Goal: Task Accomplishment & Management: Complete application form

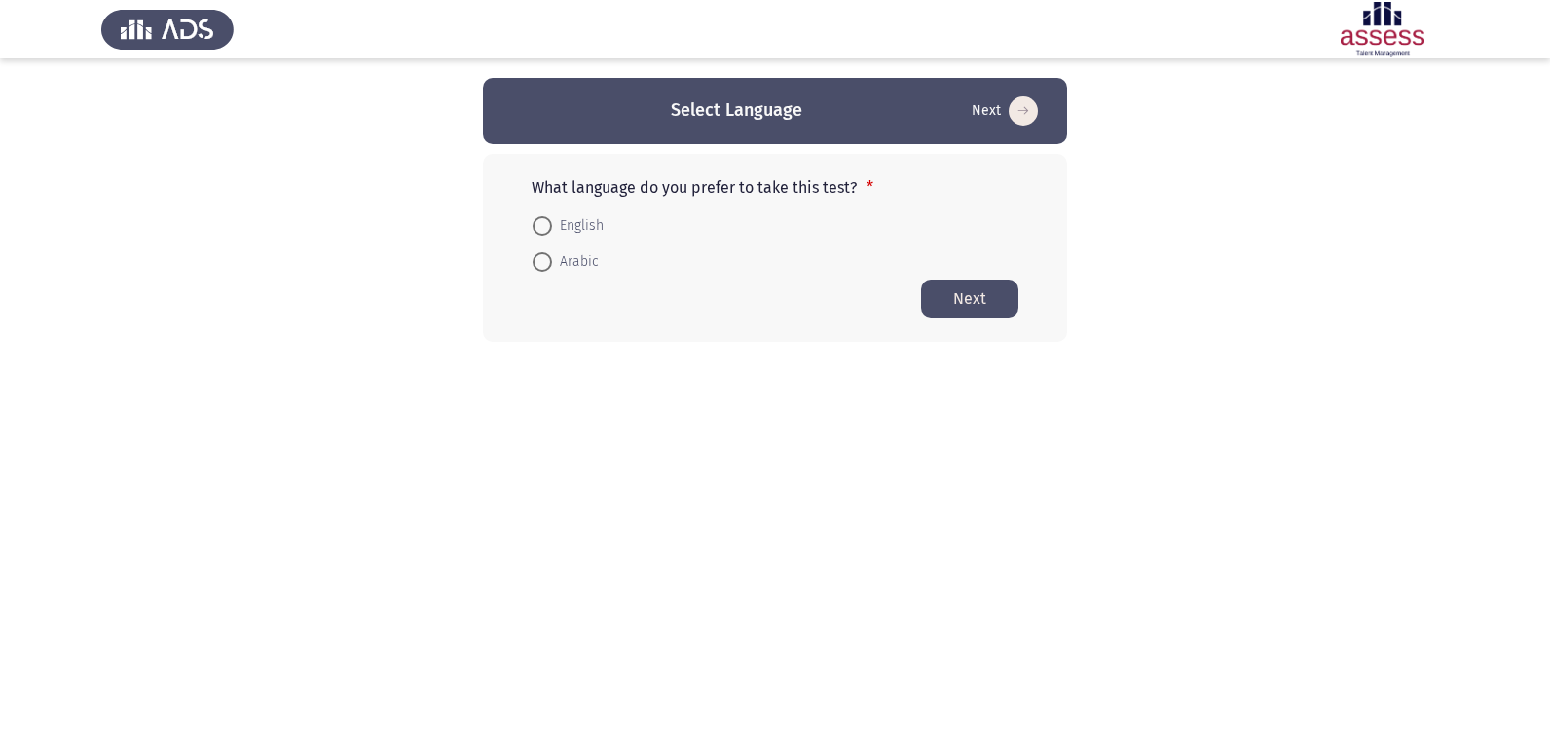
click at [545, 235] on span at bounding box center [542, 225] width 19 height 19
click at [545, 235] on input "English" at bounding box center [542, 225] width 19 height 19
radio input "true"
click at [1004, 292] on button "Next" at bounding box center [969, 298] width 97 height 38
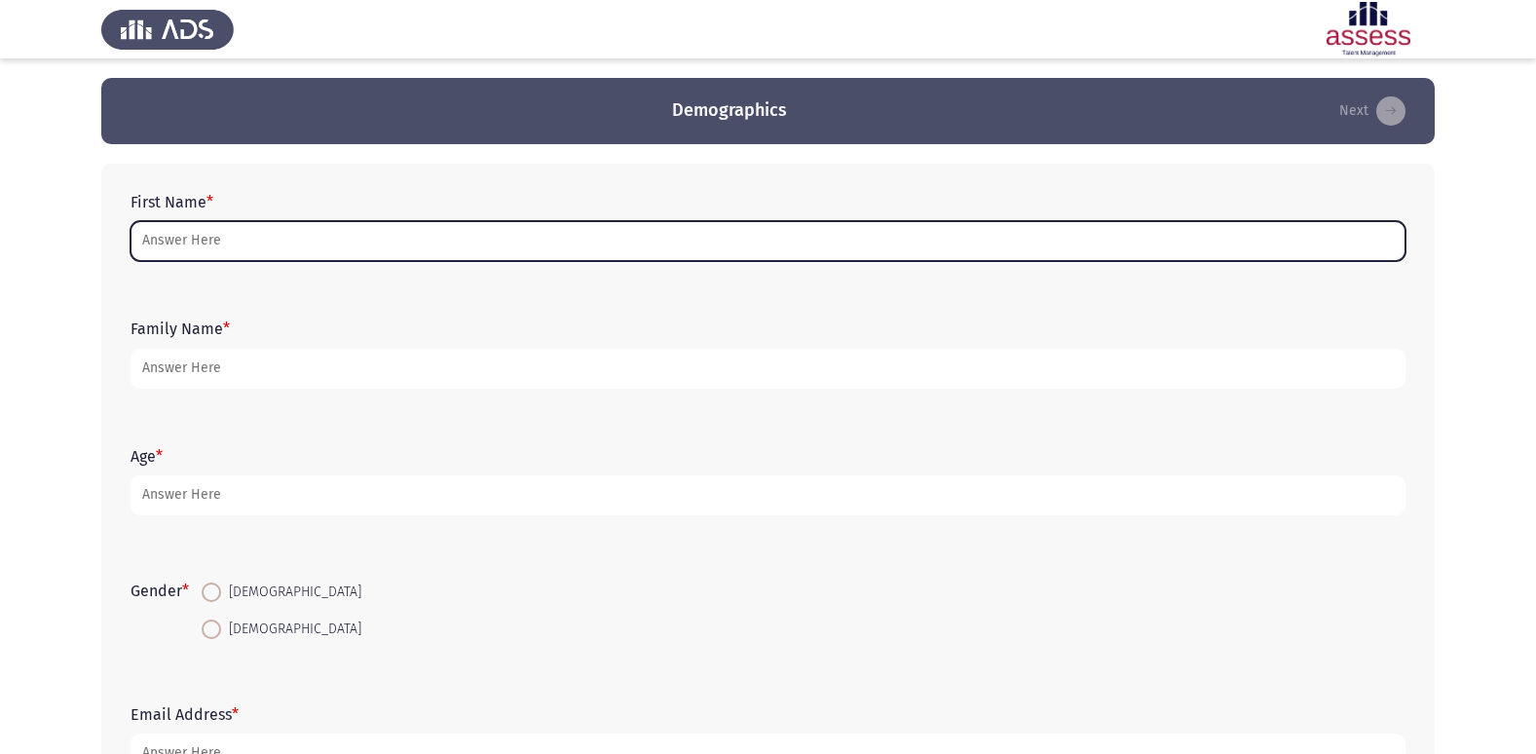
click at [237, 240] on input "First Name *" at bounding box center [767, 241] width 1275 height 40
type input "m"
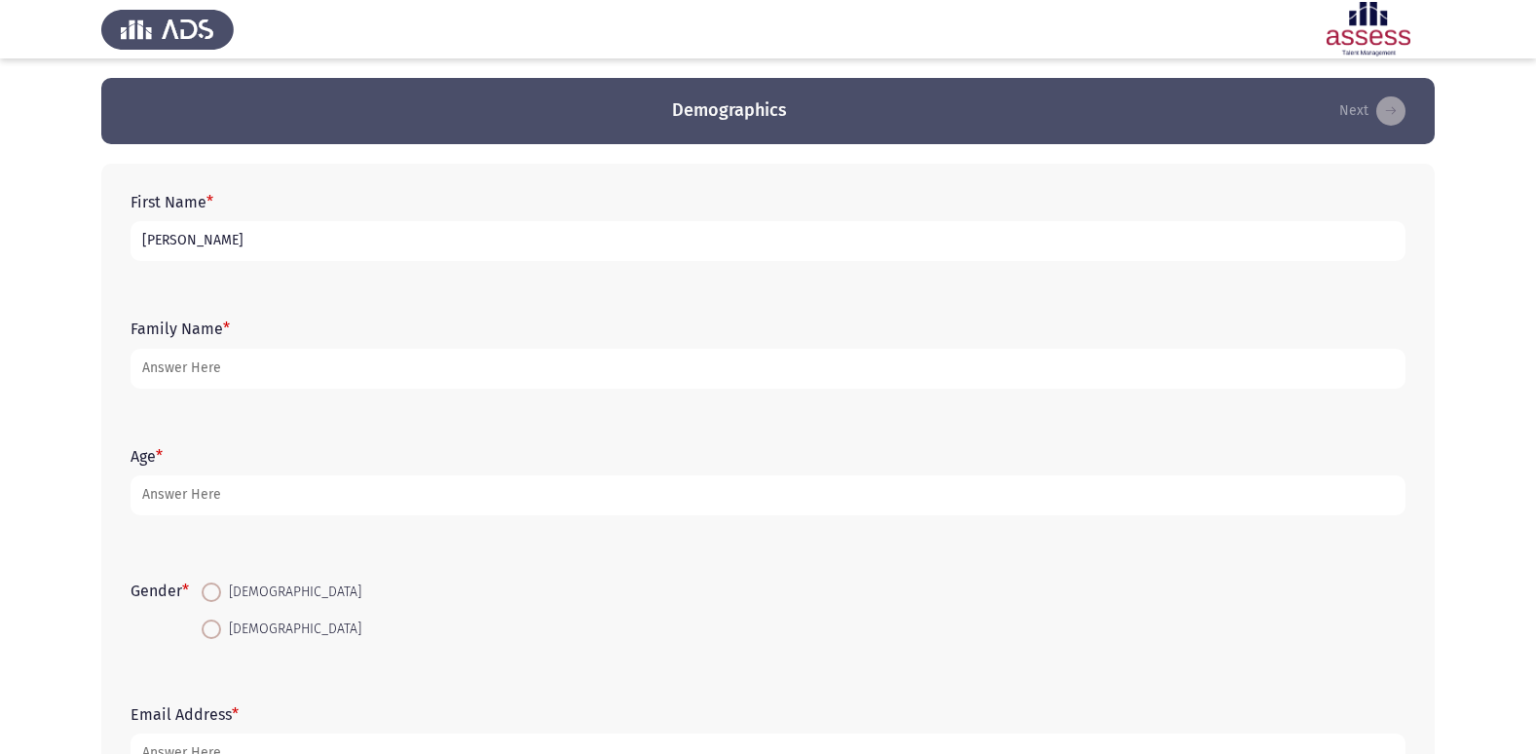
type input "[PERSON_NAME]"
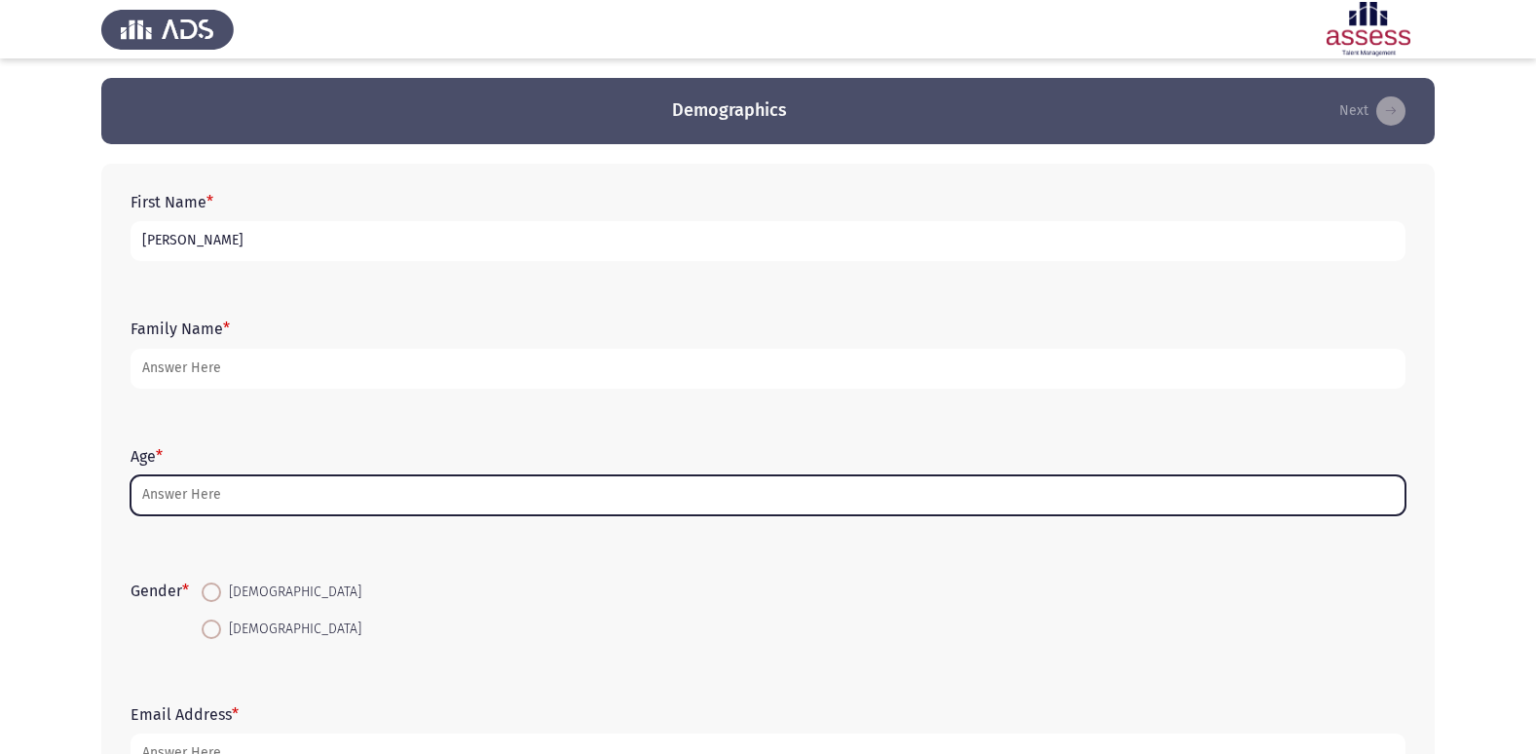
click at [285, 514] on input "Age *" at bounding box center [767, 495] width 1275 height 40
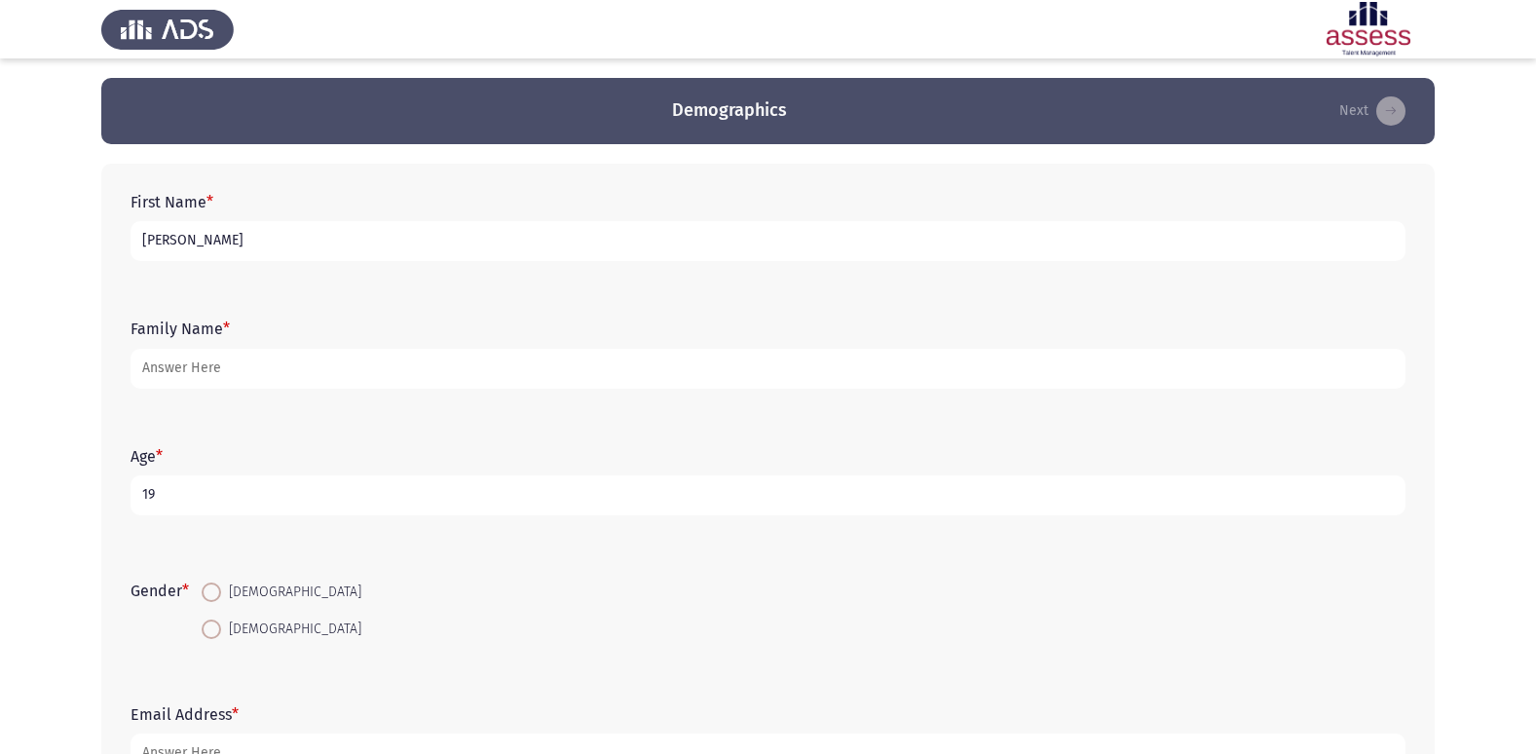
type input "19"
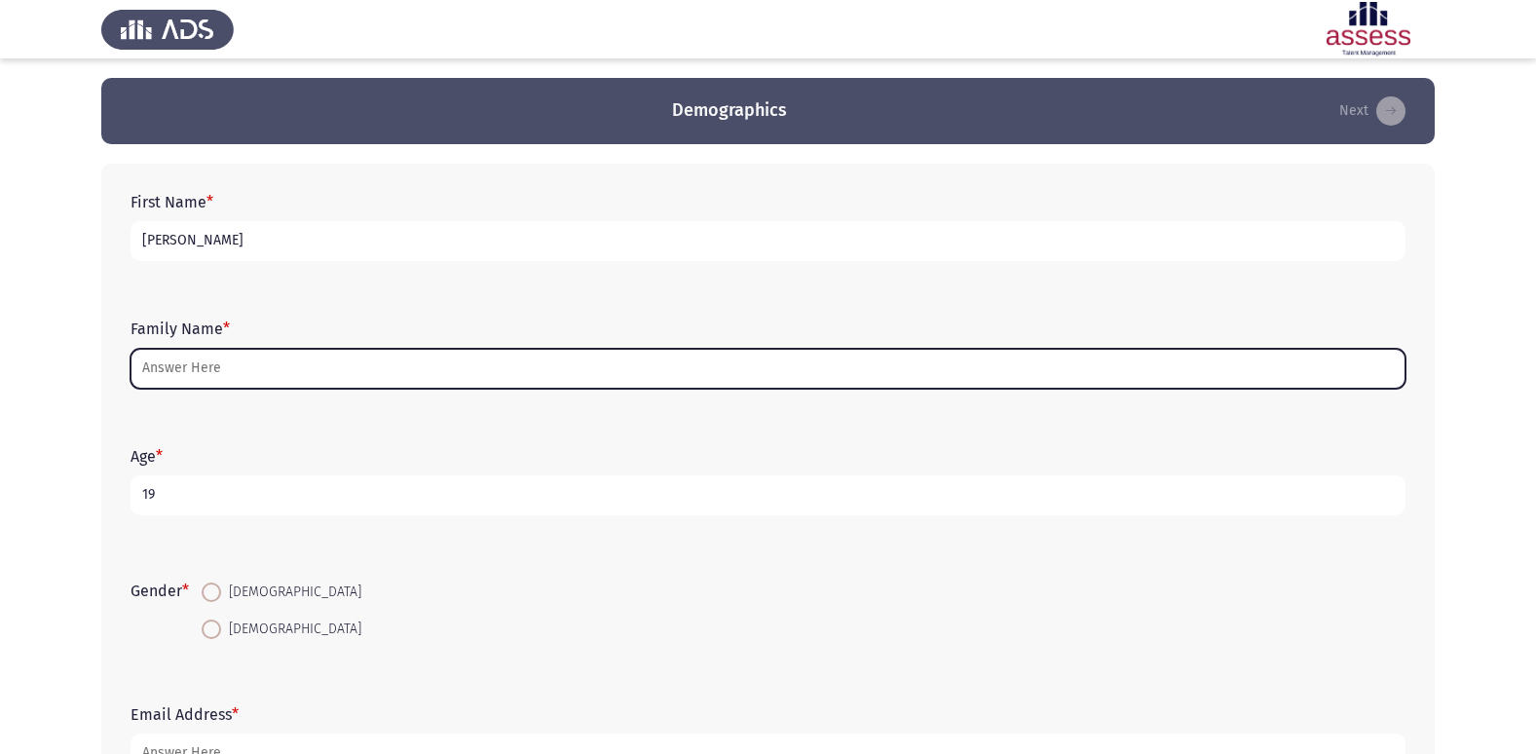
click at [182, 370] on input "Family Name *" at bounding box center [767, 369] width 1275 height 40
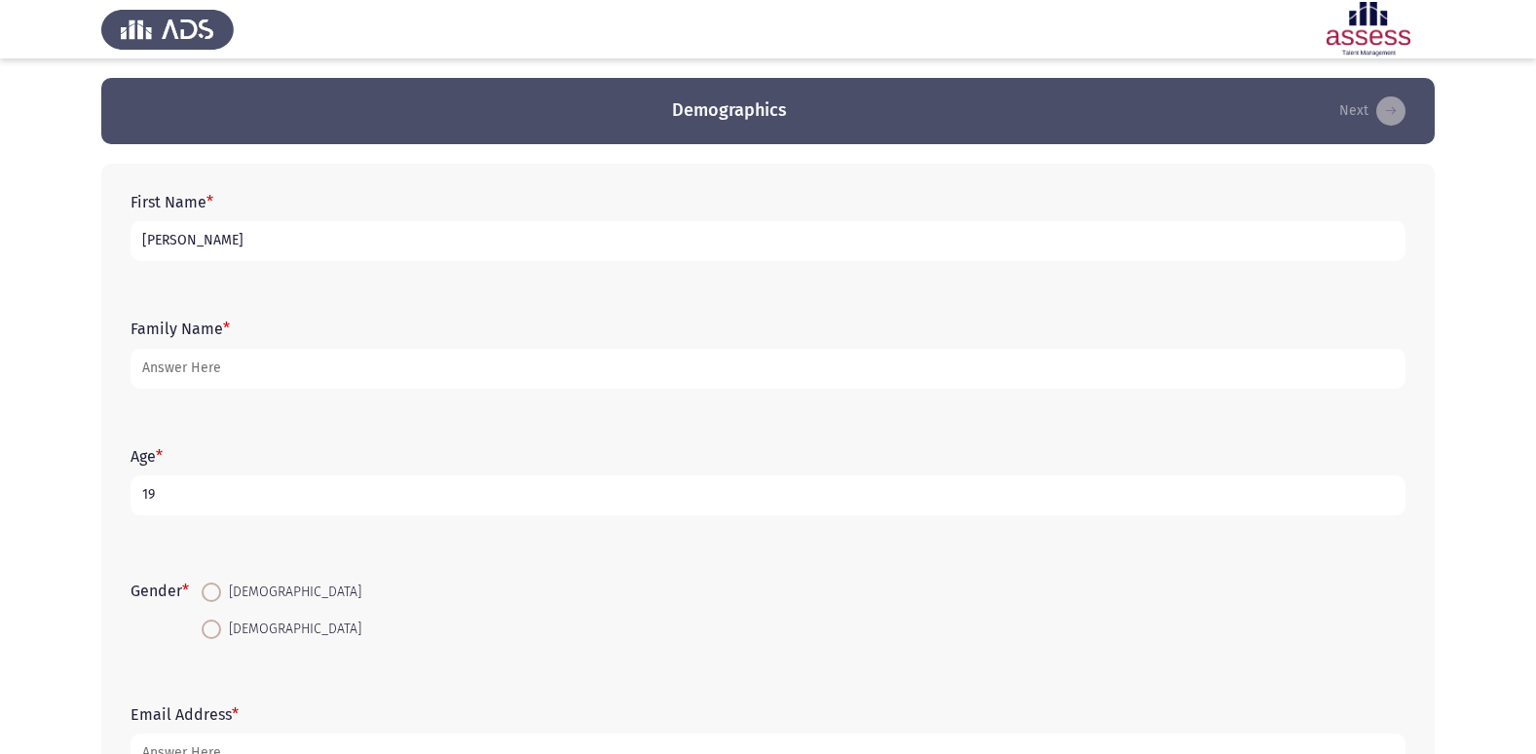
click at [220, 585] on span at bounding box center [211, 591] width 19 height 19
click at [220, 585] on input "[DEMOGRAPHIC_DATA]" at bounding box center [211, 591] width 19 height 19
radio input "true"
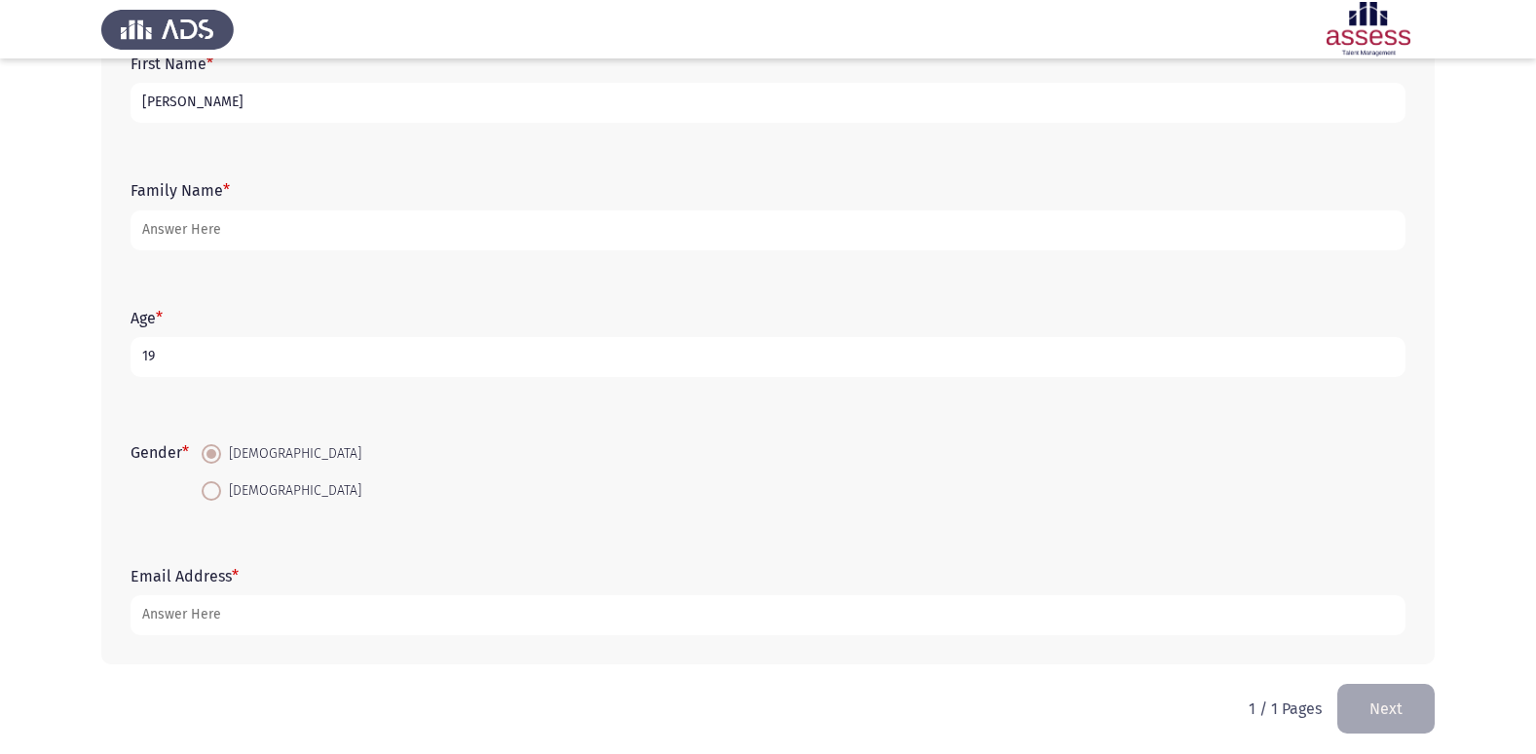
scroll to position [146, 0]
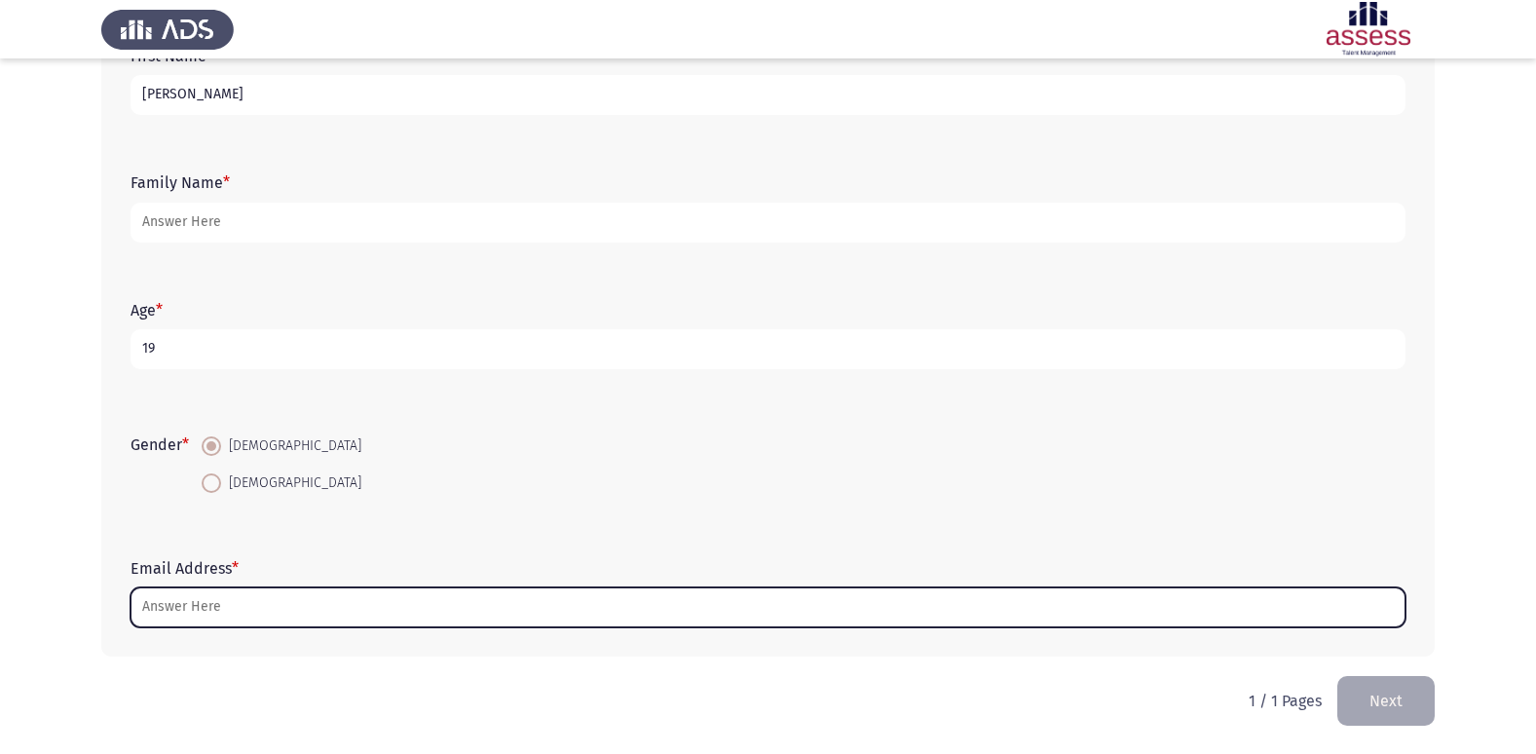
click at [303, 600] on input "Email Address *" at bounding box center [767, 607] width 1275 height 40
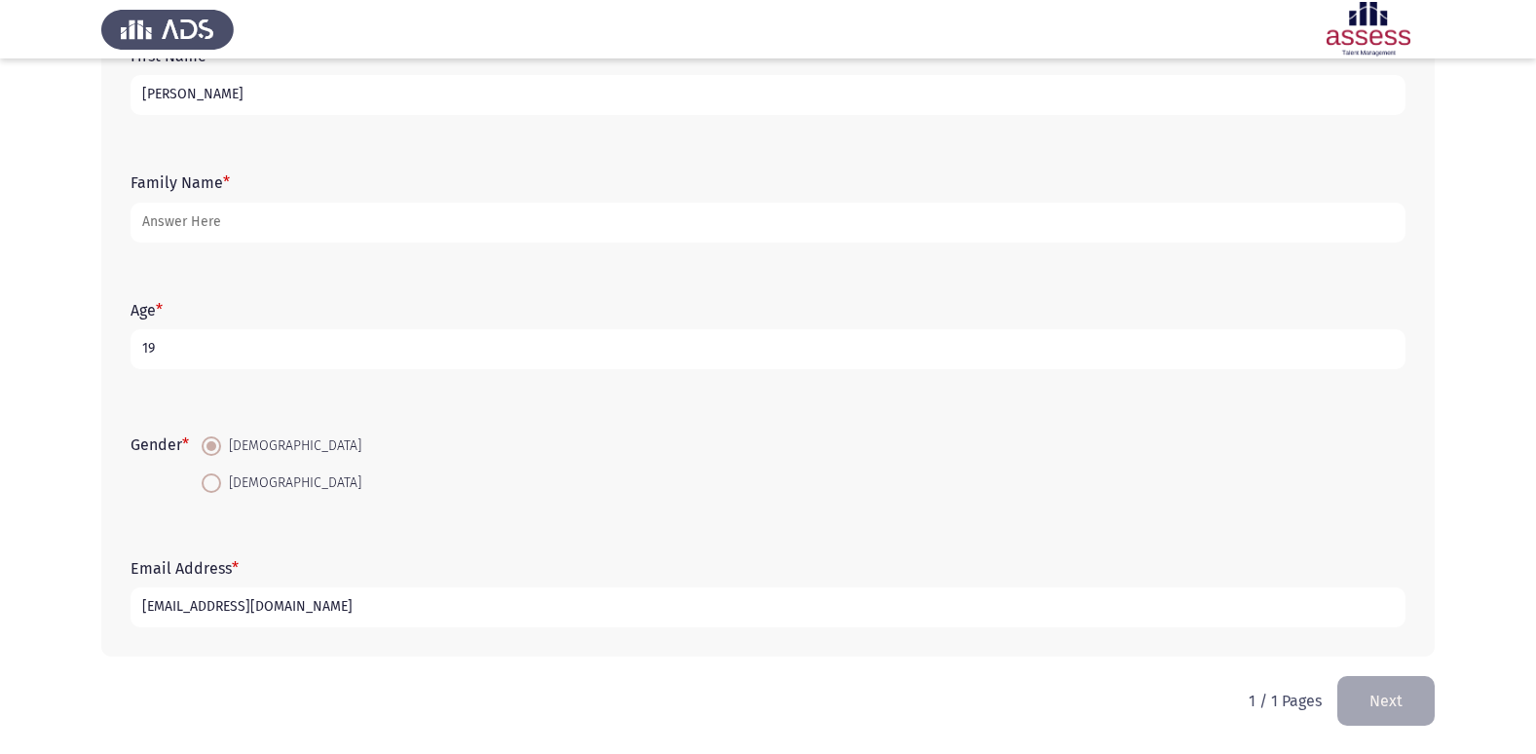
type input "[EMAIL_ADDRESS][DOMAIN_NAME]"
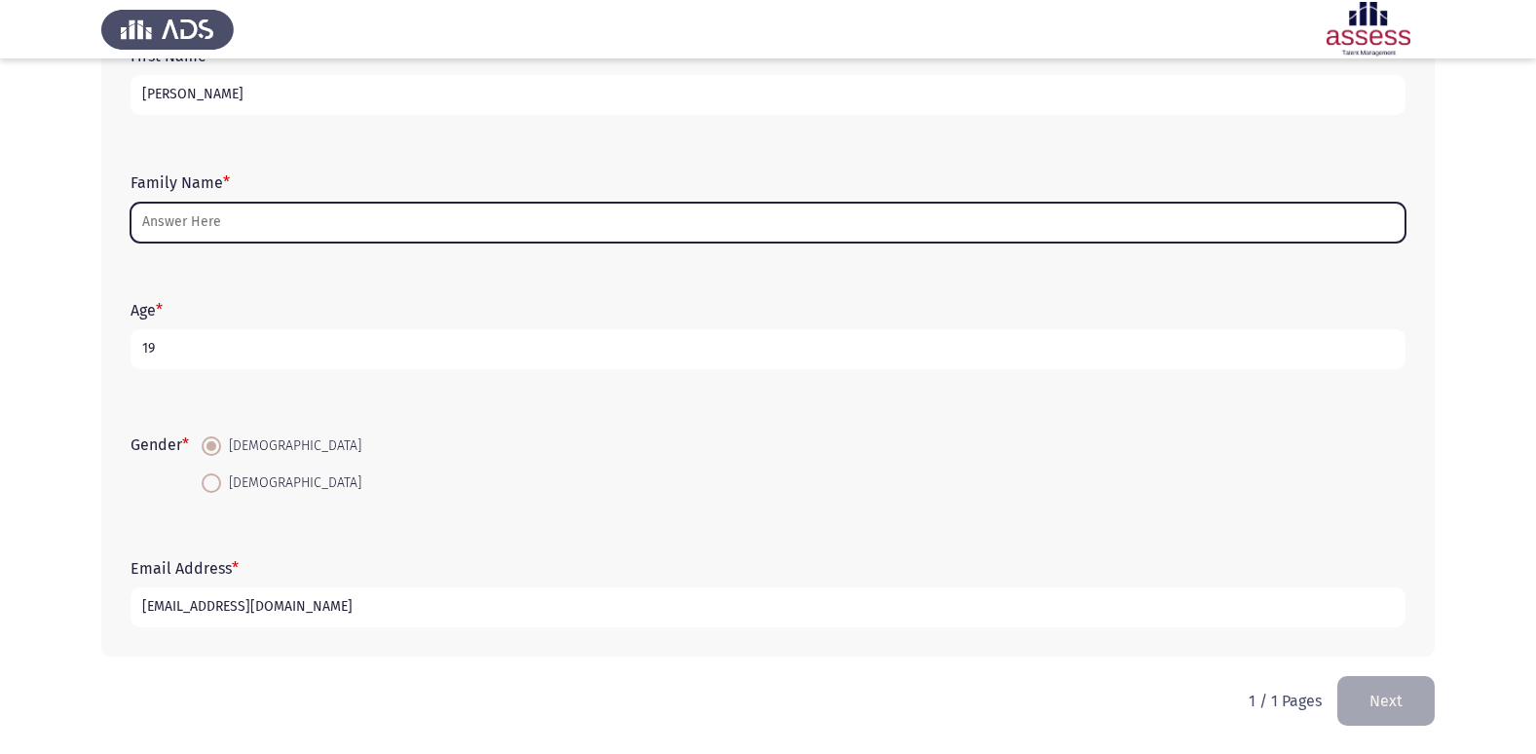
click at [263, 226] on input "Family Name *" at bounding box center [767, 223] width 1275 height 40
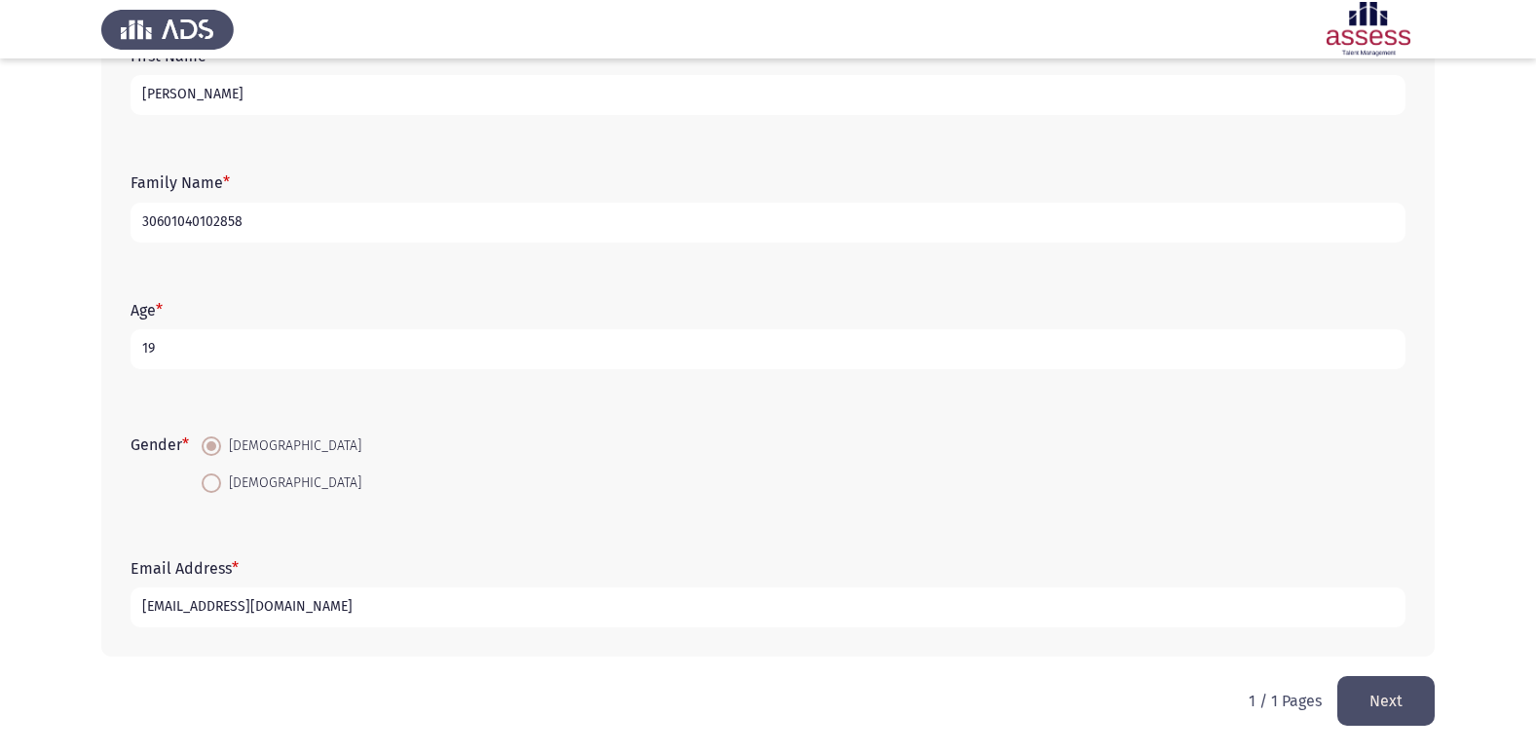
type input "30601040102858"
click at [1391, 694] on button "Next" at bounding box center [1385, 701] width 97 height 50
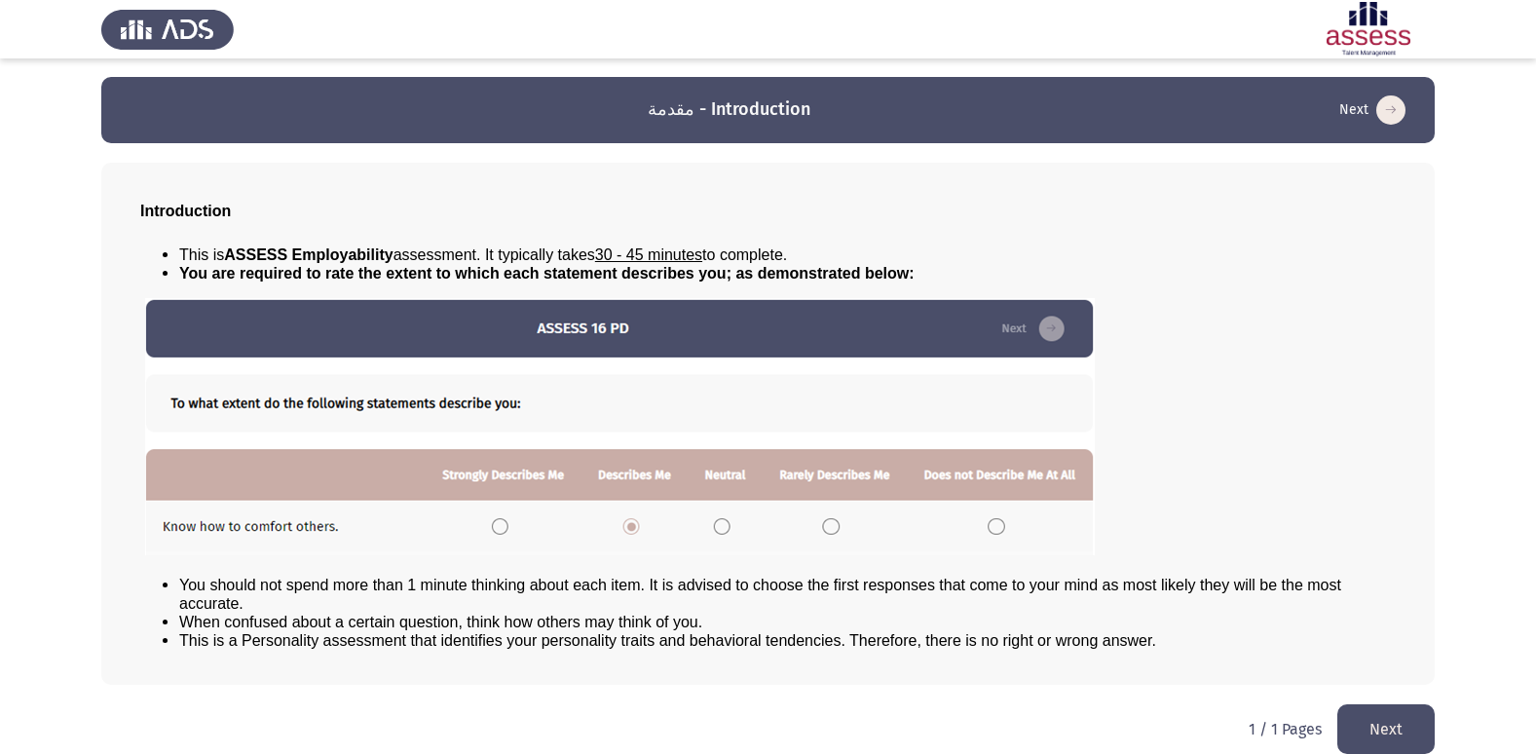
scroll to position [0, 0]
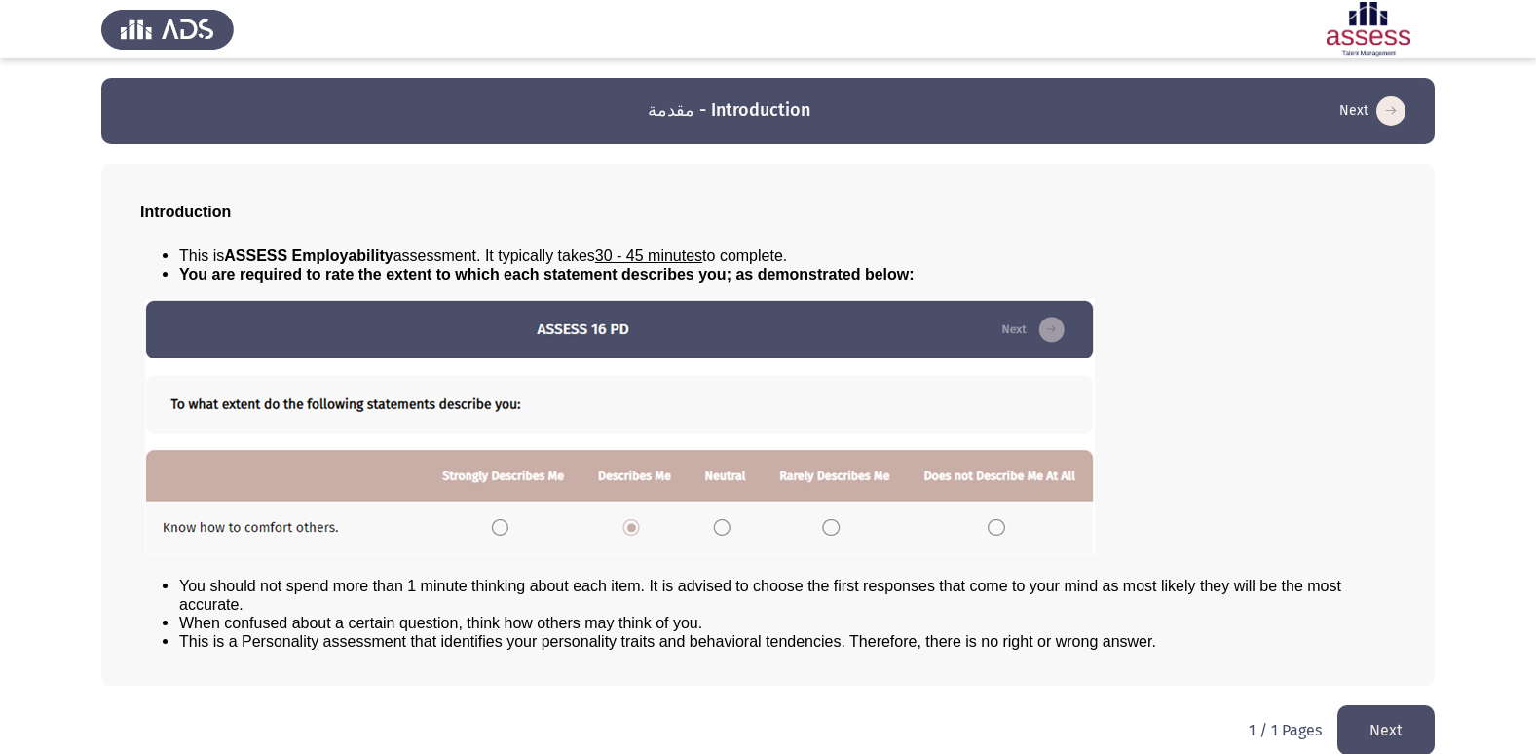
click at [1401, 717] on button "Next" at bounding box center [1385, 730] width 97 height 50
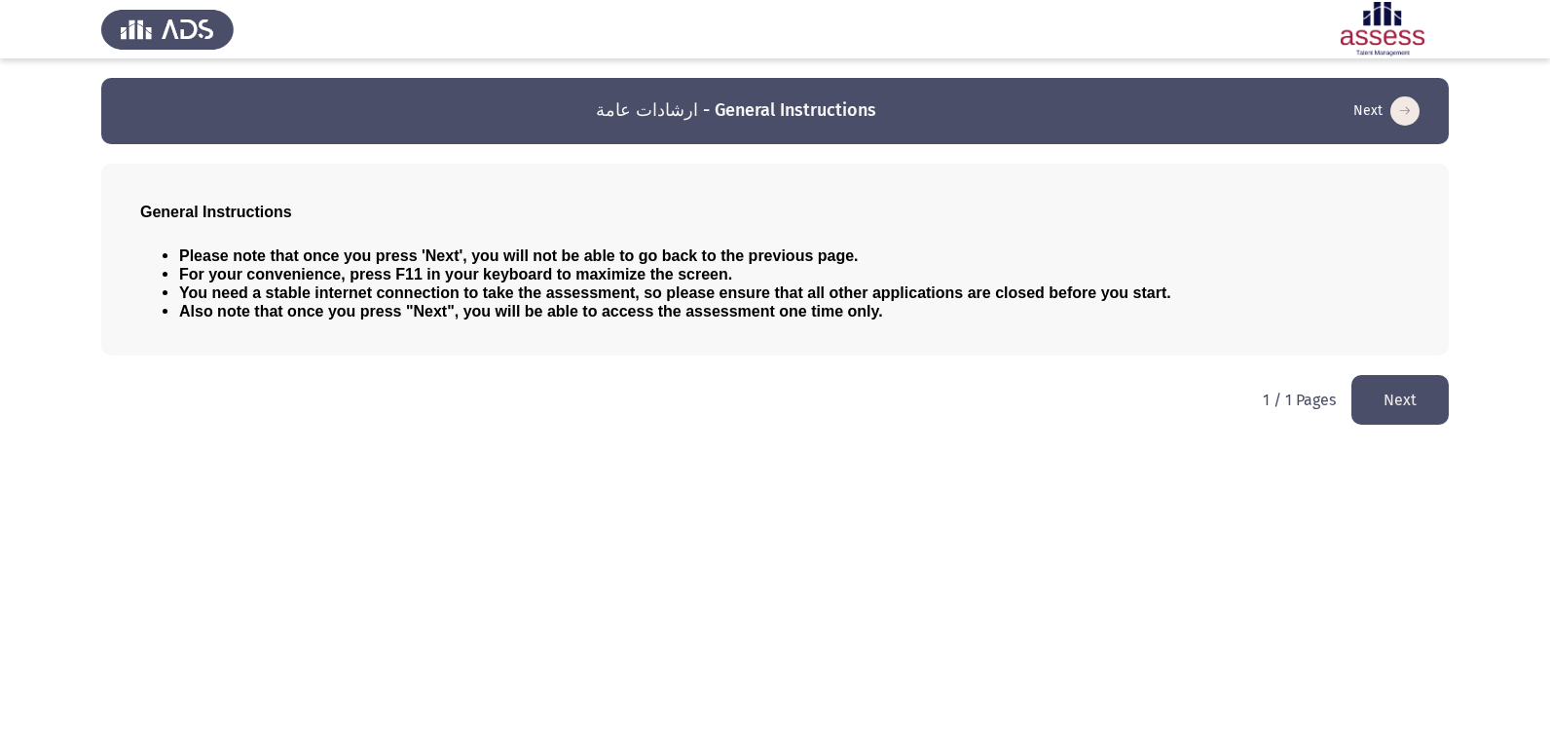
click at [1417, 378] on button "Next" at bounding box center [1400, 400] width 97 height 50
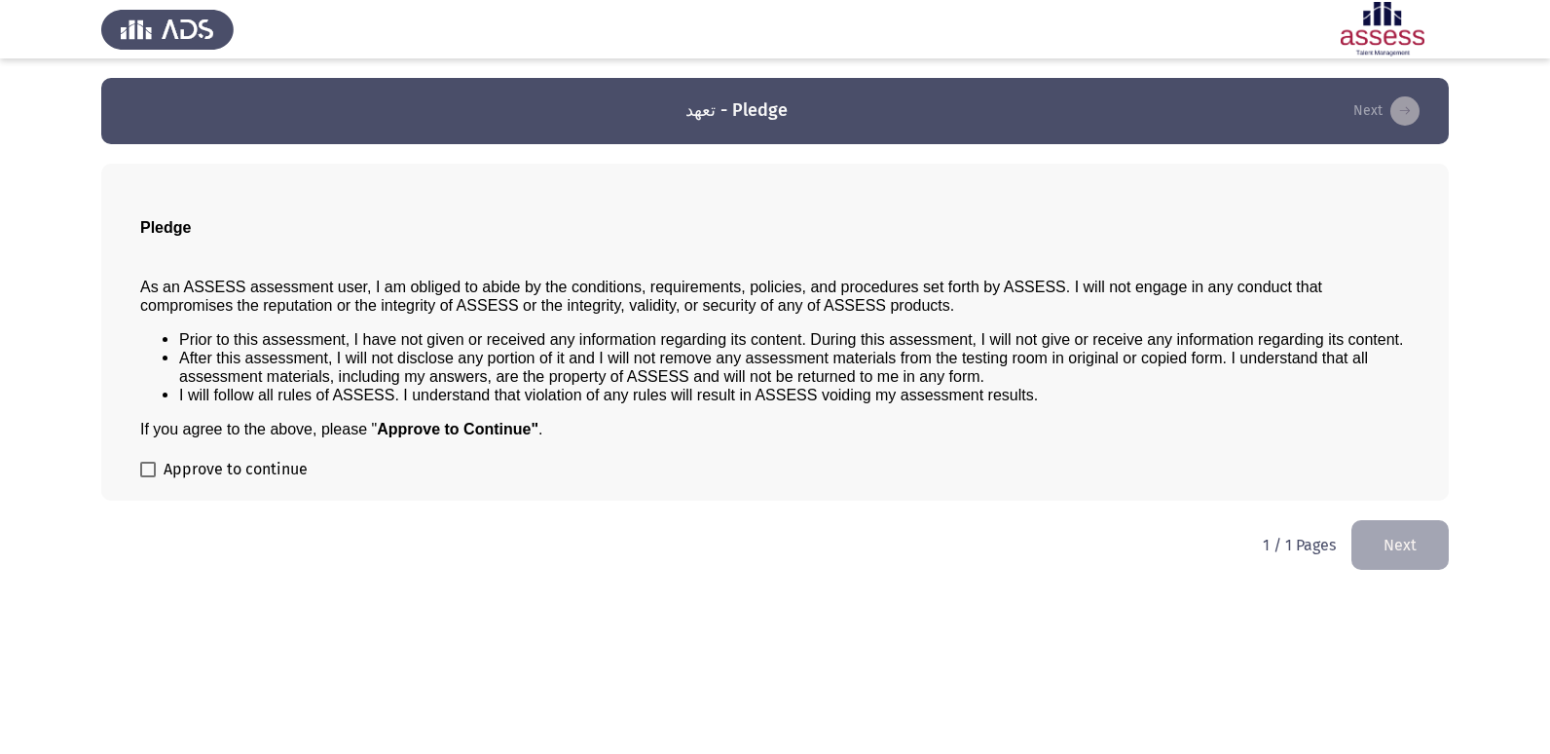
click at [138, 465] on div "Pledge As an ASSESS assessment user, I am obliged to abide by the conditions, r…" at bounding box center [775, 332] width 1348 height 337
click at [146, 469] on span at bounding box center [148, 470] width 16 height 16
click at [147, 477] on input "Approve to continue" at bounding box center [147, 477] width 1 height 1
checkbox input "true"
click at [1408, 541] on button "Next" at bounding box center [1400, 545] width 97 height 50
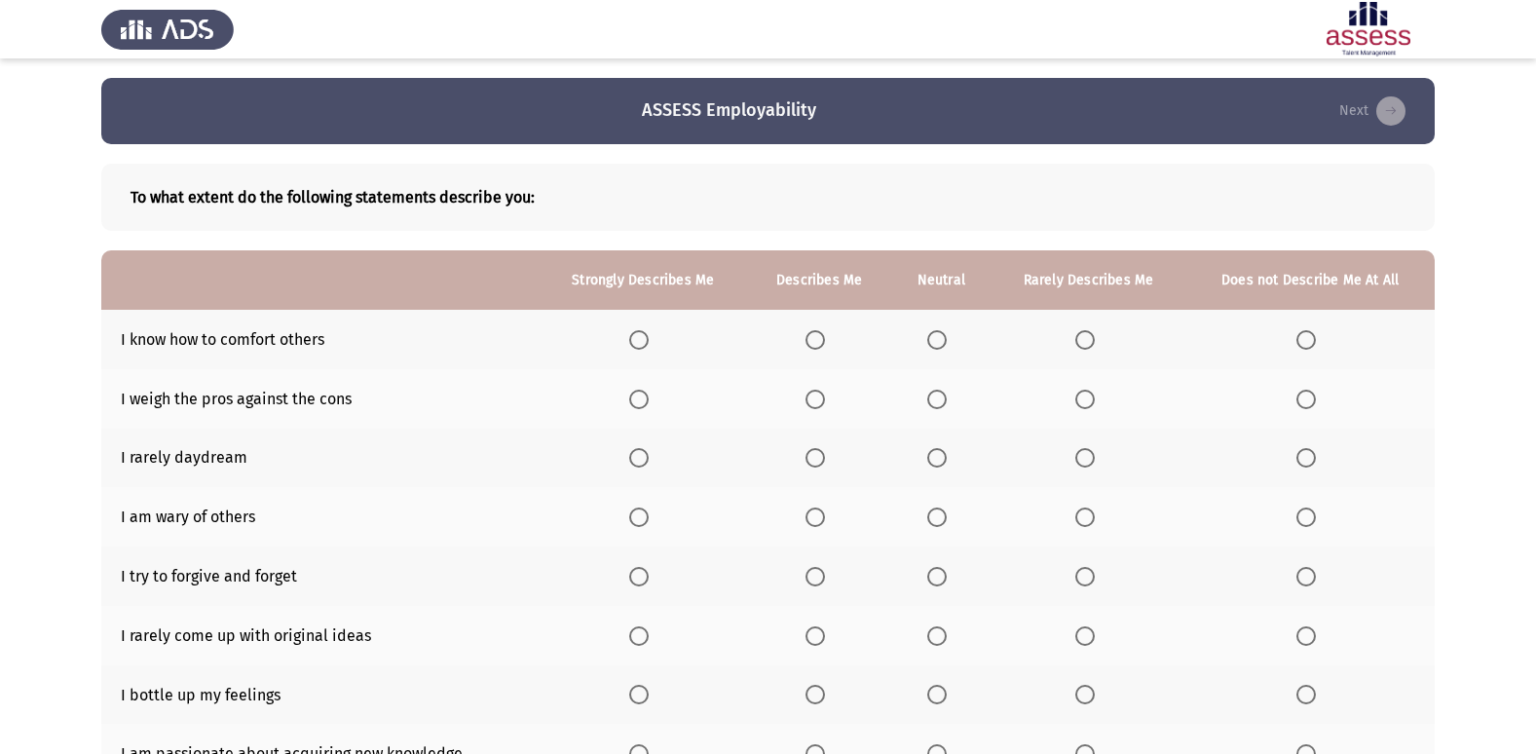
click at [815, 340] on span "Select an option" at bounding box center [814, 339] width 19 height 19
click at [815, 340] on input "Select an option" at bounding box center [814, 339] width 19 height 19
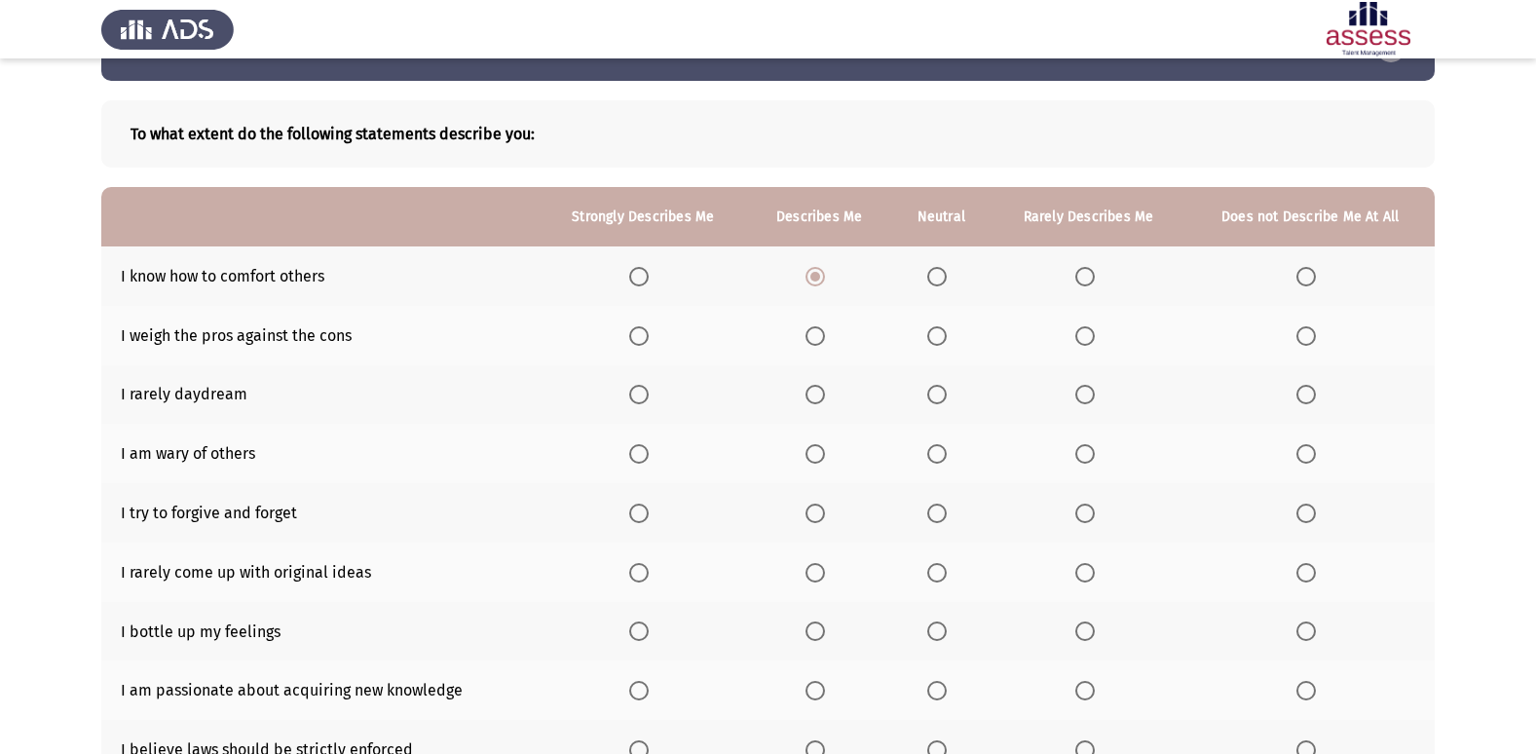
scroll to position [97, 0]
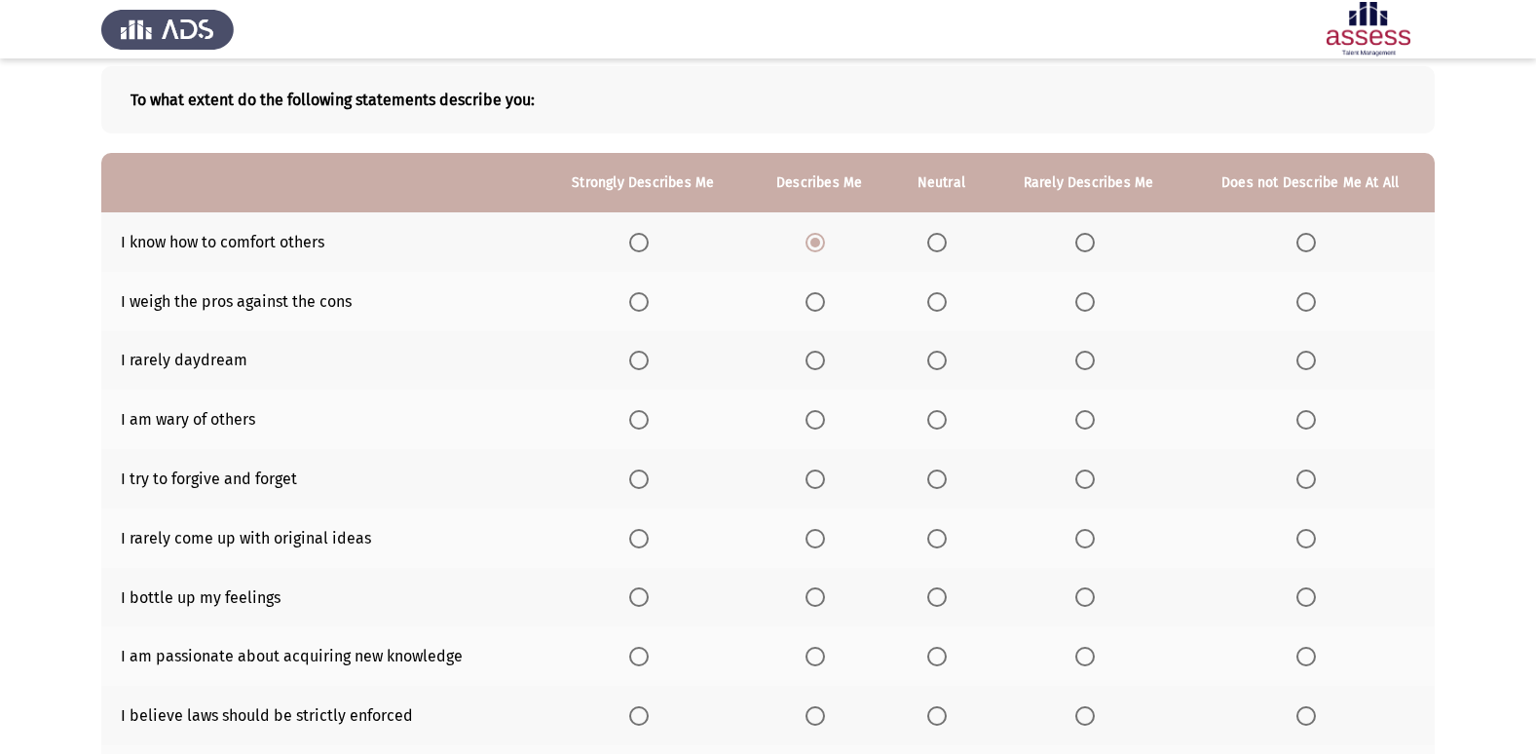
click at [936, 300] on span "Select an option" at bounding box center [936, 301] width 19 height 19
click at [936, 300] on input "Select an option" at bounding box center [936, 301] width 19 height 19
click at [939, 362] on span "Select an option" at bounding box center [936, 360] width 19 height 19
click at [939, 362] on input "Select an option" at bounding box center [936, 360] width 19 height 19
click at [1087, 416] on span "Select an option" at bounding box center [1084, 419] width 19 height 19
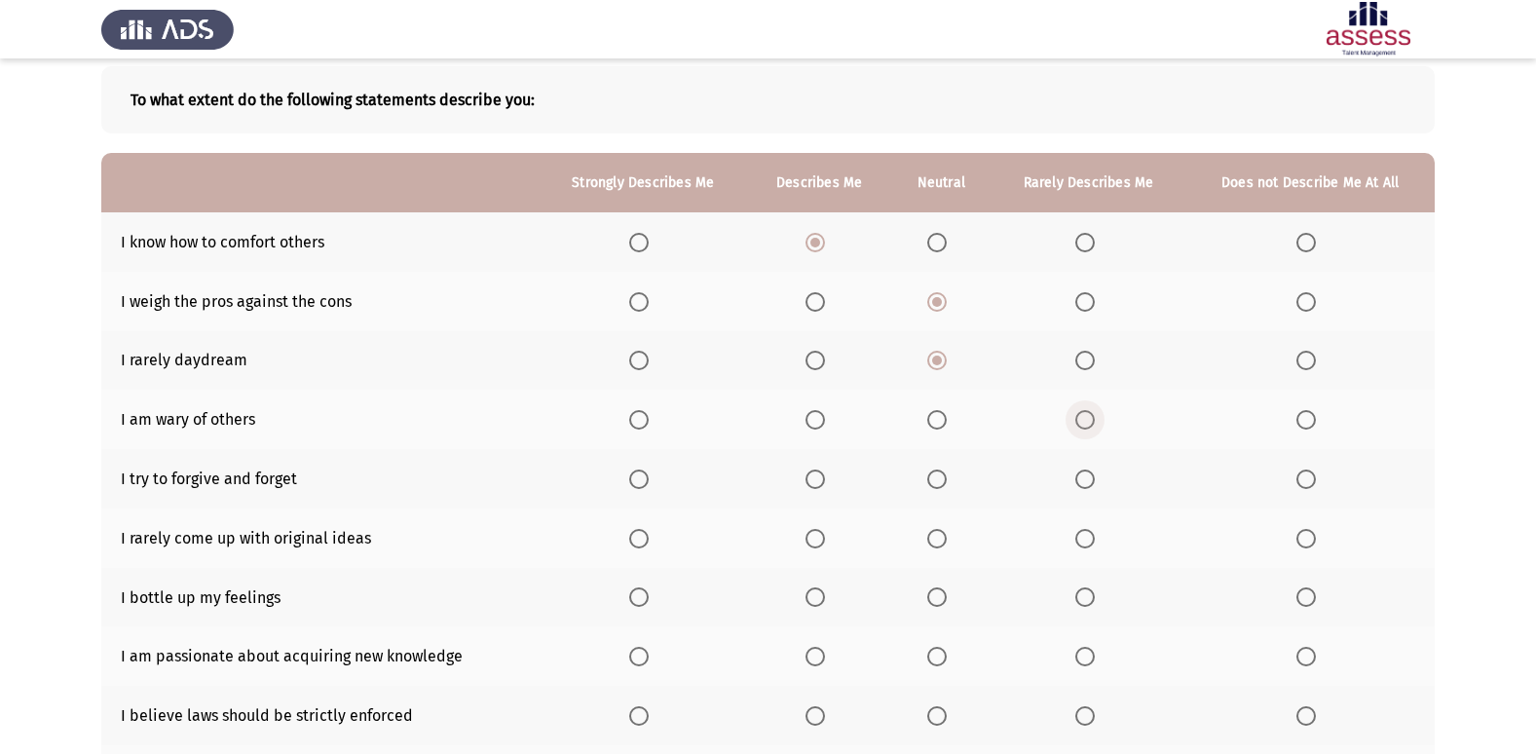
click at [1087, 416] on input "Select an option" at bounding box center [1084, 419] width 19 height 19
click at [637, 480] on span "Select an option" at bounding box center [638, 478] width 19 height 19
click at [637, 480] on input "Select an option" at bounding box center [638, 478] width 19 height 19
click at [946, 535] on span "Select an option" at bounding box center [936, 538] width 19 height 19
click at [946, 535] on input "Select an option" at bounding box center [936, 538] width 19 height 19
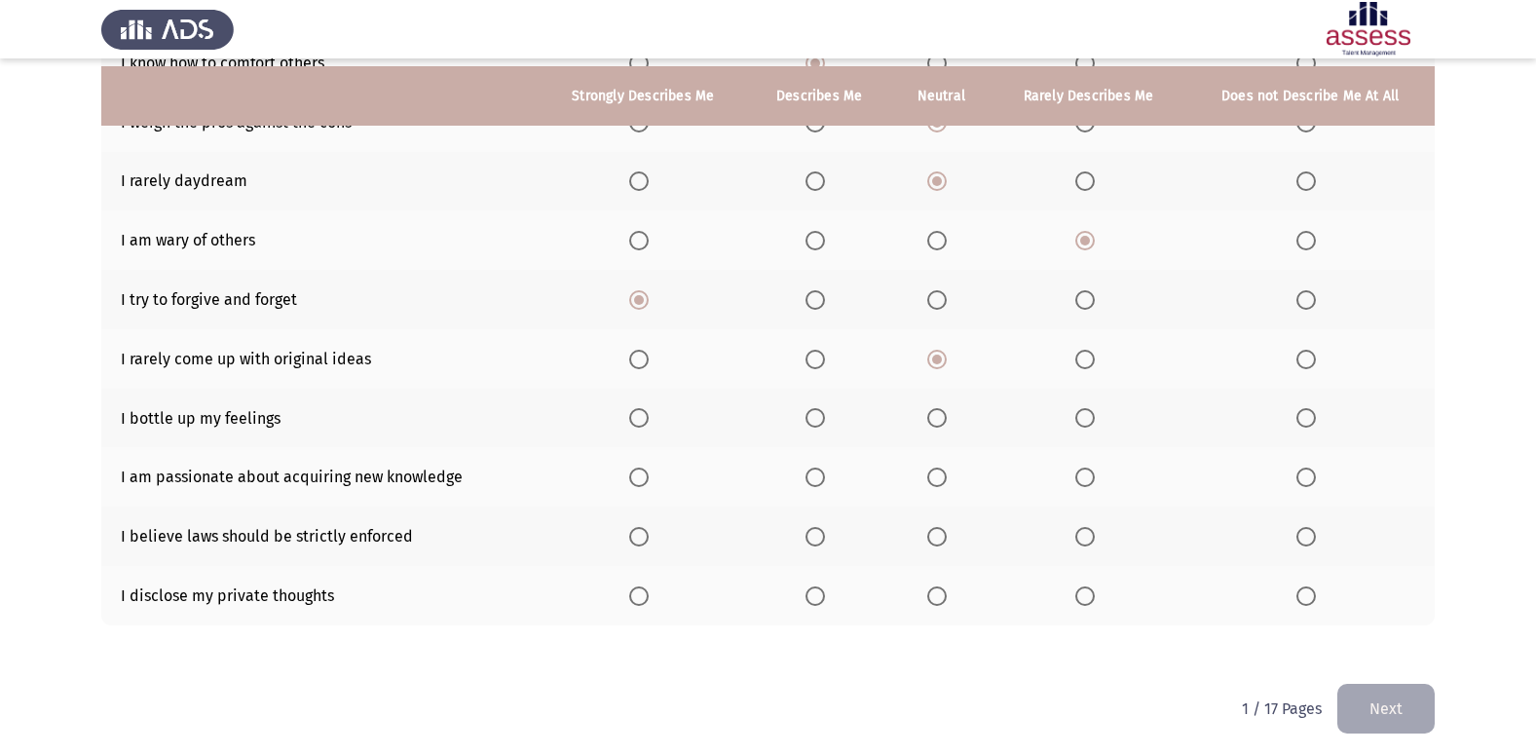
scroll to position [284, 0]
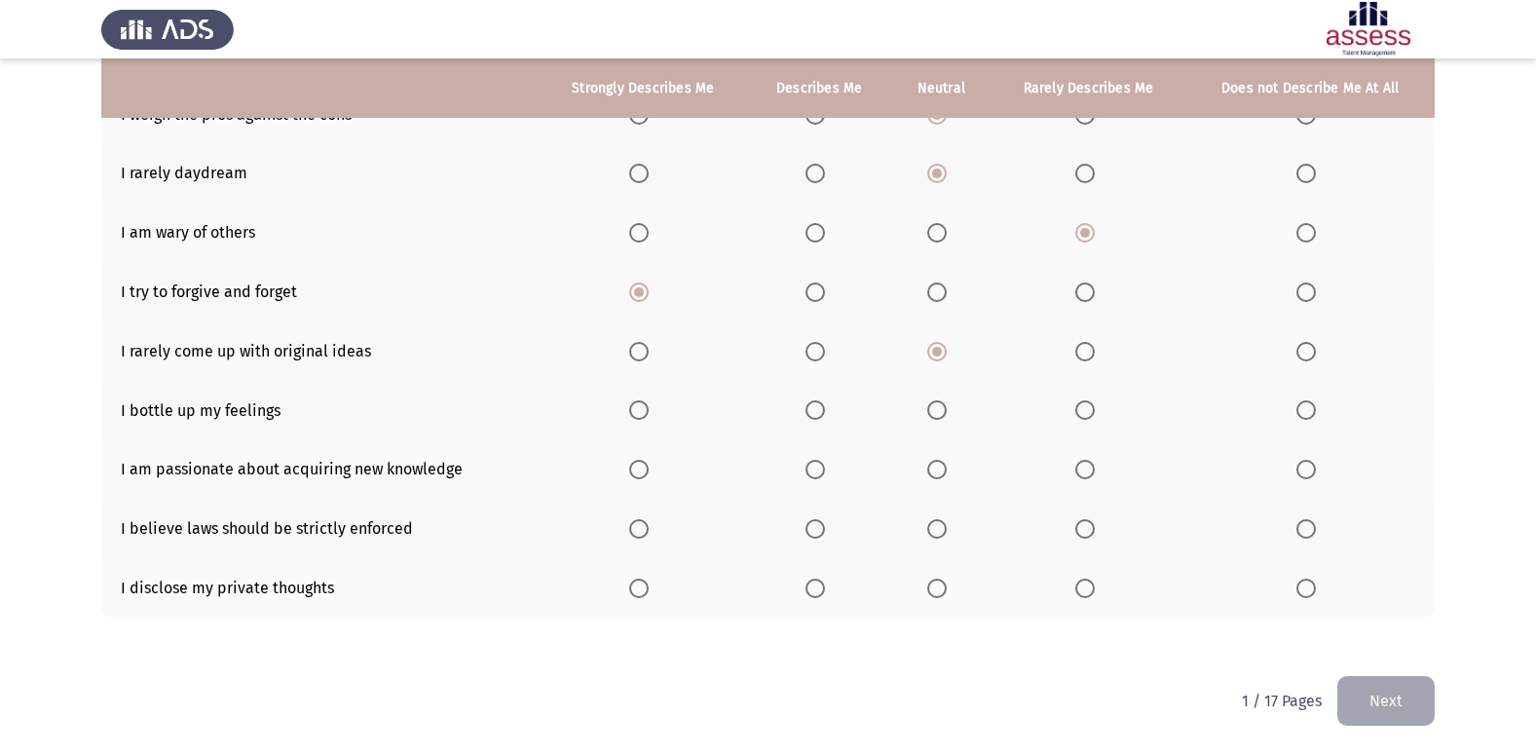
click at [644, 414] on span "Select an option" at bounding box center [638, 409] width 19 height 19
click at [644, 414] on input "Select an option" at bounding box center [638, 409] width 19 height 19
click at [811, 474] on span "Select an option" at bounding box center [814, 469] width 19 height 19
click at [811, 474] on input "Select an option" at bounding box center [814, 469] width 19 height 19
click at [1089, 524] on span "Select an option" at bounding box center [1084, 528] width 19 height 19
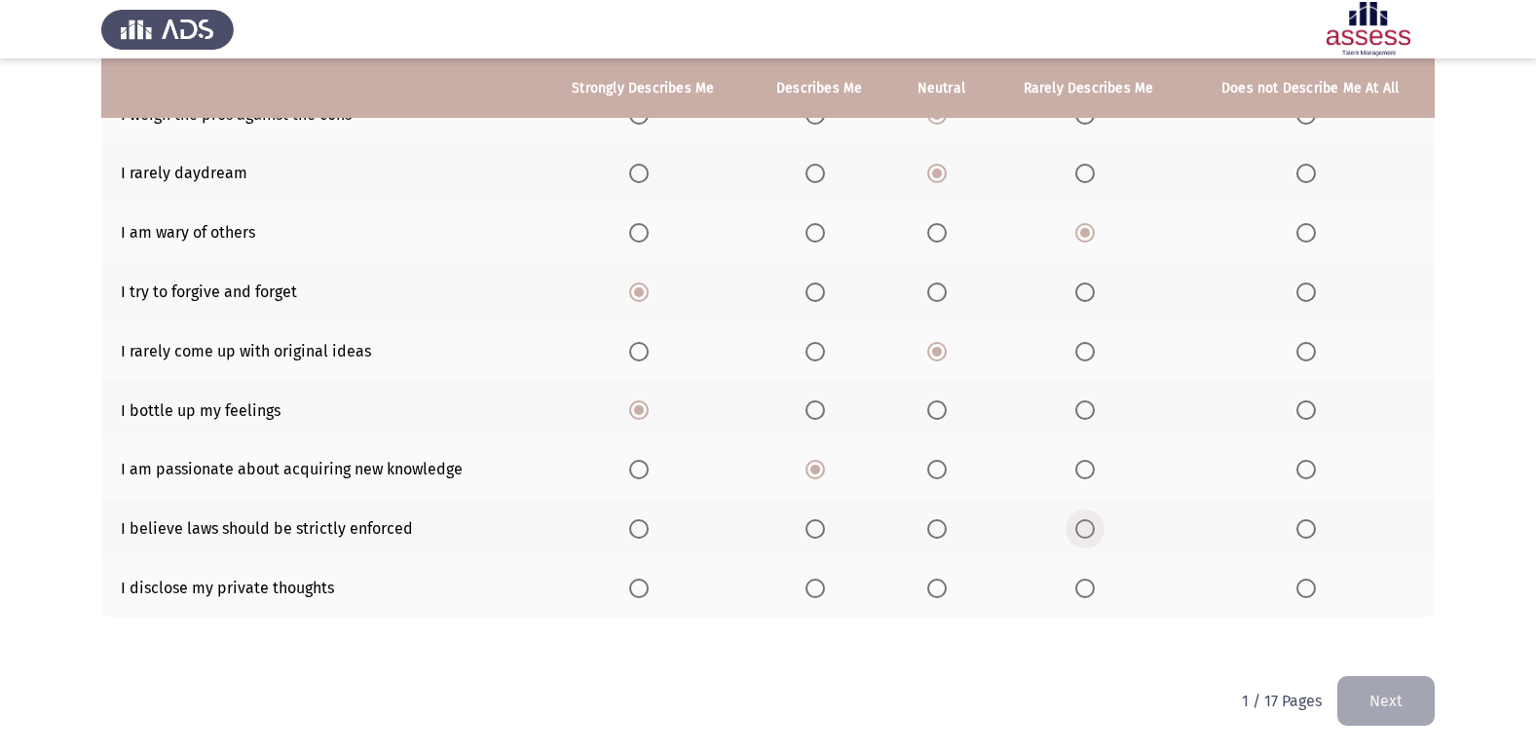
click at [1089, 524] on input "Select an option" at bounding box center [1084, 528] width 19 height 19
click at [1083, 466] on span "Select an option" at bounding box center [1084, 469] width 19 height 19
click at [1083, 466] on input "Select an option" at bounding box center [1084, 469] width 19 height 19
click at [818, 473] on span "Select an option" at bounding box center [814, 469] width 19 height 19
click at [818, 473] on input "Select an option" at bounding box center [814, 469] width 19 height 19
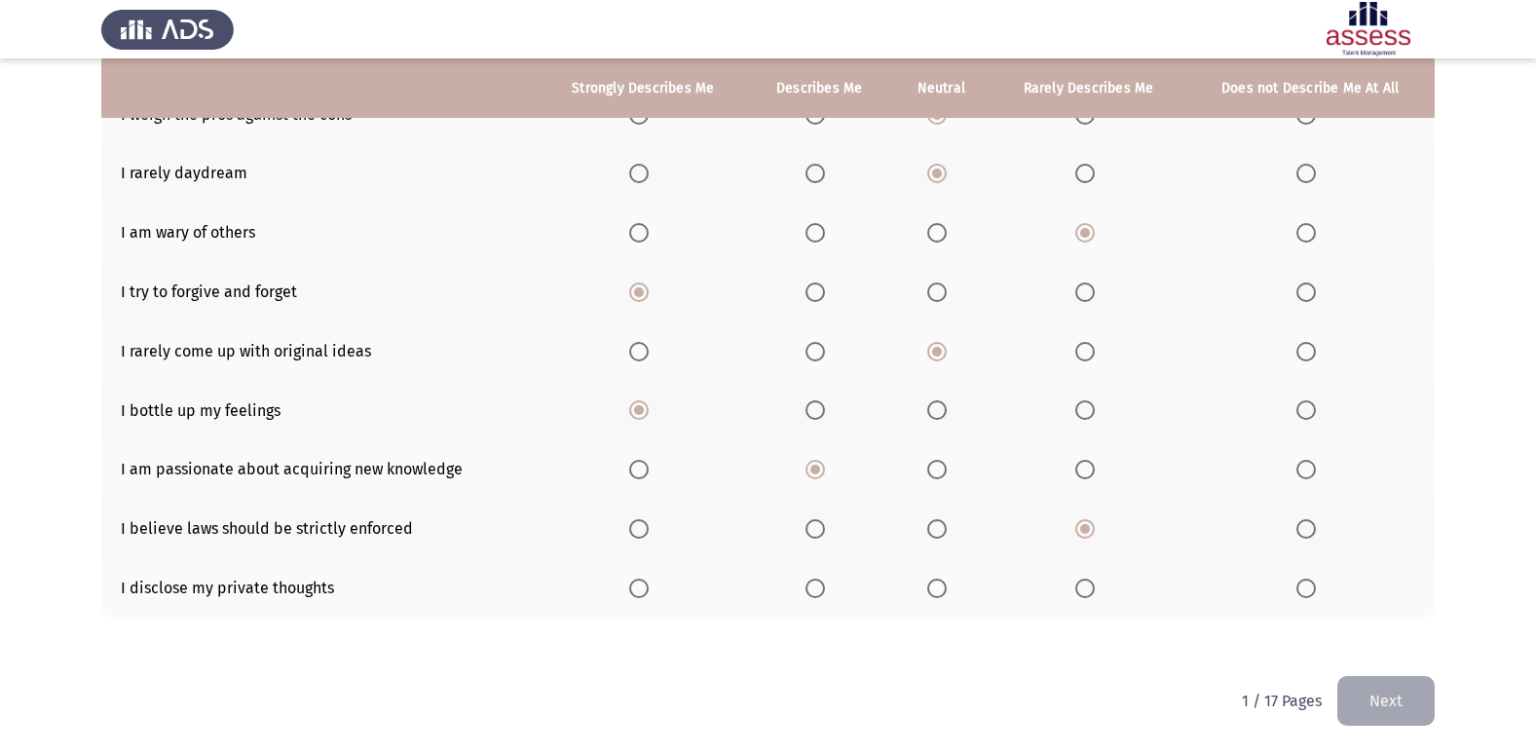
click at [1096, 592] on label "Select an option" at bounding box center [1088, 587] width 27 height 19
click at [1095, 592] on input "Select an option" at bounding box center [1084, 587] width 19 height 19
click at [1425, 690] on button "Next" at bounding box center [1385, 701] width 97 height 50
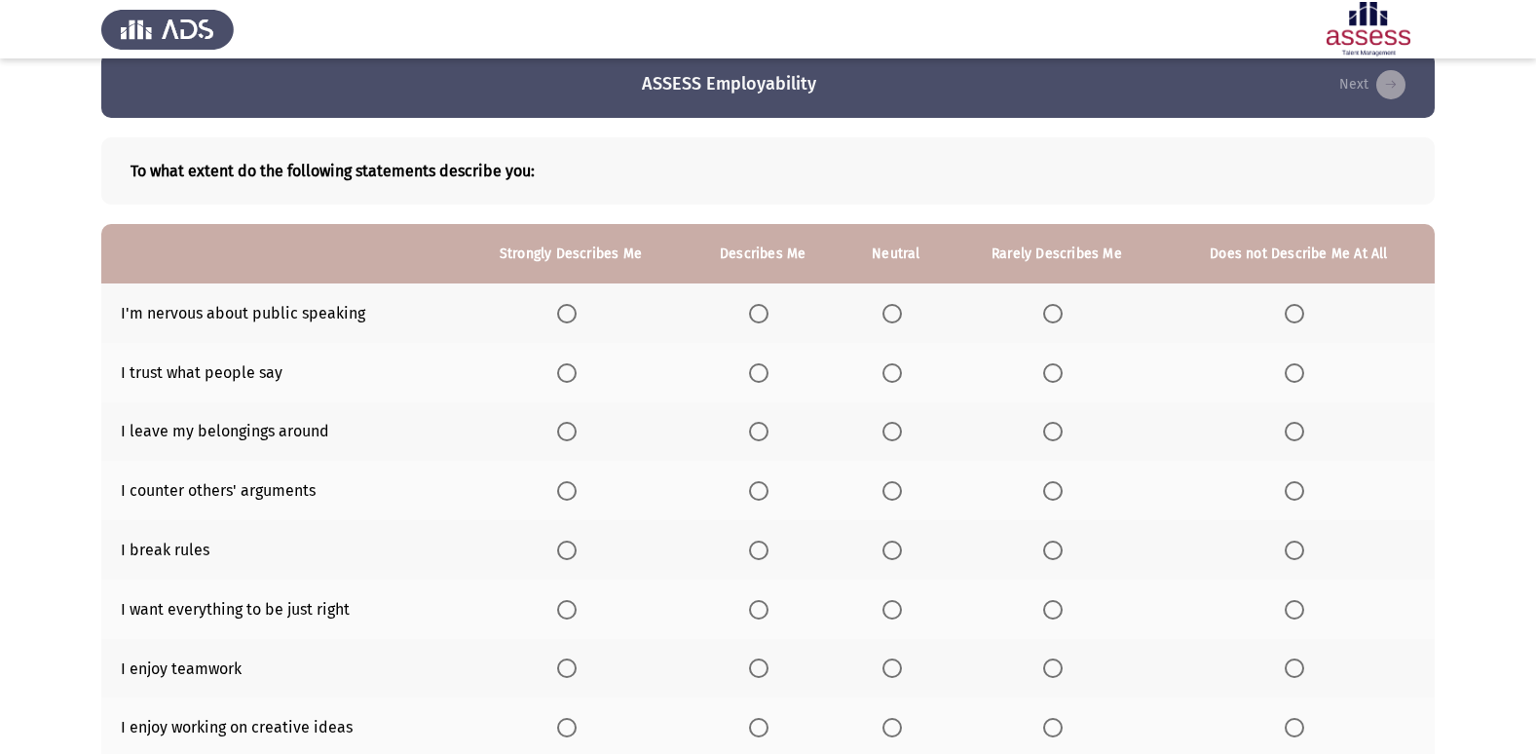
scroll to position [0, 0]
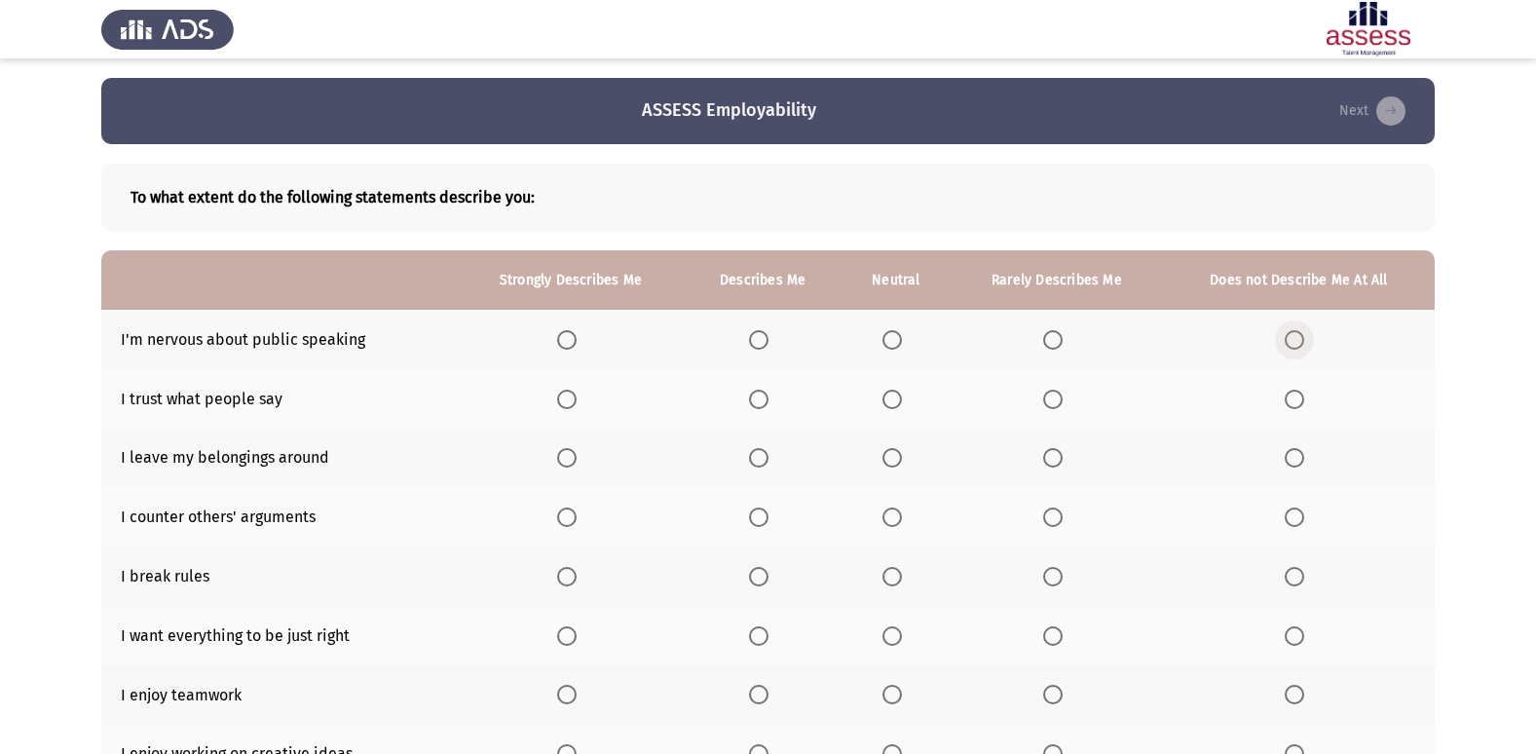
click at [1300, 336] on span "Select an option" at bounding box center [1294, 339] width 19 height 19
click at [1300, 336] on input "Select an option" at bounding box center [1294, 339] width 19 height 19
click at [1047, 338] on span "Select an option" at bounding box center [1052, 339] width 19 height 19
click at [1047, 338] on input "Select an option" at bounding box center [1052, 339] width 19 height 19
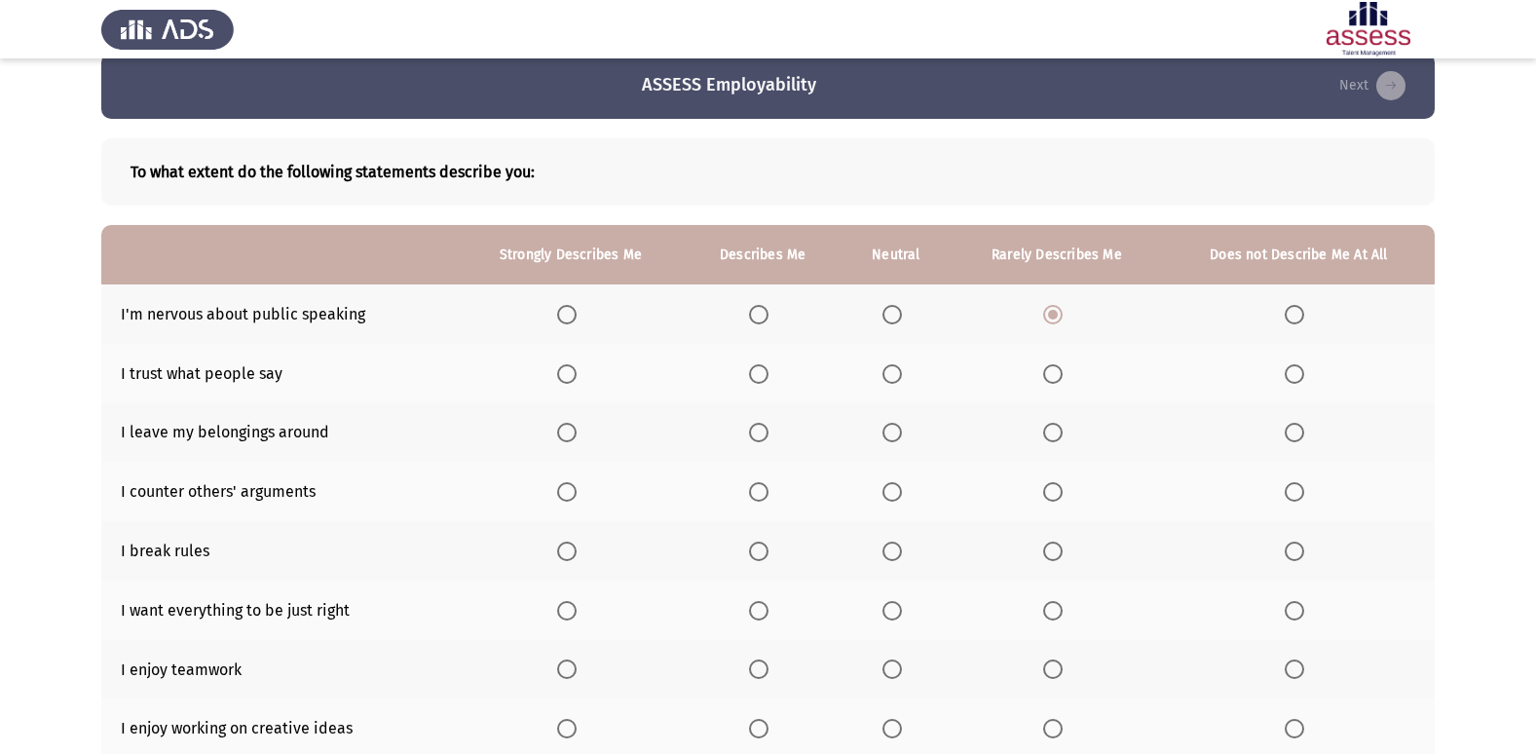
scroll to position [97, 0]
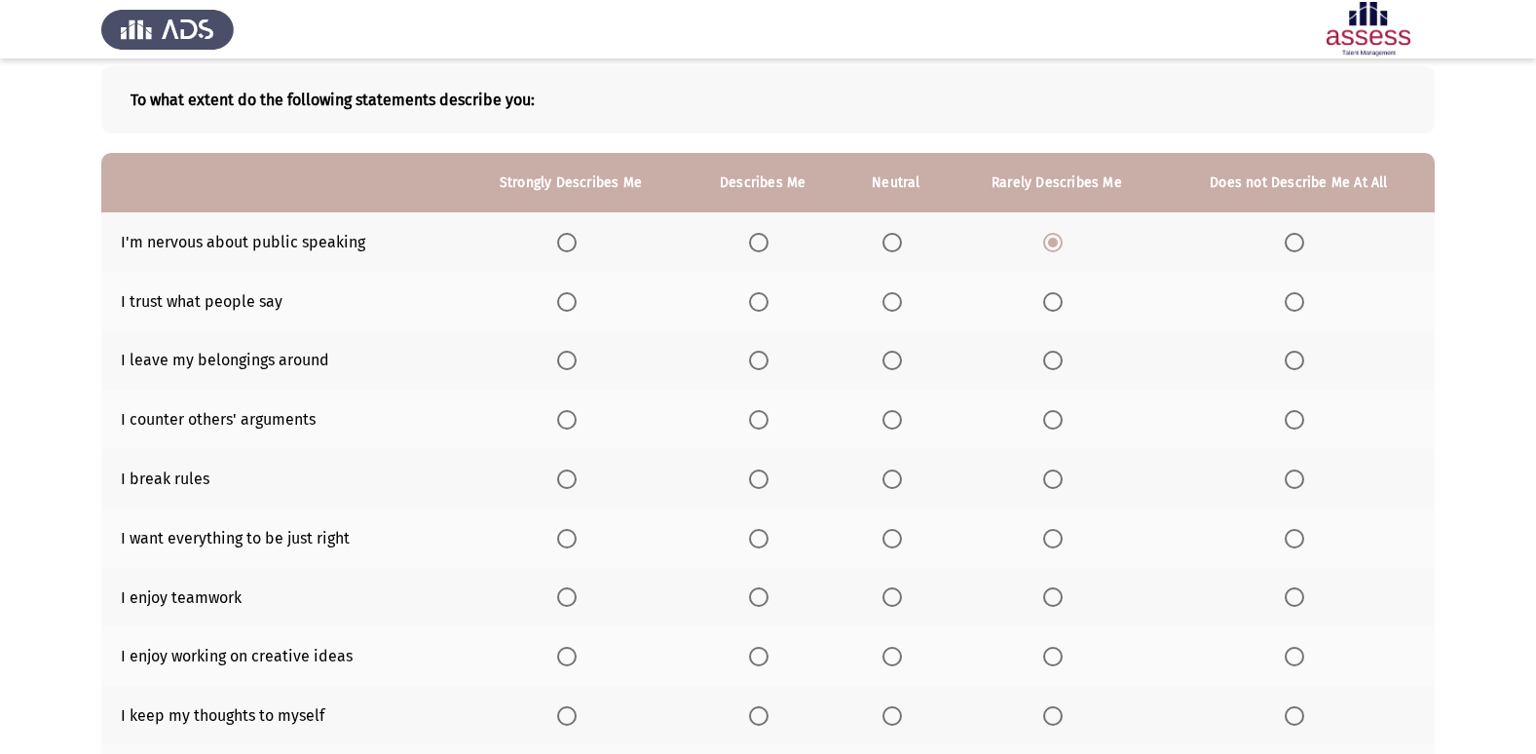
click at [1058, 305] on span "Select an option" at bounding box center [1052, 301] width 19 height 19
click at [1058, 305] on input "Select an option" at bounding box center [1052, 301] width 19 height 19
click at [891, 354] on span "Select an option" at bounding box center [891, 360] width 19 height 19
click at [891, 354] on input "Select an option" at bounding box center [891, 360] width 19 height 19
click at [1053, 420] on span "Select an option" at bounding box center [1053, 420] width 0 height 0
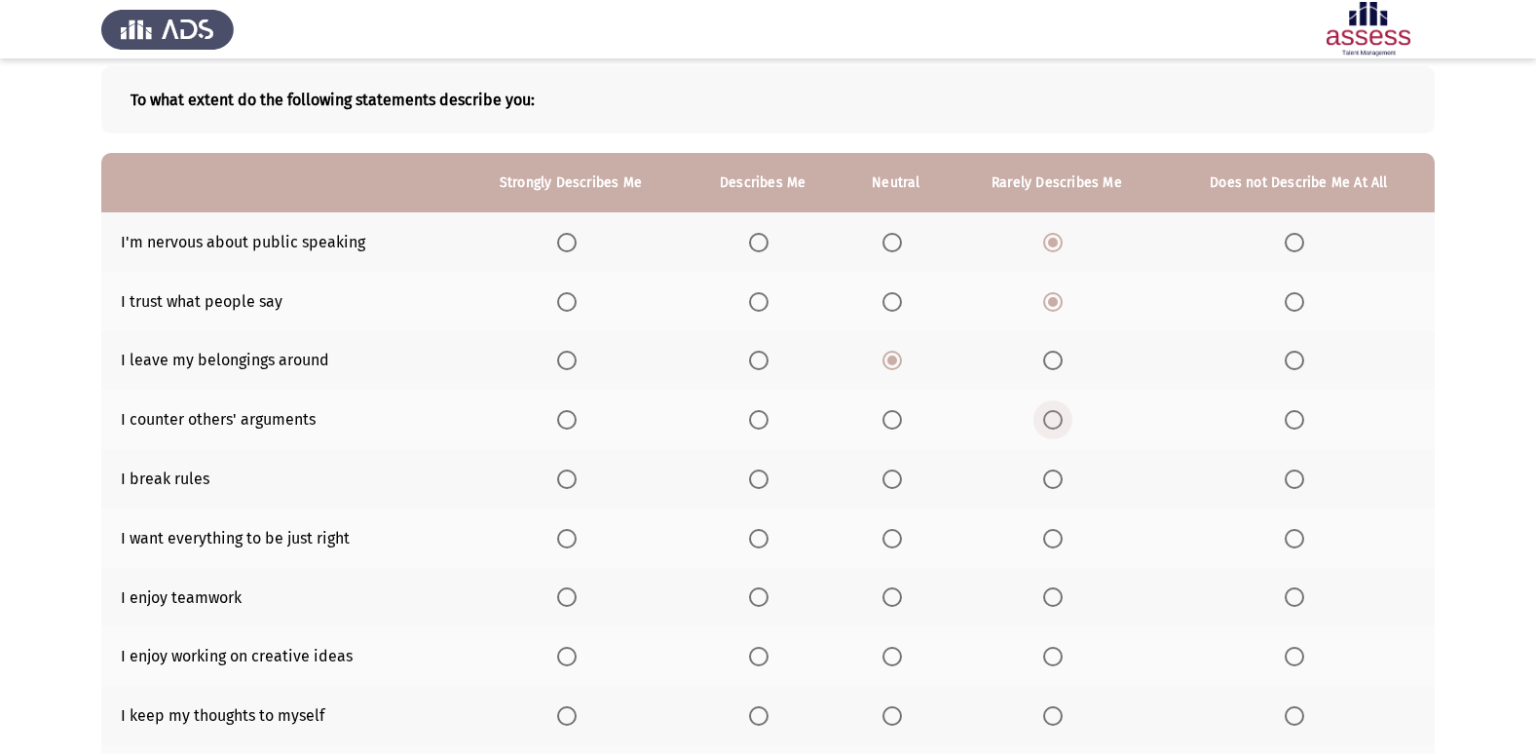
click at [1054, 419] on input "Select an option" at bounding box center [1052, 419] width 19 height 19
click at [1058, 476] on span "Select an option" at bounding box center [1052, 478] width 19 height 19
click at [1058, 476] on input "Select an option" at bounding box center [1052, 478] width 19 height 19
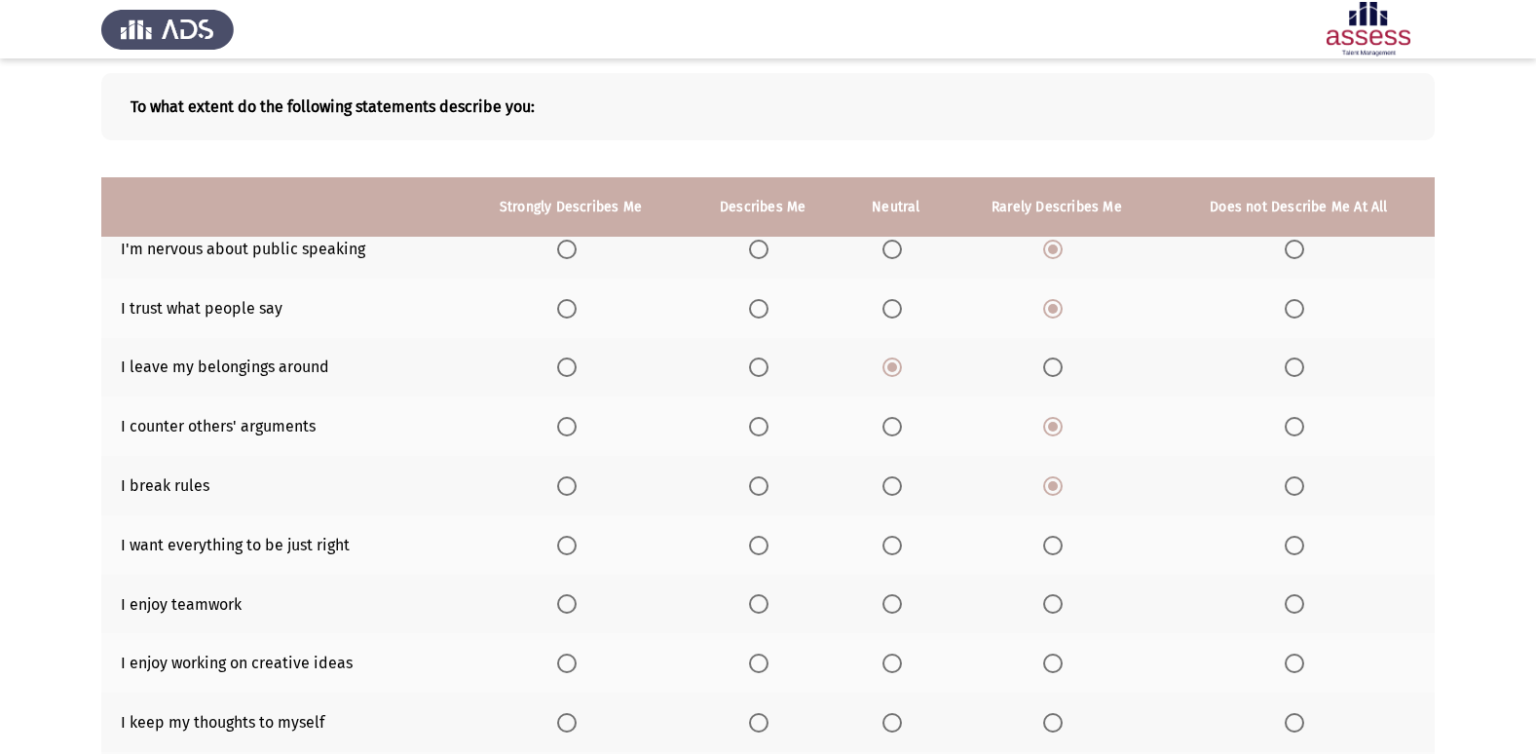
scroll to position [90, 0]
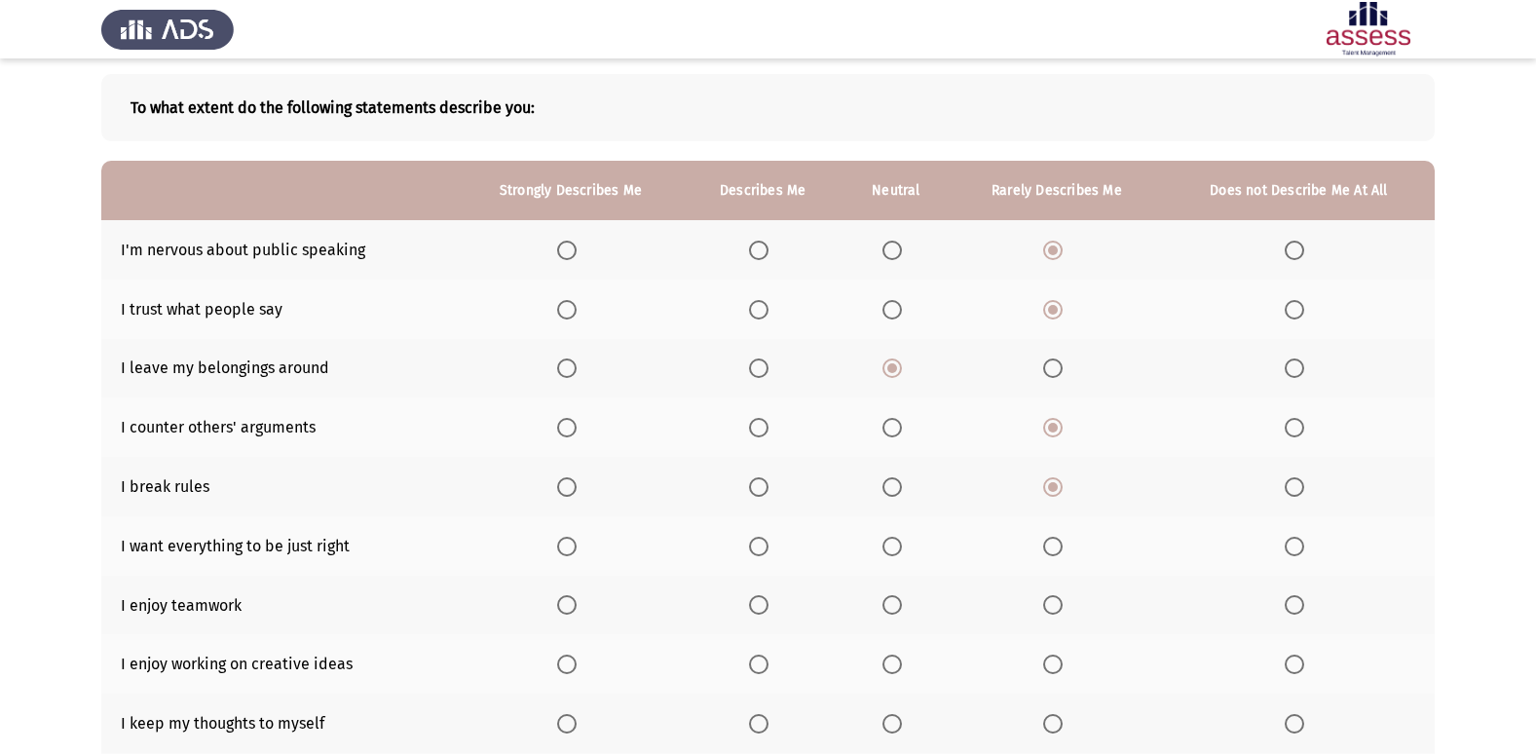
click at [768, 548] on span "Select an option" at bounding box center [758, 546] width 19 height 19
click at [768, 548] on input "Select an option" at bounding box center [758, 546] width 19 height 19
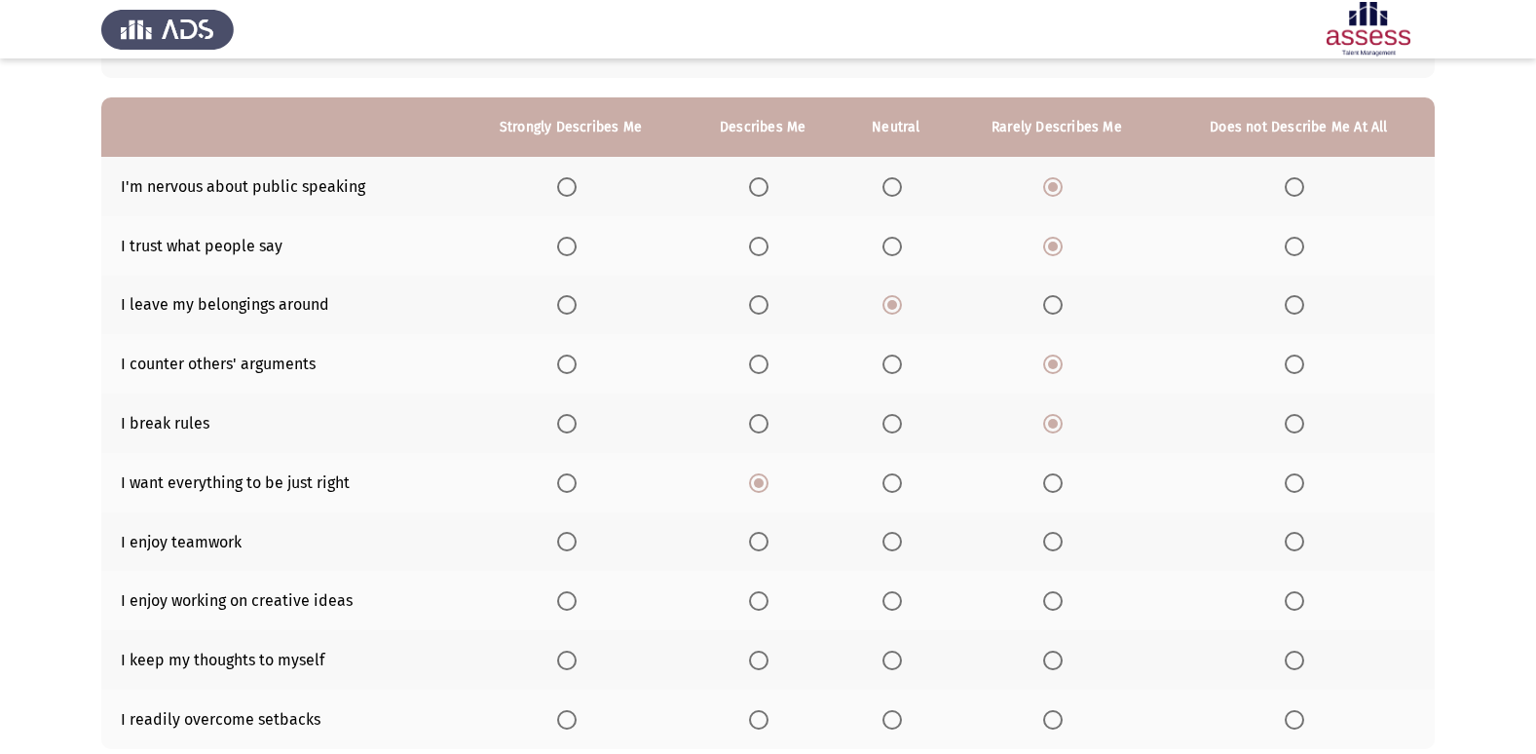
scroll to position [187, 0]
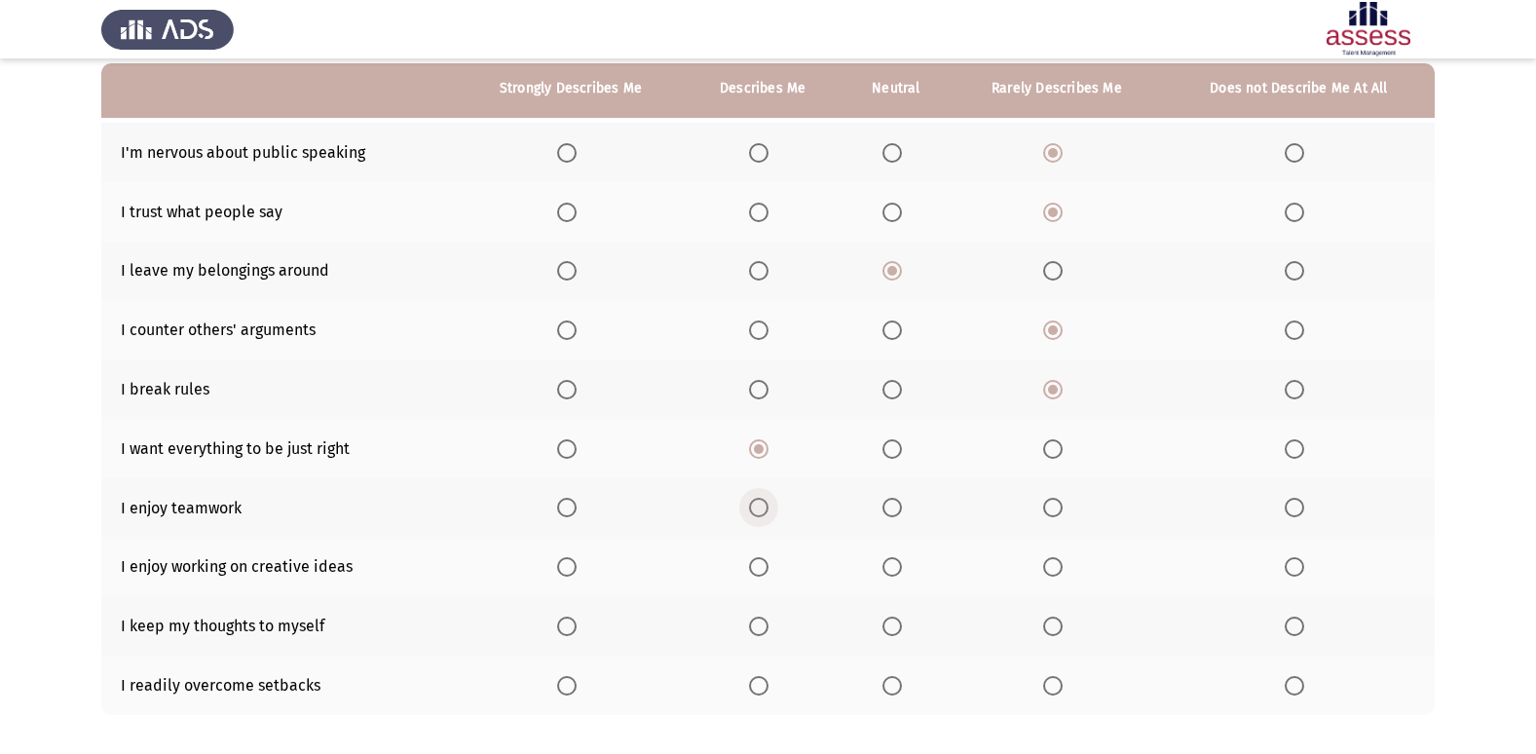
click at [762, 509] on span "Select an option" at bounding box center [758, 507] width 19 height 19
click at [762, 509] on input "Select an option" at bounding box center [758, 507] width 19 height 19
click at [570, 565] on span "Select an option" at bounding box center [566, 566] width 19 height 19
click at [570, 565] on input "Select an option" at bounding box center [566, 566] width 19 height 19
click at [897, 625] on span "Select an option" at bounding box center [891, 625] width 19 height 19
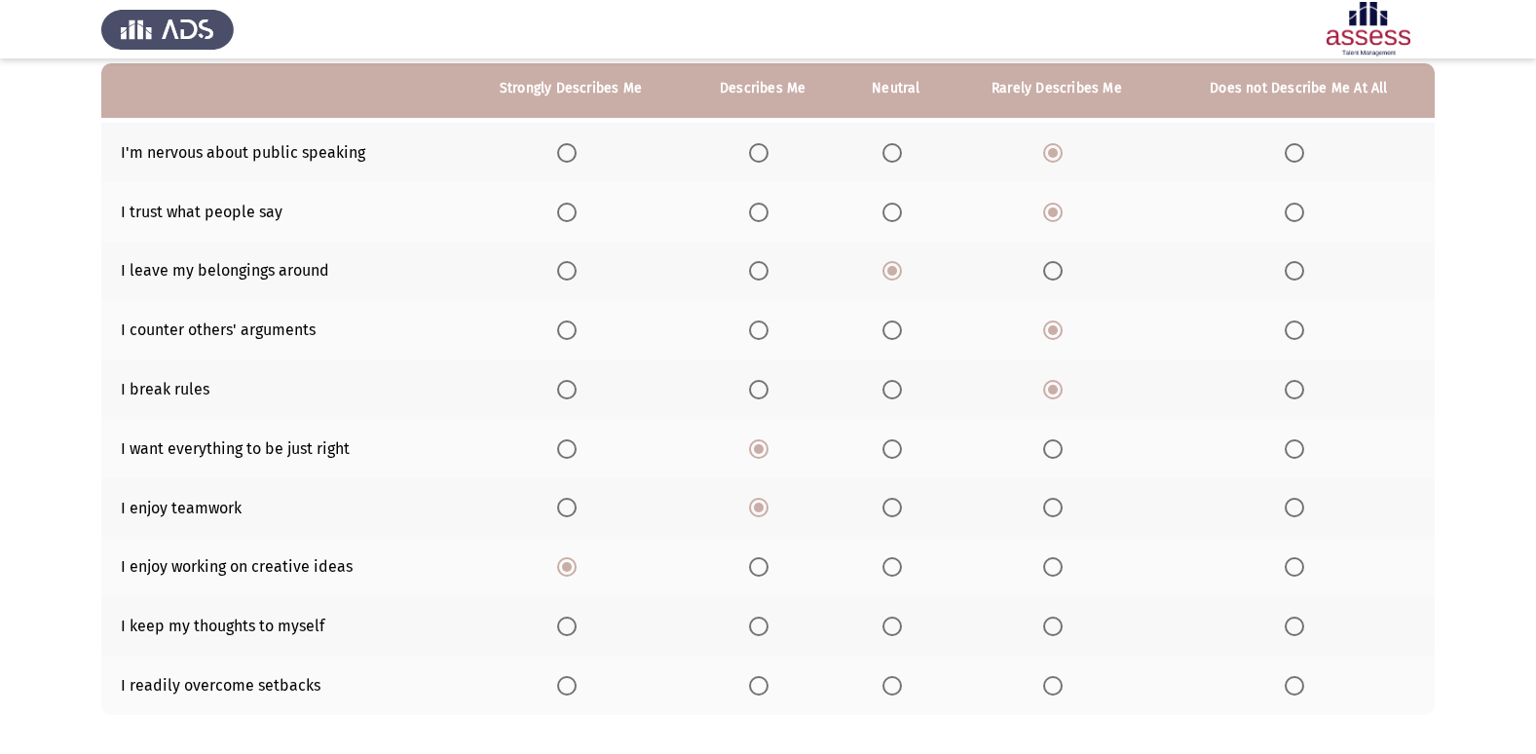
click at [897, 625] on input "Select an option" at bounding box center [891, 625] width 19 height 19
click at [1048, 624] on span "Select an option" at bounding box center [1052, 625] width 19 height 19
click at [1048, 624] on input "Select an option" at bounding box center [1052, 625] width 19 height 19
click at [902, 686] on span "Select an option" at bounding box center [891, 685] width 19 height 19
click at [902, 686] on input "Select an option" at bounding box center [891, 685] width 19 height 19
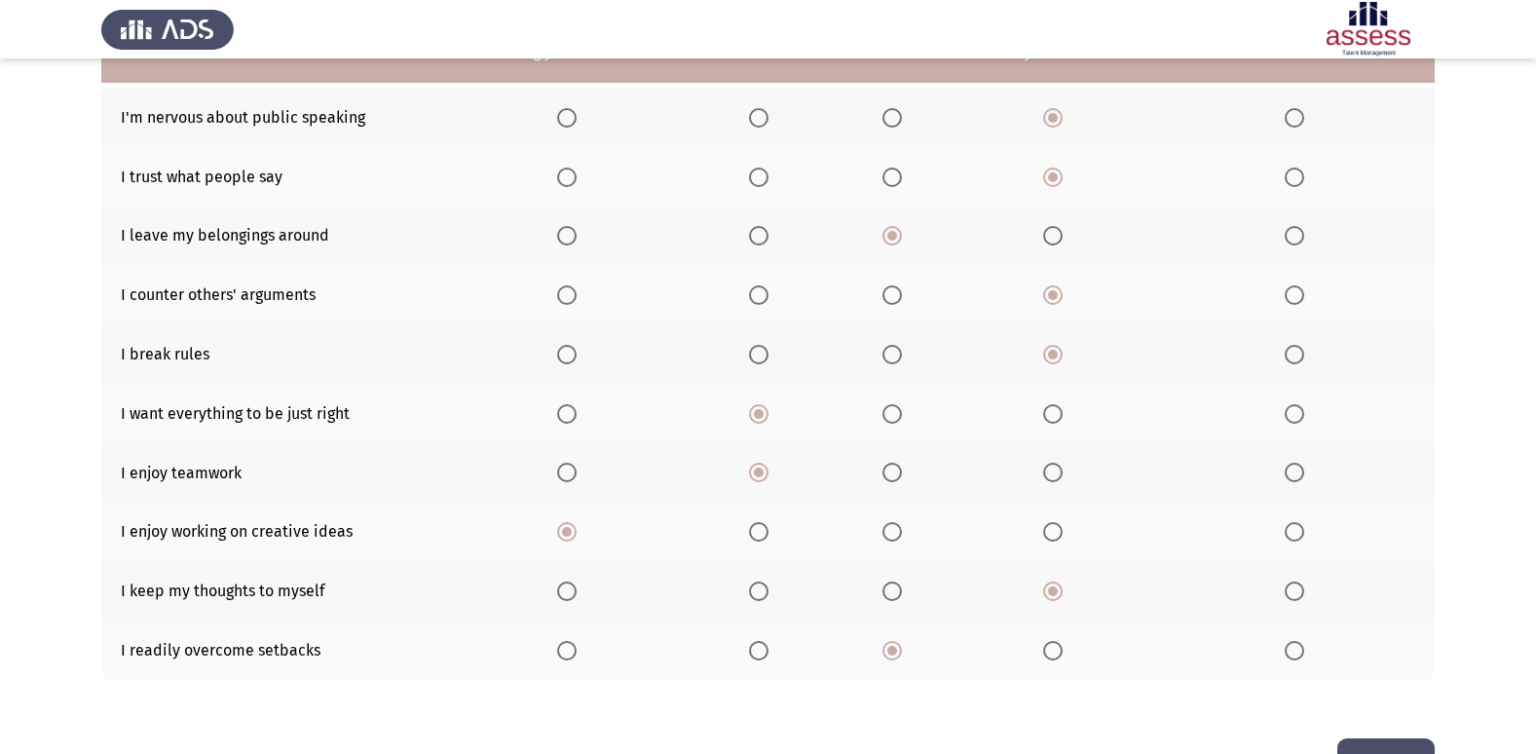
scroll to position [284, 0]
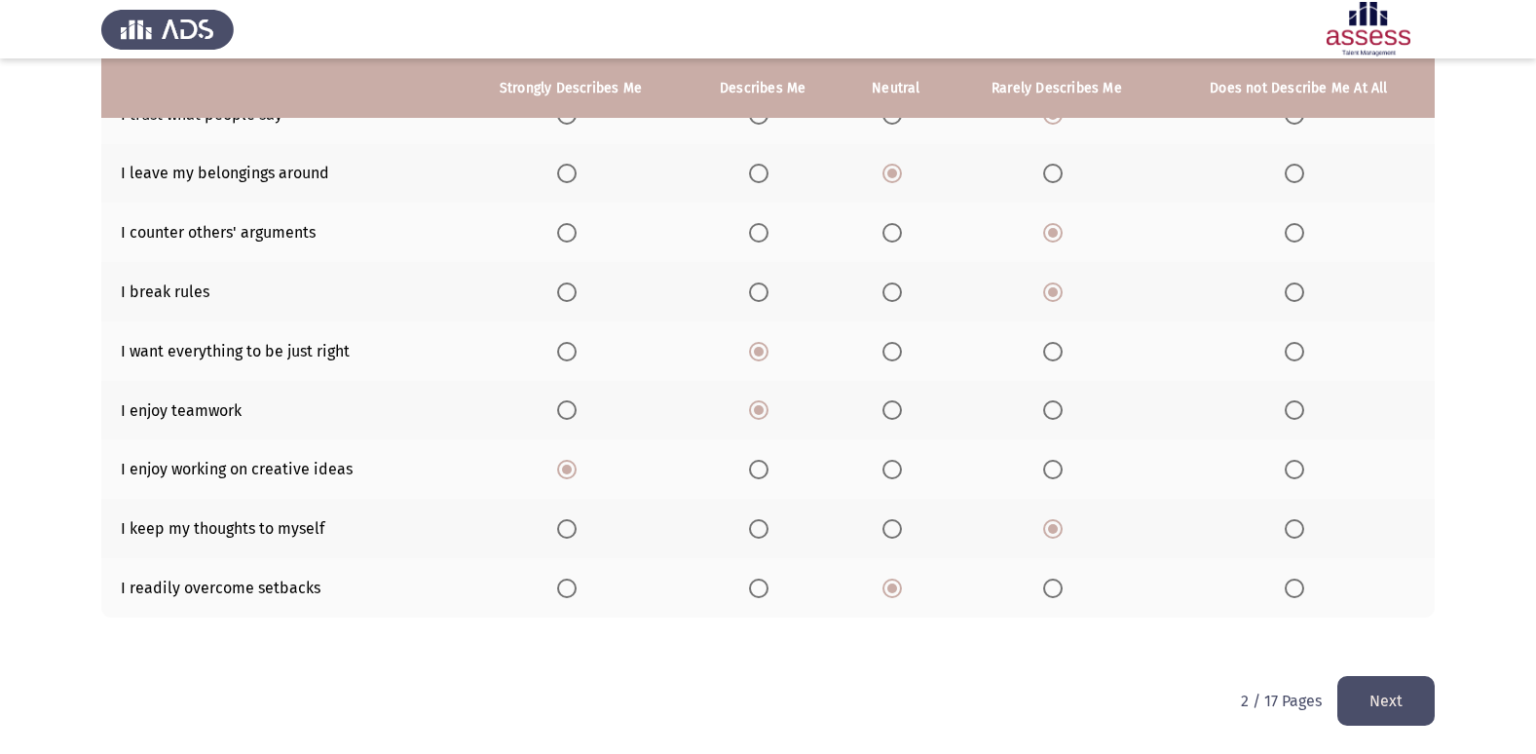
click at [1414, 691] on button "Next" at bounding box center [1385, 701] width 97 height 50
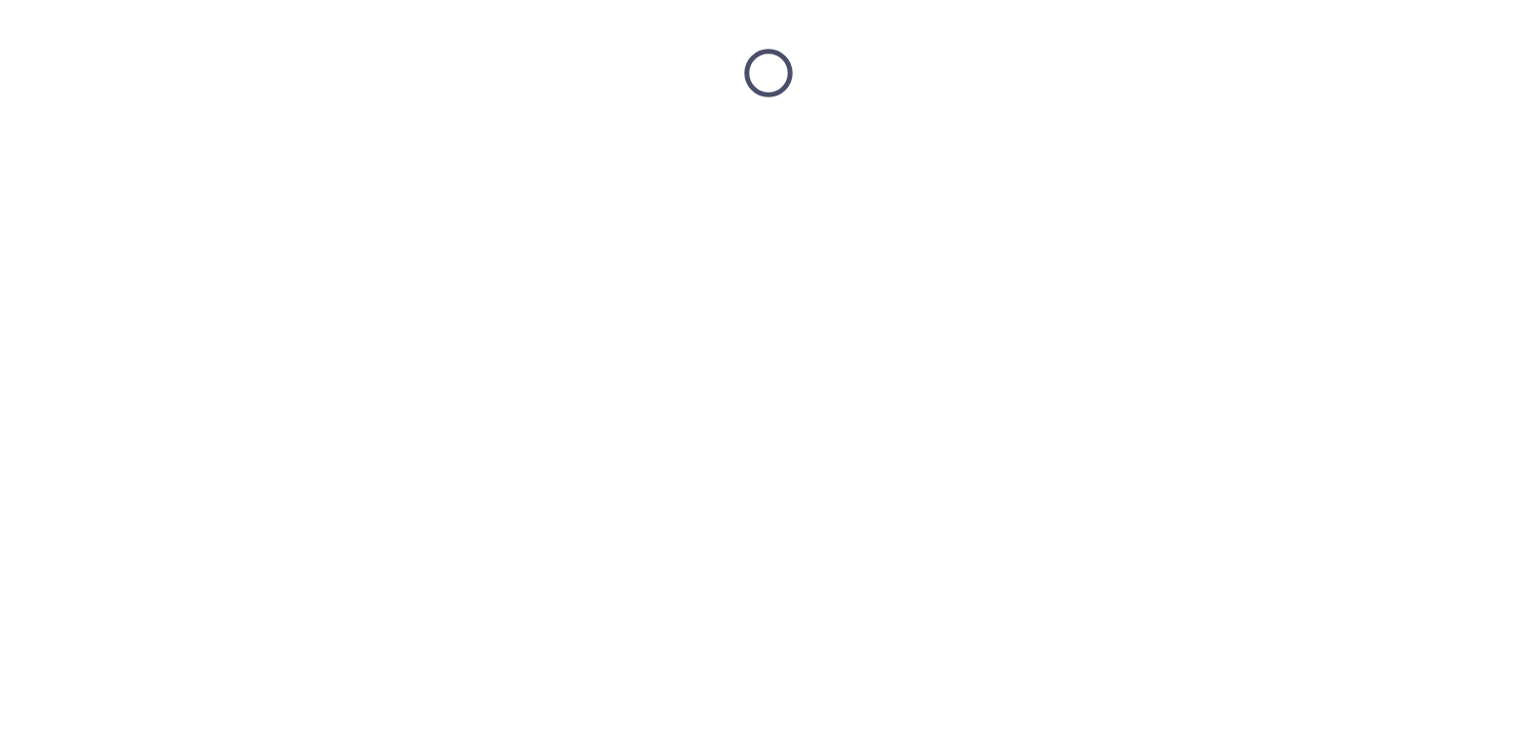
scroll to position [0, 0]
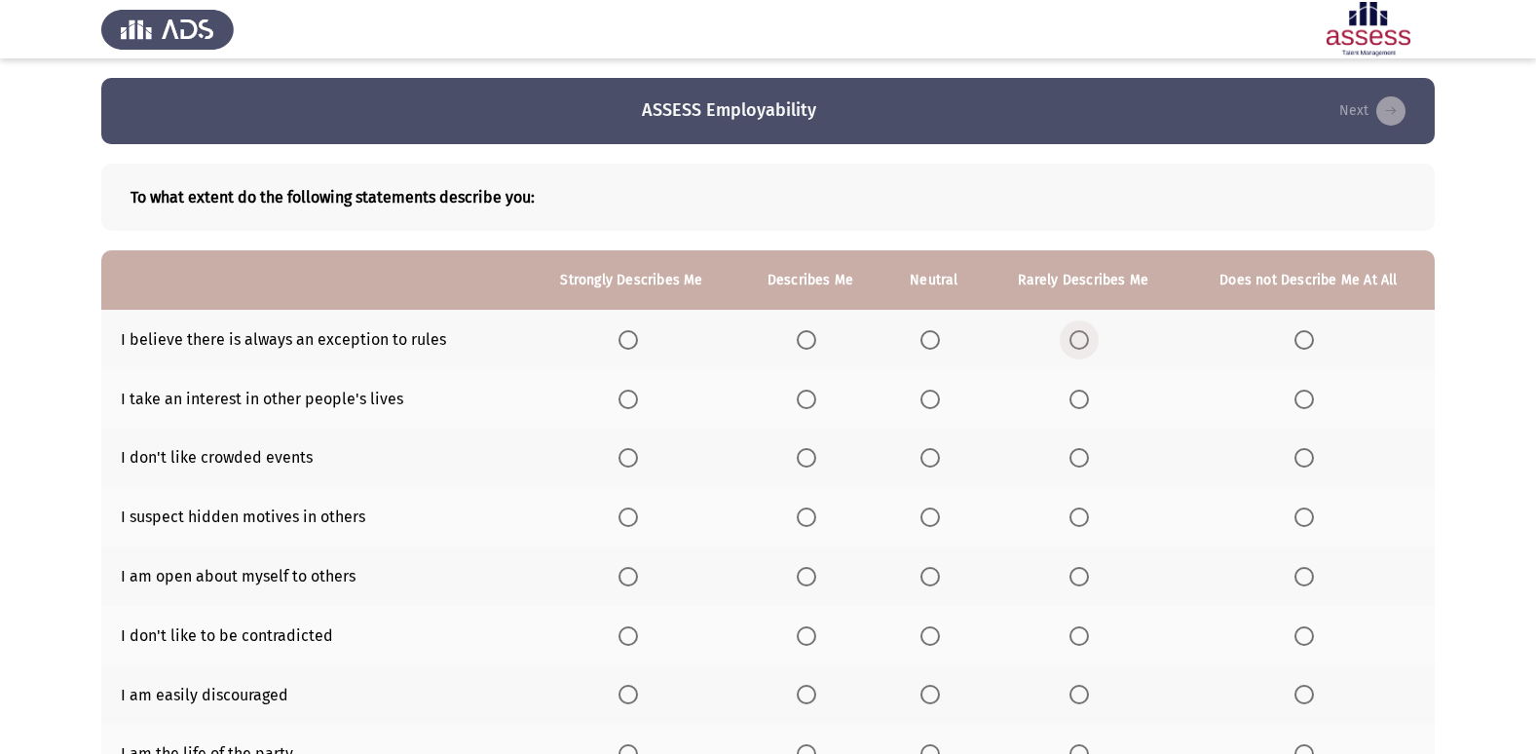
click at [1071, 342] on span "Select an option" at bounding box center [1078, 339] width 19 height 19
click at [1071, 342] on input "Select an option" at bounding box center [1078, 339] width 19 height 19
click at [927, 396] on span "Select an option" at bounding box center [929, 399] width 19 height 19
click at [927, 396] on input "Select an option" at bounding box center [929, 399] width 19 height 19
click at [1074, 396] on span "Select an option" at bounding box center [1078, 399] width 19 height 19
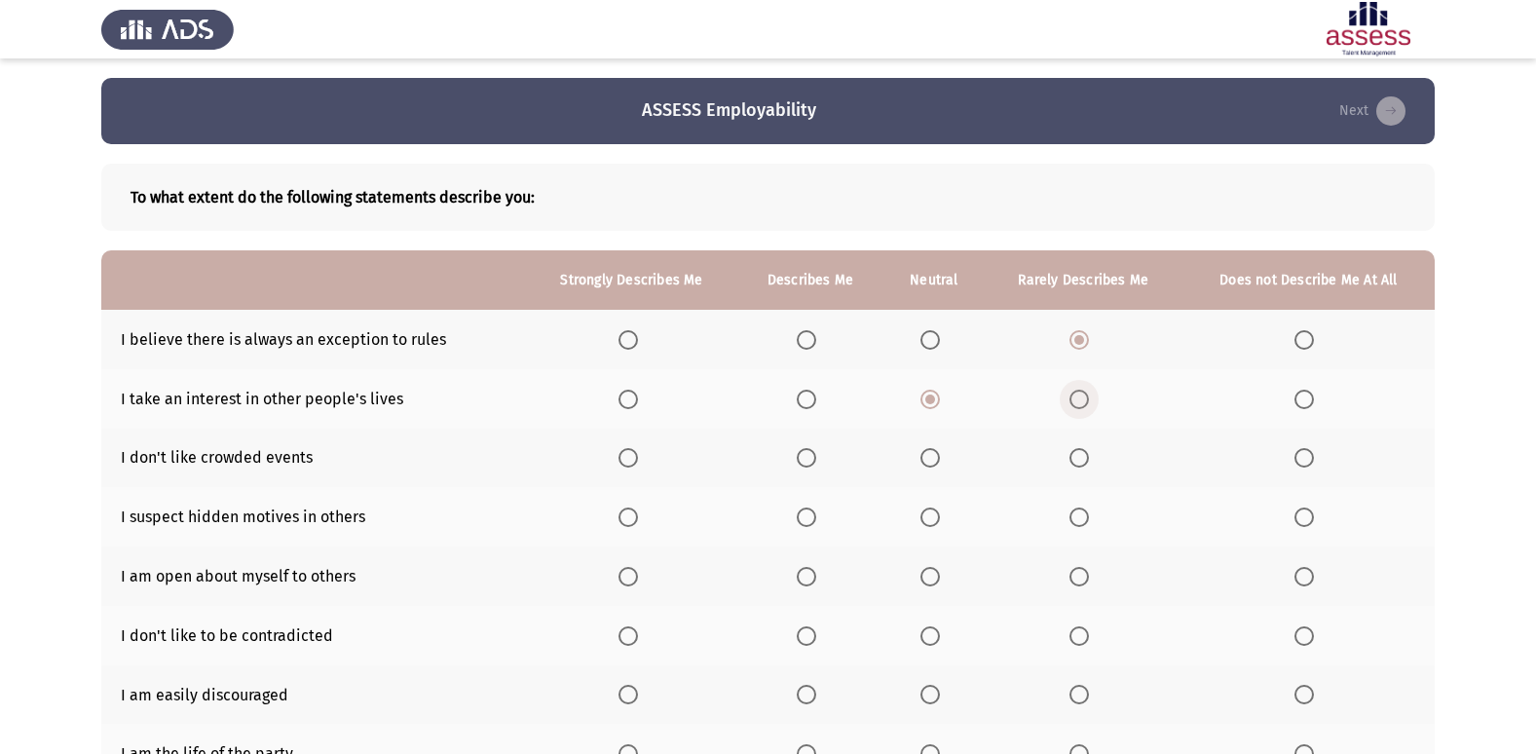
click at [1074, 396] on input "Select an option" at bounding box center [1078, 399] width 19 height 19
click at [1307, 462] on span "Select an option" at bounding box center [1303, 457] width 19 height 19
click at [1307, 462] on input "Select an option" at bounding box center [1303, 457] width 19 height 19
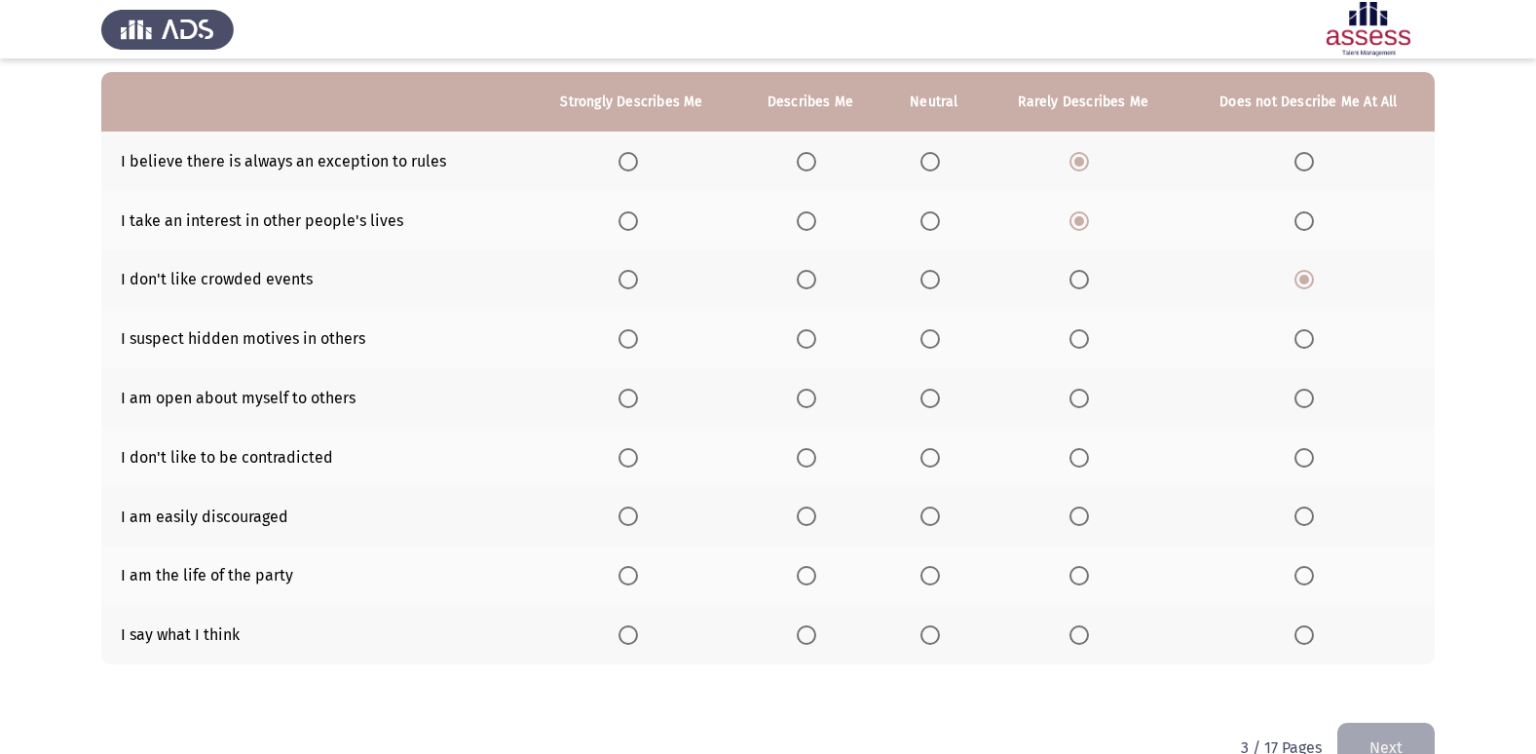
scroll to position [195, 0]
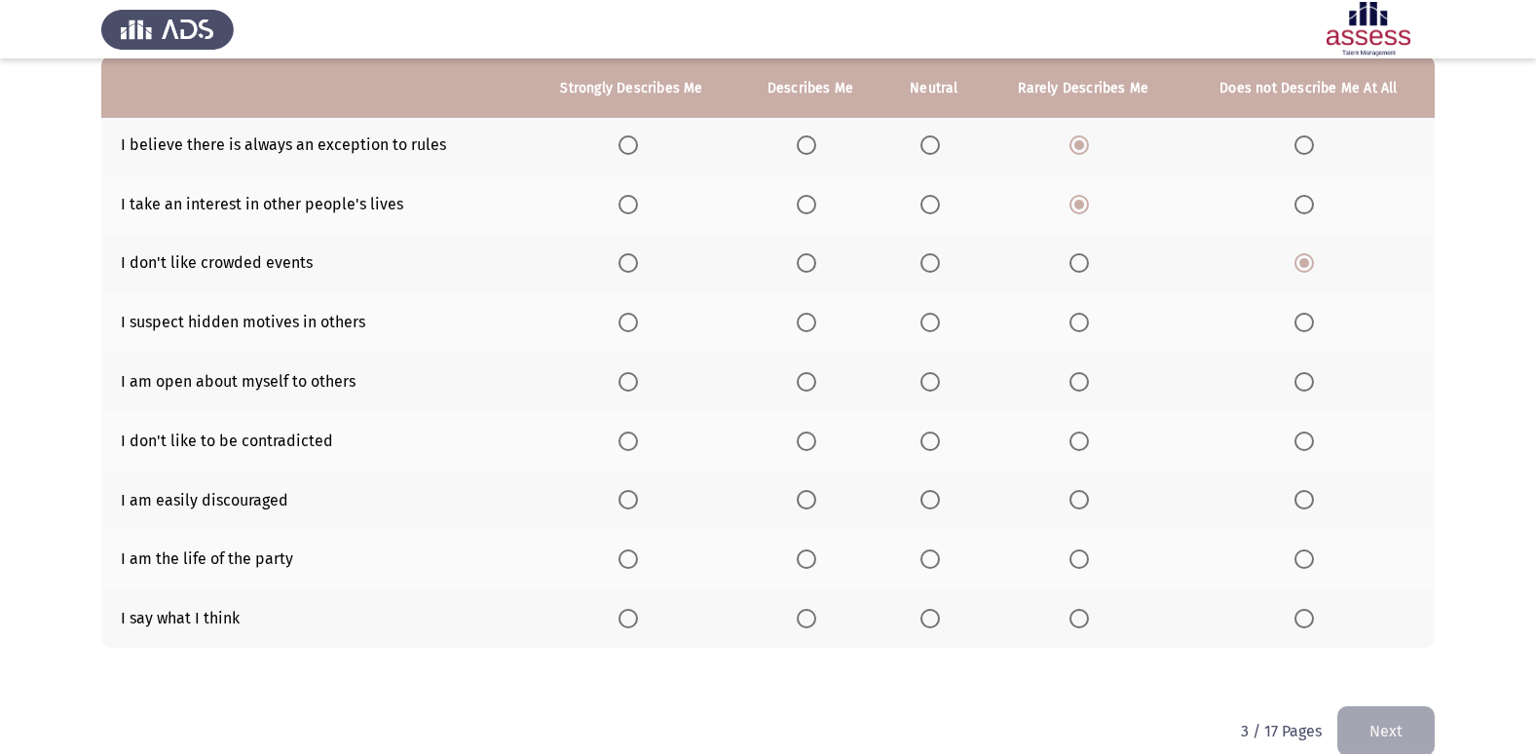
click at [926, 319] on span "Select an option" at bounding box center [929, 322] width 19 height 19
click at [926, 319] on input "Select an option" at bounding box center [929, 322] width 19 height 19
click at [1092, 378] on label "Select an option" at bounding box center [1082, 381] width 27 height 19
click at [1089, 378] on input "Select an option" at bounding box center [1078, 381] width 19 height 19
click at [636, 449] on span "Select an option" at bounding box center [627, 440] width 19 height 19
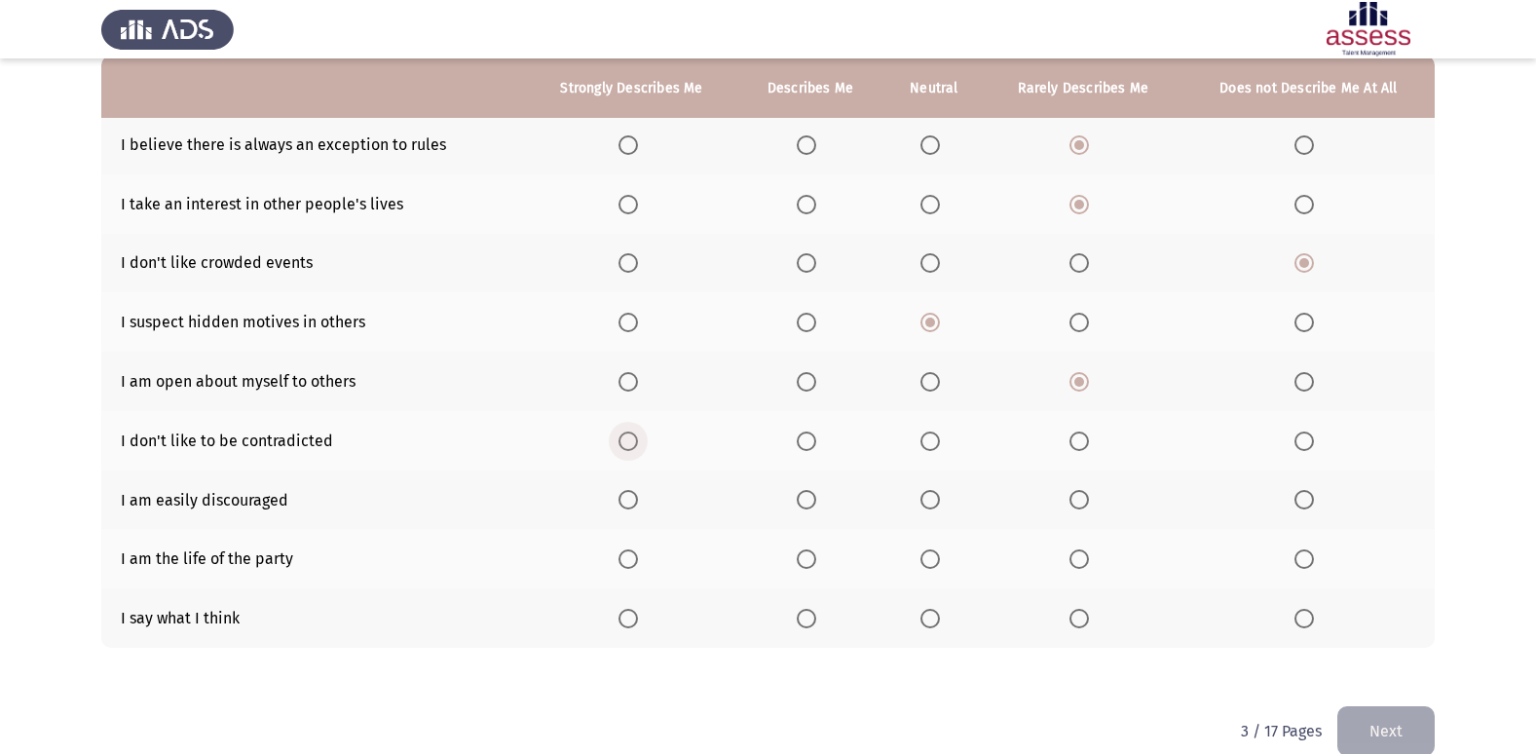
click at [636, 449] on input "Select an option" at bounding box center [627, 440] width 19 height 19
click at [629, 562] on span "Select an option" at bounding box center [627, 558] width 19 height 19
click at [629, 562] on input "Select an option" at bounding box center [627, 558] width 19 height 19
click at [1086, 499] on span "Select an option" at bounding box center [1078, 499] width 19 height 19
click at [1086, 499] on input "Select an option" at bounding box center [1078, 499] width 19 height 19
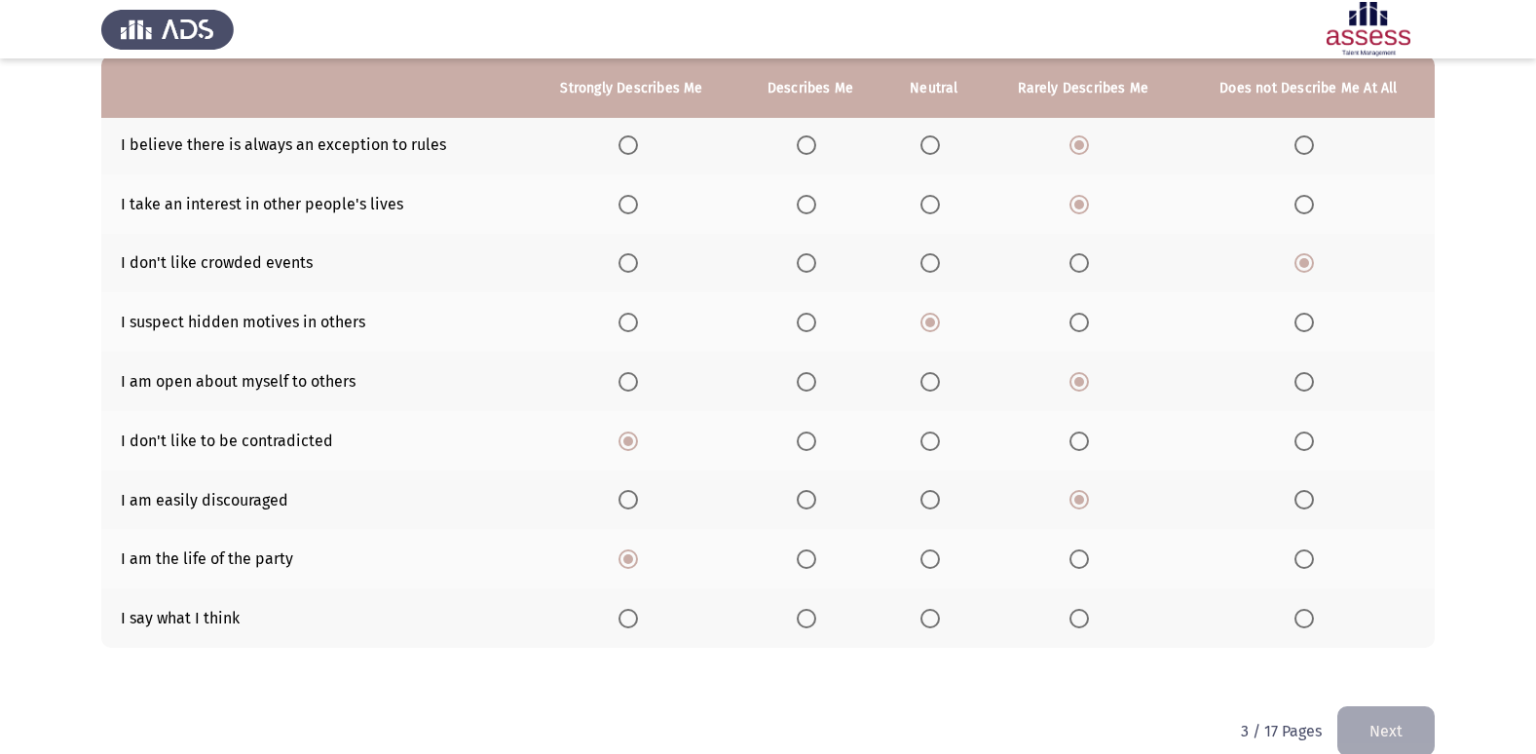
click at [616, 623] on th at bounding box center [631, 617] width 211 height 59
click at [619, 620] on span "Select an option" at bounding box center [627, 618] width 19 height 19
click at [619, 620] on input "Select an option" at bounding box center [627, 618] width 19 height 19
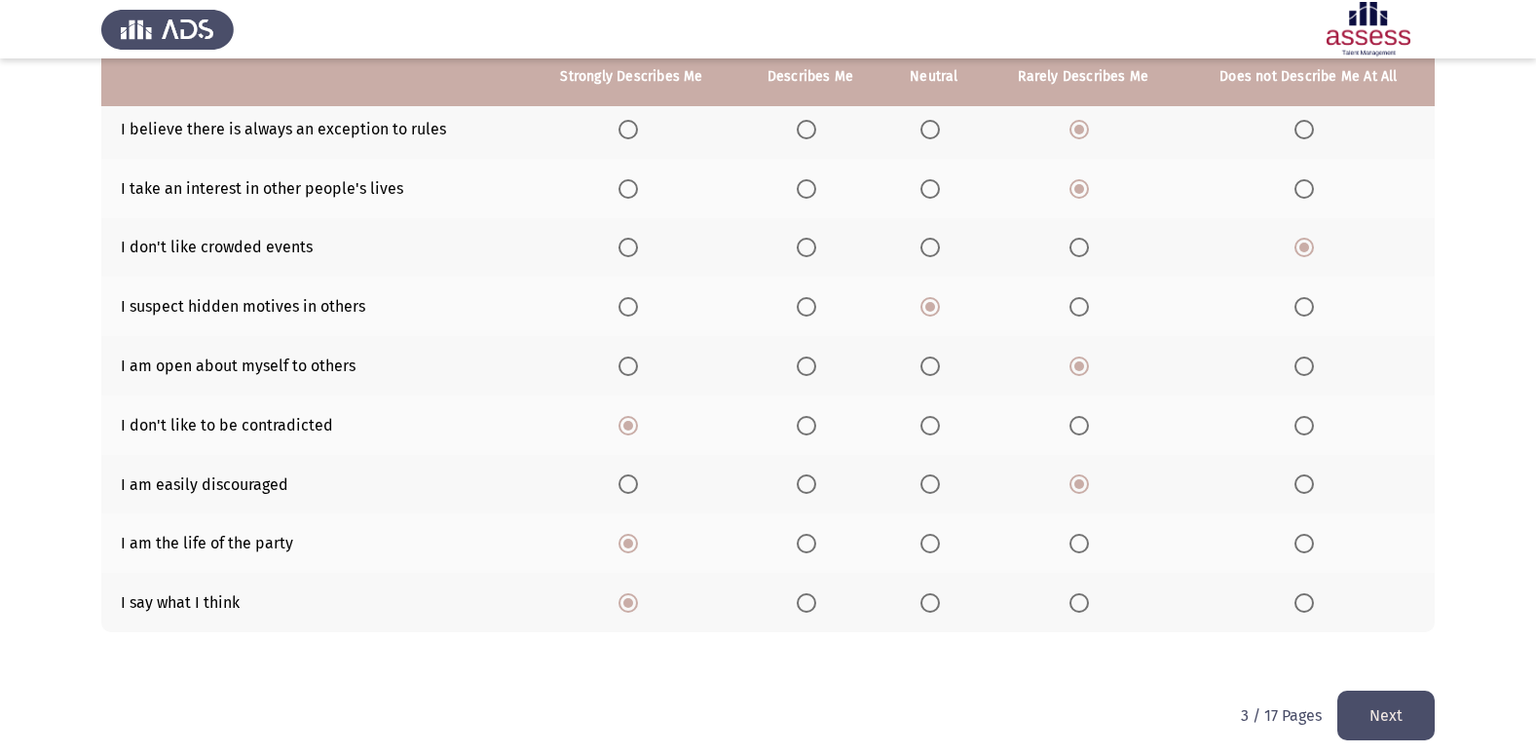
scroll to position [225, 0]
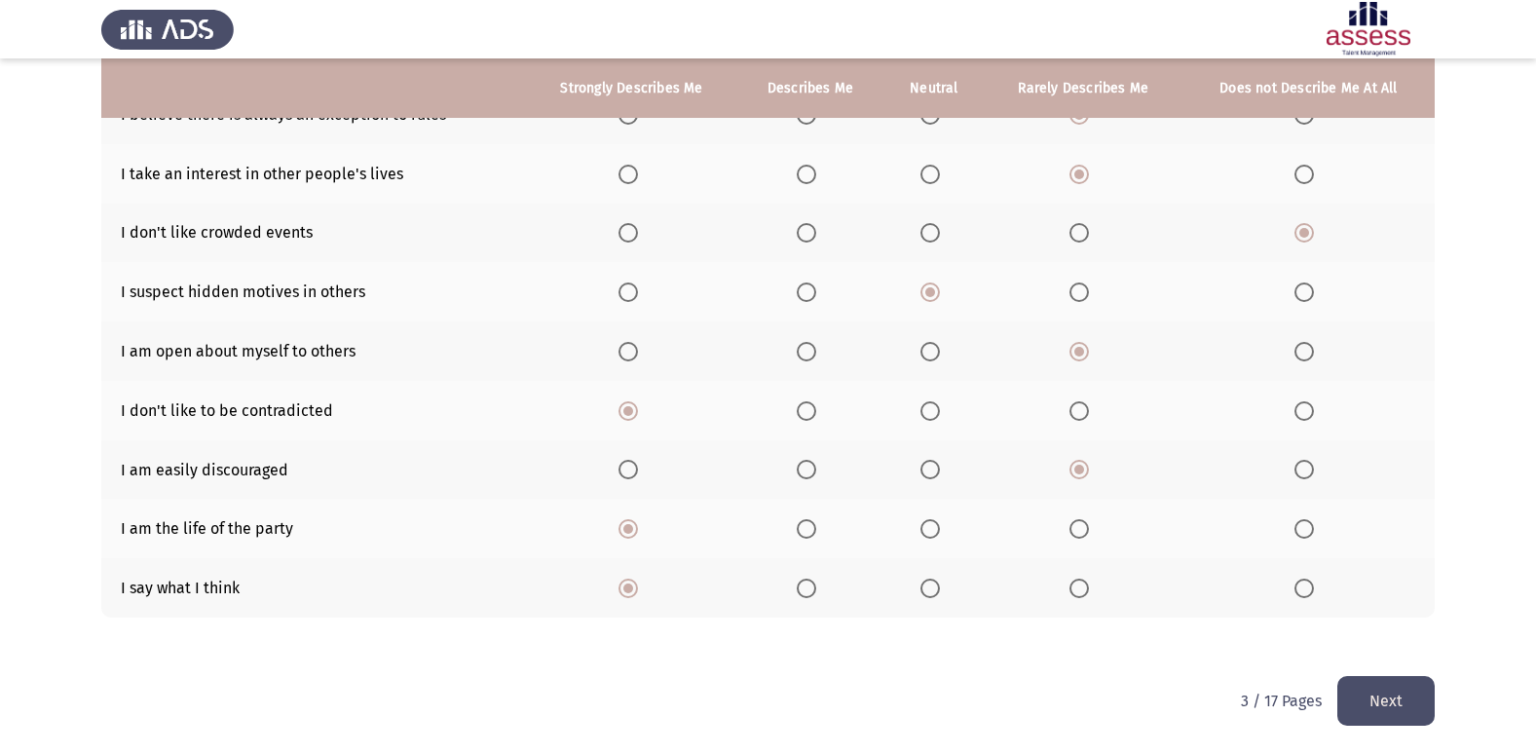
drag, startPoint x: 1416, startPoint y: 705, endPoint x: 1403, endPoint y: 701, distance: 13.2
click at [1415, 705] on button "Next" at bounding box center [1385, 701] width 97 height 50
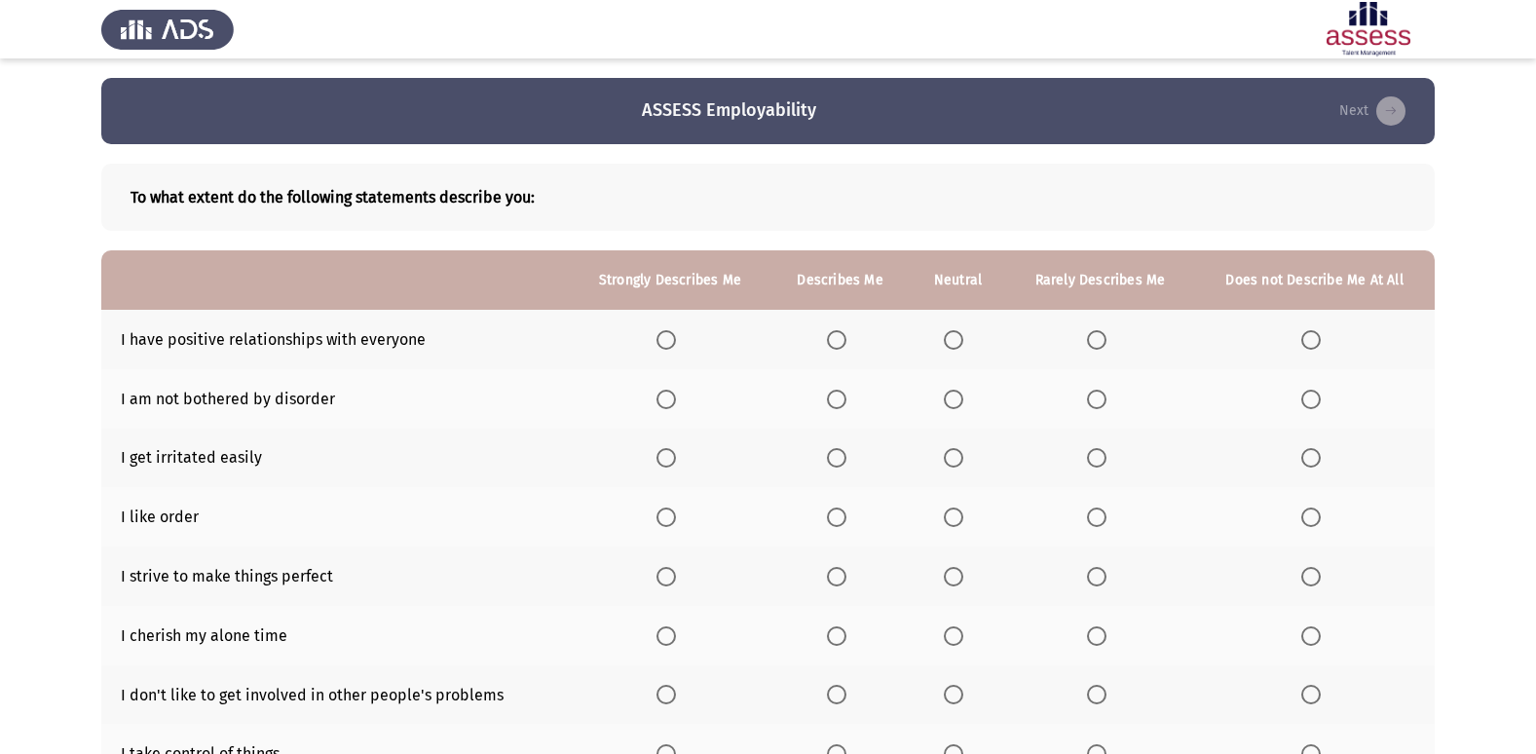
click at [656, 339] on th at bounding box center [671, 339] width 202 height 59
click at [659, 339] on span "Select an option" at bounding box center [665, 339] width 19 height 19
click at [659, 339] on input "Select an option" at bounding box center [665, 339] width 19 height 19
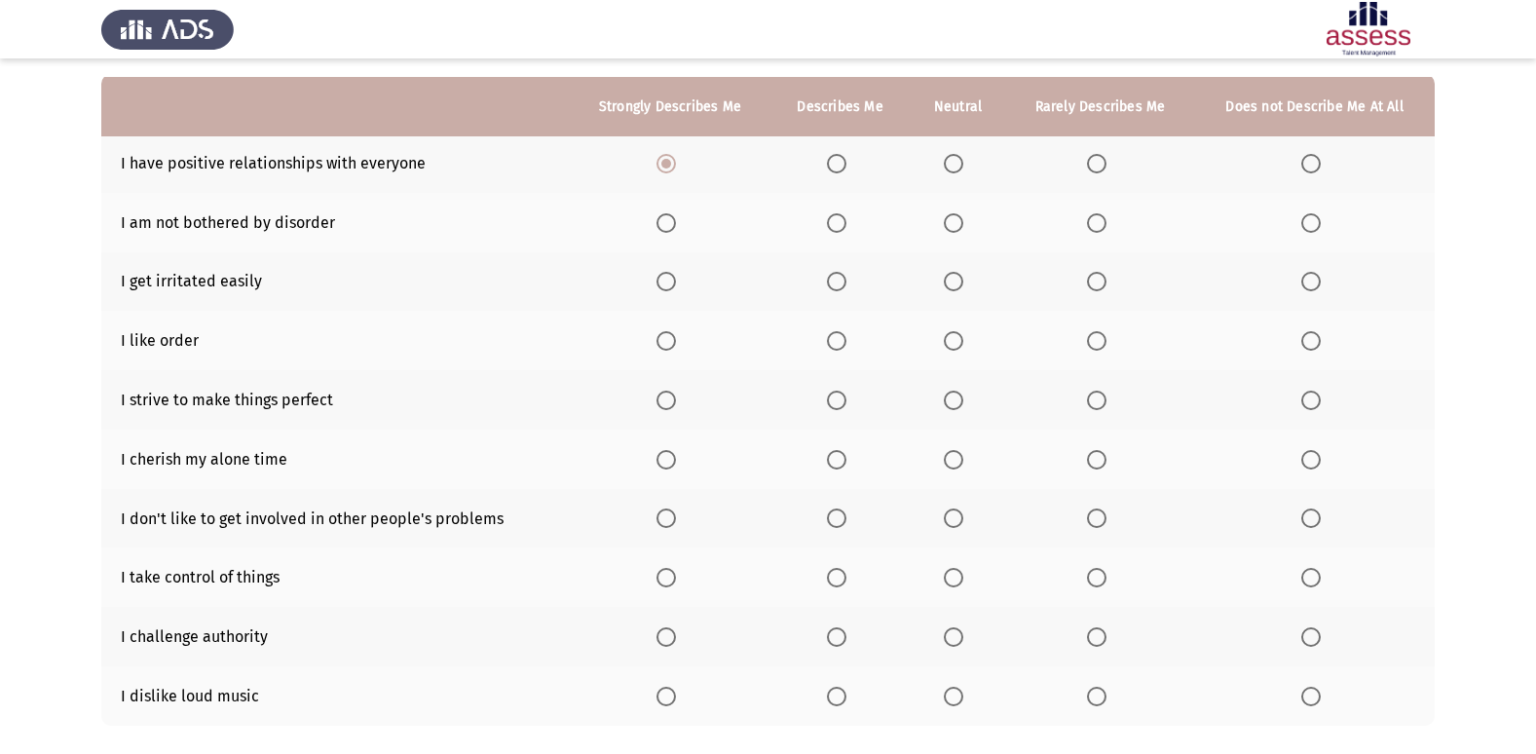
scroll to position [195, 0]
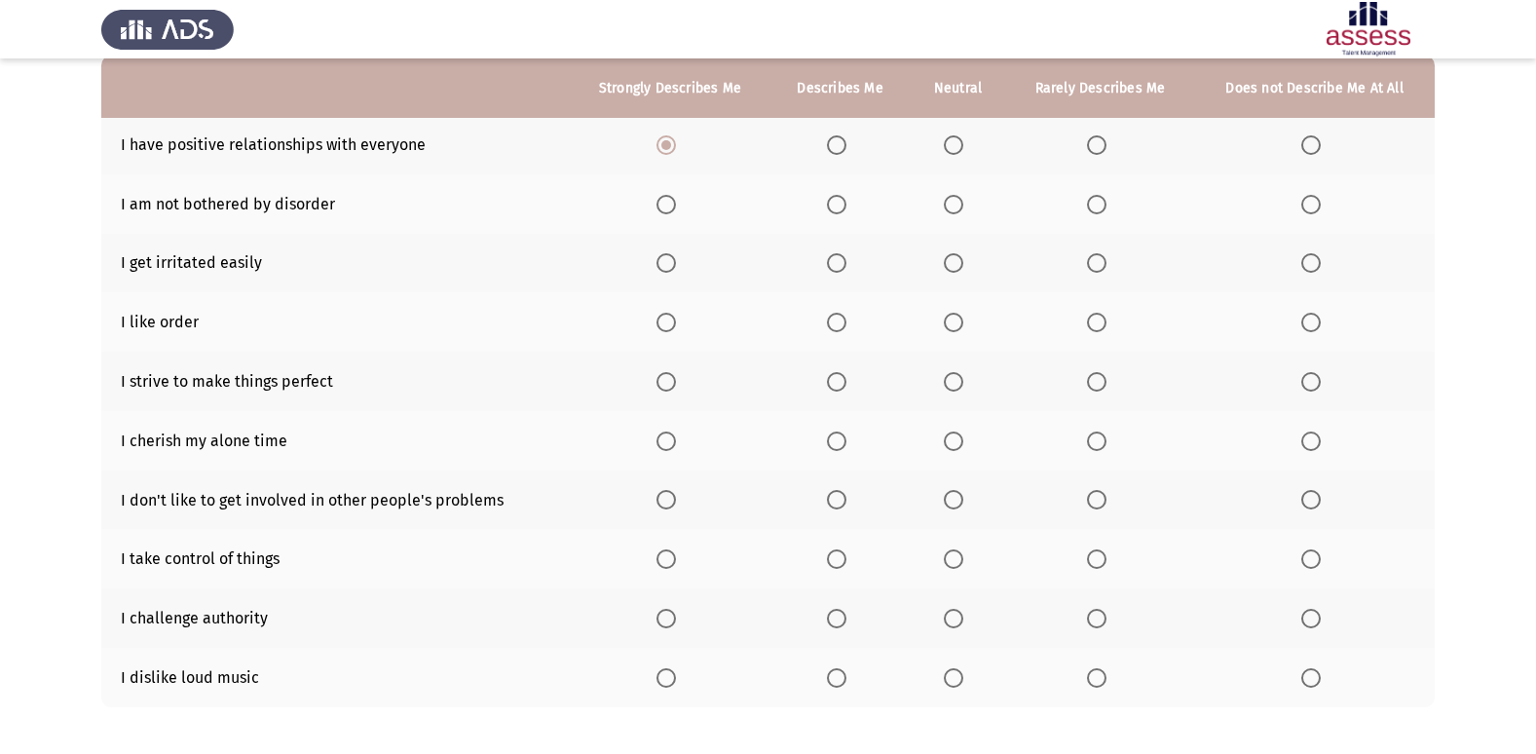
click at [1106, 205] on label "Select an option" at bounding box center [1100, 204] width 27 height 19
click at [1106, 205] on input "Select an option" at bounding box center [1096, 204] width 19 height 19
click at [1302, 213] on span "Select an option" at bounding box center [1310, 204] width 19 height 19
click at [1302, 213] on input "Select an option" at bounding box center [1310, 204] width 19 height 19
click at [1100, 276] on th at bounding box center [1100, 263] width 188 height 59
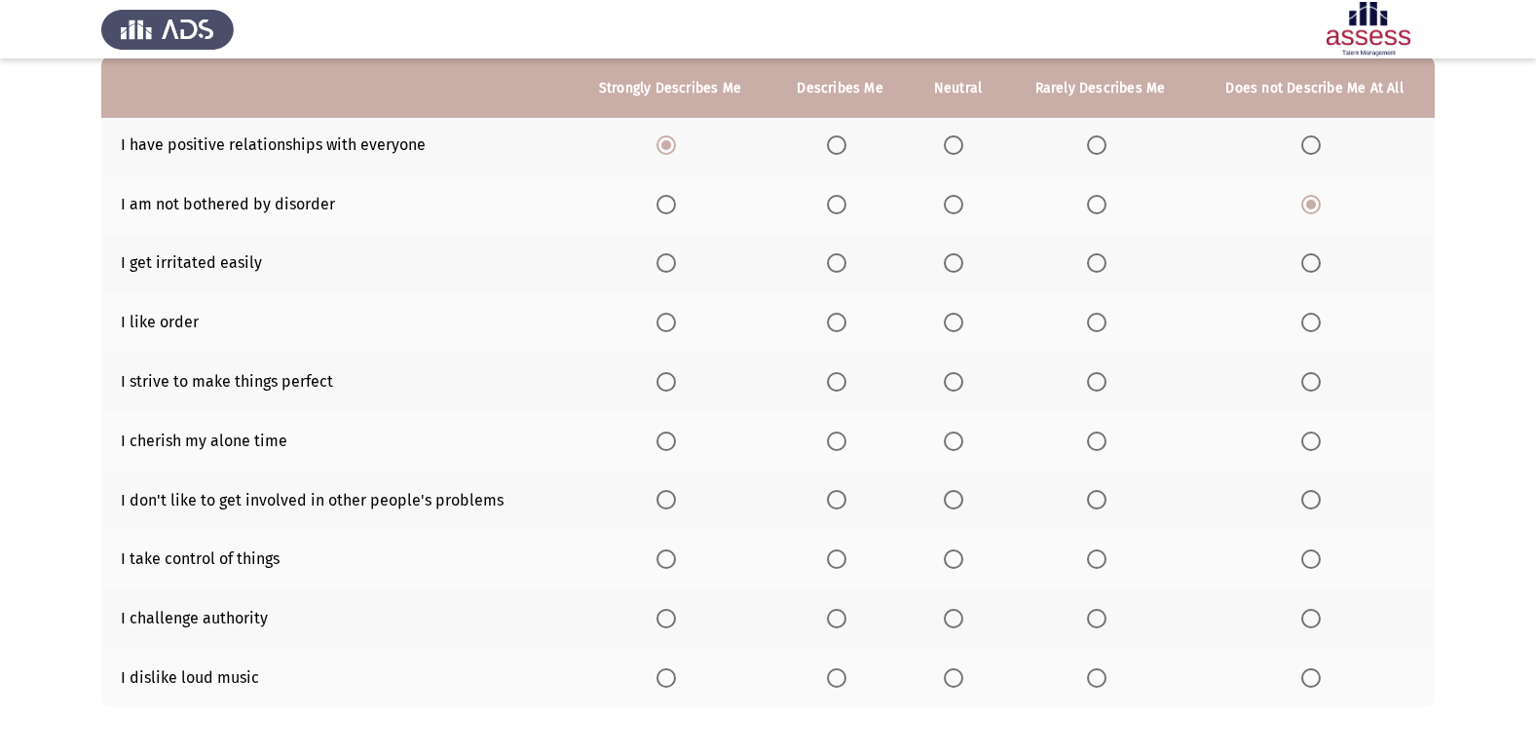
click at [1099, 267] on span "Select an option" at bounding box center [1096, 262] width 19 height 19
click at [1099, 267] on input "Select an option" at bounding box center [1096, 262] width 19 height 19
click at [666, 317] on span "Select an option" at bounding box center [665, 322] width 19 height 19
click at [666, 317] on input "Select an option" at bounding box center [665, 322] width 19 height 19
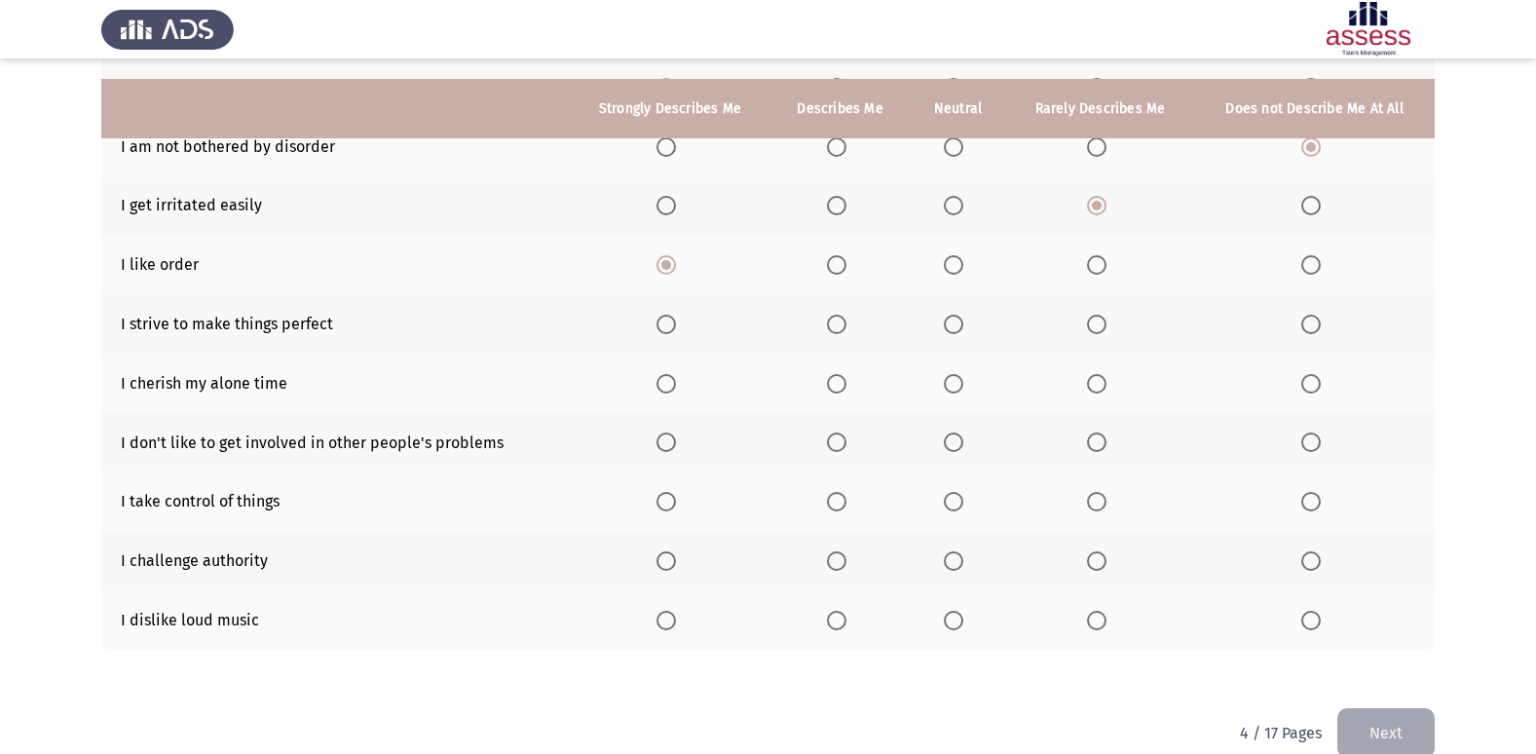
scroll to position [284, 0]
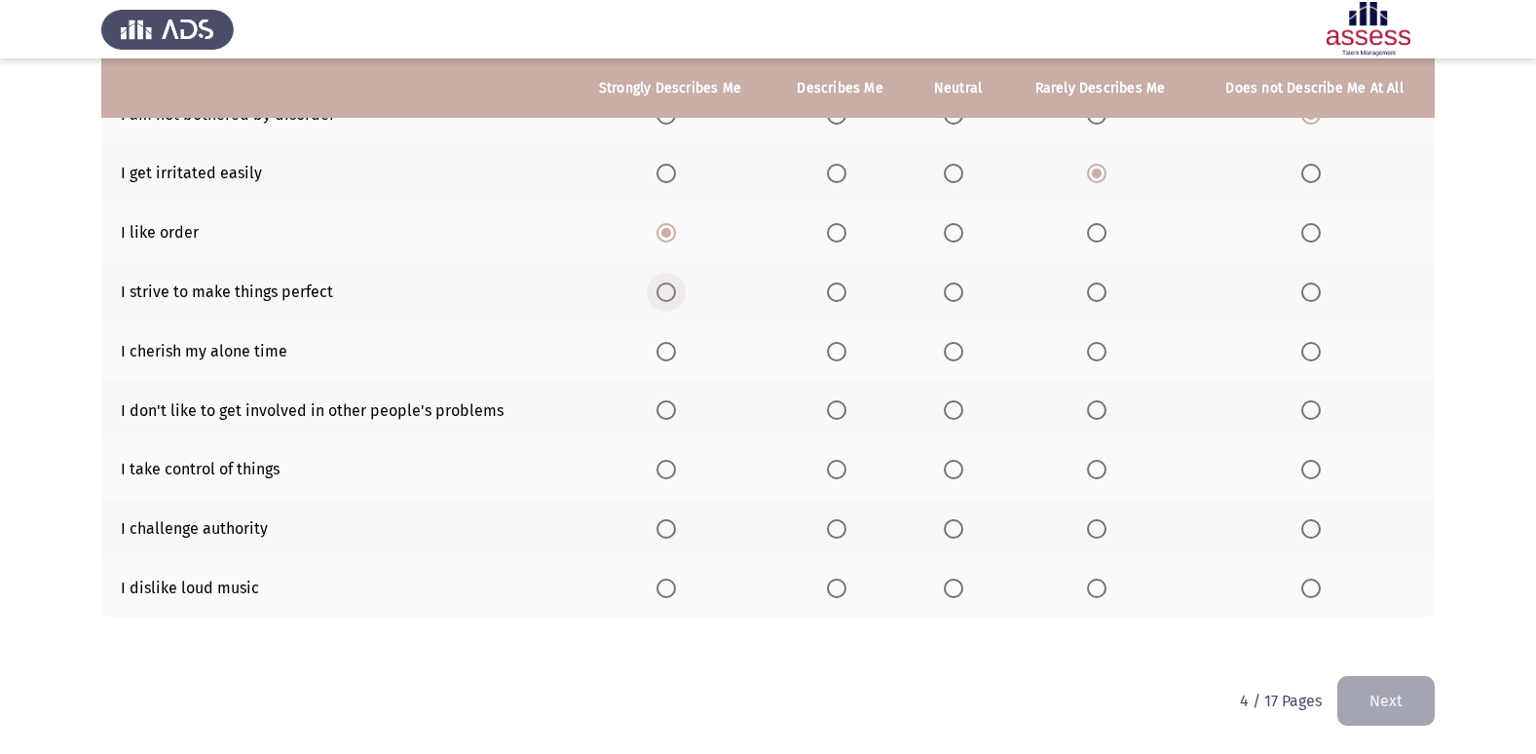
click at [666, 297] on span "Select an option" at bounding box center [665, 291] width 19 height 19
click at [666, 297] on input "Select an option" at bounding box center [665, 291] width 19 height 19
click at [657, 350] on span "Select an option" at bounding box center [665, 351] width 19 height 19
click at [657, 350] on input "Select an option" at bounding box center [665, 351] width 19 height 19
click at [845, 419] on span "Select an option" at bounding box center [836, 409] width 19 height 19
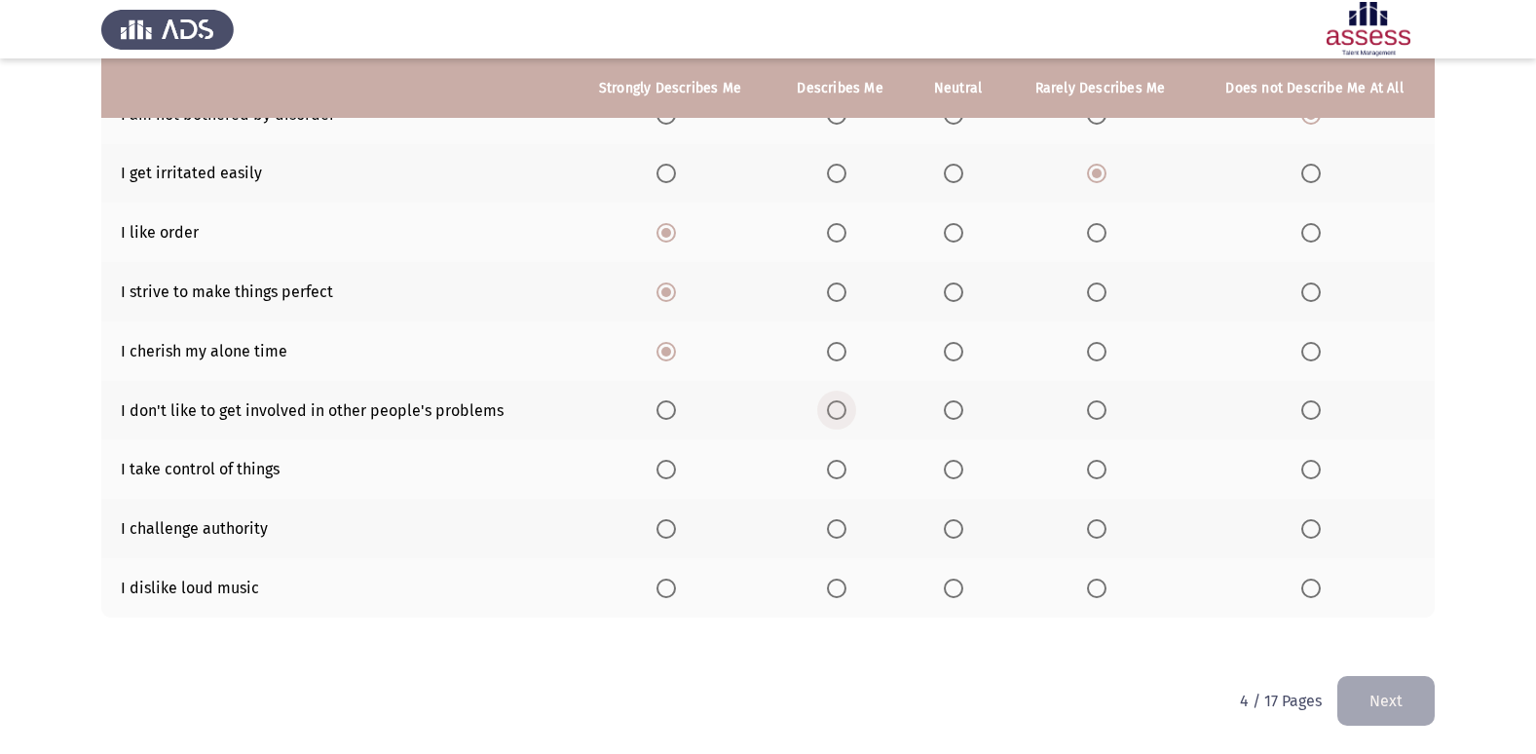
click at [845, 419] on input "Select an option" at bounding box center [836, 409] width 19 height 19
click at [665, 469] on span "Select an option" at bounding box center [665, 469] width 19 height 19
click at [665, 469] on input "Select an option" at bounding box center [665, 469] width 19 height 19
click at [1313, 601] on th at bounding box center [1314, 587] width 241 height 59
click at [1298, 581] on th at bounding box center [1314, 587] width 241 height 59
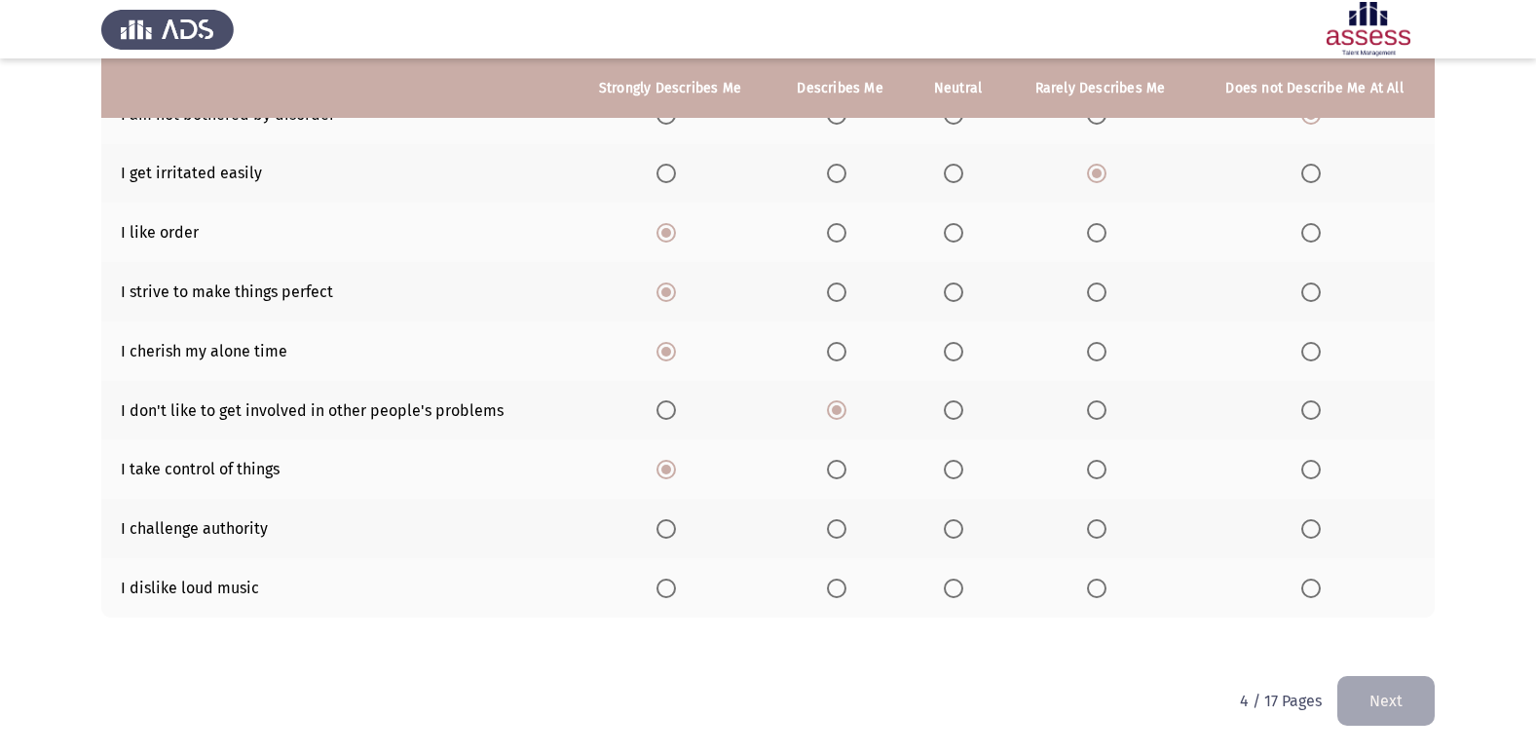
click at [1311, 583] on span "Select an option" at bounding box center [1310, 587] width 19 height 19
click at [1311, 583] on input "Select an option" at bounding box center [1310, 587] width 19 height 19
click at [1094, 591] on span "Select an option" at bounding box center [1096, 587] width 19 height 19
click at [1094, 591] on input "Select an option" at bounding box center [1096, 587] width 19 height 19
click at [958, 531] on span "Select an option" at bounding box center [953, 528] width 19 height 19
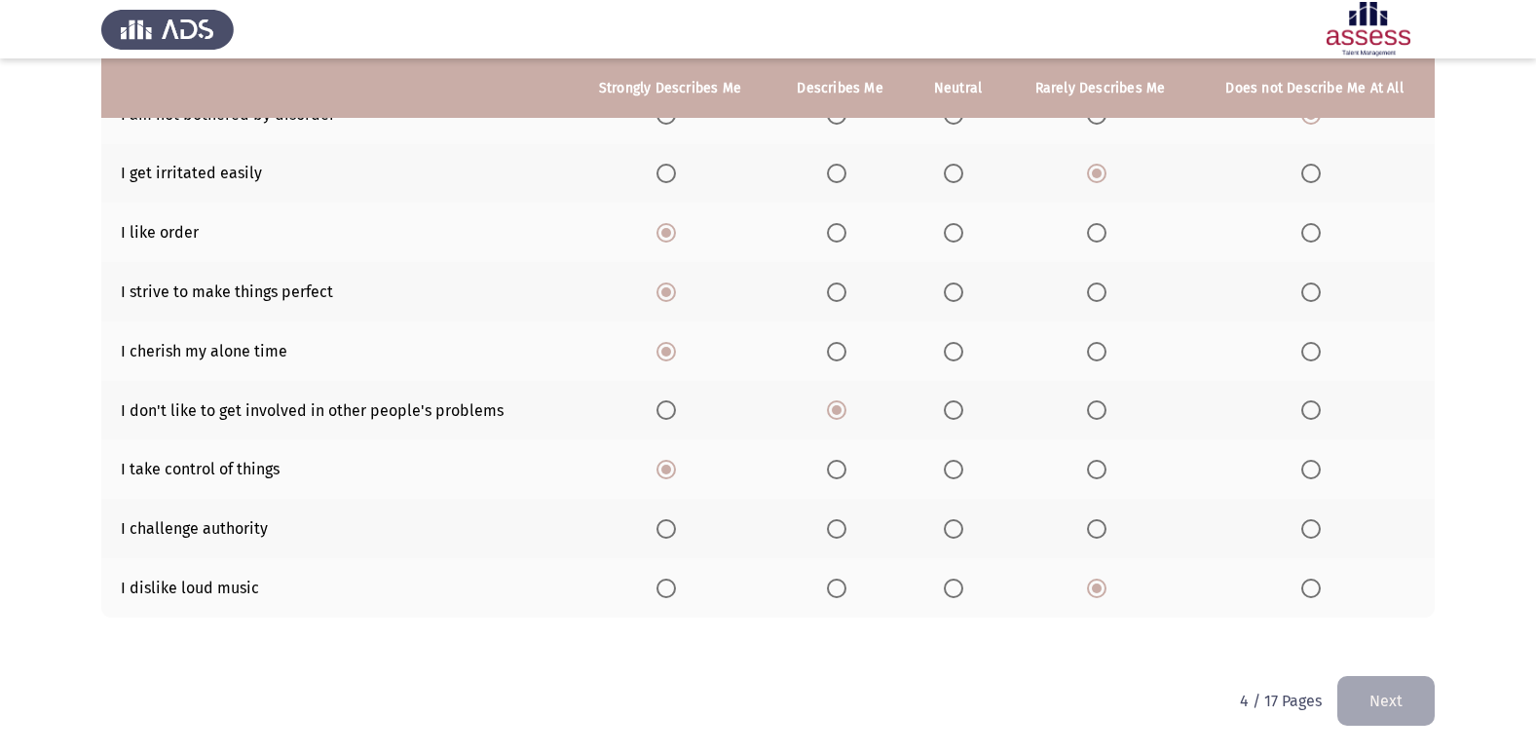
click at [958, 531] on input "Select an option" at bounding box center [953, 528] width 19 height 19
click at [1400, 713] on button "Next" at bounding box center [1385, 701] width 97 height 50
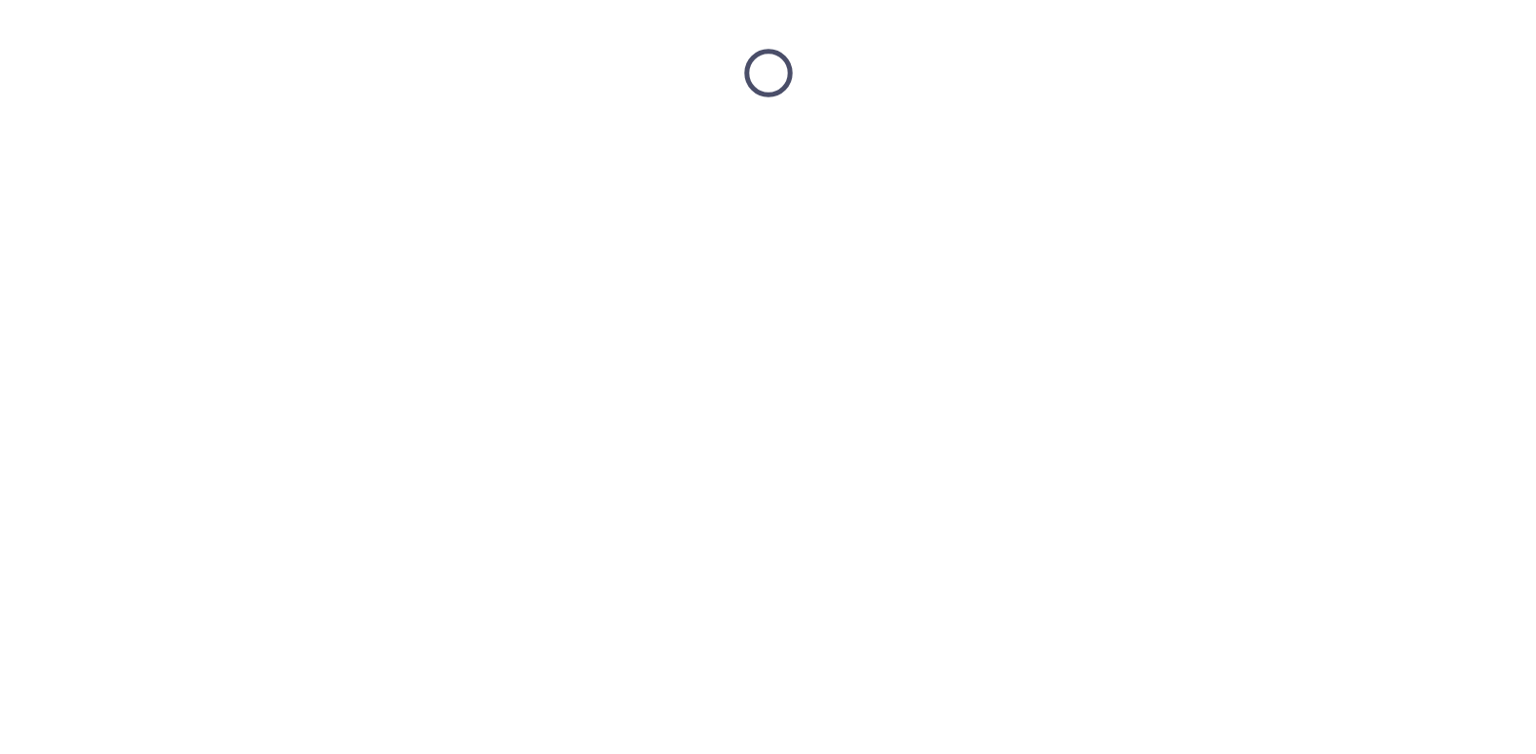
scroll to position [0, 0]
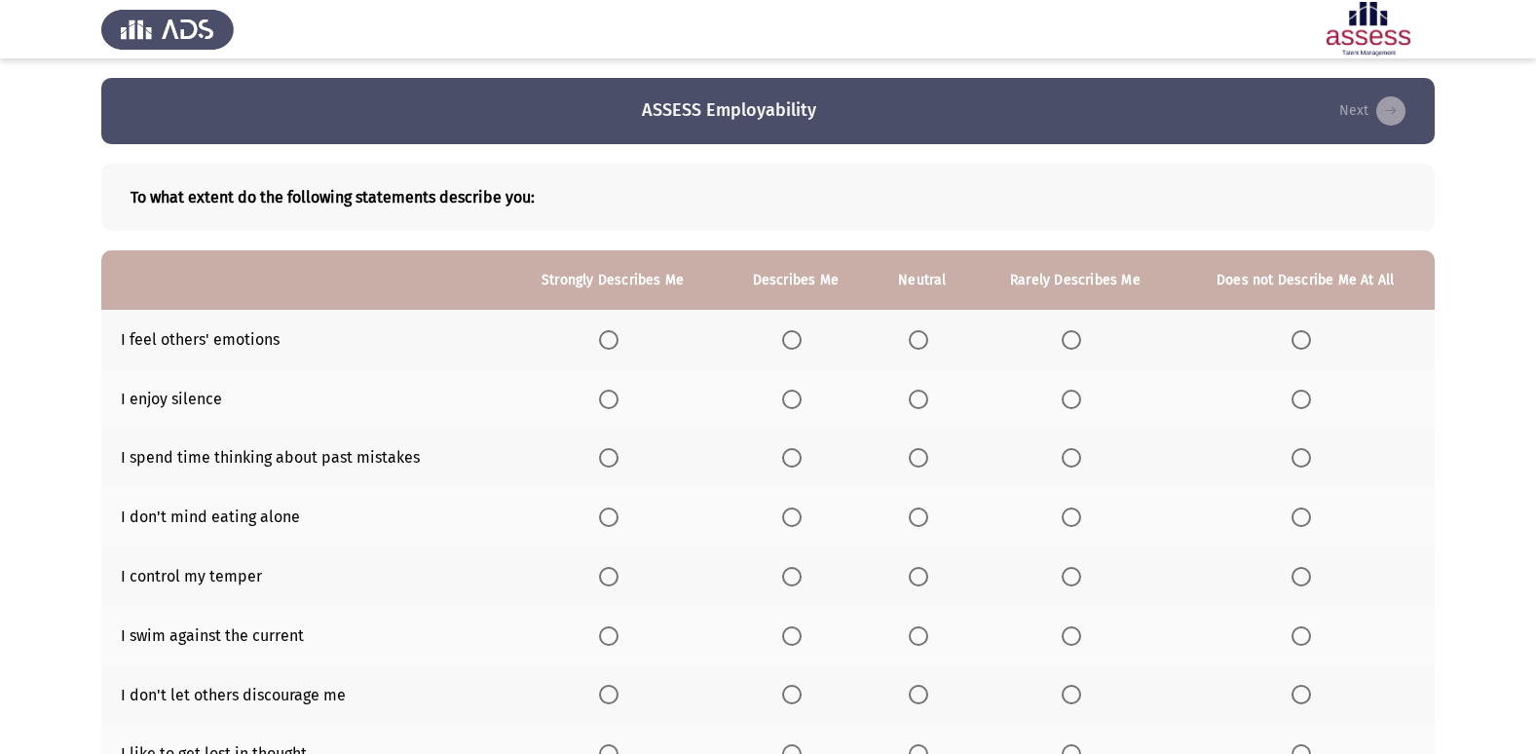
click at [608, 346] on span "Select an option" at bounding box center [608, 339] width 19 height 19
click at [608, 346] on input "Select an option" at bounding box center [608, 339] width 19 height 19
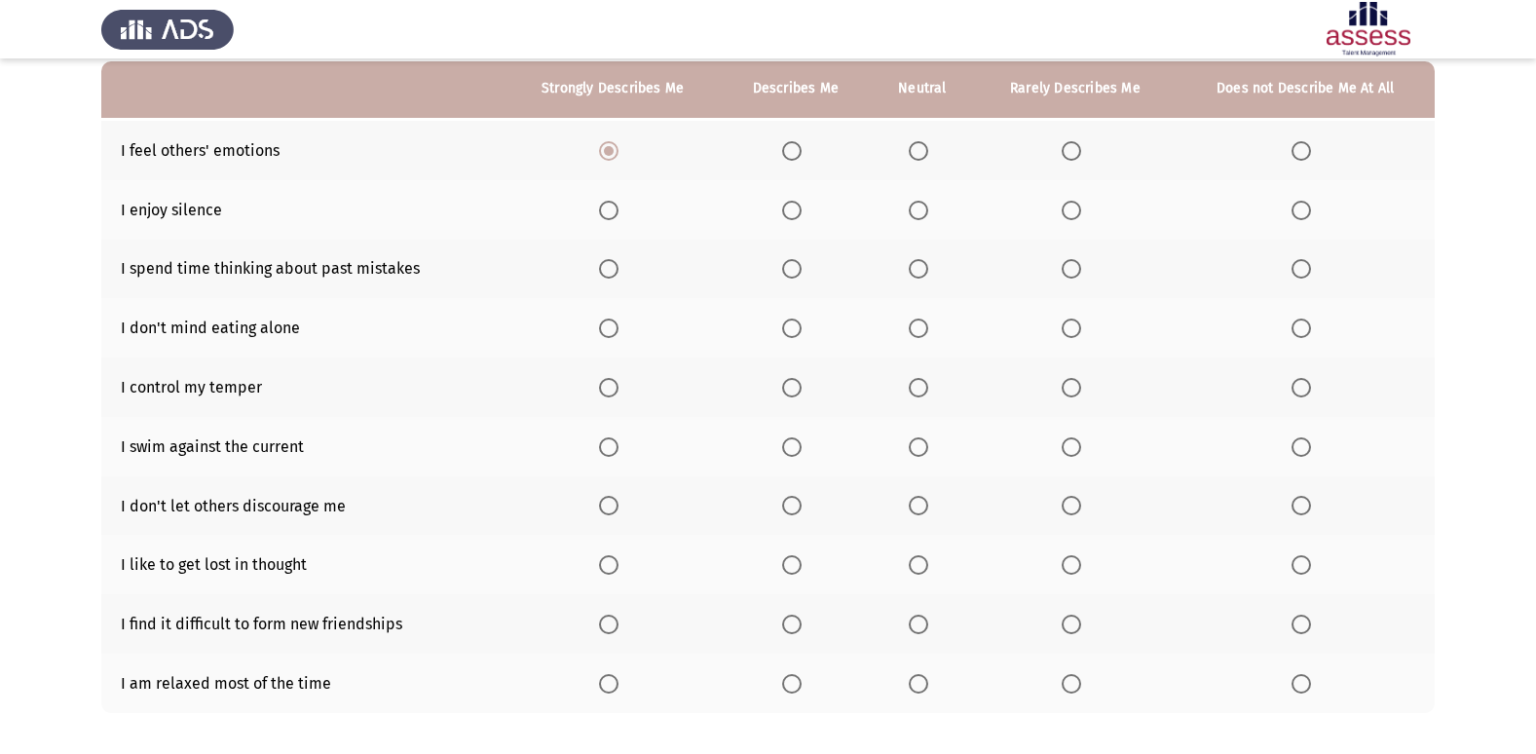
scroll to position [90, 0]
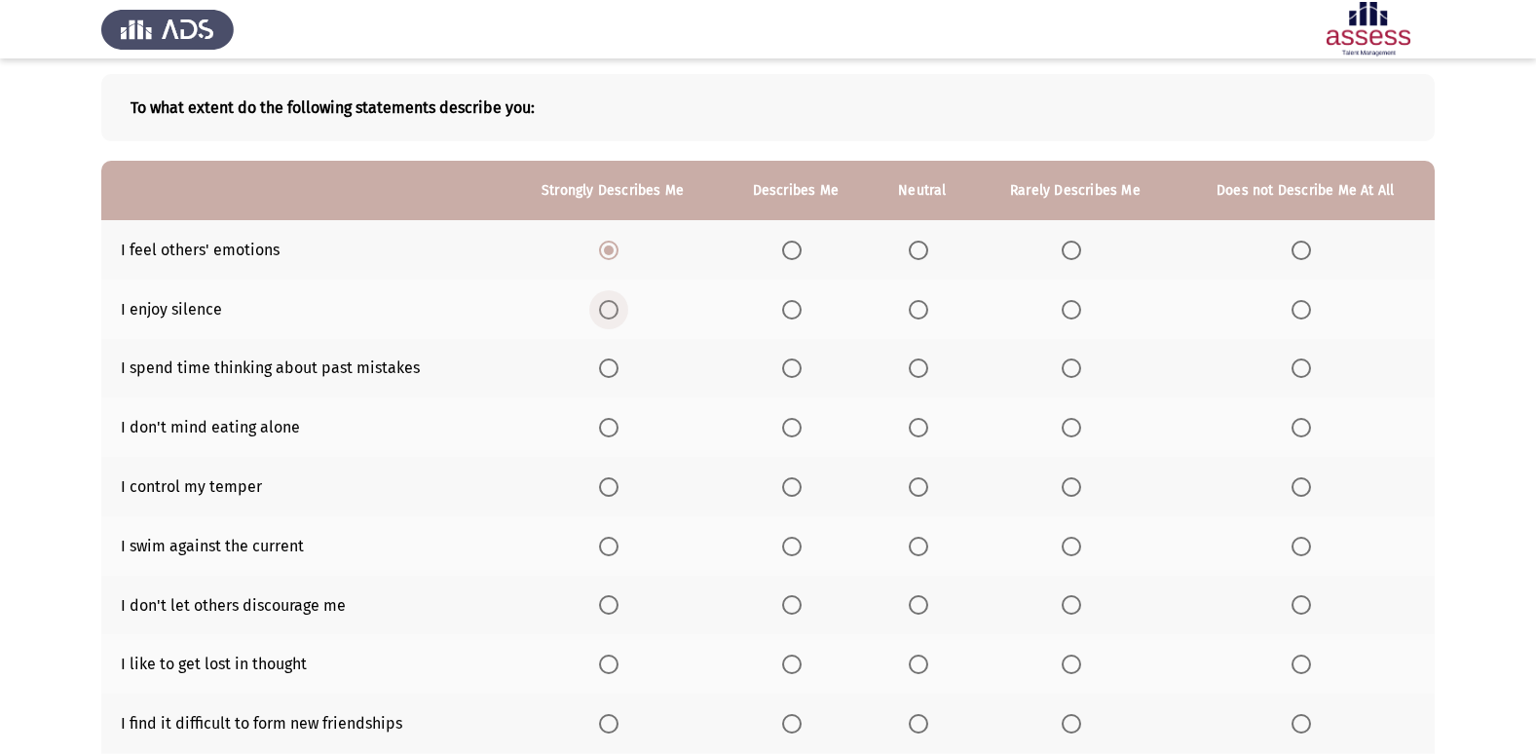
click at [608, 317] on span "Select an option" at bounding box center [608, 309] width 19 height 19
click at [608, 317] on input "Select an option" at bounding box center [608, 309] width 19 height 19
click at [799, 381] on th at bounding box center [795, 368] width 149 height 59
click at [796, 365] on span "Select an option" at bounding box center [791, 367] width 19 height 19
click at [796, 365] on input "Select an option" at bounding box center [791, 367] width 19 height 19
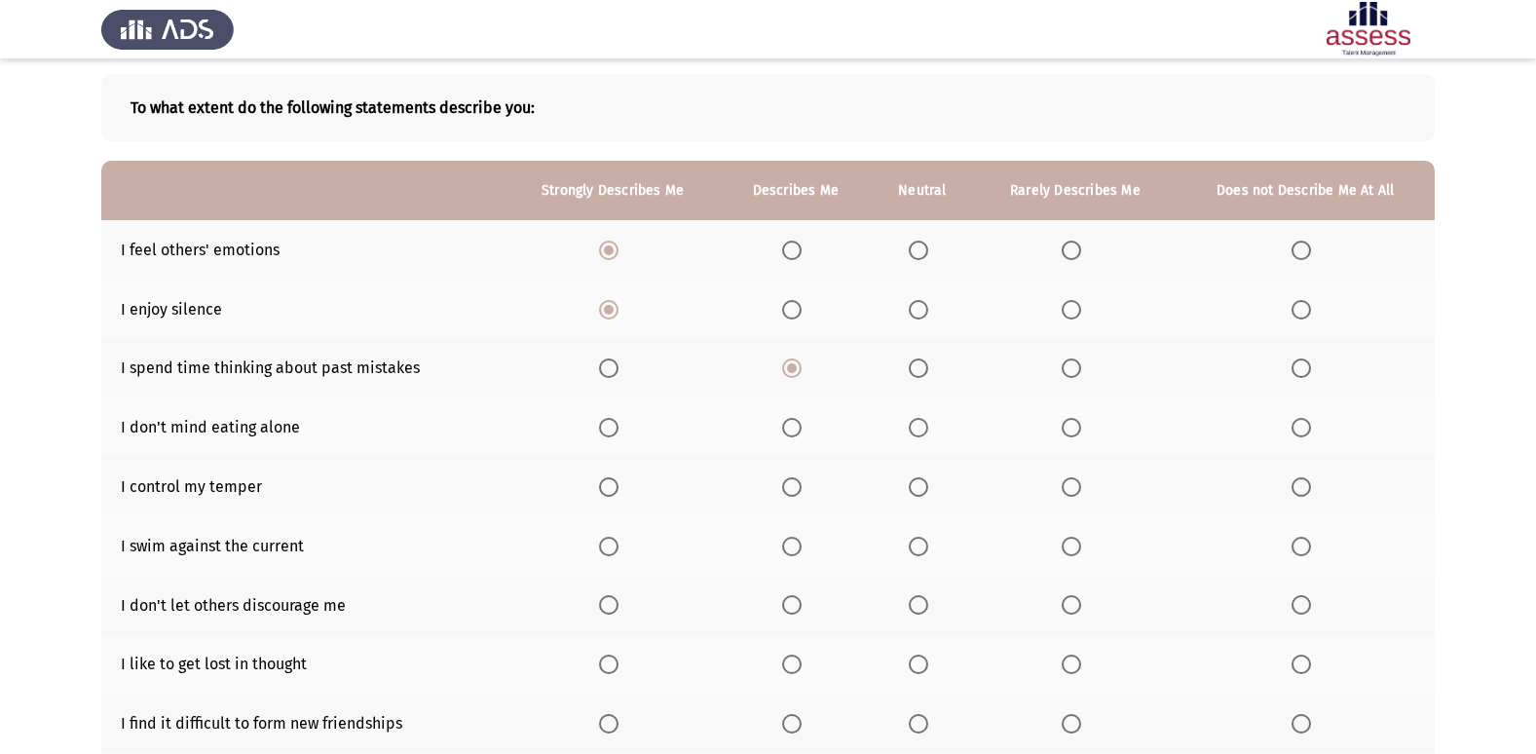
scroll to position [187, 0]
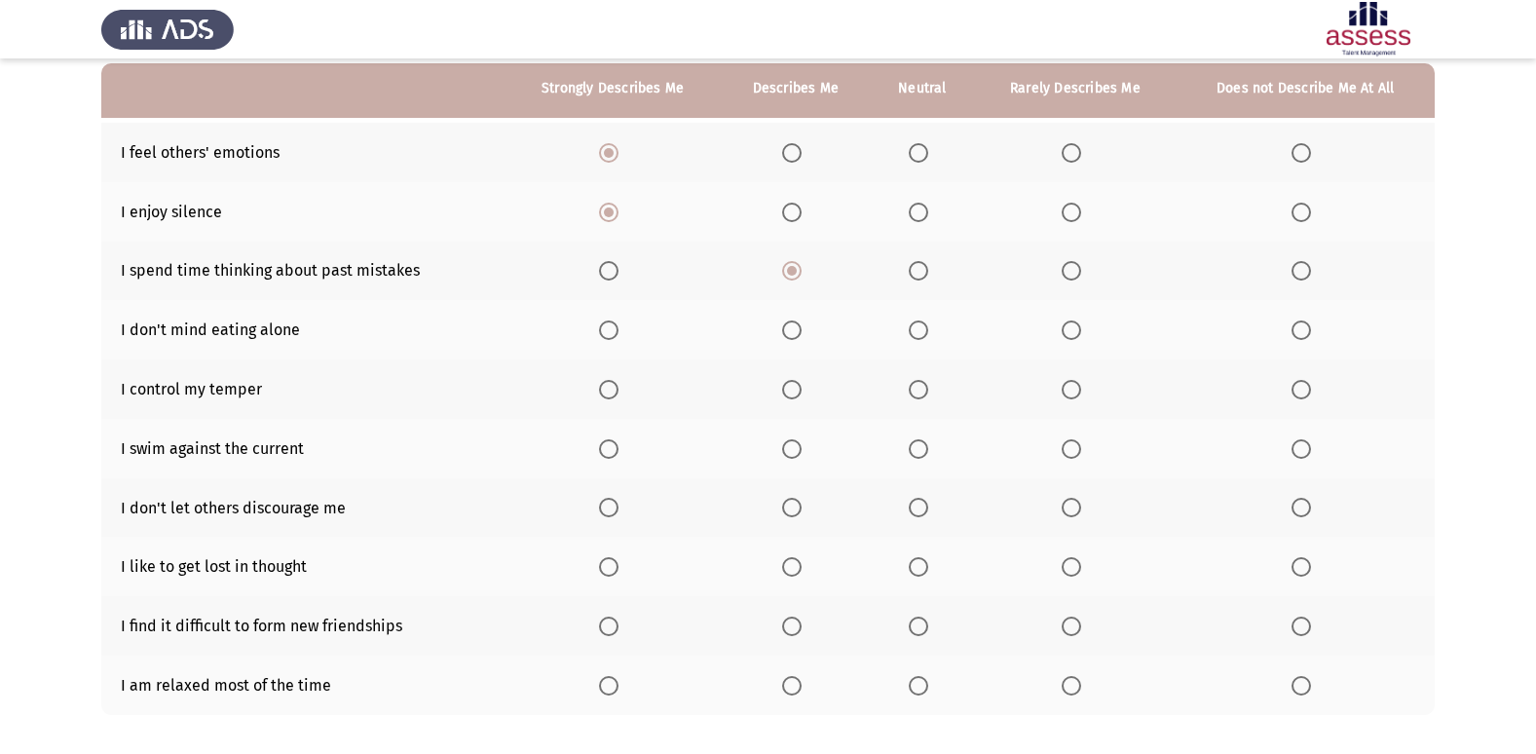
click at [616, 334] on span "Select an option" at bounding box center [608, 329] width 19 height 19
click at [616, 334] on input "Select an option" at bounding box center [608, 329] width 19 height 19
click at [1064, 394] on span "Select an option" at bounding box center [1071, 389] width 19 height 19
click at [1064, 394] on input "Select an option" at bounding box center [1071, 389] width 19 height 19
click at [915, 390] on span "Select an option" at bounding box center [918, 389] width 19 height 19
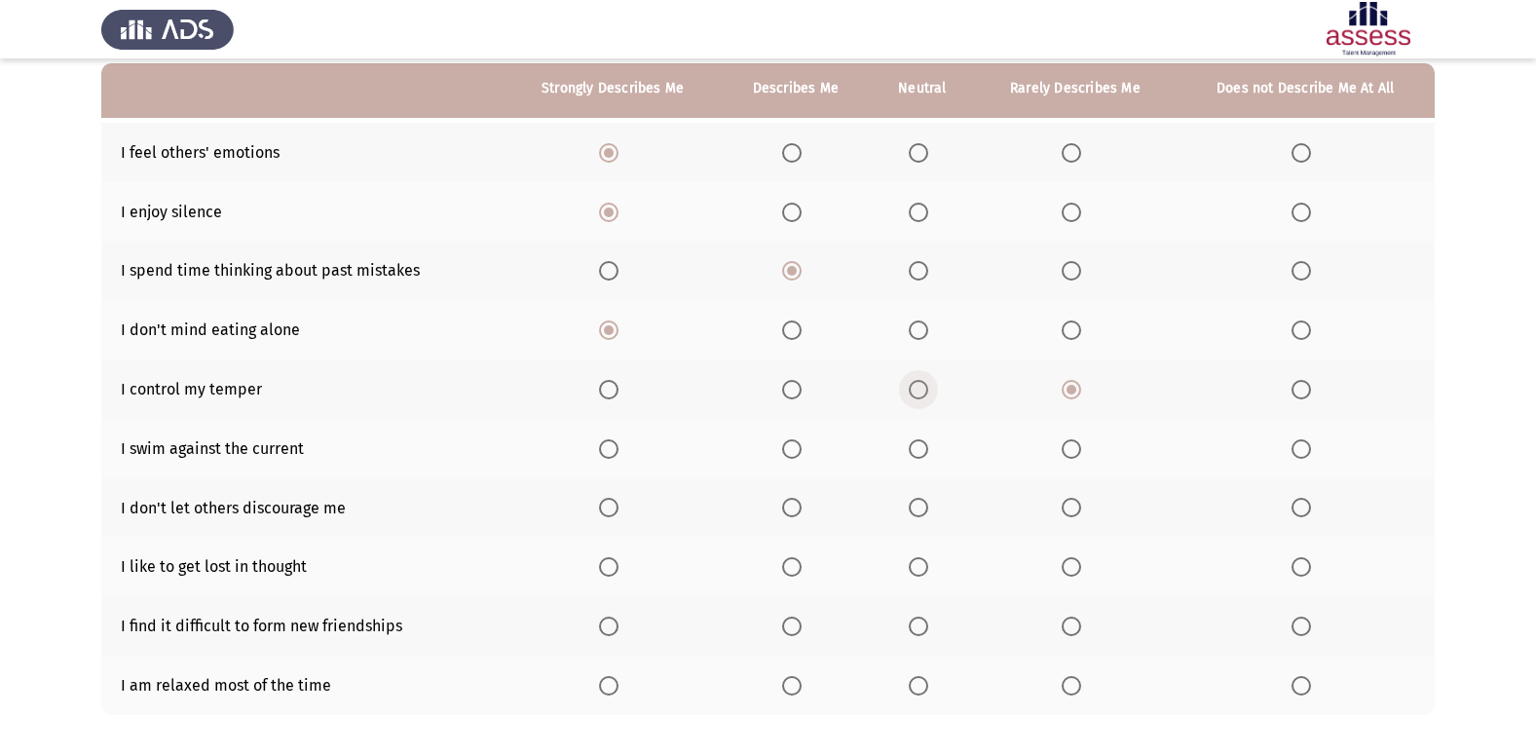
click at [915, 390] on input "Select an option" at bounding box center [918, 389] width 19 height 19
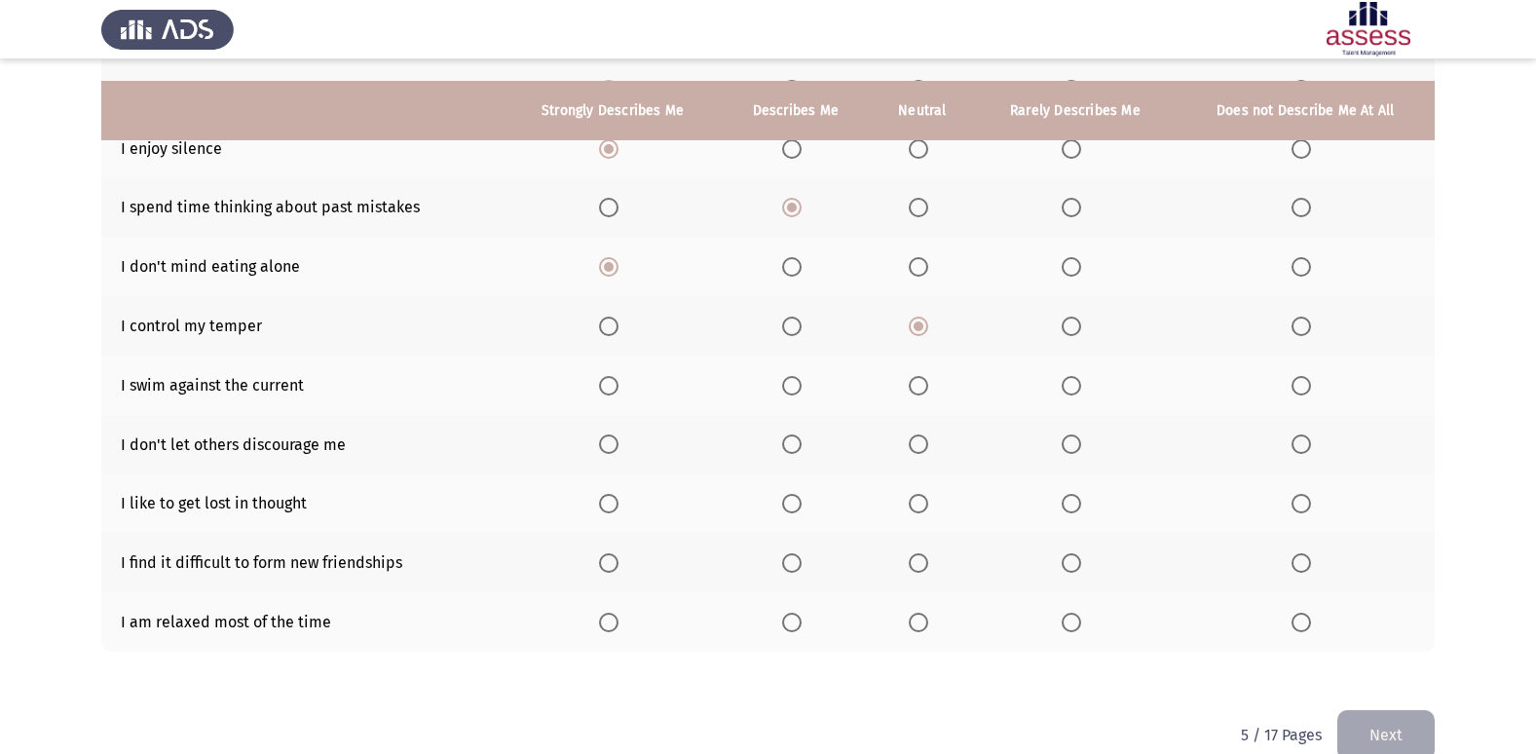
scroll to position [284, 0]
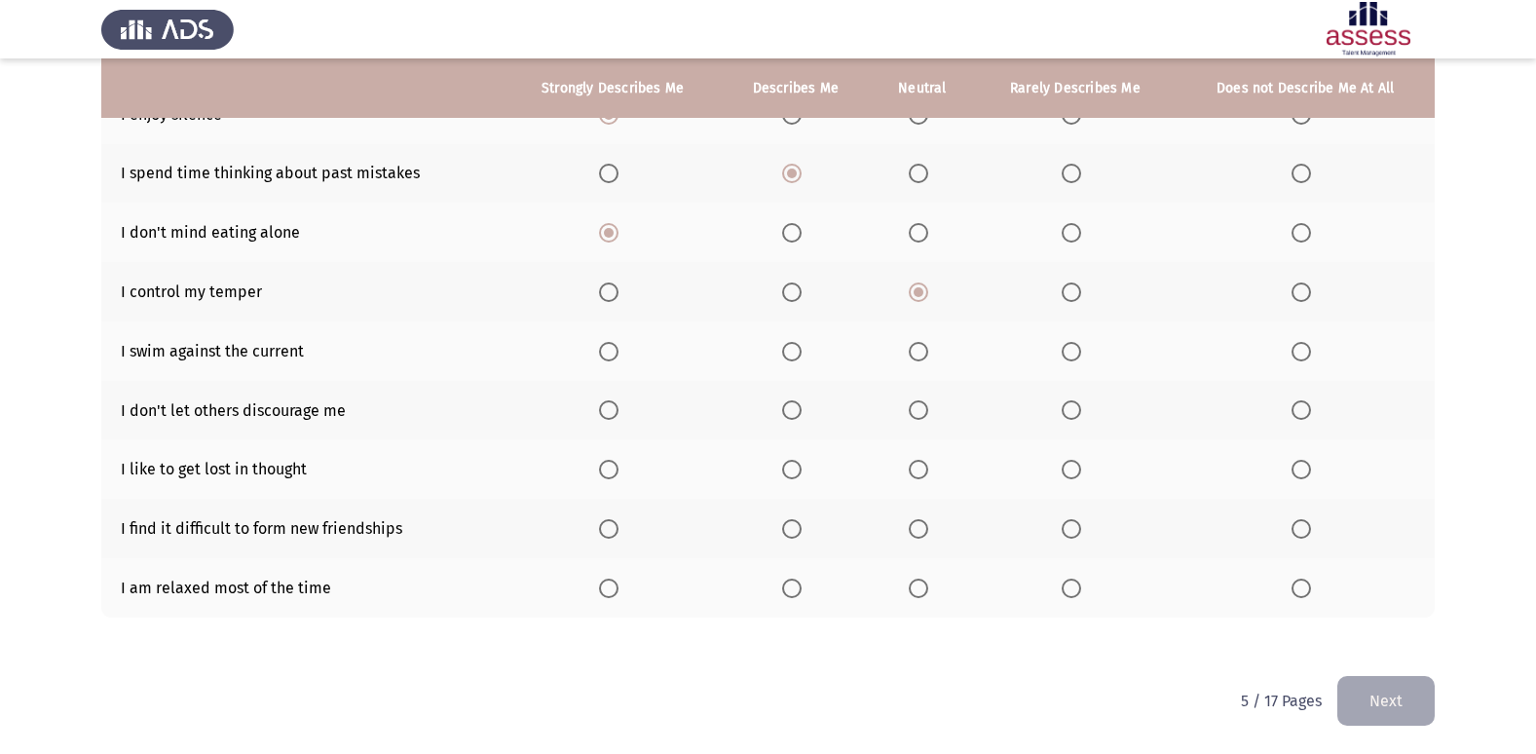
click at [803, 353] on label "Select an option" at bounding box center [795, 351] width 27 height 19
click at [801, 353] on input "Select an option" at bounding box center [791, 351] width 19 height 19
click at [1063, 350] on span "Select an option" at bounding box center [1071, 351] width 19 height 19
click at [1063, 350] on input "Select an option" at bounding box center [1071, 351] width 19 height 19
click at [796, 354] on span "Select an option" at bounding box center [791, 351] width 19 height 19
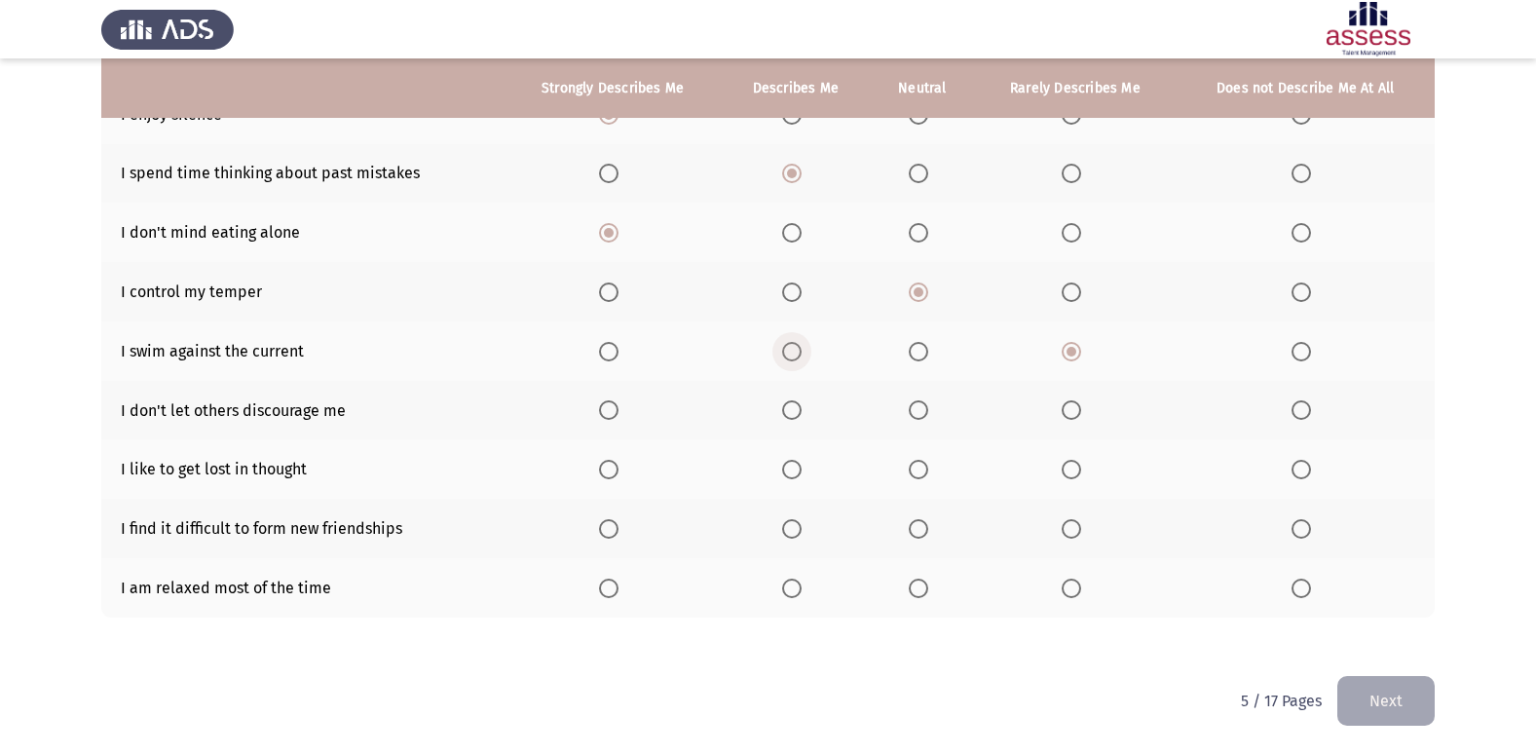
click at [796, 354] on input "Select an option" at bounding box center [791, 351] width 19 height 19
click at [618, 404] on span "Select an option" at bounding box center [608, 409] width 19 height 19
click at [618, 404] on input "Select an option" at bounding box center [608, 409] width 19 height 19
click at [614, 475] on span "Select an option" at bounding box center [608, 469] width 19 height 19
click at [614, 475] on input "Select an option" at bounding box center [608, 469] width 19 height 19
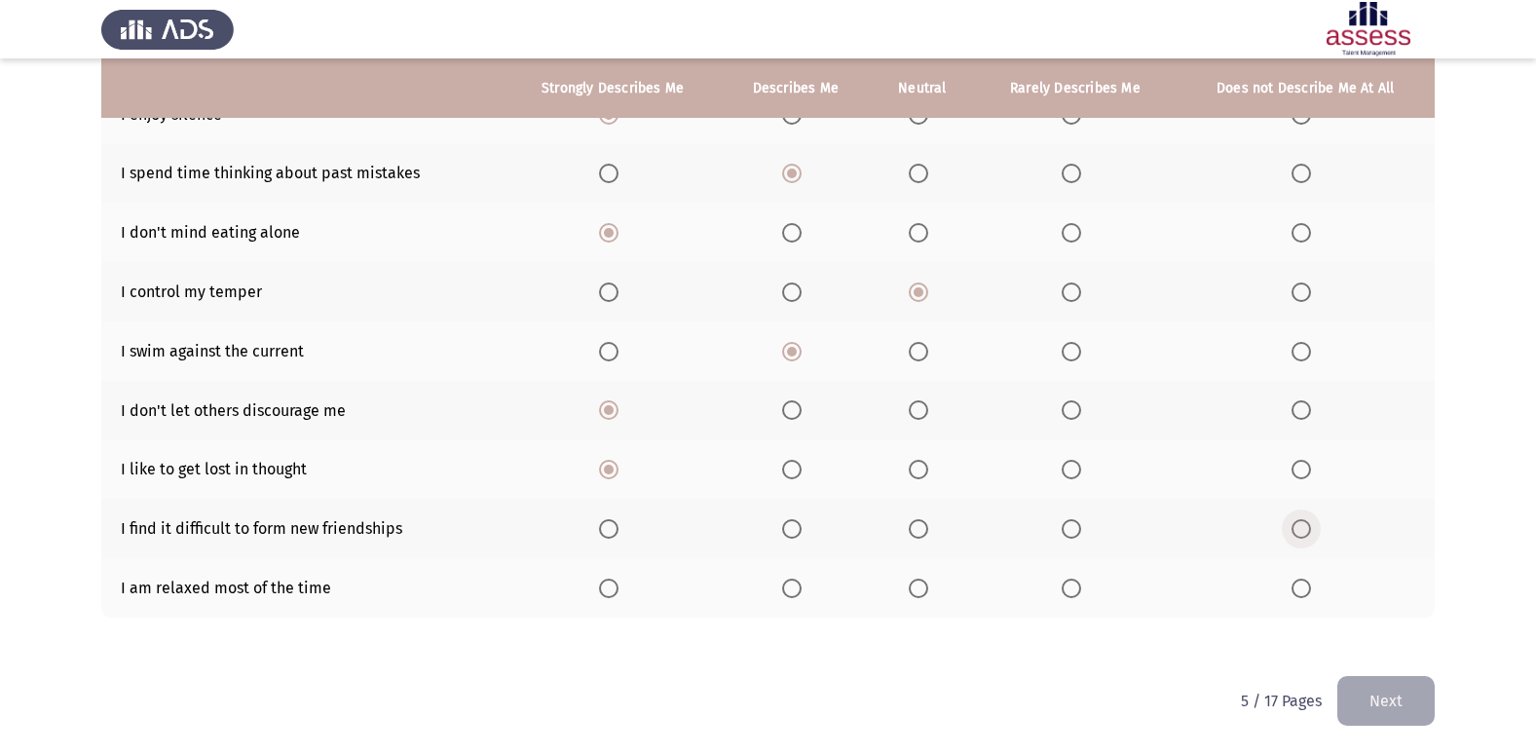
click at [1292, 528] on span "Select an option" at bounding box center [1300, 528] width 19 height 19
click at [1292, 528] on input "Select an option" at bounding box center [1300, 528] width 19 height 19
click at [913, 594] on span "Select an option" at bounding box center [918, 587] width 19 height 19
click at [913, 594] on input "Select an option" at bounding box center [918, 587] width 19 height 19
click at [1390, 691] on button "Next" at bounding box center [1385, 701] width 97 height 50
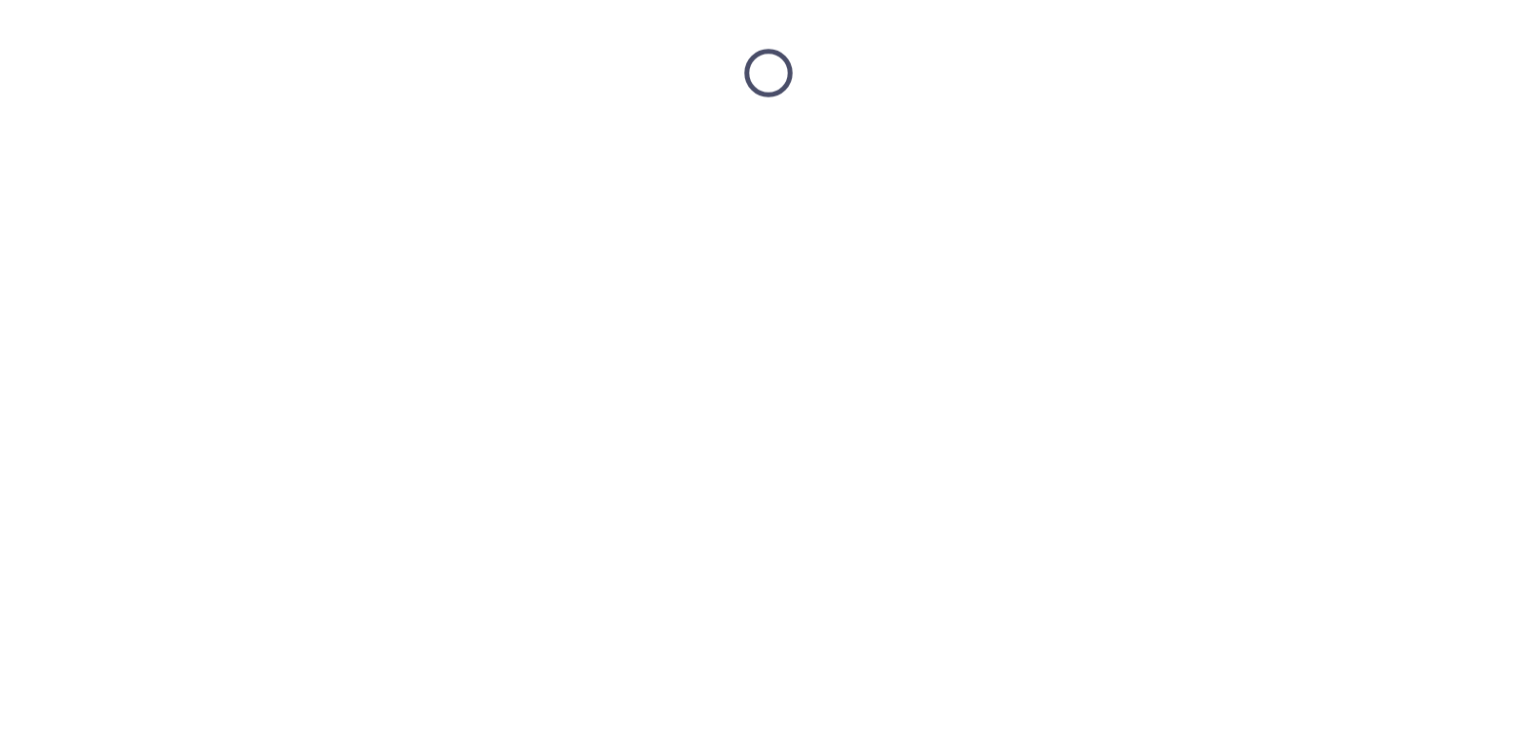
scroll to position [0, 0]
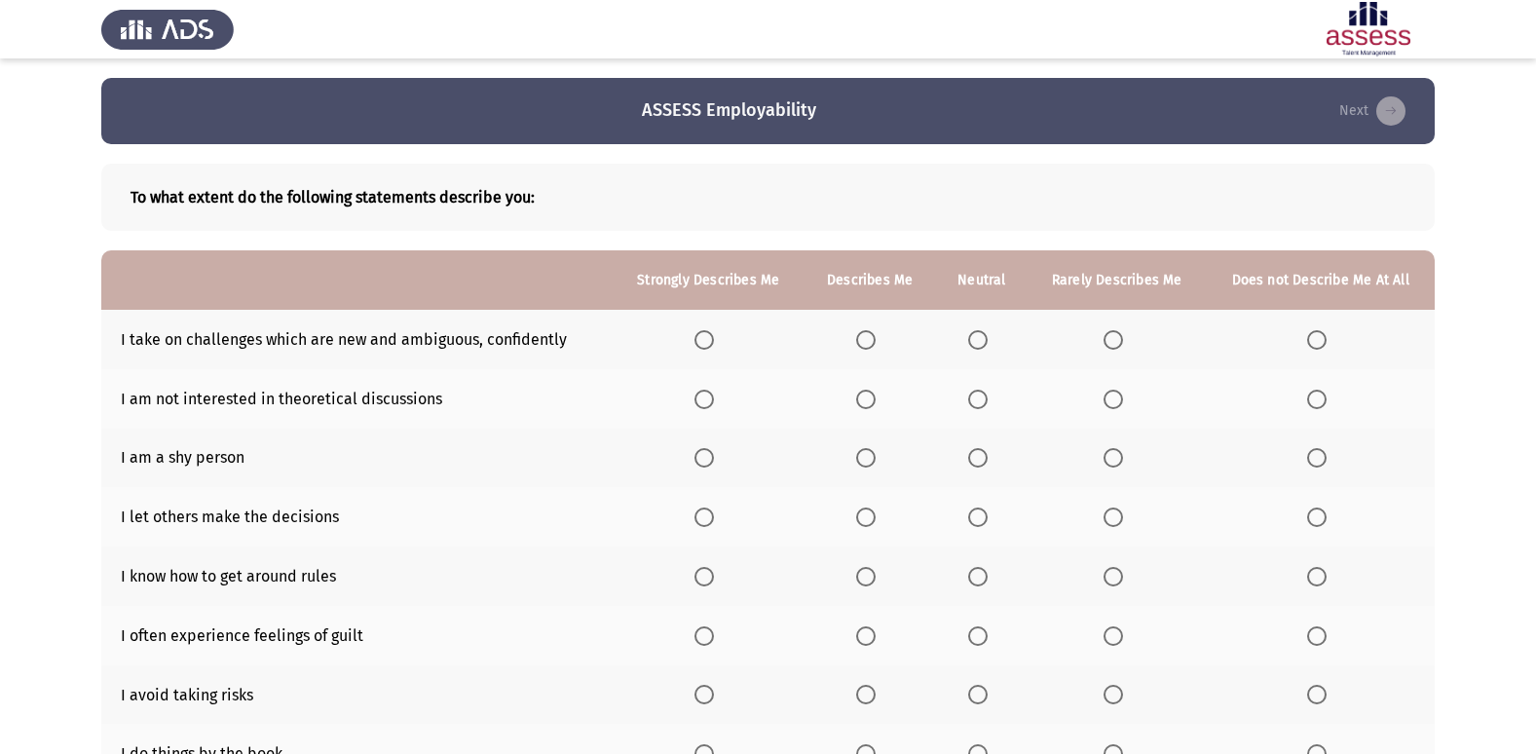
click at [702, 341] on span "Select an option" at bounding box center [703, 339] width 19 height 19
click at [702, 341] on input "Select an option" at bounding box center [703, 339] width 19 height 19
click at [858, 346] on th at bounding box center [868, 339] width 131 height 59
click at [861, 344] on span "Select an option" at bounding box center [865, 339] width 19 height 19
click at [861, 344] on input "Select an option" at bounding box center [865, 339] width 19 height 19
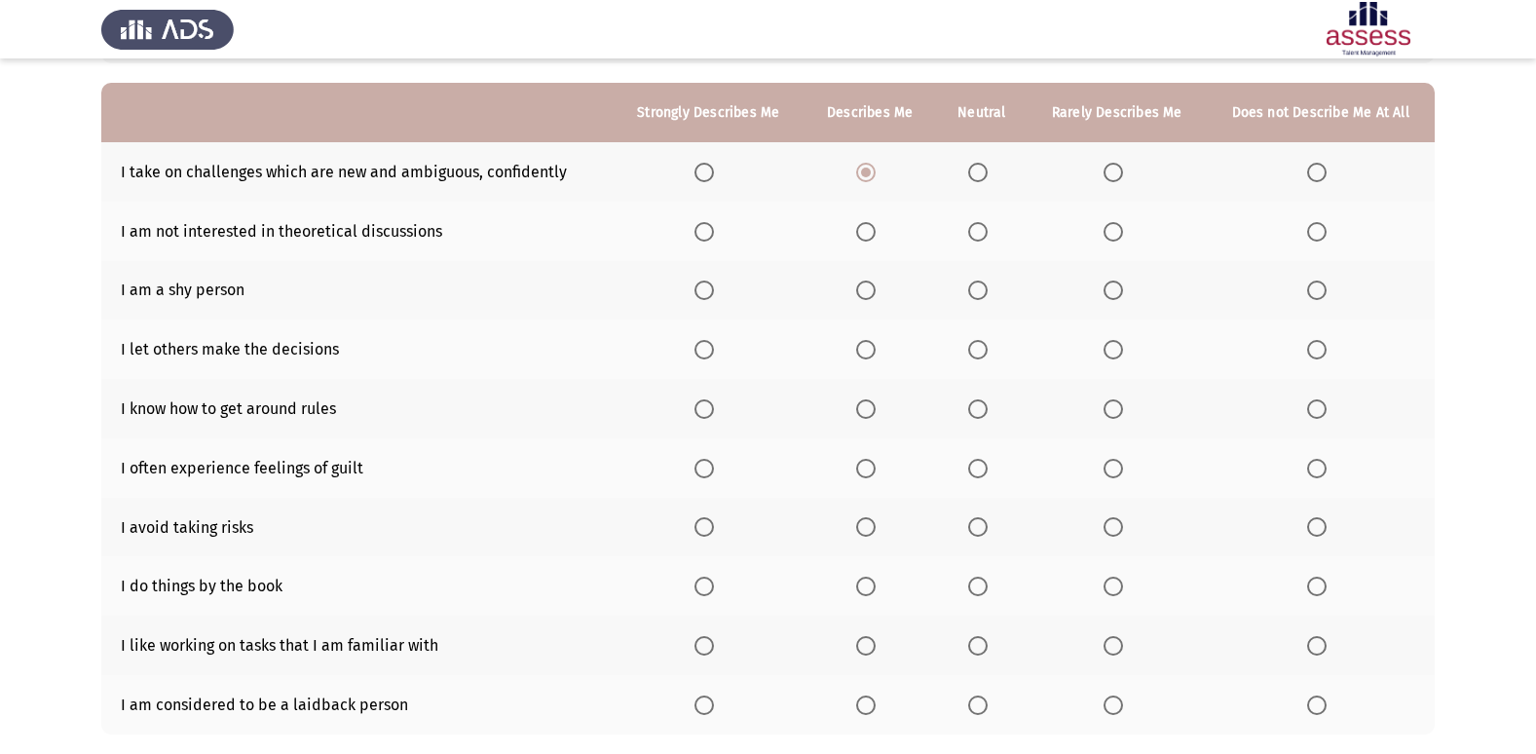
scroll to position [195, 0]
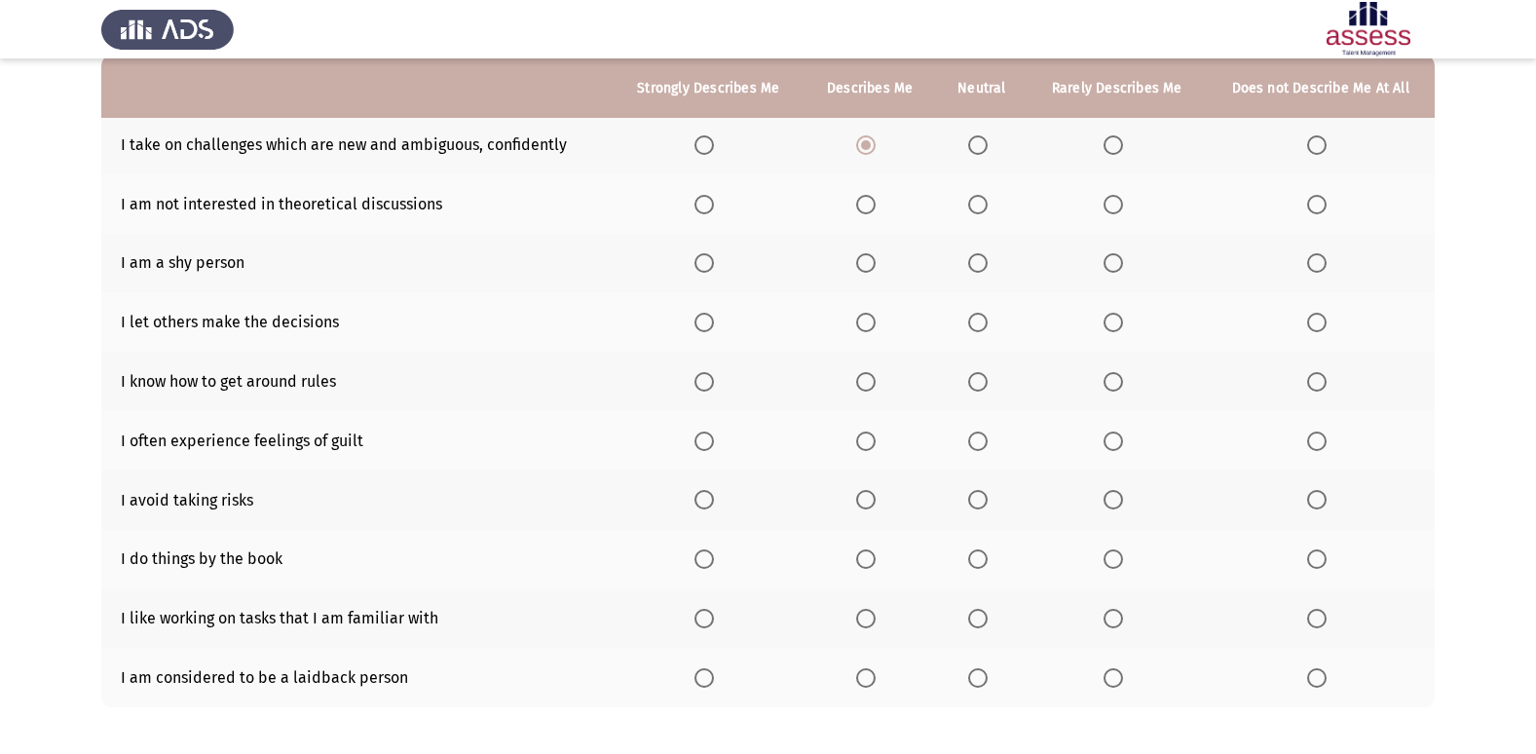
click at [1110, 204] on span "Select an option" at bounding box center [1112, 204] width 19 height 19
click at [1110, 204] on input "Select an option" at bounding box center [1112, 204] width 19 height 19
click at [1308, 268] on span "Select an option" at bounding box center [1316, 262] width 19 height 19
click at [1308, 268] on input "Select an option" at bounding box center [1316, 262] width 19 height 19
click at [1308, 320] on span "Select an option" at bounding box center [1316, 322] width 19 height 19
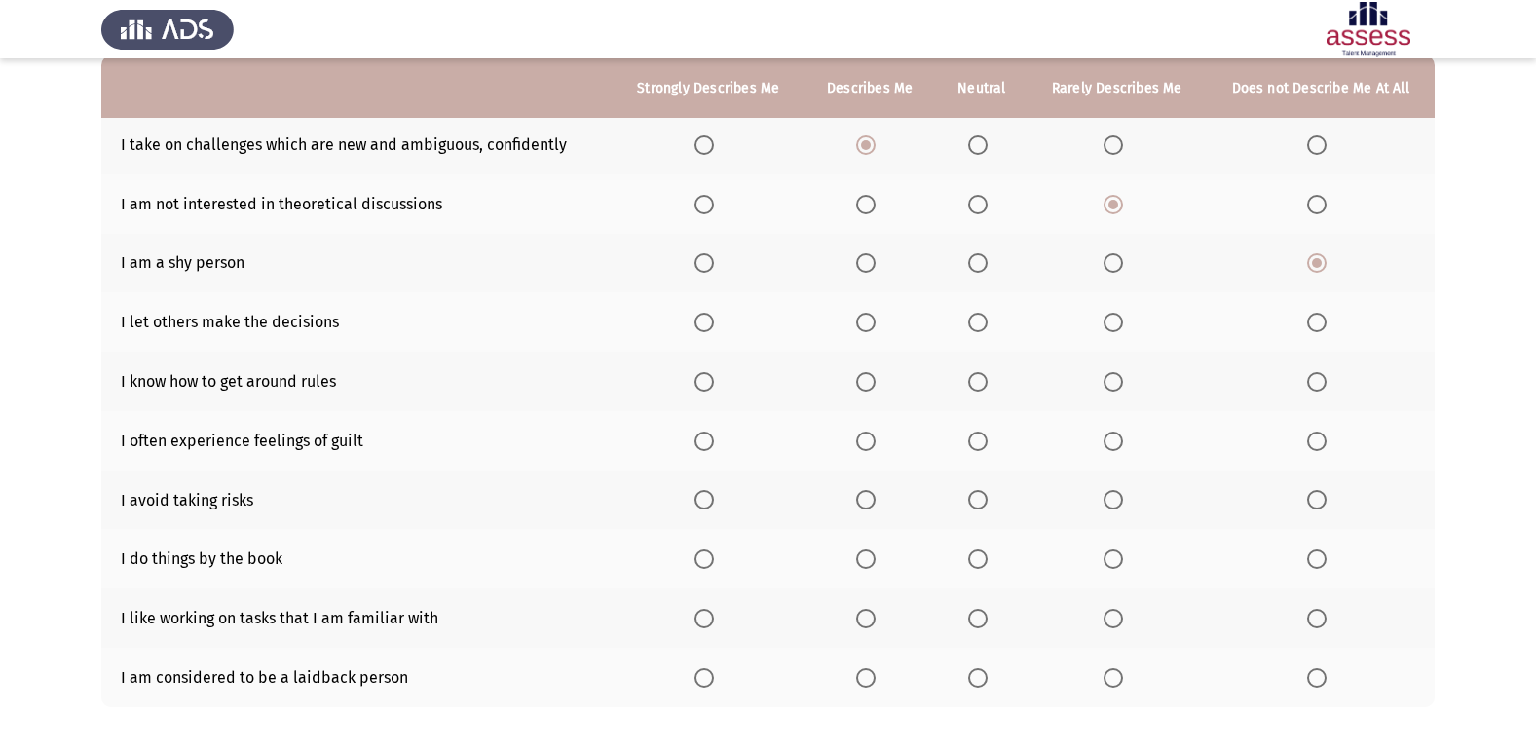
click at [1308, 320] on input "Select an option" at bounding box center [1316, 322] width 19 height 19
click at [872, 367] on th at bounding box center [868, 381] width 131 height 59
click at [870, 375] on span "Select an option" at bounding box center [865, 381] width 19 height 19
click at [870, 375] on input "Select an option" at bounding box center [865, 381] width 19 height 19
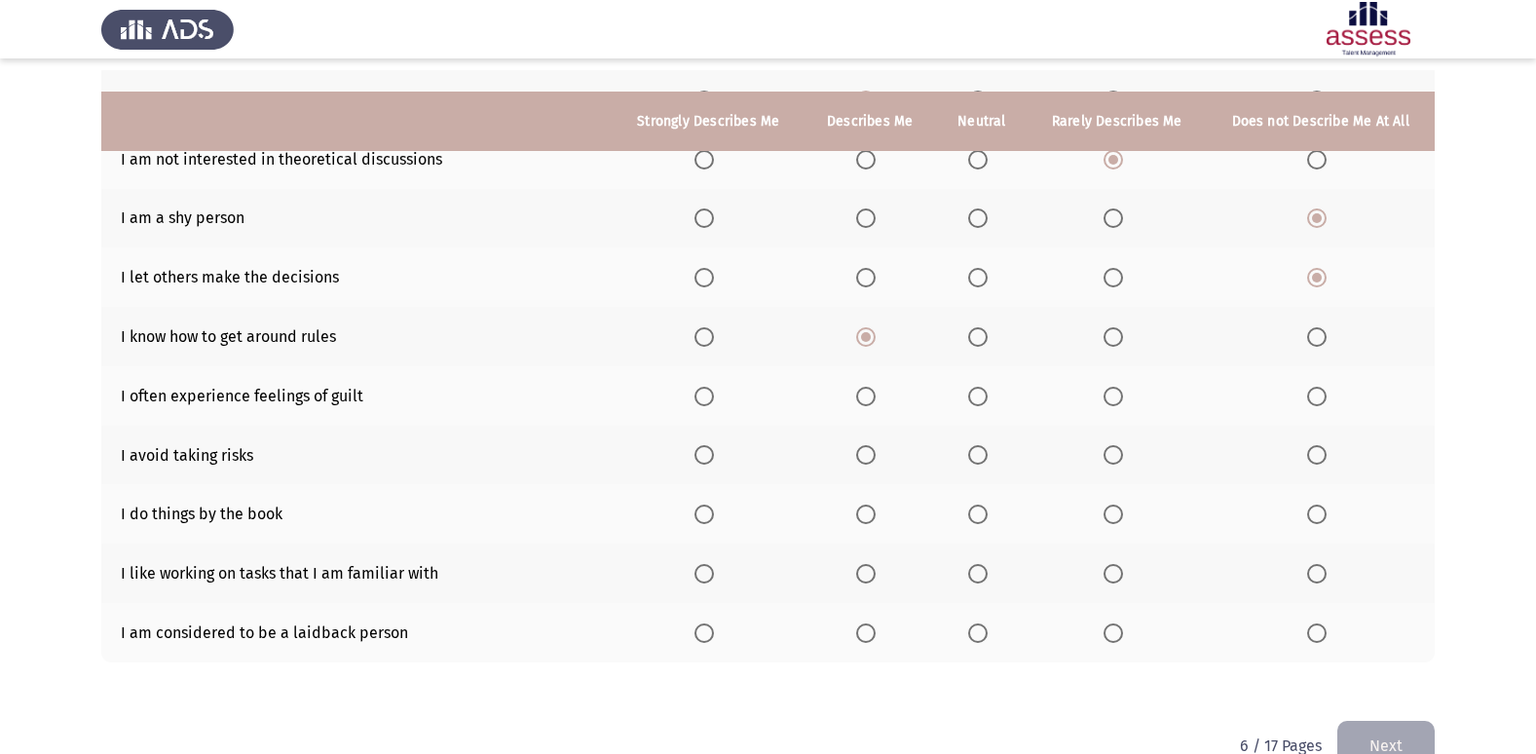
scroll to position [284, 0]
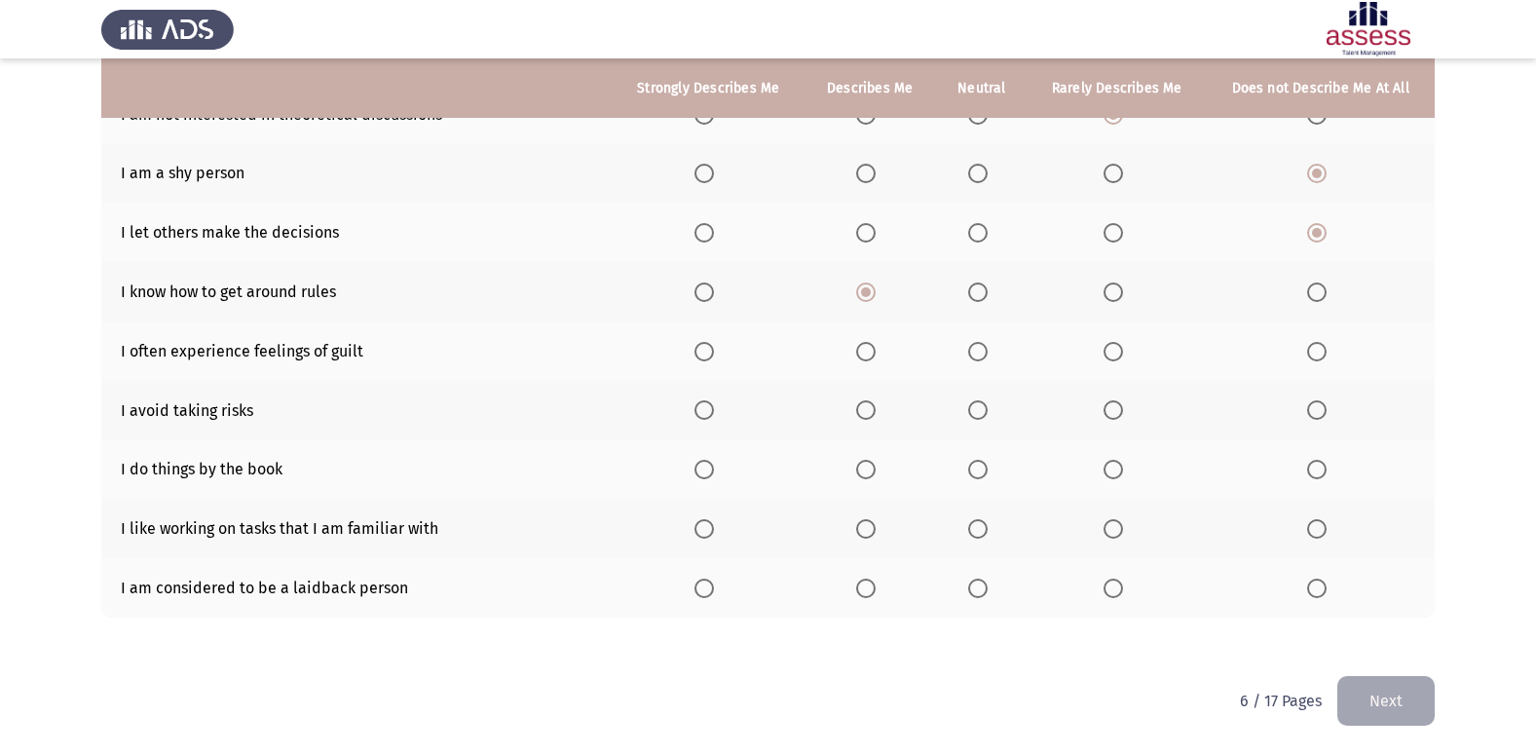
click at [860, 351] on span "Select an option" at bounding box center [865, 351] width 19 height 19
click at [860, 351] on input "Select an option" at bounding box center [865, 351] width 19 height 19
click at [1114, 412] on span "Select an option" at bounding box center [1112, 409] width 19 height 19
click at [1114, 412] on input "Select an option" at bounding box center [1112, 409] width 19 height 19
click at [1115, 464] on span "Select an option" at bounding box center [1112, 469] width 19 height 19
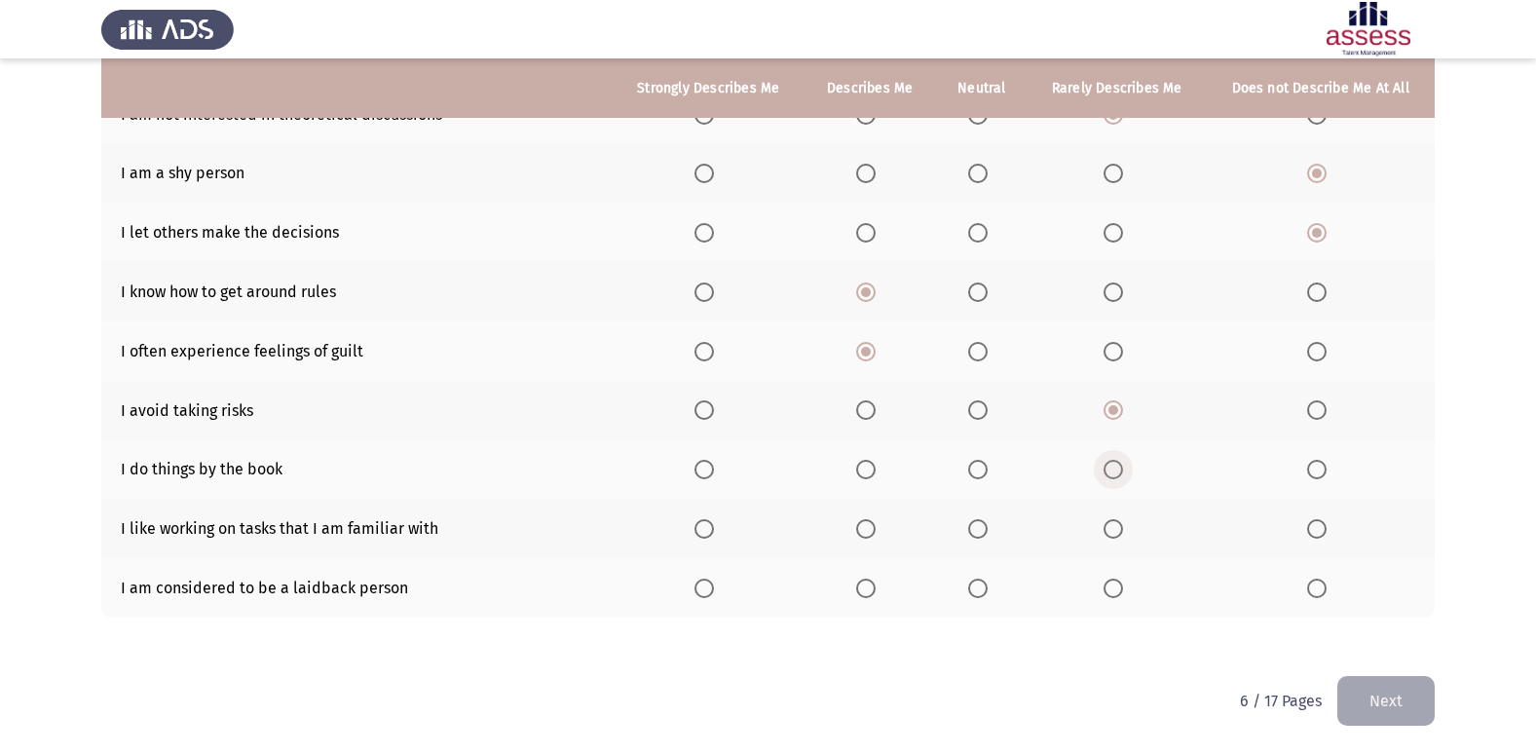
click at [1115, 464] on input "Select an option" at bounding box center [1112, 469] width 19 height 19
click at [986, 530] on span "Select an option" at bounding box center [977, 528] width 19 height 19
click at [986, 530] on input "Select an option" at bounding box center [977, 528] width 19 height 19
click at [962, 580] on th at bounding box center [982, 587] width 92 height 59
click at [969, 582] on th at bounding box center [982, 587] width 92 height 59
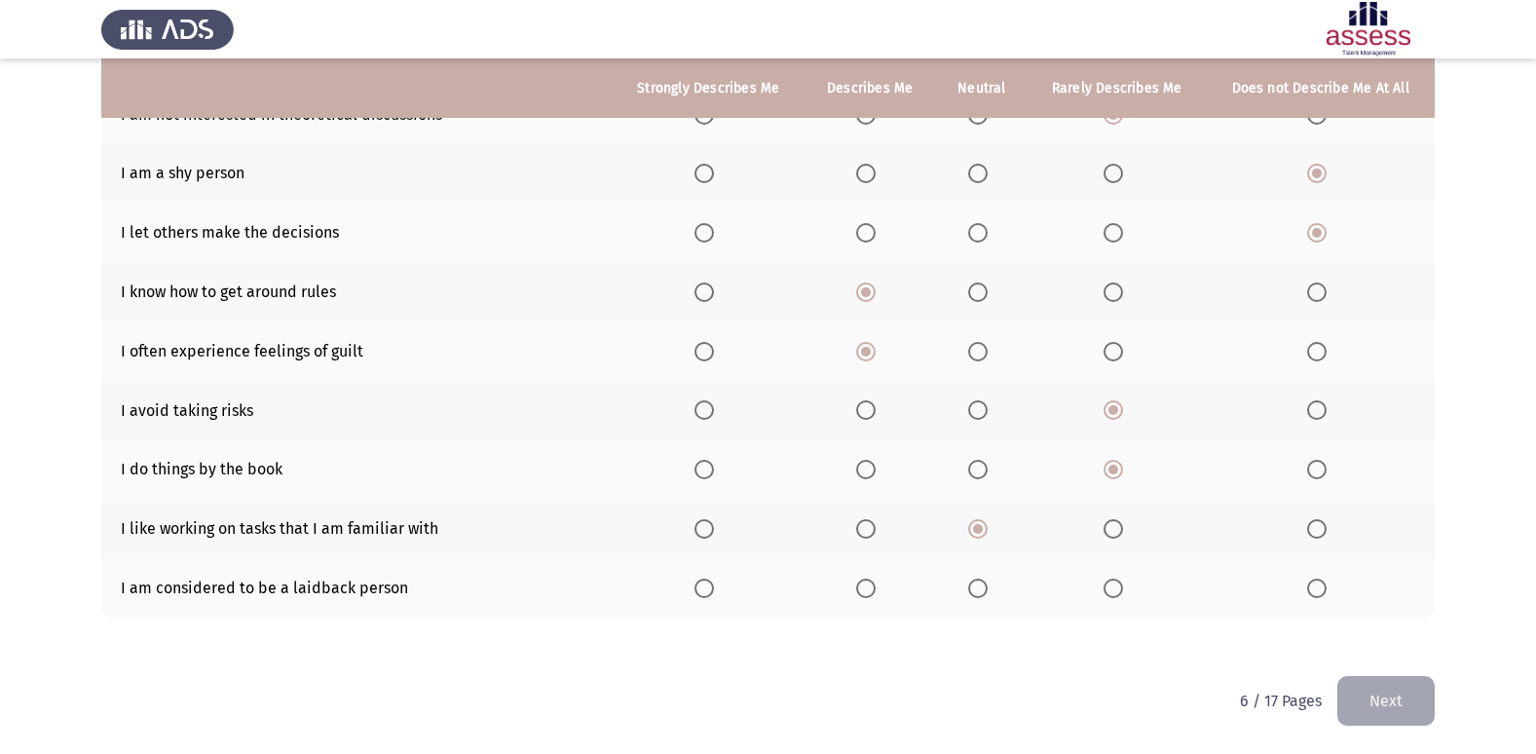
click at [976, 583] on span "Select an option" at bounding box center [977, 587] width 19 height 19
click at [976, 583] on input "Select an option" at bounding box center [977, 587] width 19 height 19
click at [1389, 693] on button "Next" at bounding box center [1385, 701] width 97 height 50
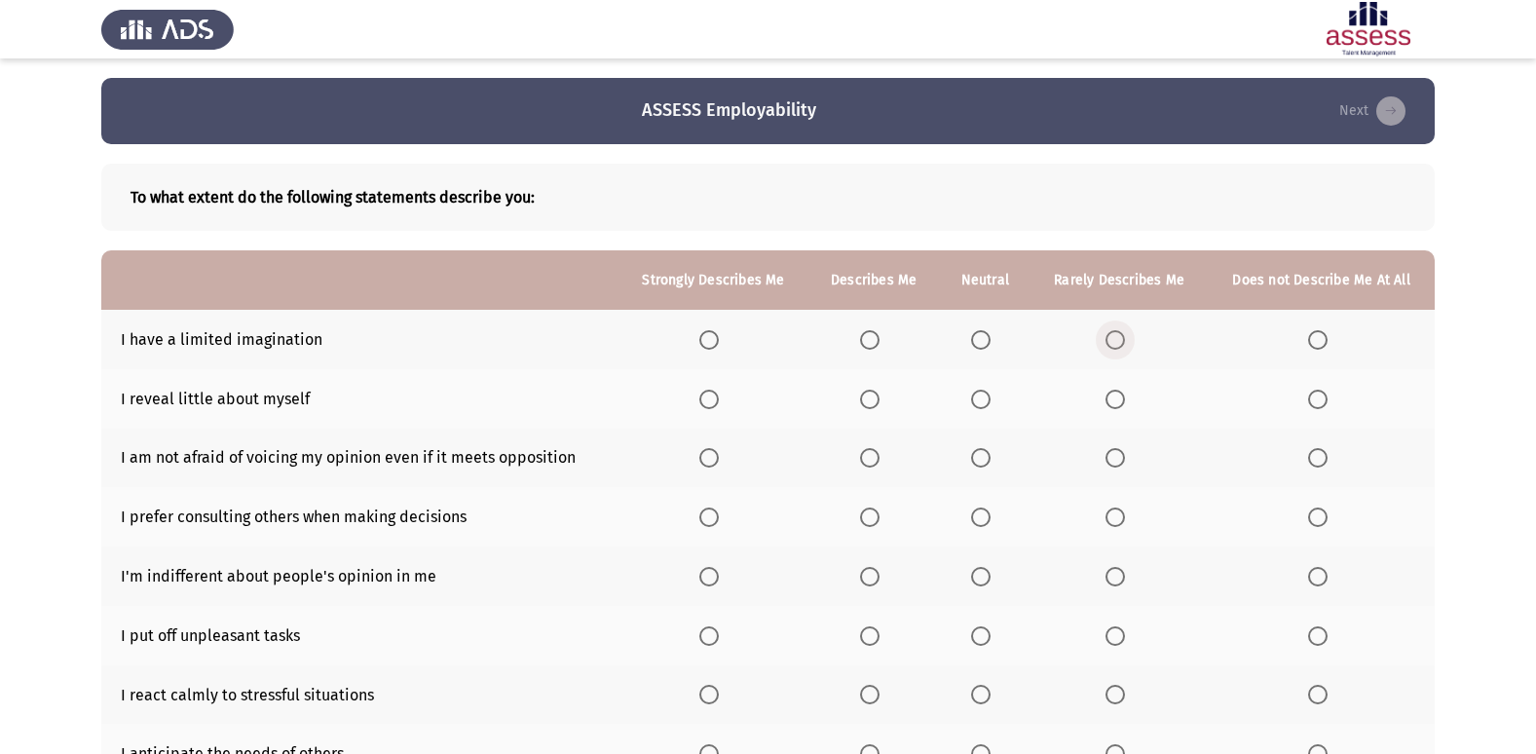
click at [1107, 334] on span "Select an option" at bounding box center [1114, 339] width 19 height 19
click at [1107, 334] on input "Select an option" at bounding box center [1114, 339] width 19 height 19
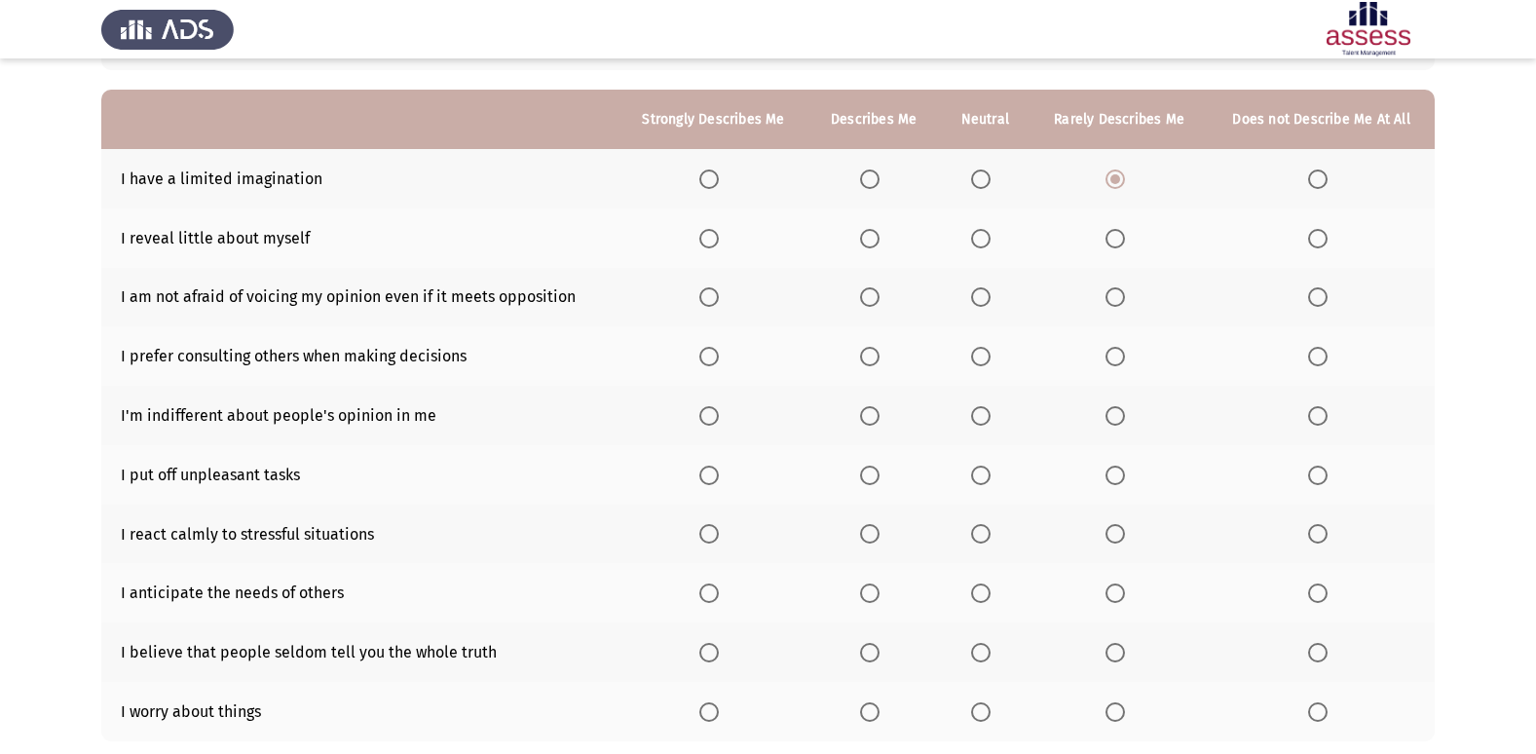
scroll to position [195, 0]
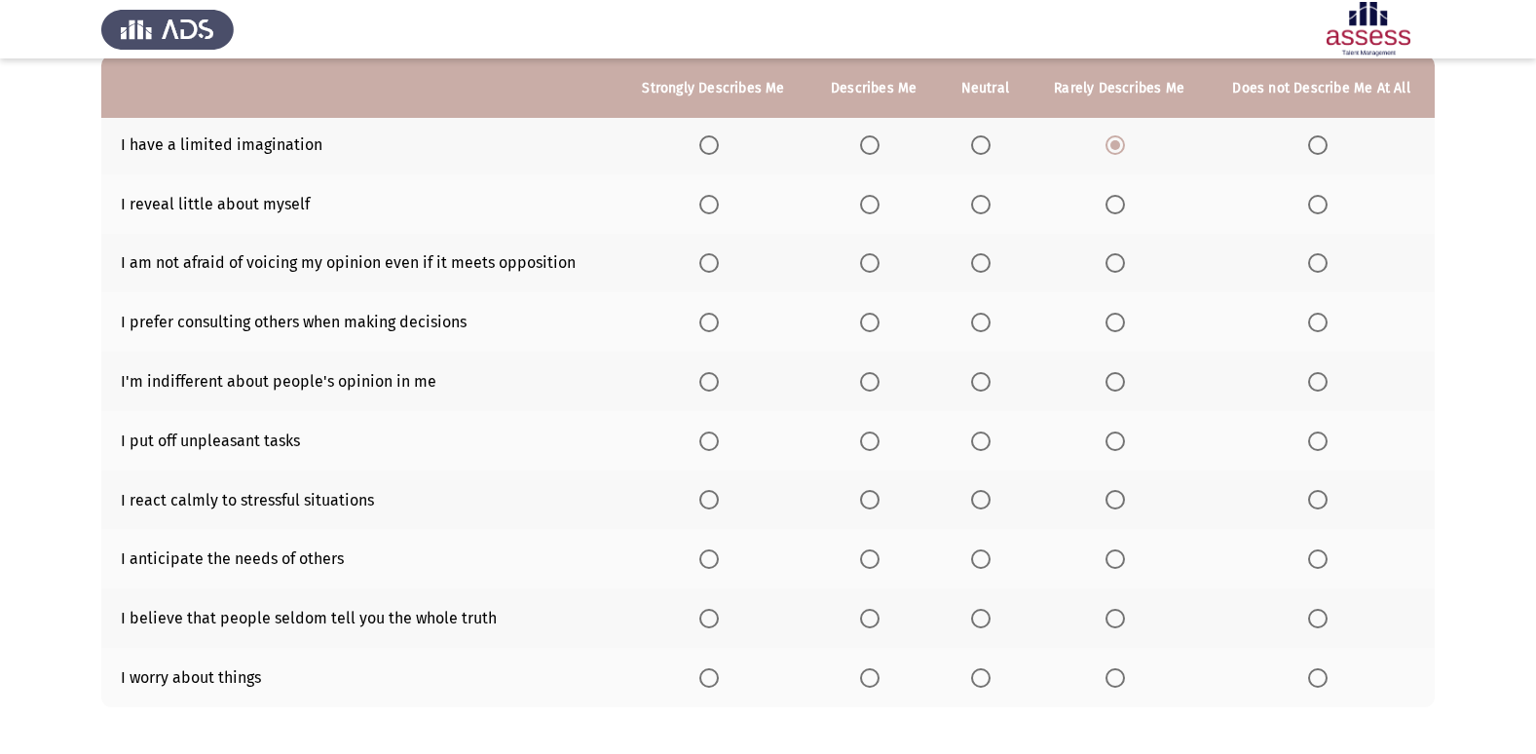
click at [714, 199] on span "Select an option" at bounding box center [708, 204] width 19 height 19
click at [714, 199] on input "Select an option" at bounding box center [708, 204] width 19 height 19
click at [887, 194] on mat-radio-button "Select an option" at bounding box center [873, 204] width 27 height 20
click at [876, 202] on span "Select an option" at bounding box center [869, 204] width 19 height 19
click at [876, 202] on input "Select an option" at bounding box center [869, 204] width 19 height 19
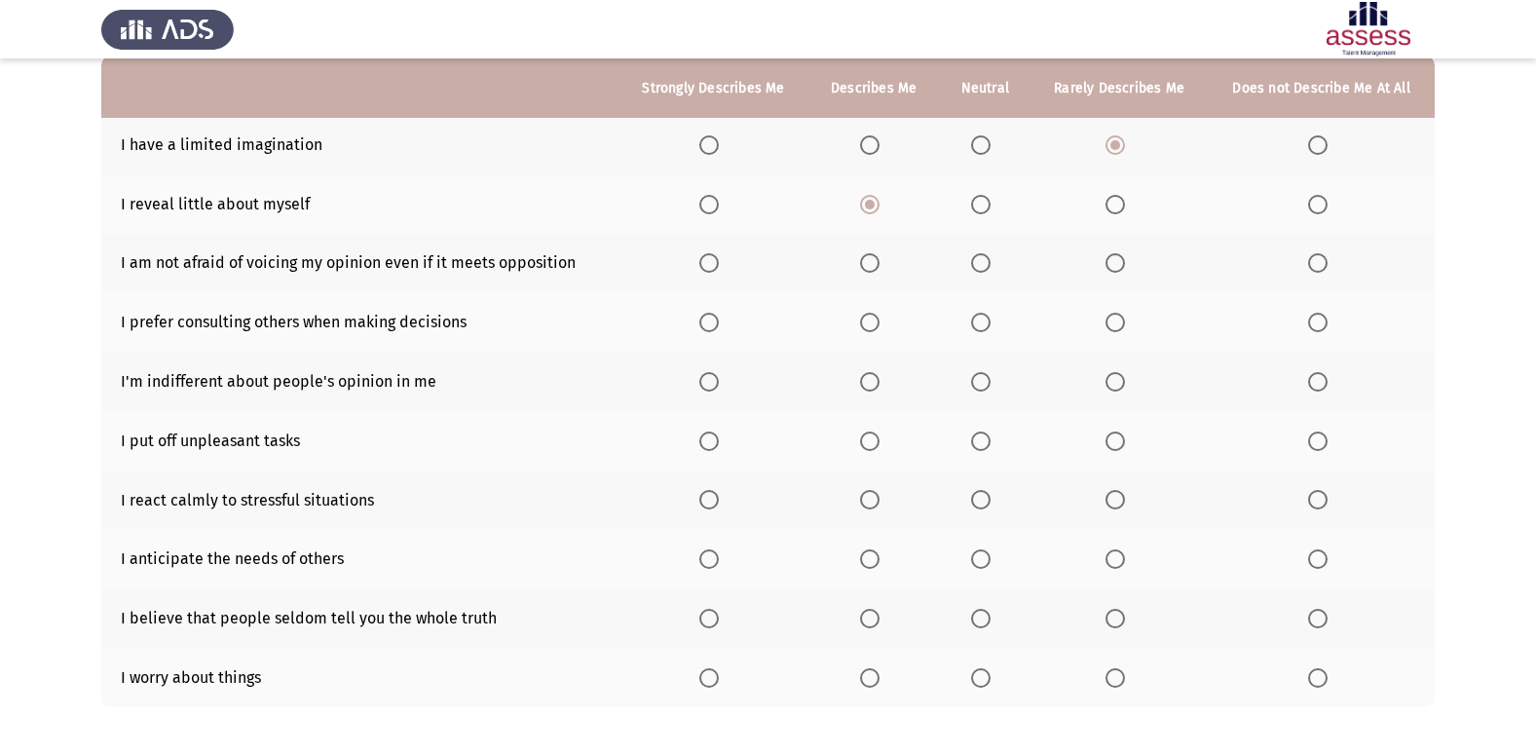
click at [706, 269] on span "Select an option" at bounding box center [708, 262] width 19 height 19
click at [706, 269] on input "Select an option" at bounding box center [708, 262] width 19 height 19
click at [871, 308] on th at bounding box center [873, 321] width 130 height 59
click at [873, 318] on span "Select an option" at bounding box center [869, 322] width 19 height 19
click at [873, 318] on input "Select an option" at bounding box center [869, 322] width 19 height 19
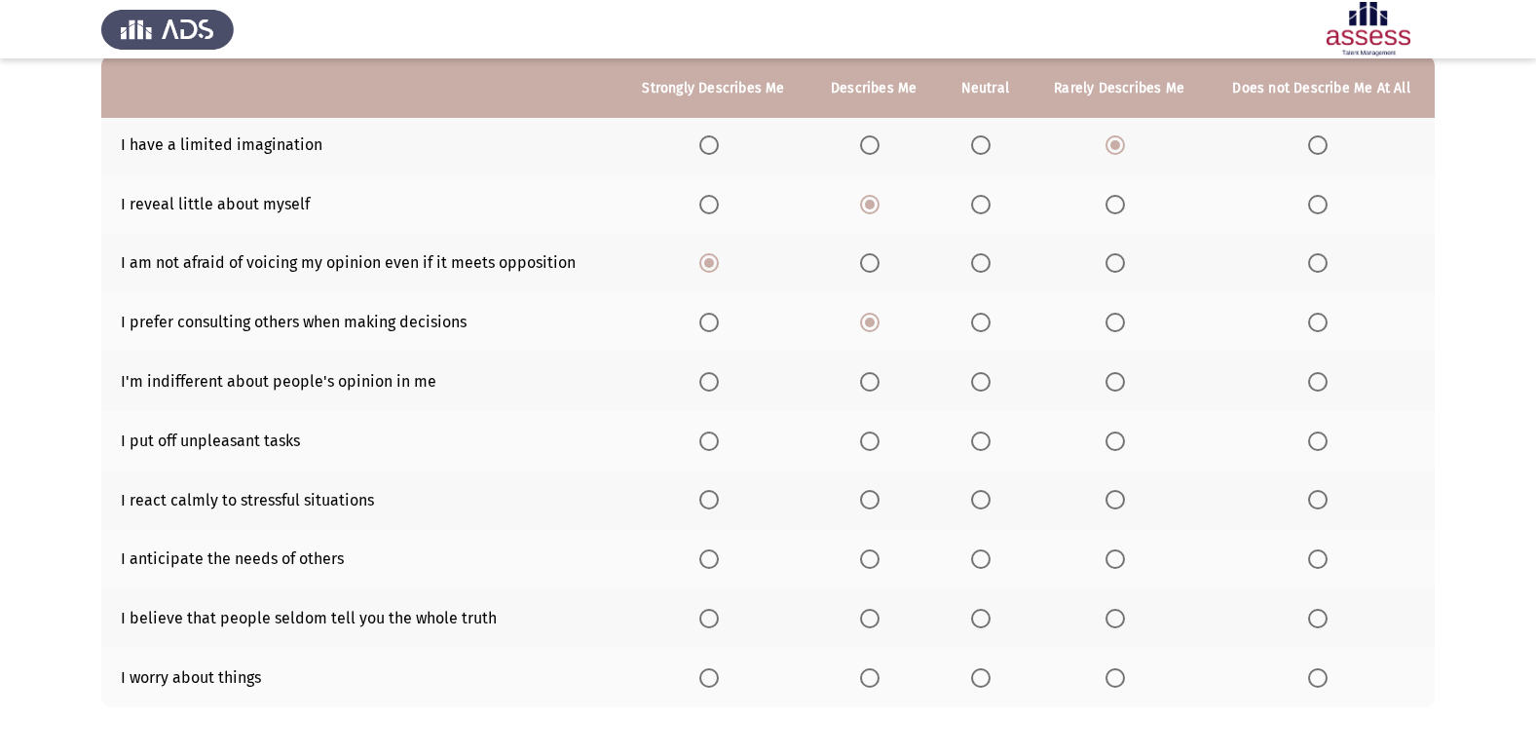
click at [710, 384] on span "Select an option" at bounding box center [708, 381] width 19 height 19
click at [710, 384] on input "Select an option" at bounding box center [708, 381] width 19 height 19
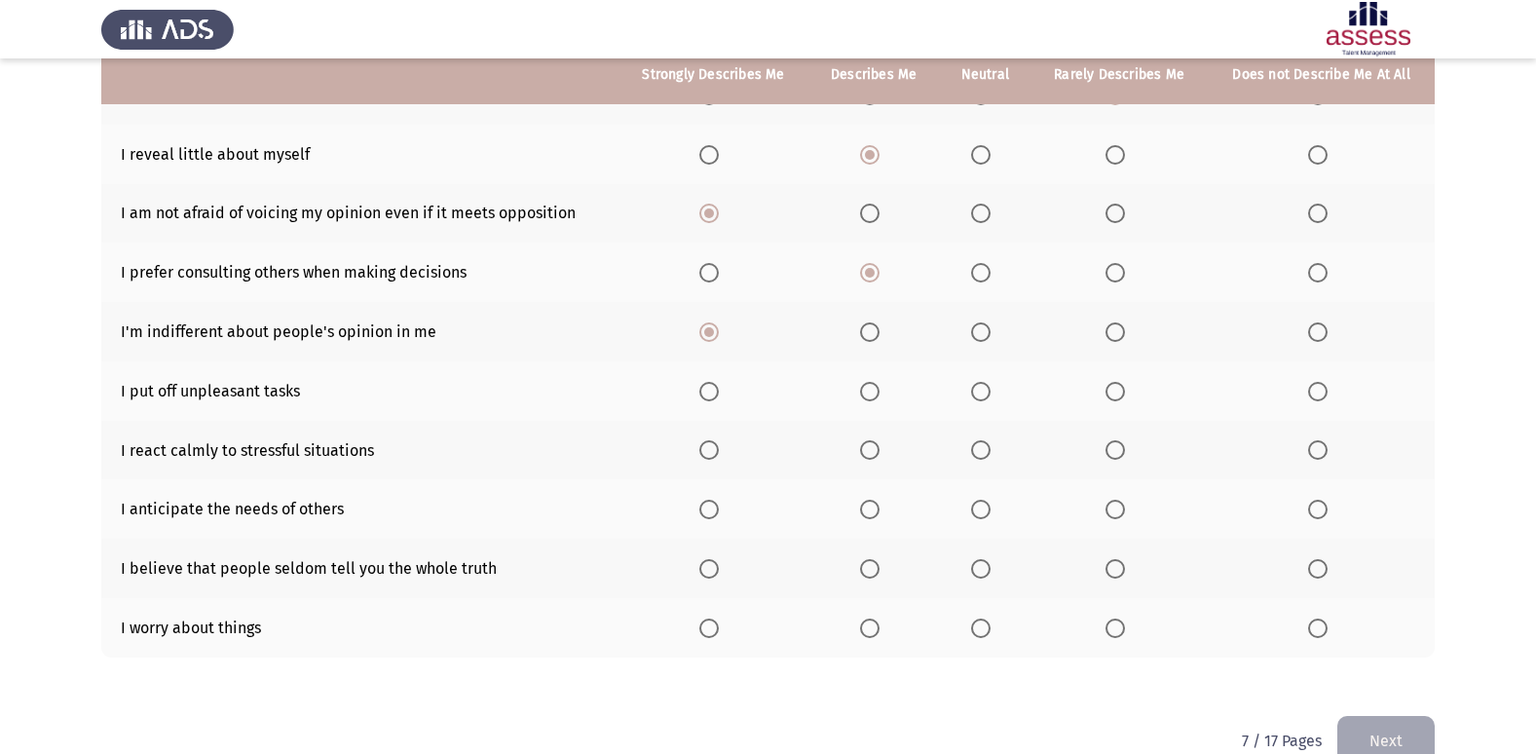
scroll to position [284, 0]
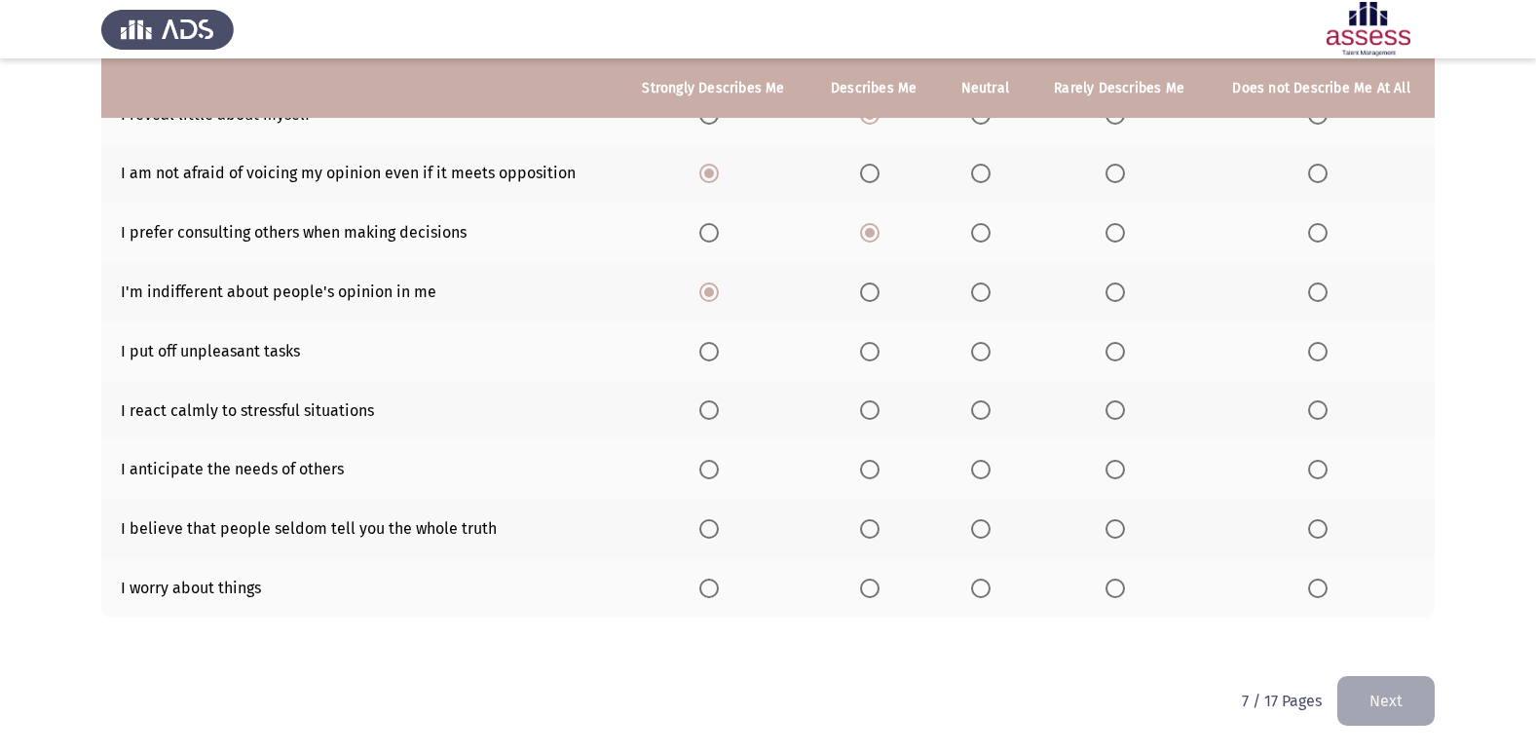
click at [1111, 352] on span "Select an option" at bounding box center [1114, 351] width 19 height 19
click at [1111, 352] on input "Select an option" at bounding box center [1114, 351] width 19 height 19
click at [867, 408] on span "Select an option" at bounding box center [869, 409] width 19 height 19
click at [867, 408] on input "Select an option" at bounding box center [869, 409] width 19 height 19
click at [993, 475] on label "Select an option" at bounding box center [984, 469] width 27 height 19
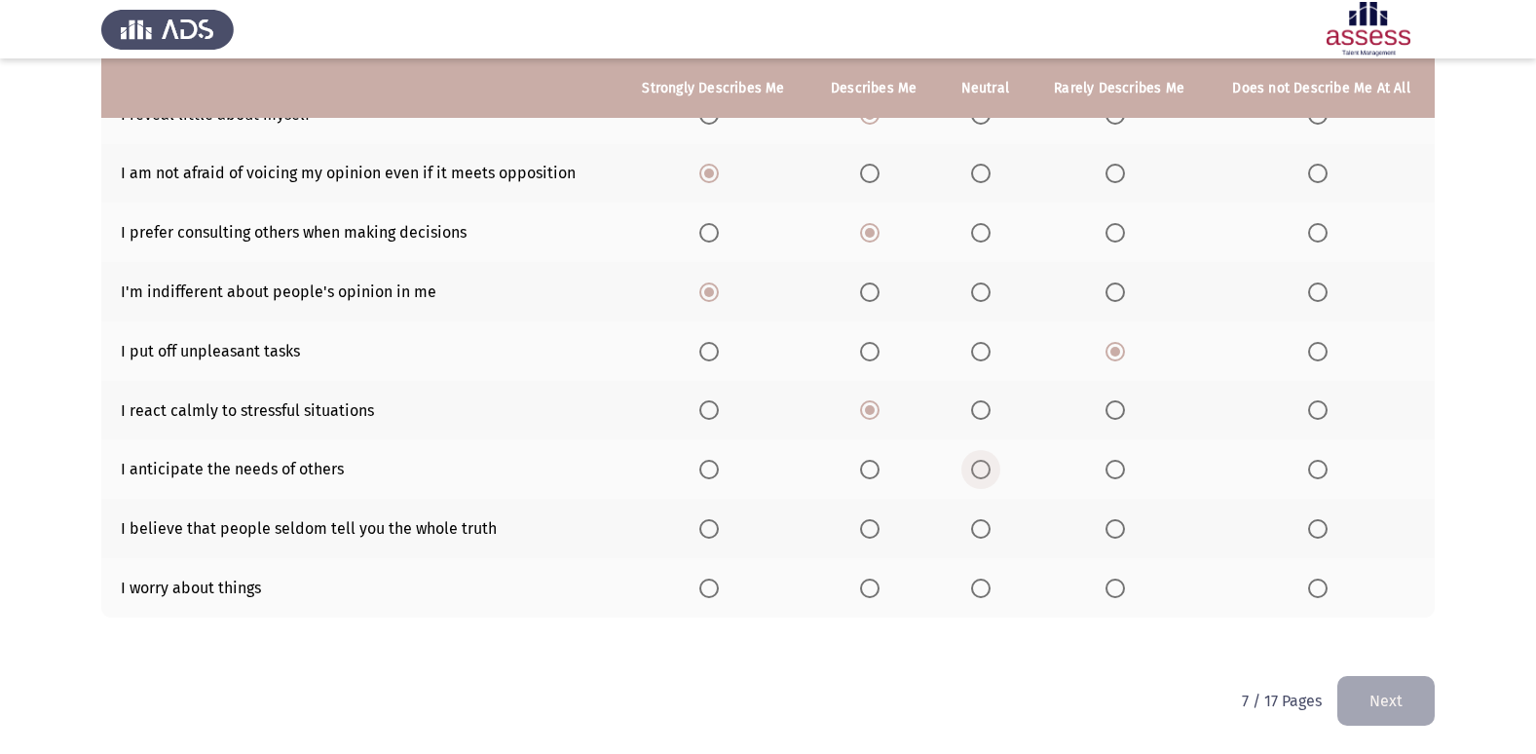
click at [990, 475] on input "Select an option" at bounding box center [980, 469] width 19 height 19
click at [870, 468] on span "Select an option" at bounding box center [869, 469] width 19 height 19
click at [870, 468] on input "Select an option" at bounding box center [869, 469] width 19 height 19
click at [1116, 534] on span "Select an option" at bounding box center [1114, 528] width 19 height 19
click at [1116, 534] on input "Select an option" at bounding box center [1114, 528] width 19 height 19
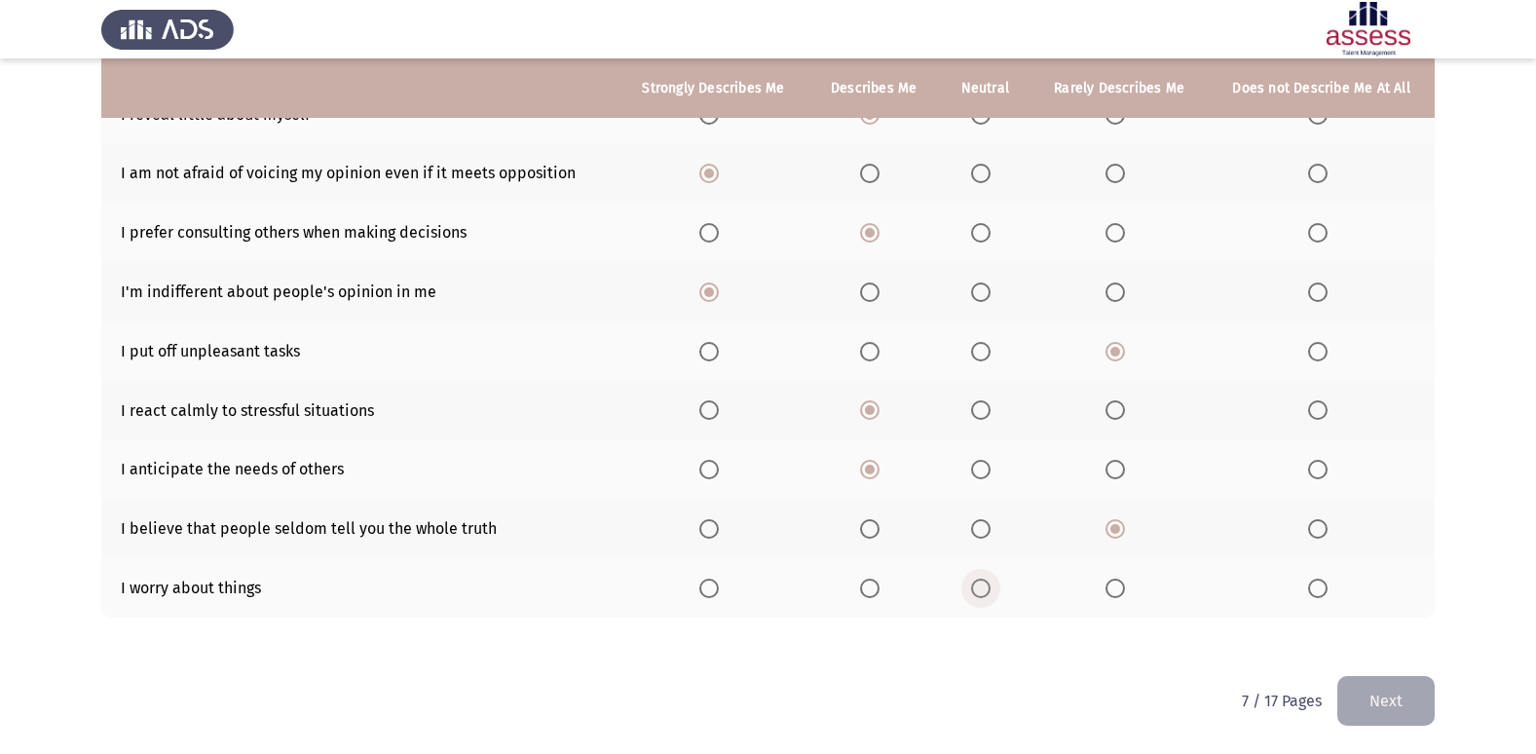
click at [996, 581] on label "Select an option" at bounding box center [984, 587] width 27 height 19
click at [990, 581] on input "Select an option" at bounding box center [980, 587] width 19 height 19
click at [1430, 688] on button "Next" at bounding box center [1385, 701] width 97 height 50
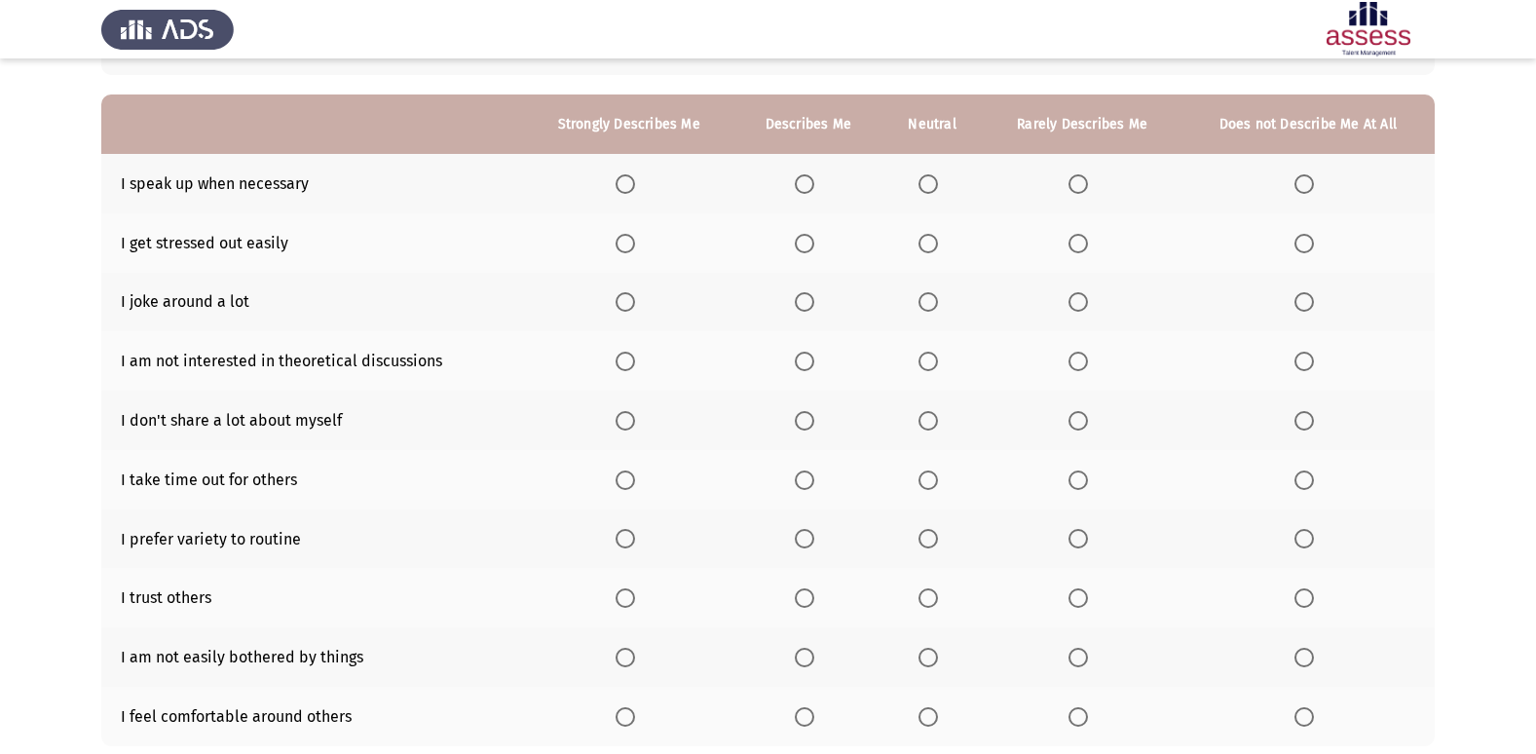
scroll to position [90, 0]
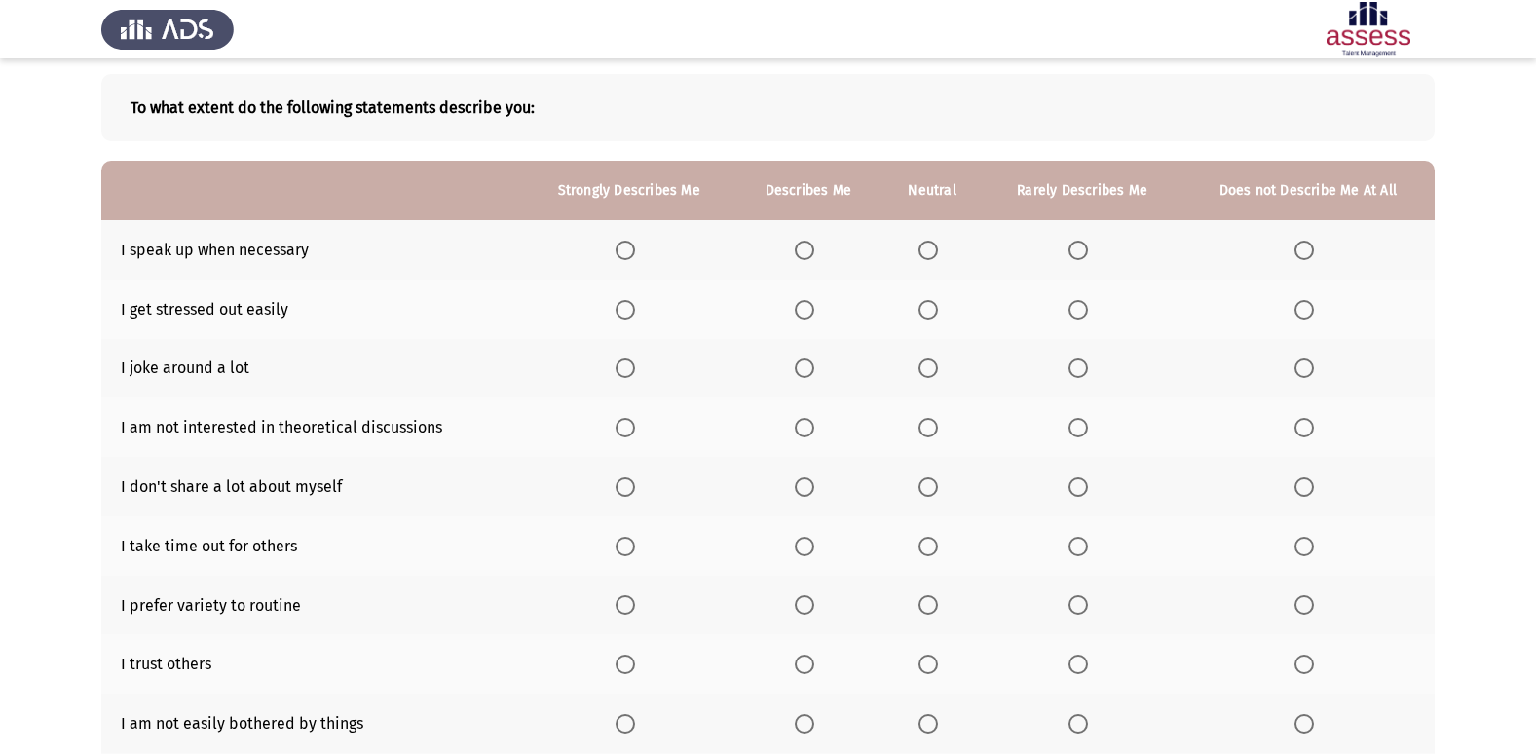
click at [930, 252] on span "Select an option" at bounding box center [927, 250] width 19 height 19
click at [930, 252] on input "Select an option" at bounding box center [927, 250] width 19 height 19
click at [816, 249] on label "Select an option" at bounding box center [808, 250] width 27 height 19
click at [814, 249] on input "Select an option" at bounding box center [804, 250] width 19 height 19
click at [1074, 315] on span "Select an option" at bounding box center [1077, 309] width 19 height 19
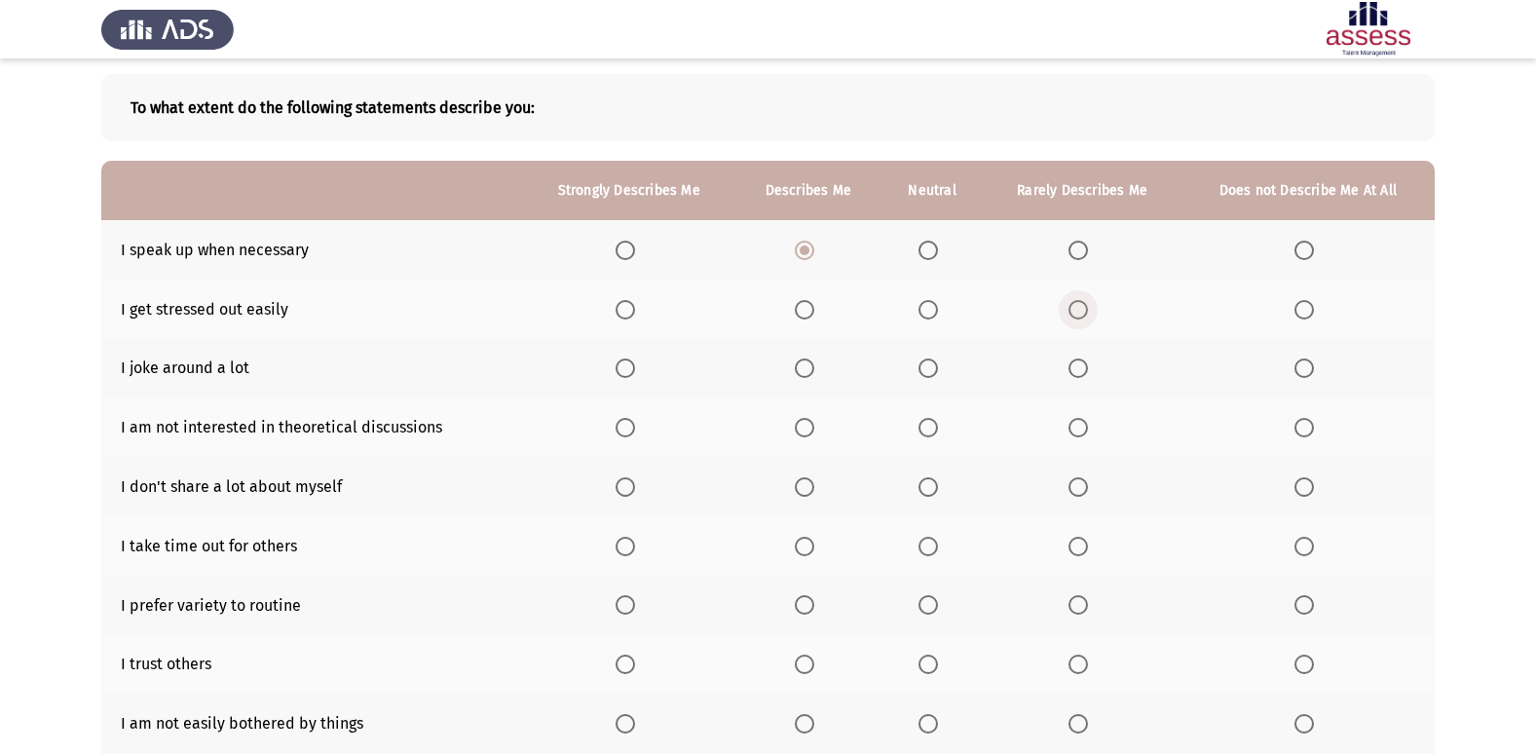
click at [1074, 315] on input "Select an option" at bounding box center [1077, 309] width 19 height 19
click at [634, 358] on span "Select an option" at bounding box center [624, 367] width 19 height 19
click at [634, 358] on input "Select an option" at bounding box center [624, 367] width 19 height 19
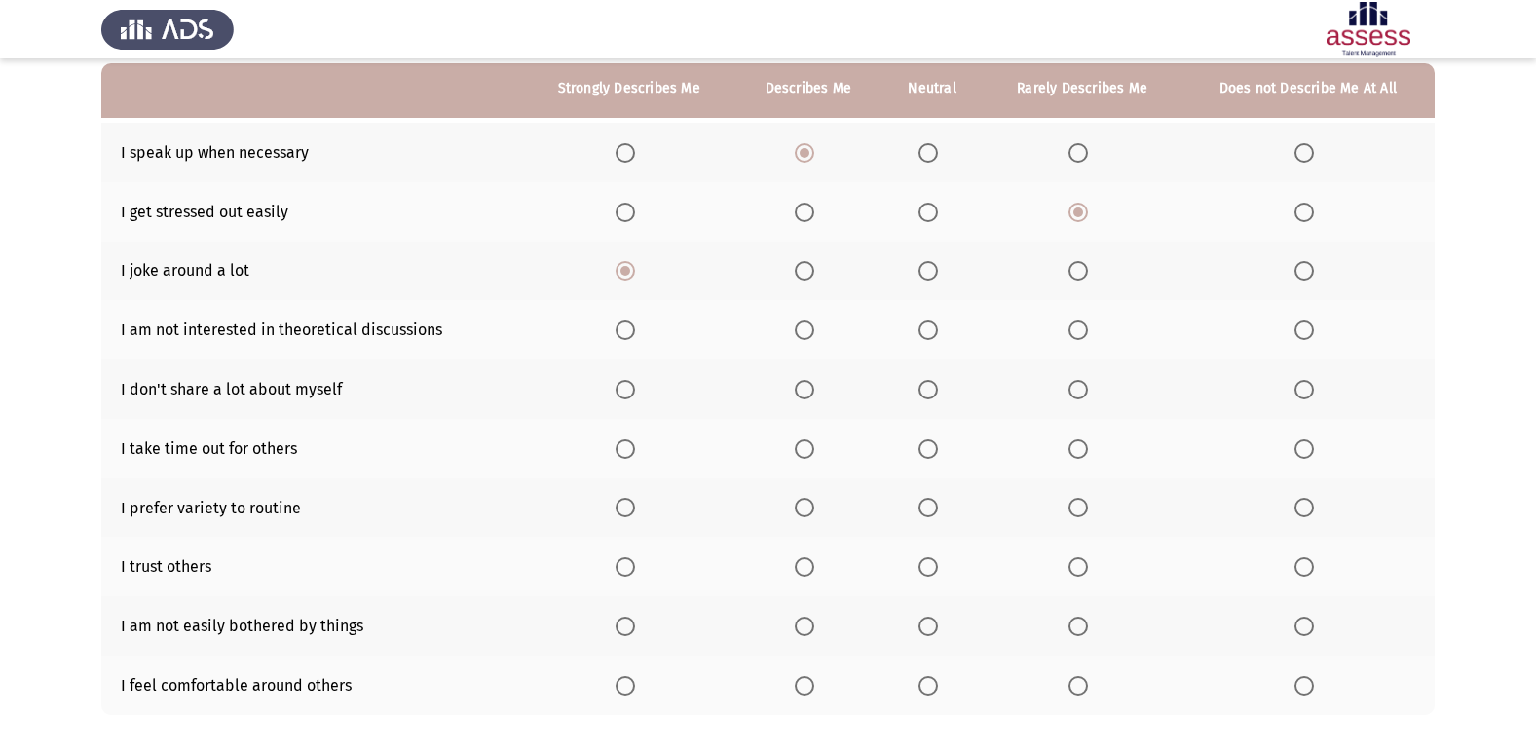
click at [1076, 327] on span "Select an option" at bounding box center [1077, 329] width 19 height 19
click at [1076, 327] on input "Select an option" at bounding box center [1077, 329] width 19 height 19
click at [800, 389] on span "Select an option" at bounding box center [804, 389] width 19 height 19
click at [800, 389] on input "Select an option" at bounding box center [804, 389] width 19 height 19
click at [630, 449] on span "Select an option" at bounding box center [624, 448] width 19 height 19
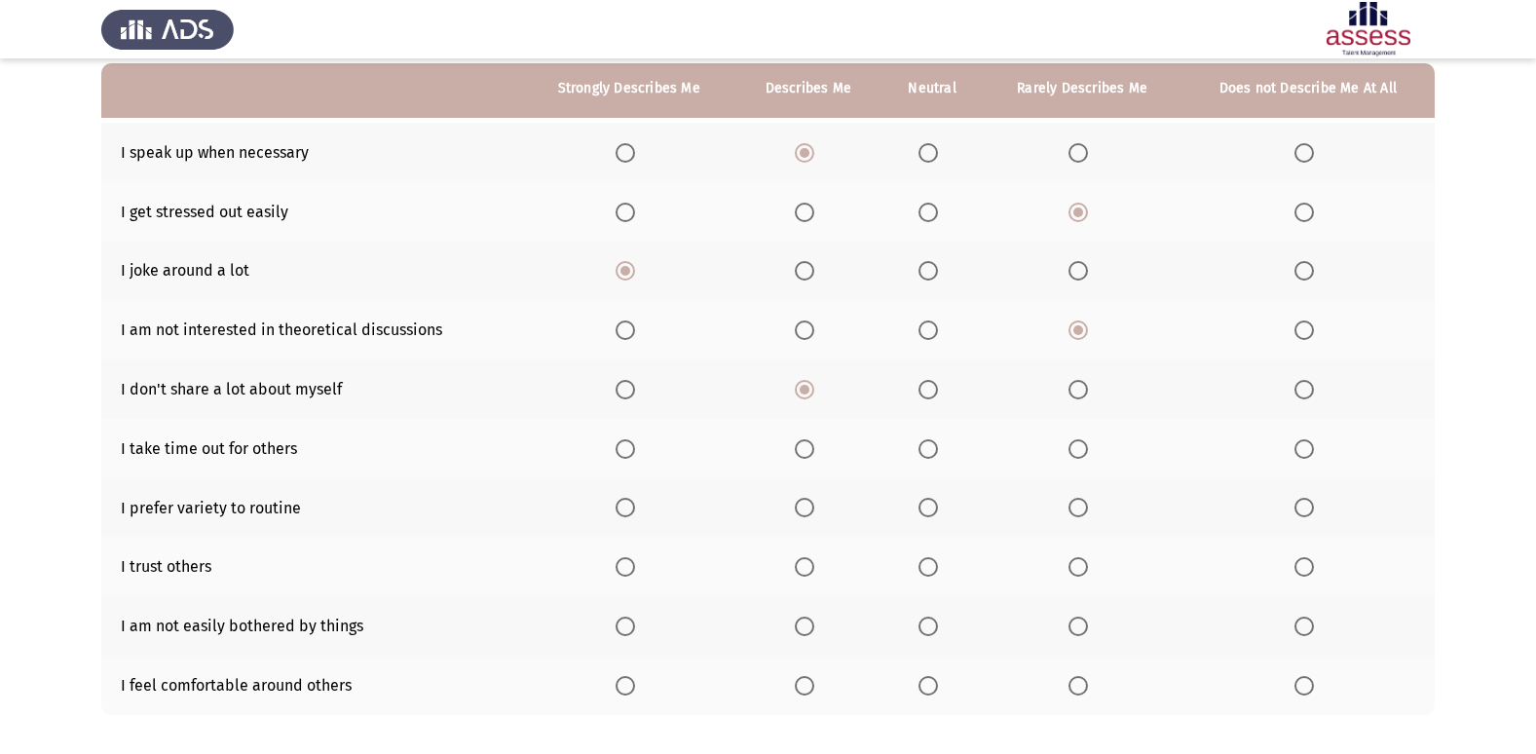
click at [630, 449] on input "Select an option" at bounding box center [624, 448] width 19 height 19
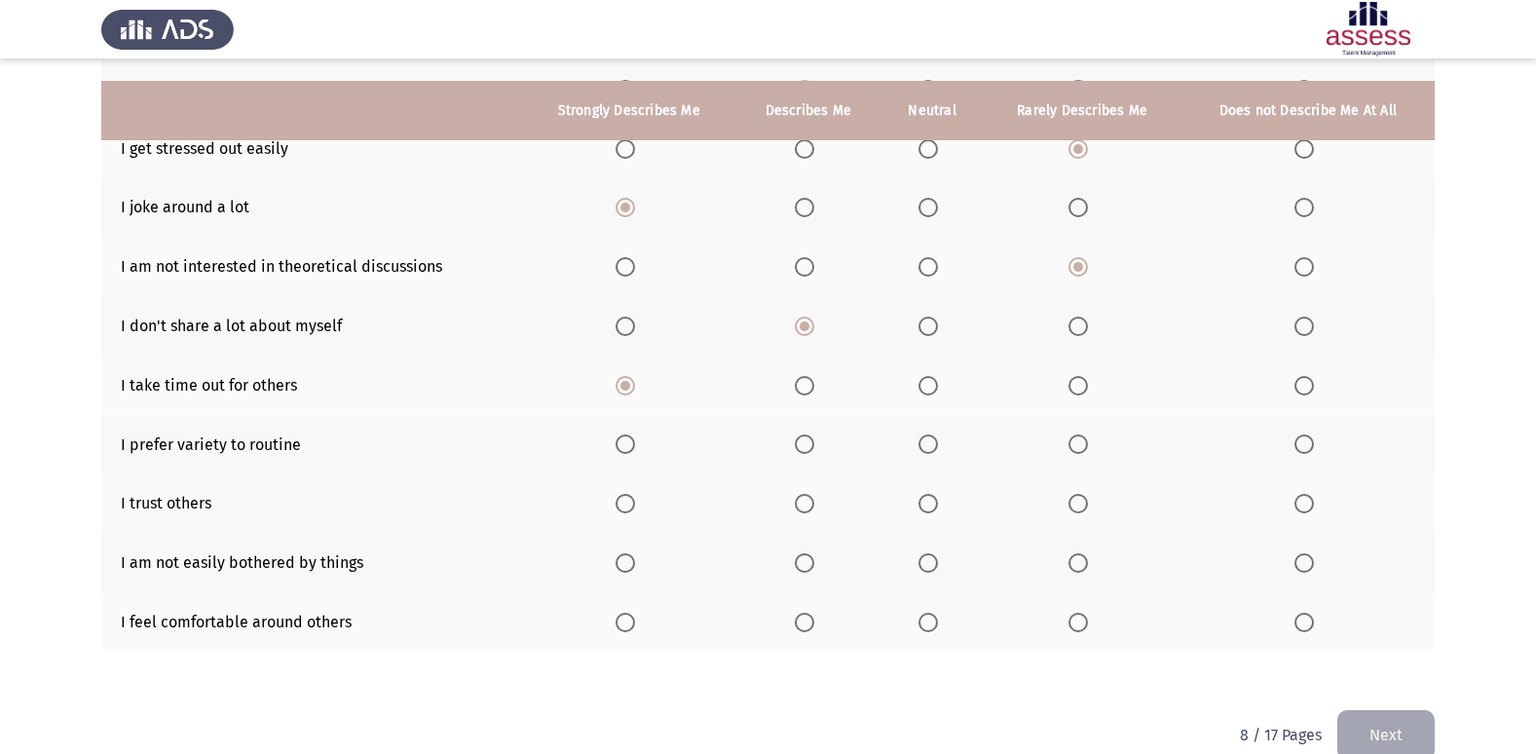
scroll to position [284, 0]
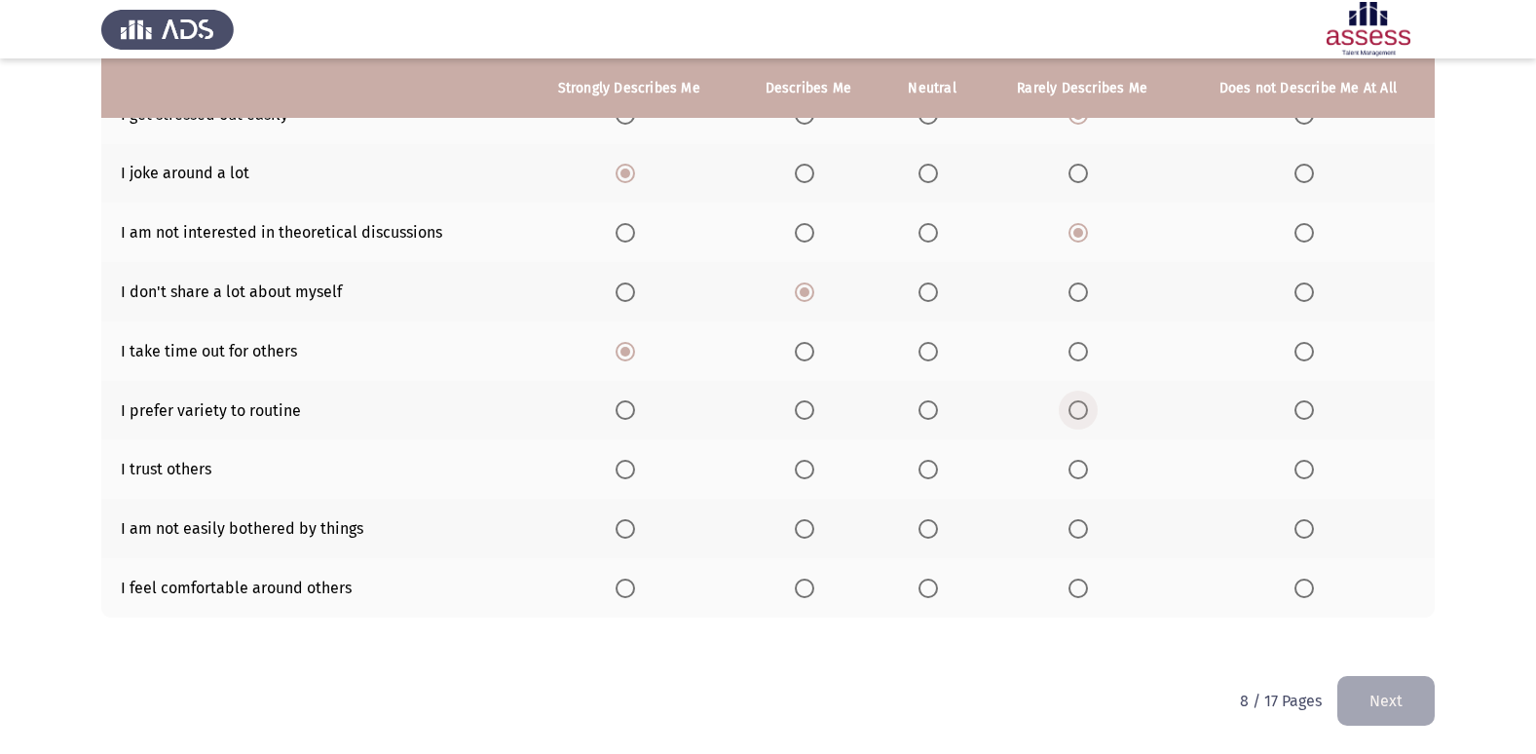
click at [1074, 415] on span "Select an option" at bounding box center [1077, 409] width 19 height 19
click at [1074, 415] on input "Select an option" at bounding box center [1077, 409] width 19 height 19
click at [1070, 466] on span "Select an option" at bounding box center [1077, 469] width 19 height 19
click at [1070, 466] on input "Select an option" at bounding box center [1077, 469] width 19 height 19
click at [808, 523] on span "Select an option" at bounding box center [804, 528] width 19 height 19
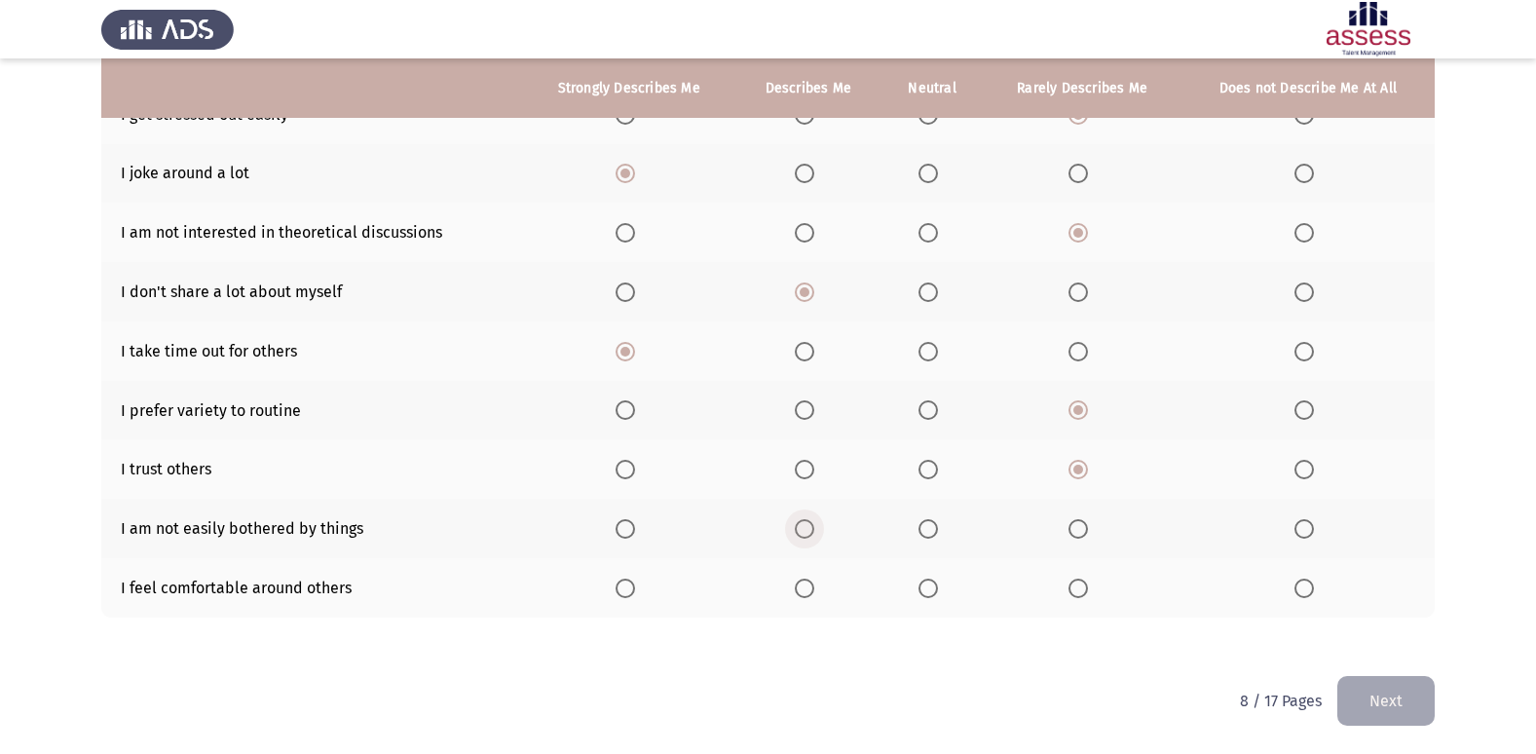
click at [808, 523] on input "Select an option" at bounding box center [804, 528] width 19 height 19
click at [931, 590] on span "Select an option" at bounding box center [927, 587] width 19 height 19
click at [931, 590] on input "Select an option" at bounding box center [927, 587] width 19 height 19
click at [1383, 701] on button "Next" at bounding box center [1385, 701] width 97 height 50
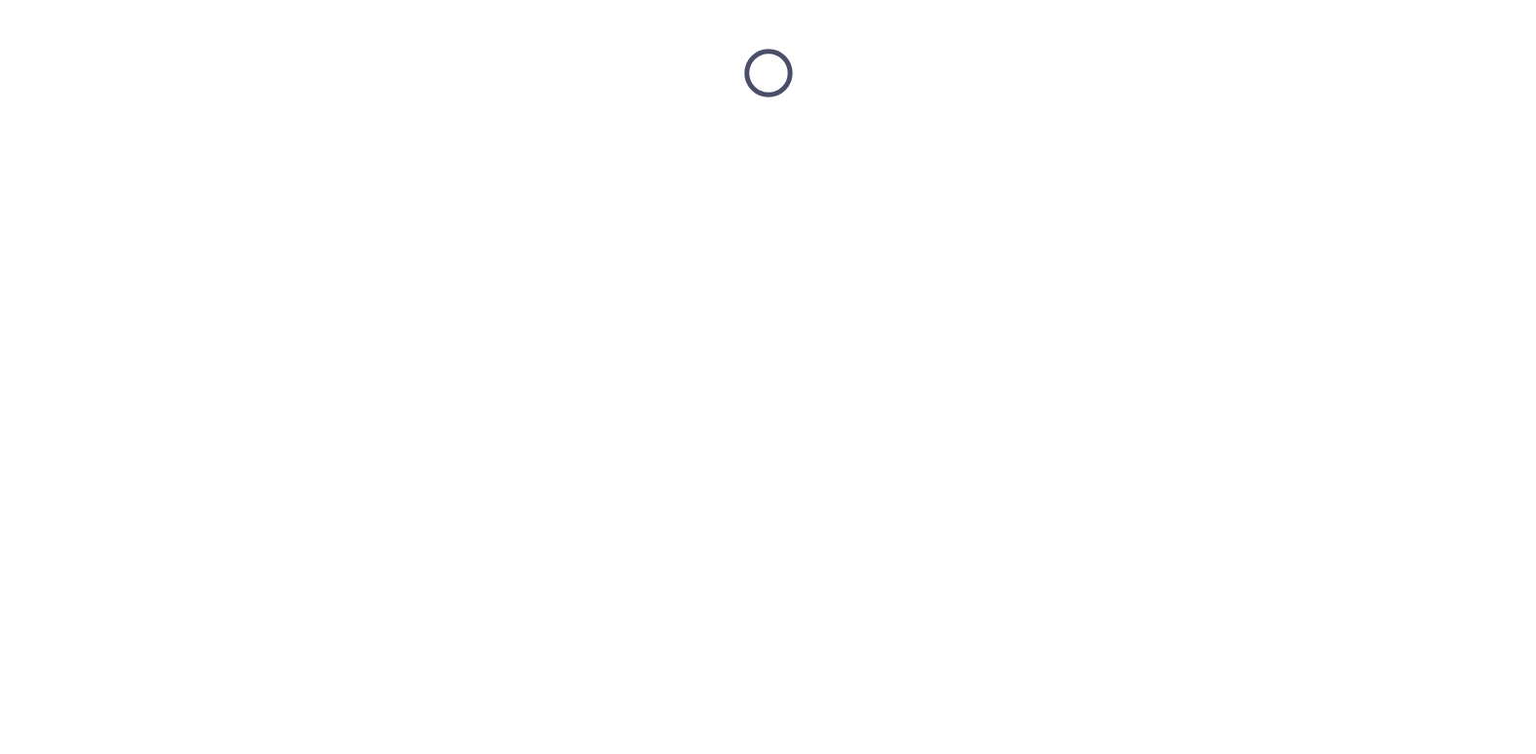
scroll to position [0, 0]
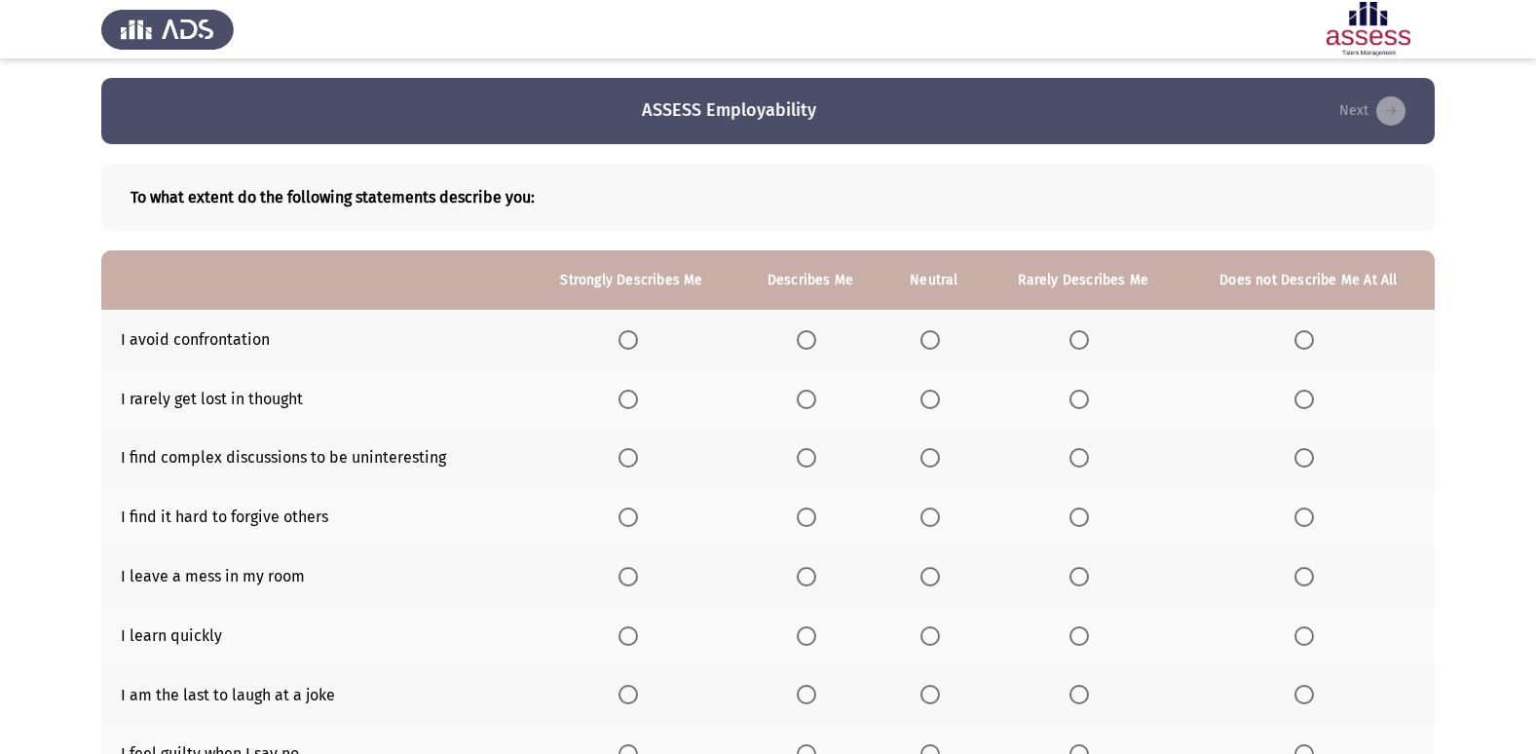
click at [917, 340] on th at bounding box center [933, 339] width 101 height 59
click at [929, 336] on span "Select an option" at bounding box center [929, 339] width 19 height 19
click at [929, 336] on input "Select an option" at bounding box center [929, 339] width 19 height 19
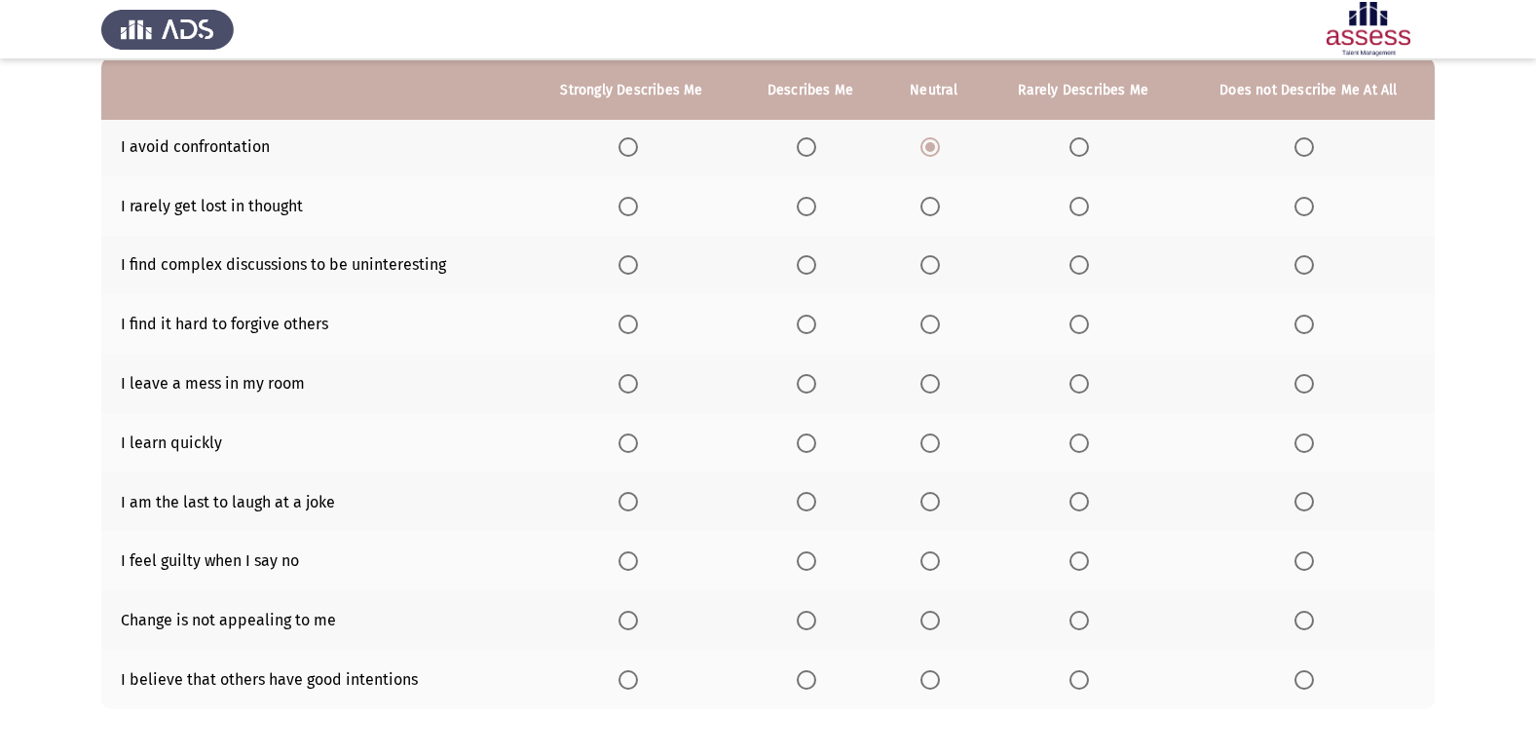
scroll to position [195, 0]
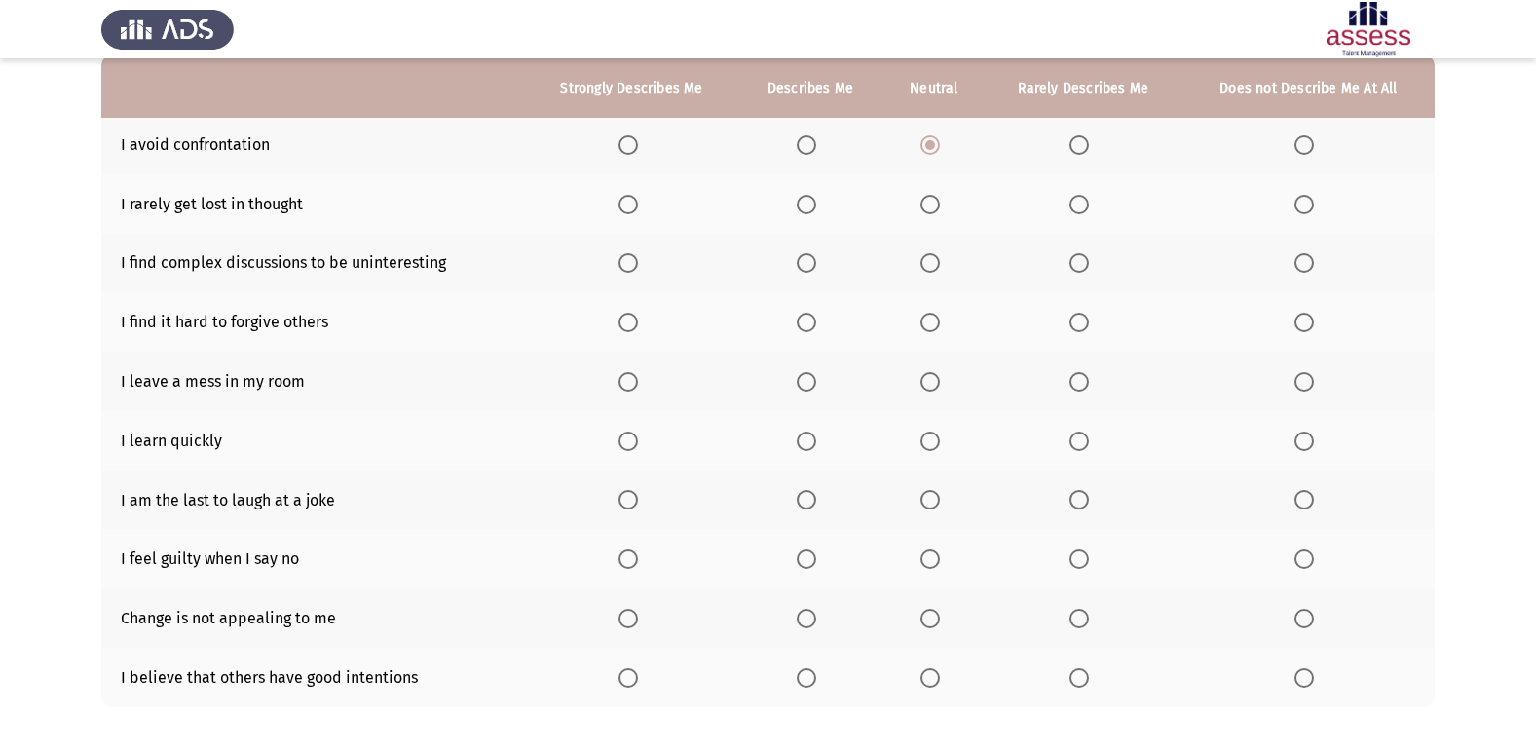
click at [799, 208] on span "Select an option" at bounding box center [806, 204] width 19 height 19
click at [799, 208] on input "Select an option" at bounding box center [806, 204] width 19 height 19
click at [936, 259] on span "Select an option" at bounding box center [929, 262] width 19 height 19
click at [936, 259] on input "Select an option" at bounding box center [929, 262] width 19 height 19
click at [1076, 264] on span "Select an option" at bounding box center [1078, 262] width 19 height 19
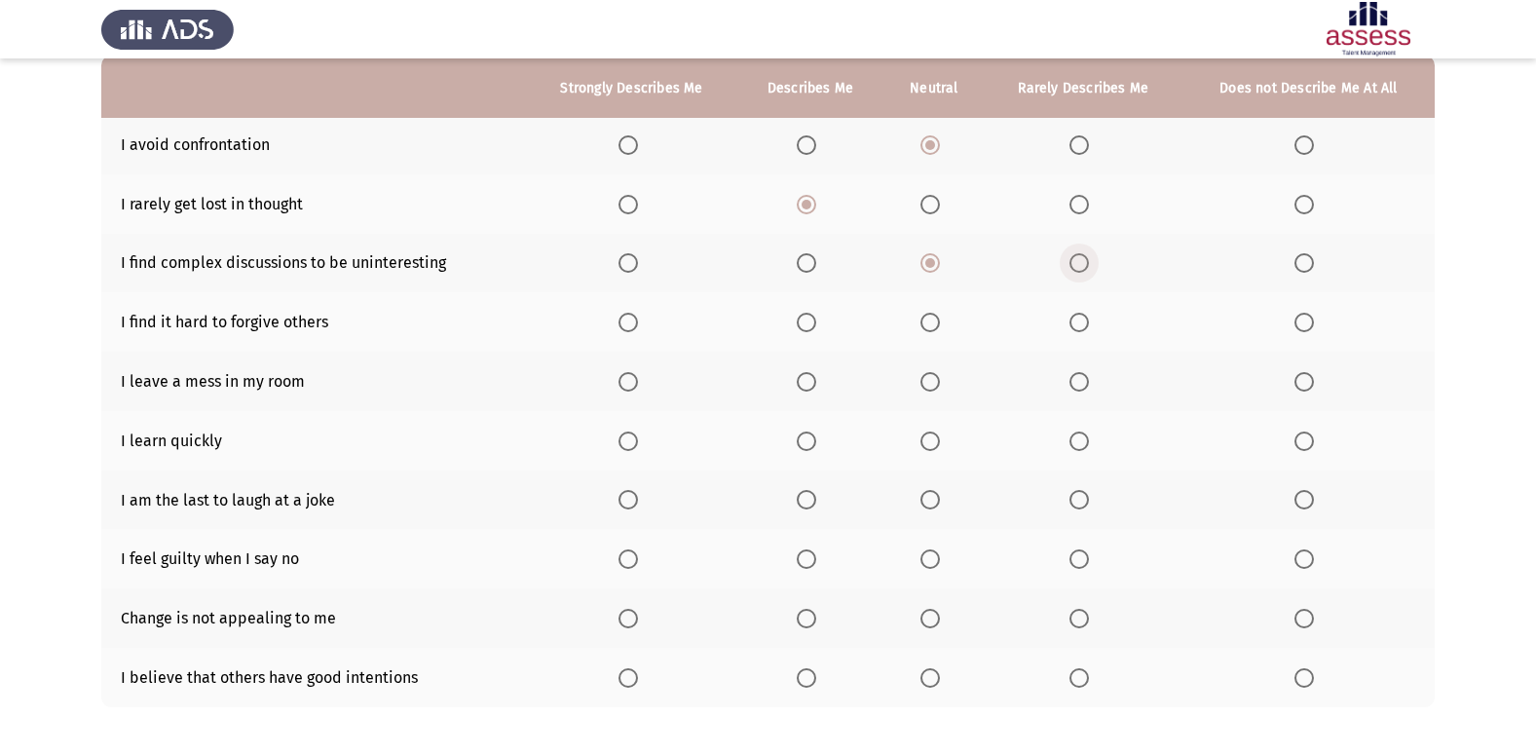
click at [1076, 264] on input "Select an option" at bounding box center [1078, 262] width 19 height 19
click at [1074, 330] on span "Select an option" at bounding box center [1078, 322] width 19 height 19
click at [1074, 330] on input "Select an option" at bounding box center [1078, 322] width 19 height 19
click at [1307, 373] on span "Select an option" at bounding box center [1303, 381] width 19 height 19
click at [1307, 373] on input "Select an option" at bounding box center [1303, 381] width 19 height 19
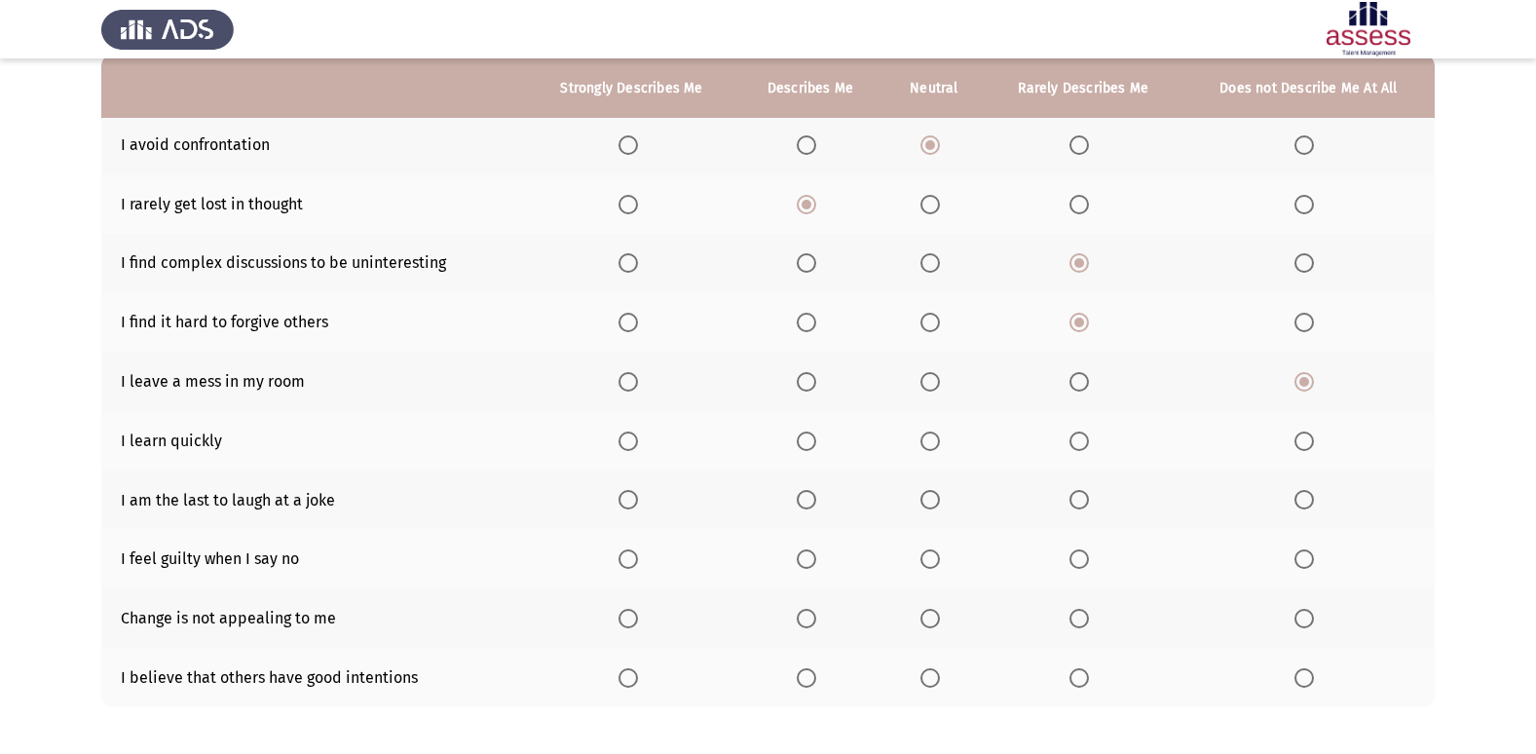
click at [613, 440] on th at bounding box center [631, 440] width 211 height 59
click at [638, 440] on span "Select an option" at bounding box center [627, 440] width 19 height 19
click at [638, 440] on input "Select an option" at bounding box center [627, 440] width 19 height 19
click at [810, 453] on th at bounding box center [810, 440] width 146 height 59
click at [815, 449] on span "Select an option" at bounding box center [806, 440] width 19 height 19
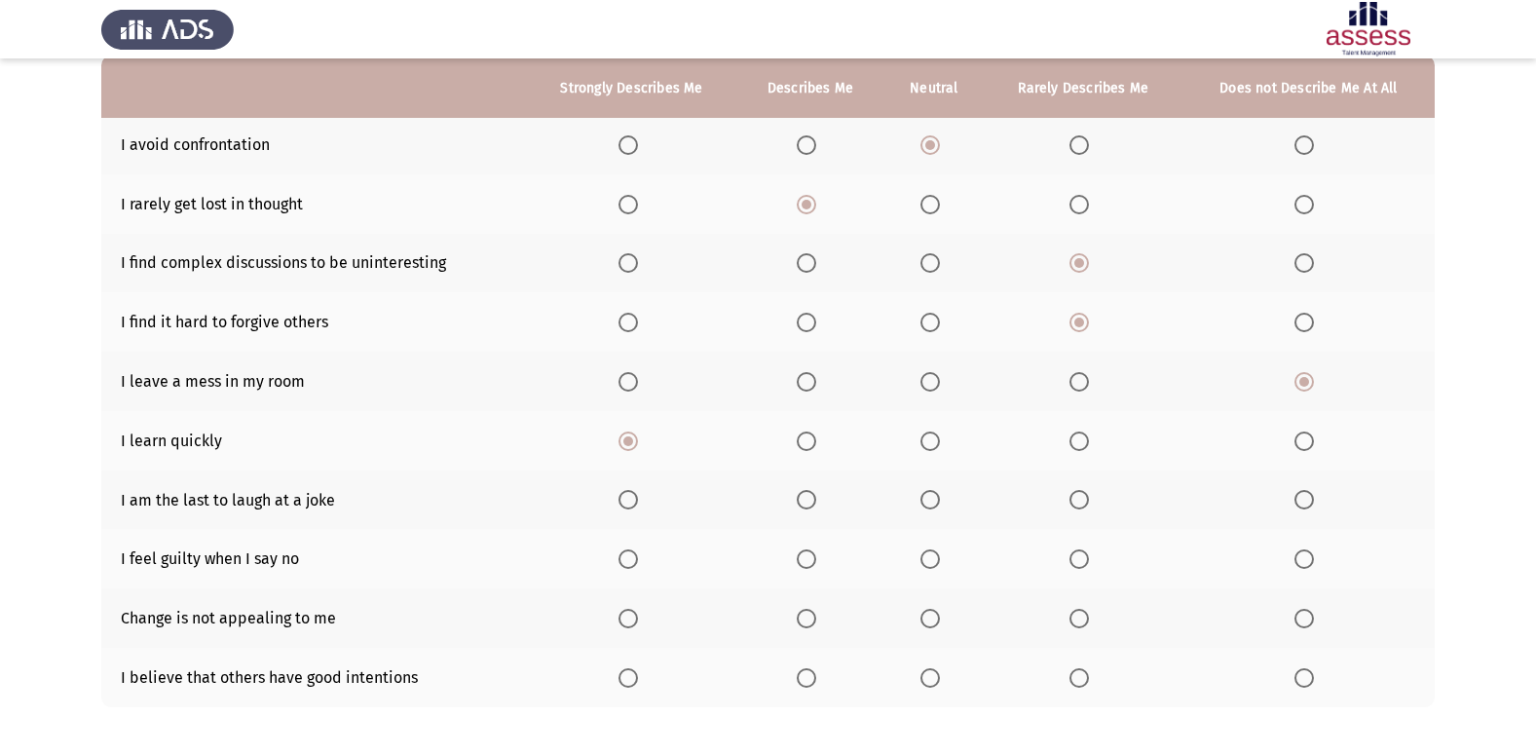
click at [815, 449] on input "Select an option" at bounding box center [806, 440] width 19 height 19
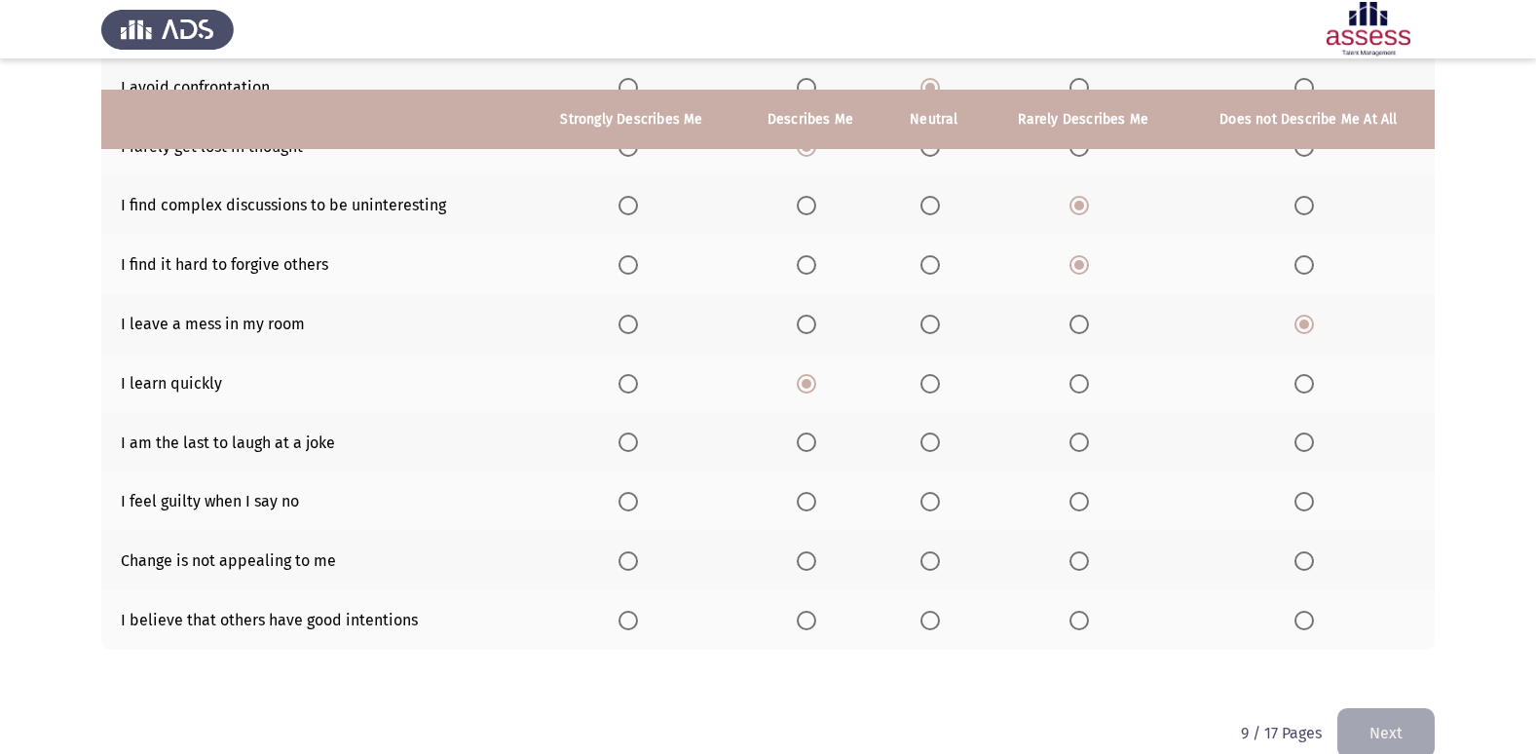
scroll to position [284, 0]
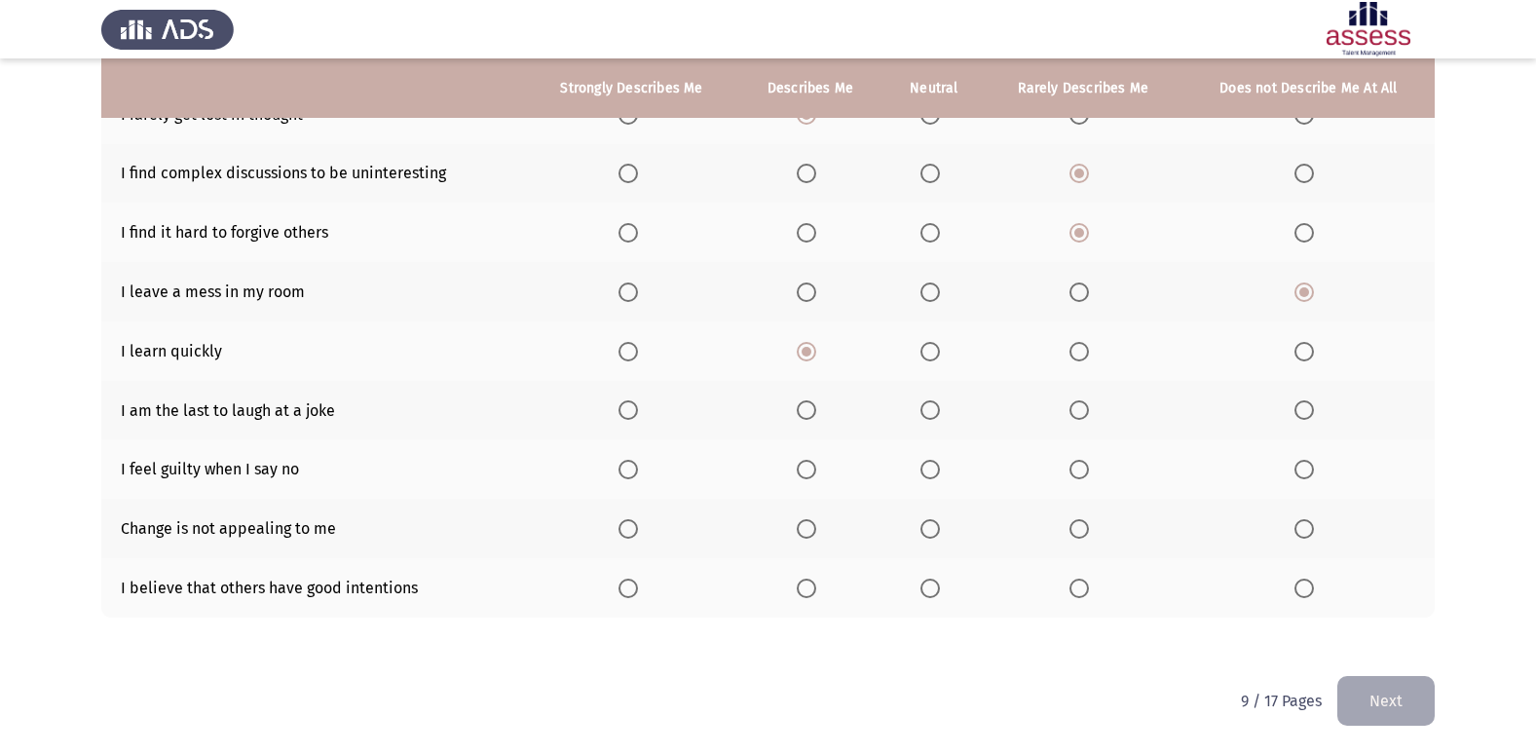
click at [811, 407] on span "Select an option" at bounding box center [806, 409] width 19 height 19
click at [811, 407] on input "Select an option" at bounding box center [806, 409] width 19 height 19
click at [801, 472] on span "Select an option" at bounding box center [806, 469] width 19 height 19
click at [801, 472] on input "Select an option" at bounding box center [806, 469] width 19 height 19
click at [1080, 532] on span "Select an option" at bounding box center [1078, 528] width 19 height 19
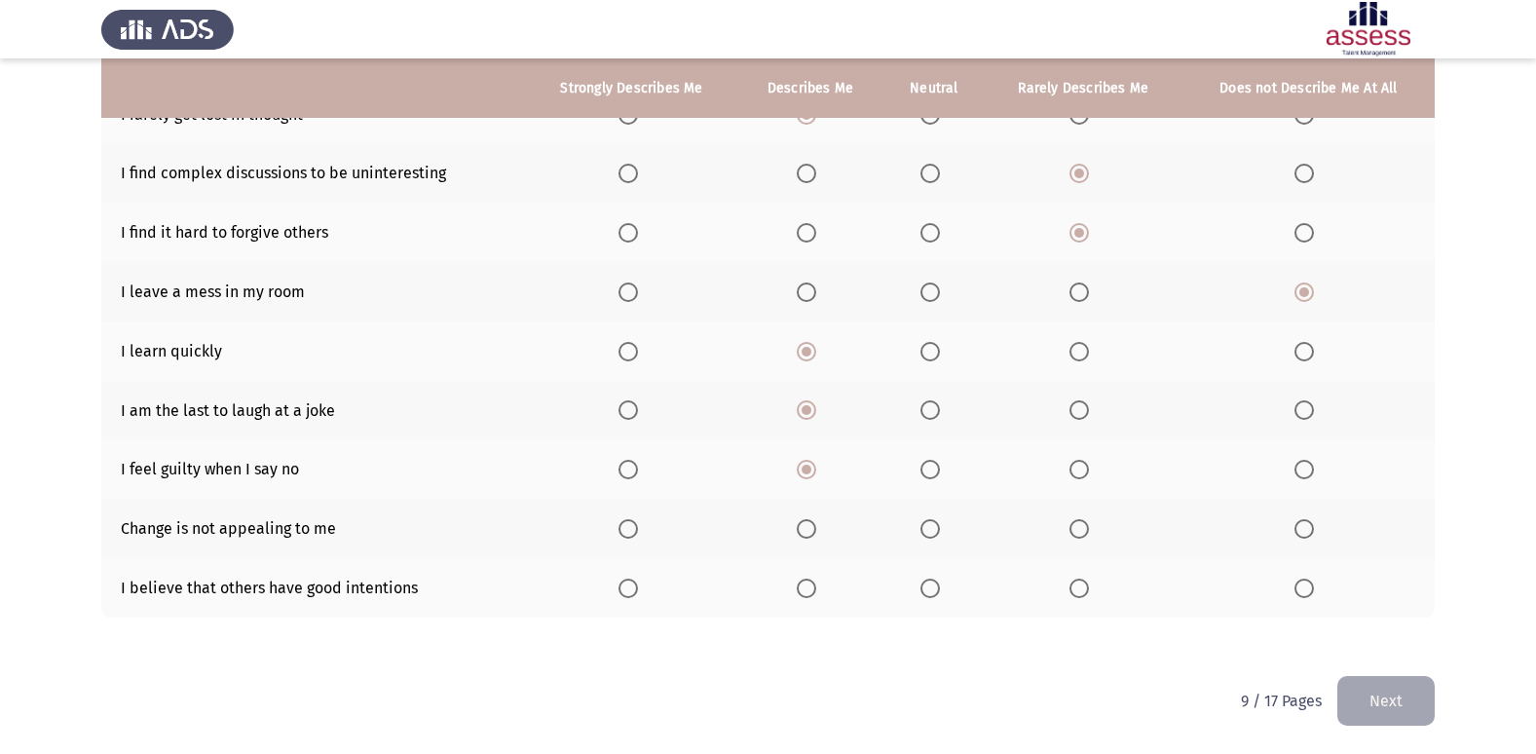
click at [1080, 532] on input "Select an option" at bounding box center [1078, 528] width 19 height 19
click at [1080, 582] on span "Select an option" at bounding box center [1078, 587] width 19 height 19
click at [1080, 582] on input "Select an option" at bounding box center [1078, 587] width 19 height 19
click at [1409, 695] on button "Next" at bounding box center [1385, 701] width 97 height 50
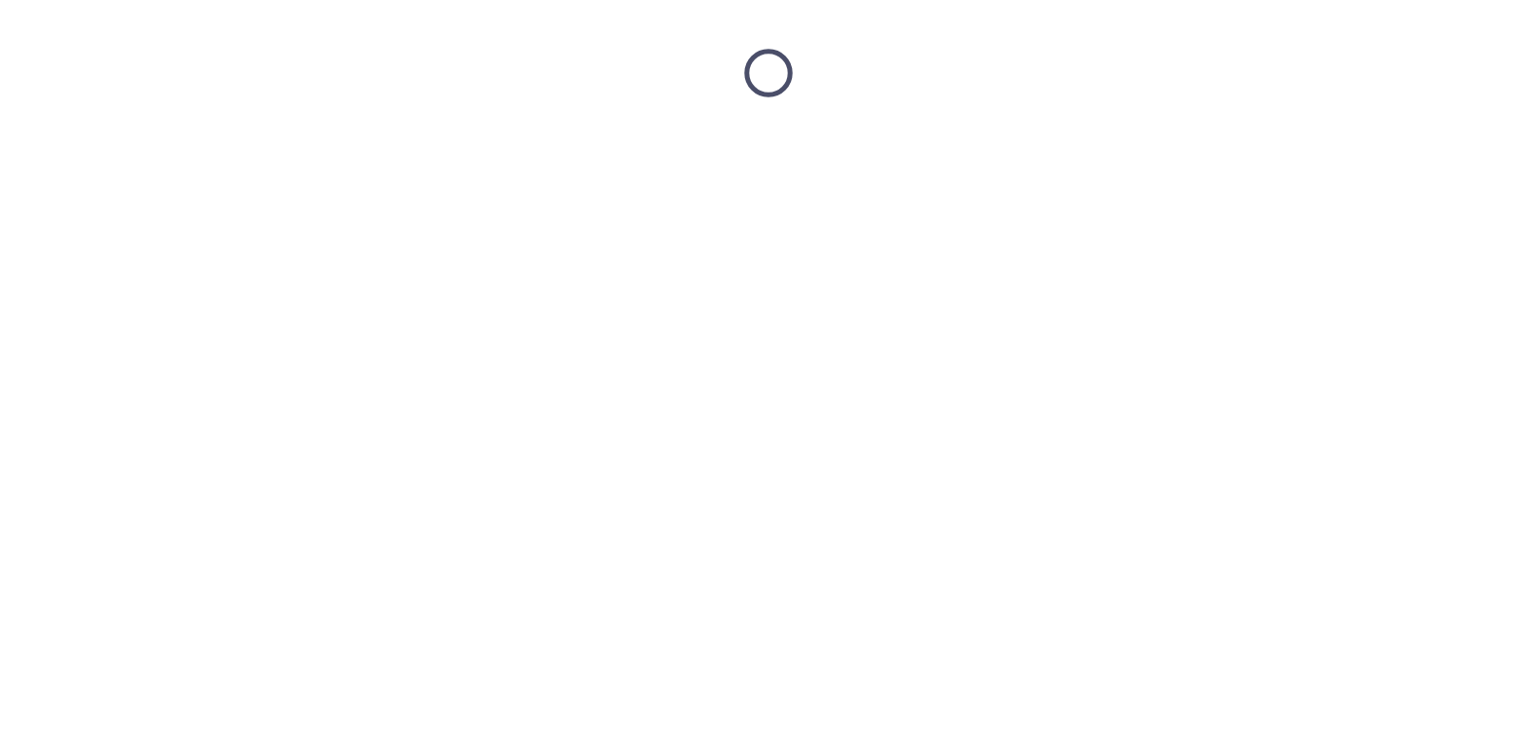
scroll to position [0, 0]
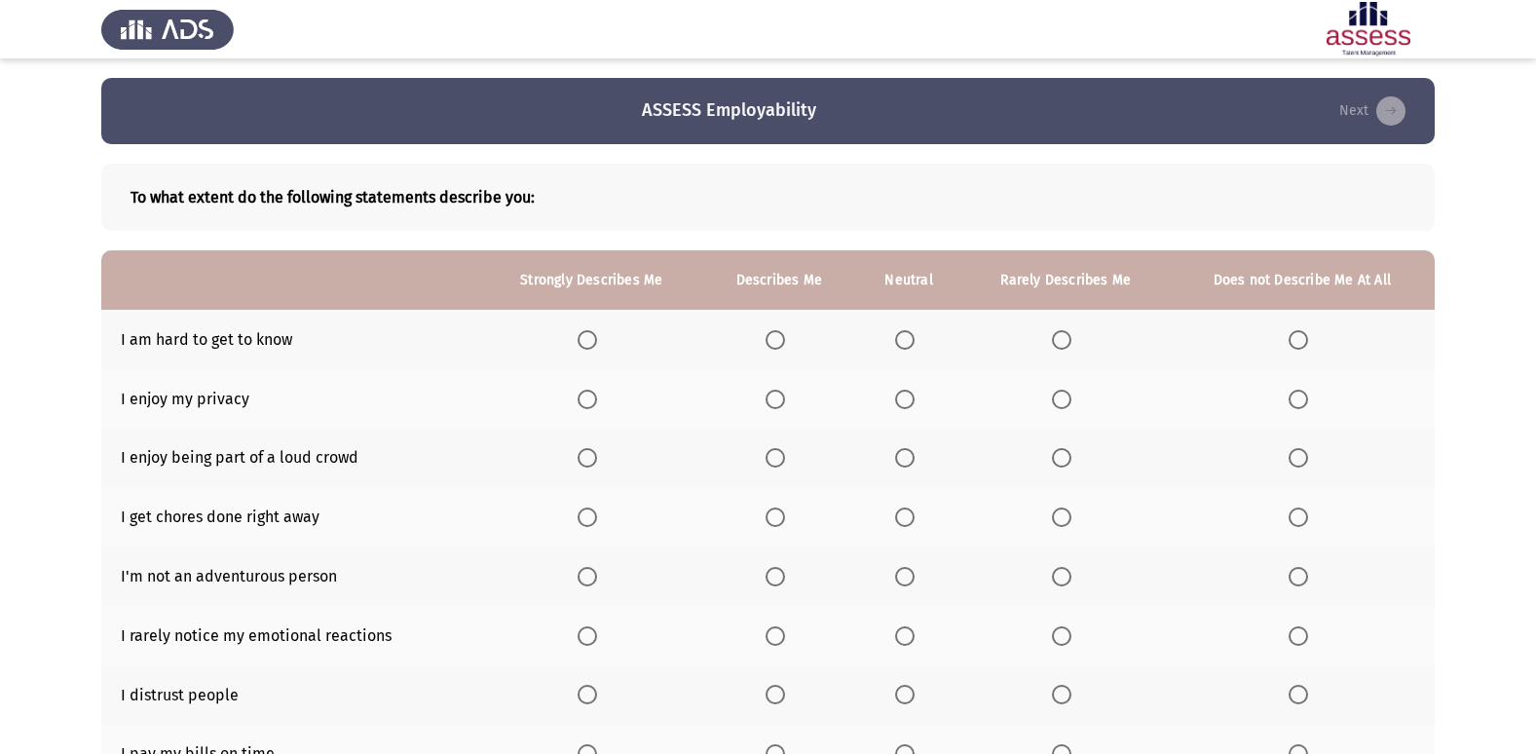
click at [614, 353] on th at bounding box center [591, 339] width 222 height 59
click at [581, 340] on span "Select an option" at bounding box center [587, 339] width 19 height 19
click at [581, 340] on input "Select an option" at bounding box center [587, 339] width 19 height 19
click at [596, 393] on span "Select an option" at bounding box center [587, 399] width 19 height 19
click at [596, 393] on input "Select an option" at bounding box center [587, 399] width 19 height 19
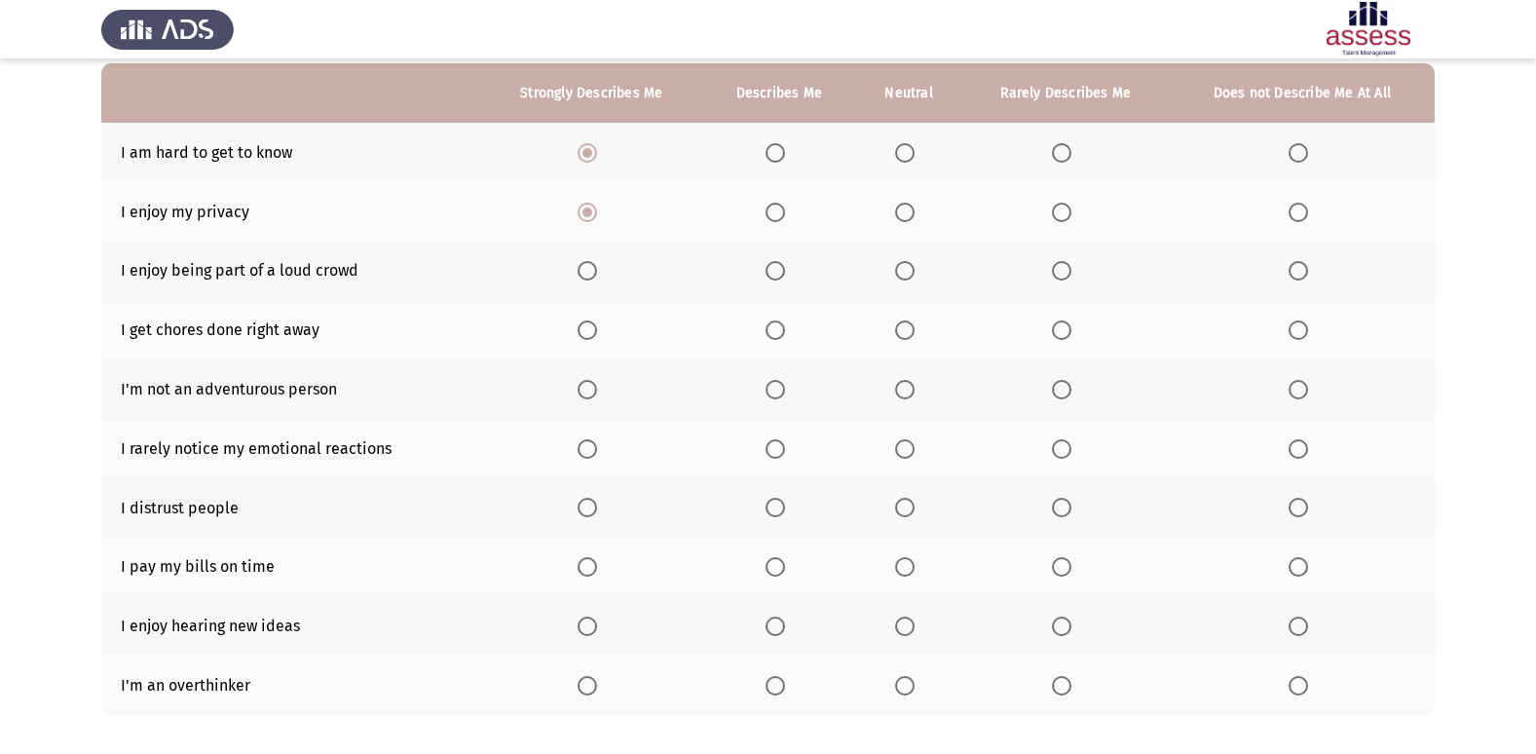
scroll to position [195, 0]
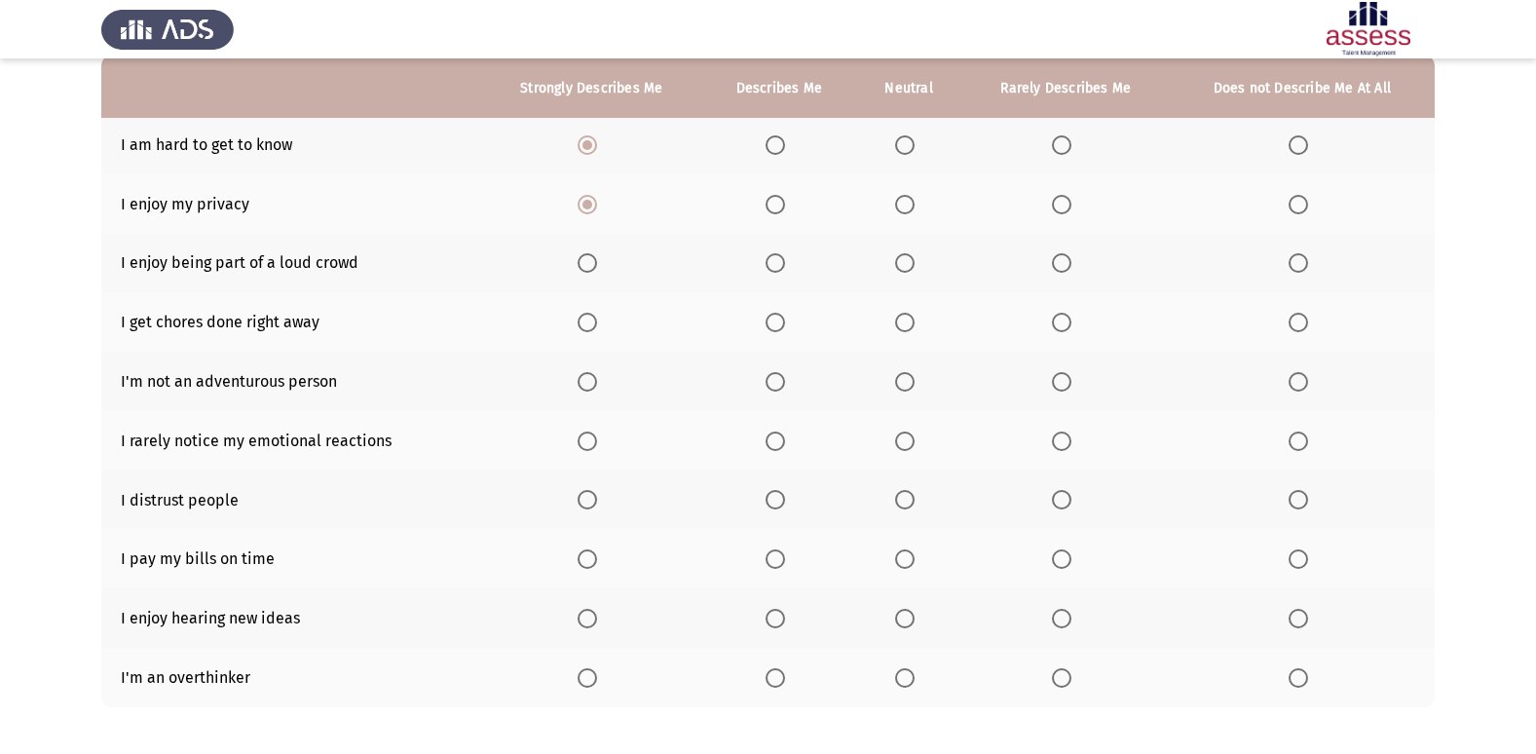
click at [595, 260] on span "Select an option" at bounding box center [587, 262] width 19 height 19
click at [595, 260] on input "Select an option" at bounding box center [587, 262] width 19 height 19
click at [782, 320] on span "Select an option" at bounding box center [774, 322] width 19 height 19
click at [782, 320] on input "Select an option" at bounding box center [774, 322] width 19 height 19
click at [875, 310] on th at bounding box center [908, 321] width 106 height 59
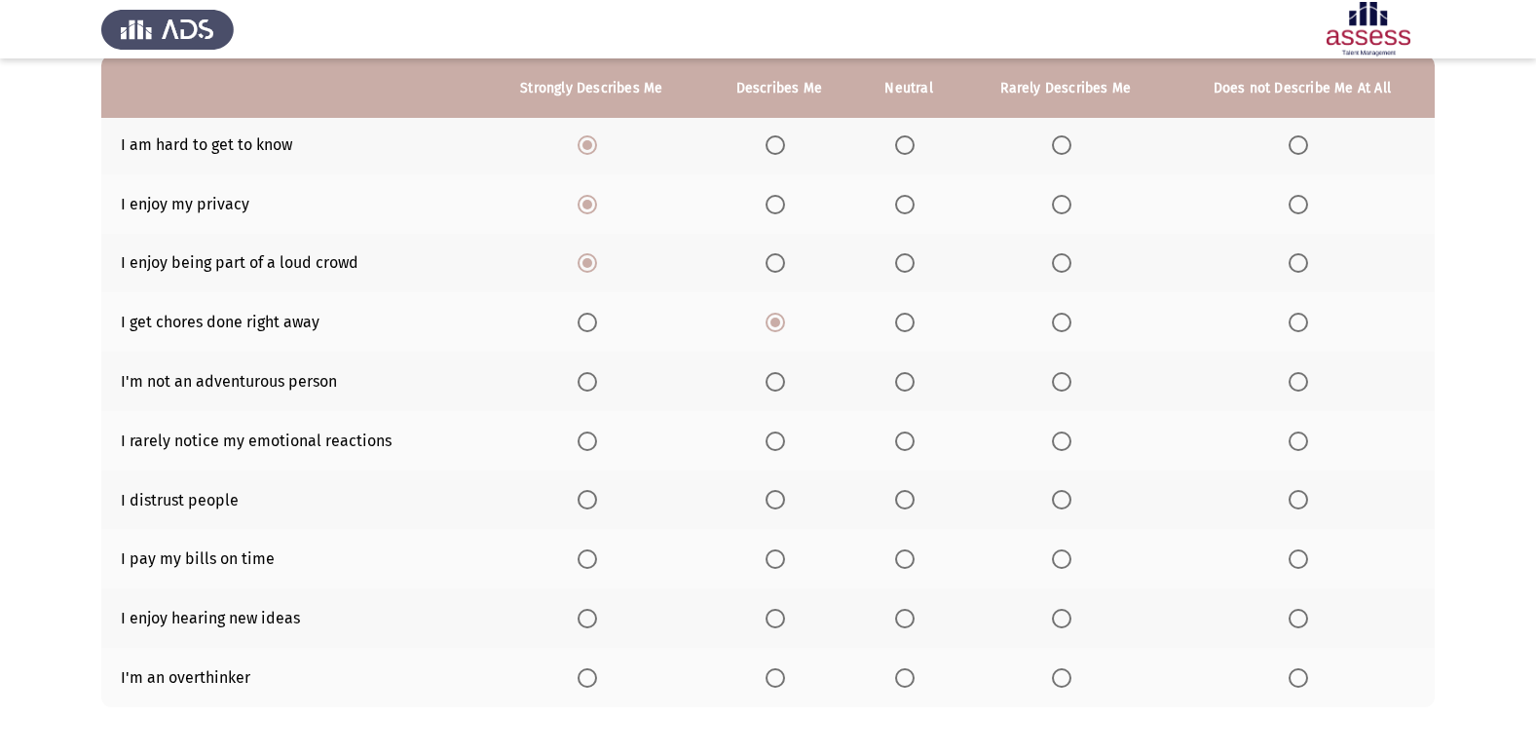
click at [905, 333] on th at bounding box center [908, 321] width 106 height 59
click at [1297, 377] on span "Select an option" at bounding box center [1297, 381] width 19 height 19
click at [1297, 377] on input "Select an option" at bounding box center [1297, 381] width 19 height 19
click at [1061, 443] on span "Select an option" at bounding box center [1061, 440] width 19 height 19
click at [1061, 443] on input "Select an option" at bounding box center [1061, 440] width 19 height 19
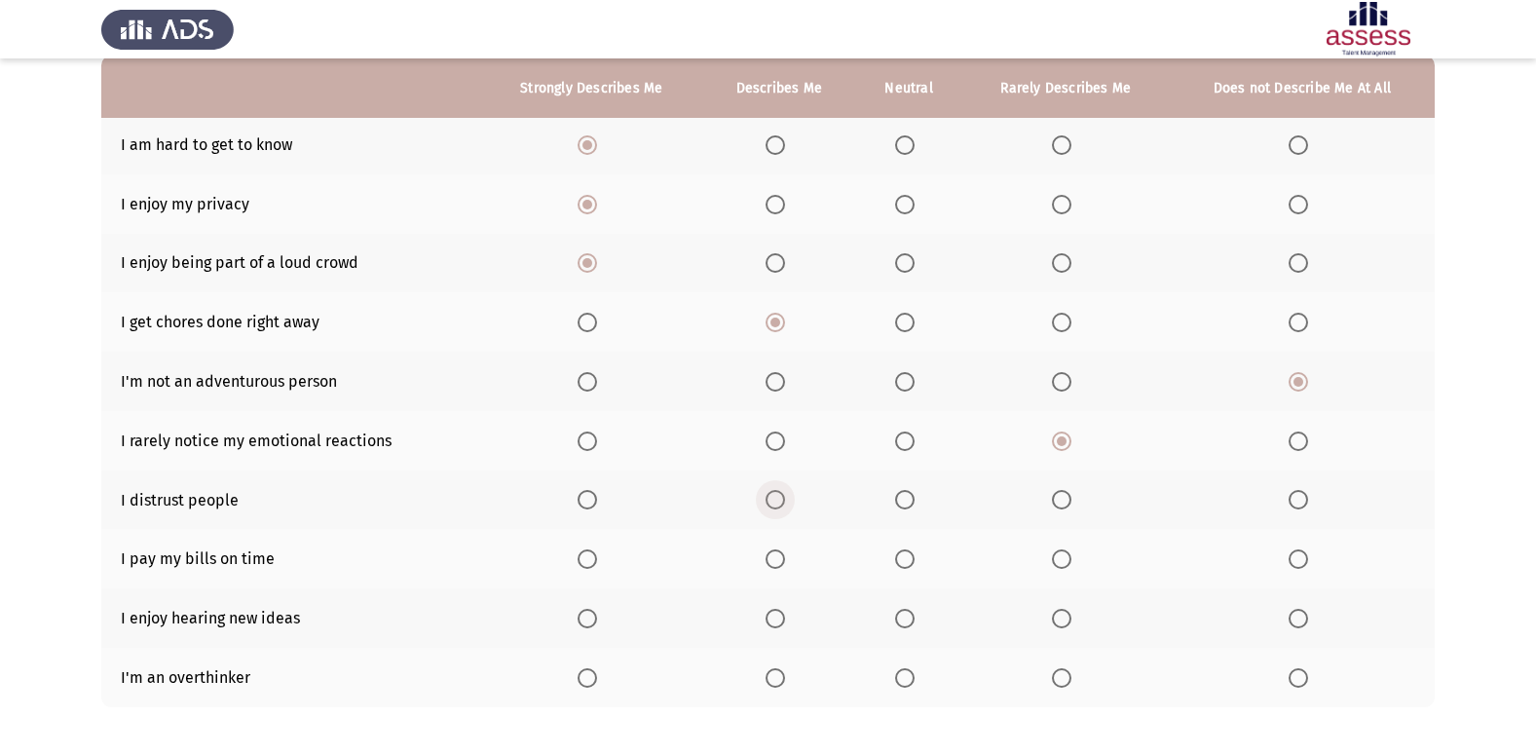
click at [787, 503] on label "Select an option" at bounding box center [778, 499] width 27 height 19
click at [785, 503] on input "Select an option" at bounding box center [774, 499] width 19 height 19
click at [903, 554] on span "Select an option" at bounding box center [904, 558] width 19 height 19
click at [903, 554] on input "Select an option" at bounding box center [904, 558] width 19 height 19
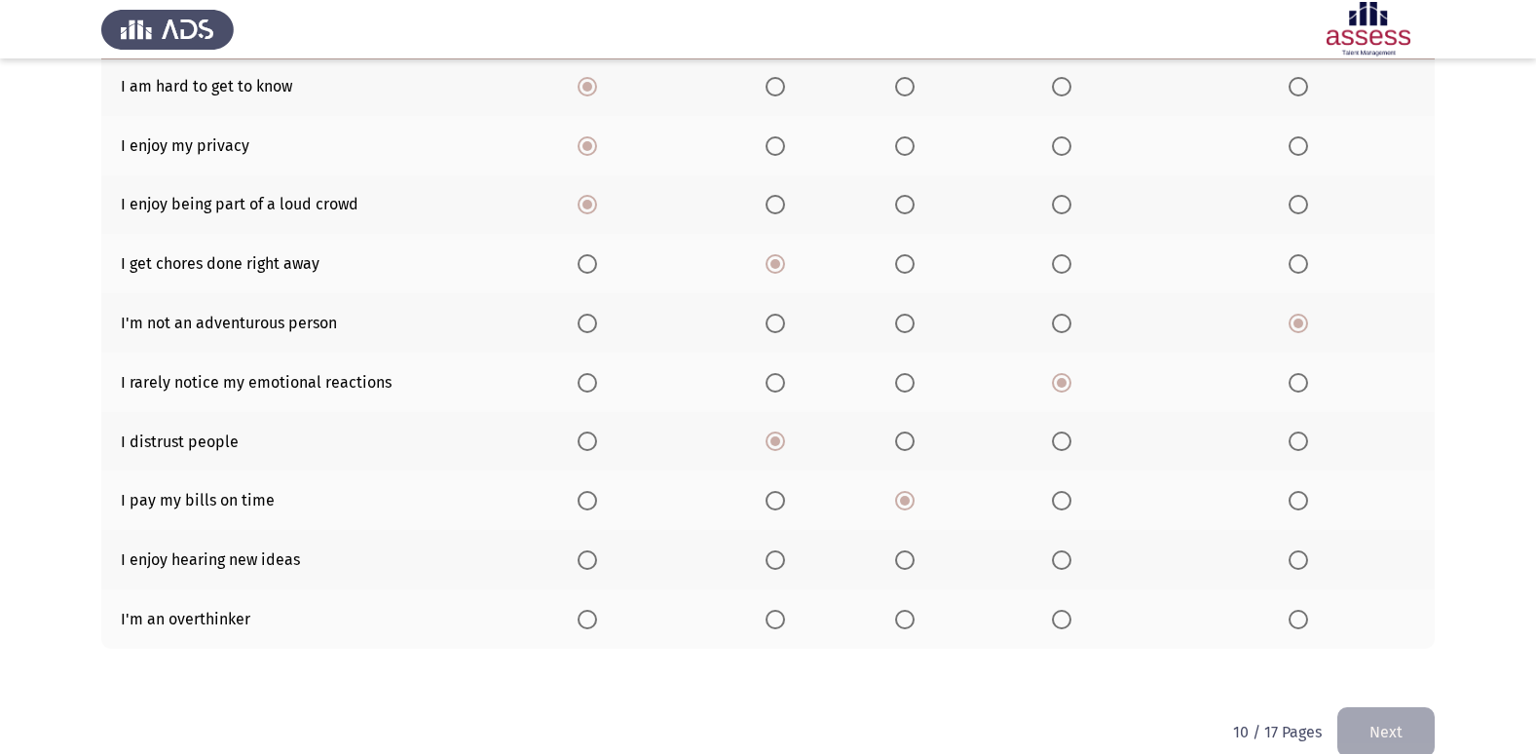
scroll to position [284, 0]
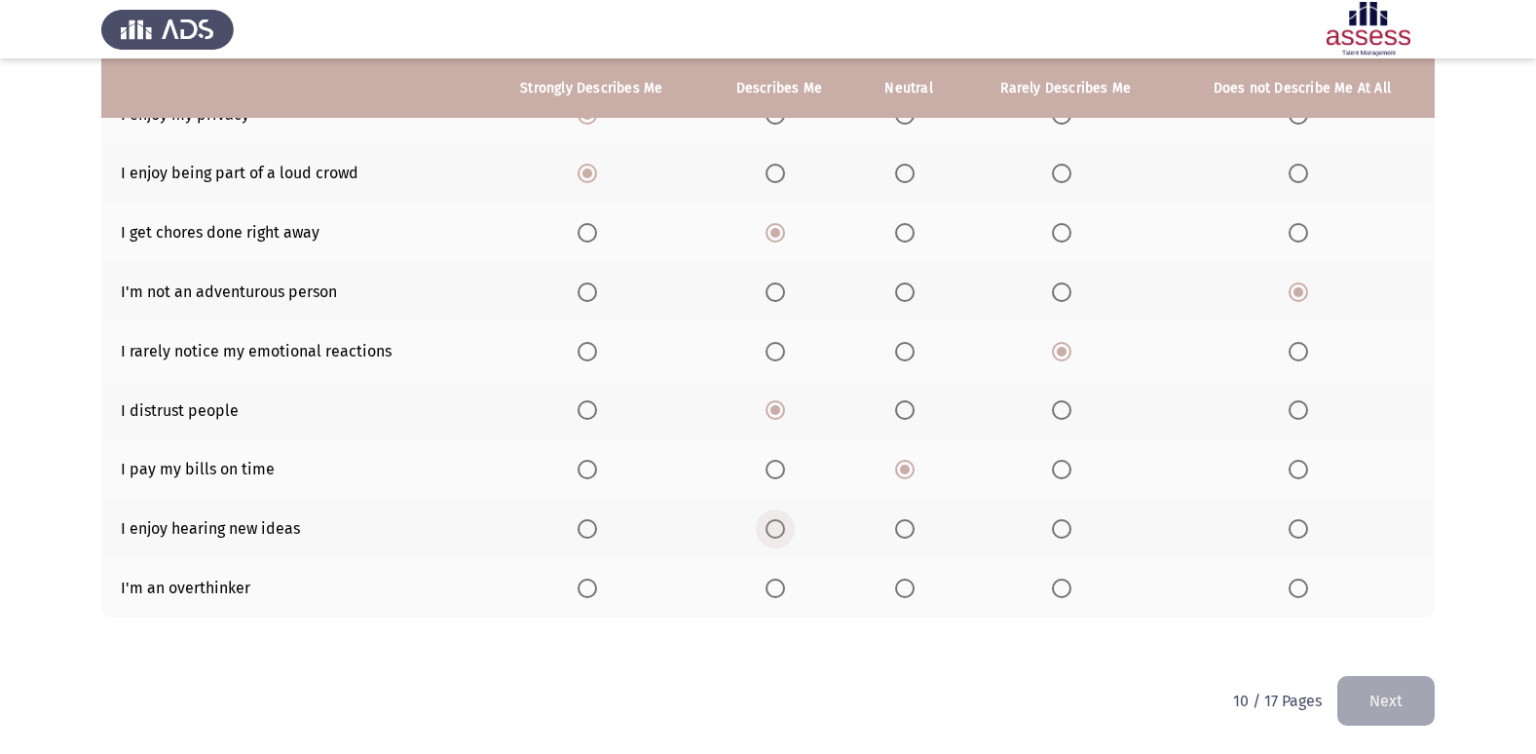
click at [779, 524] on span "Select an option" at bounding box center [774, 528] width 19 height 19
click at [779, 524] on input "Select an option" at bounding box center [774, 528] width 19 height 19
click at [581, 577] on th at bounding box center [591, 587] width 222 height 59
click at [587, 580] on span "Select an option" at bounding box center [587, 587] width 19 height 19
click at [587, 580] on input "Select an option" at bounding box center [587, 587] width 19 height 19
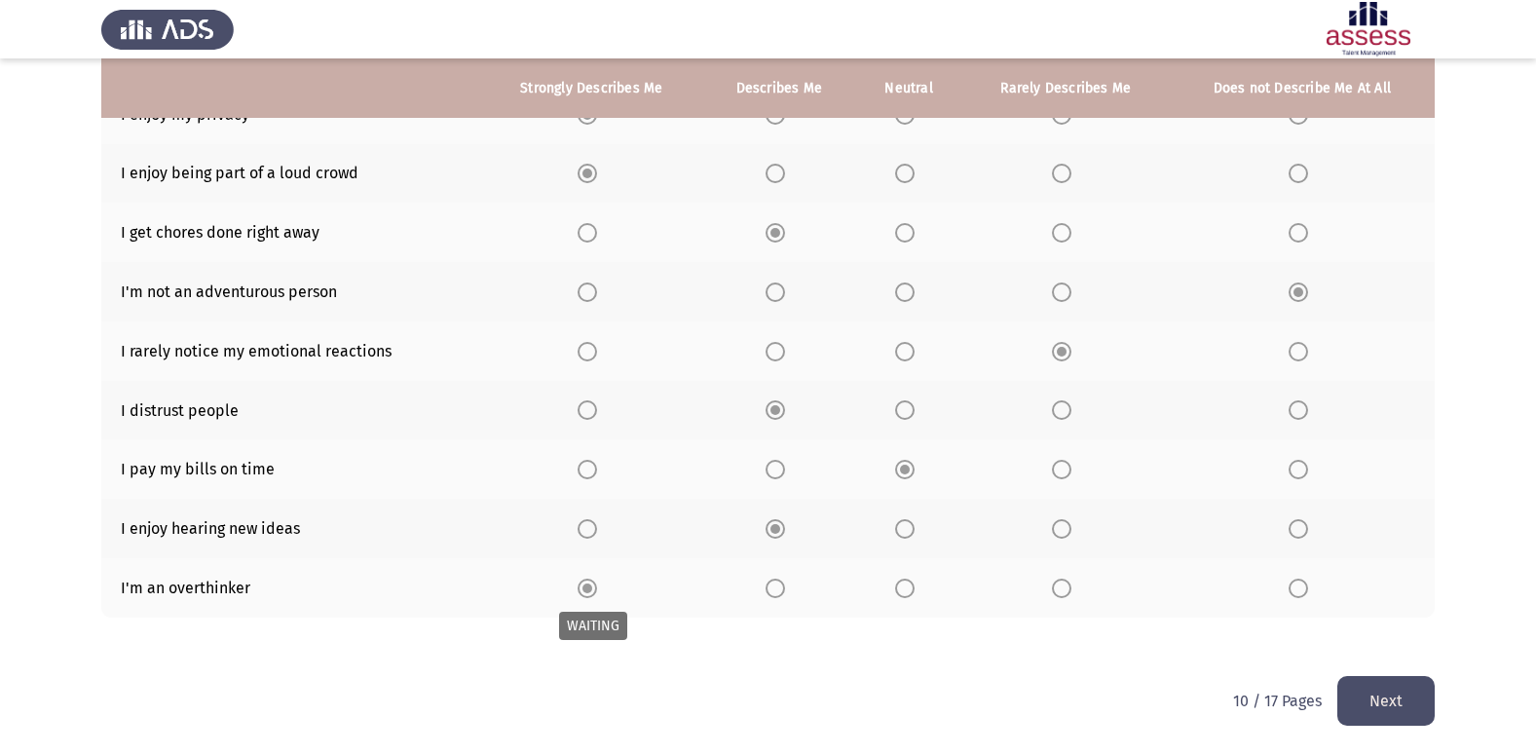
click at [587, 580] on span "Select an option" at bounding box center [587, 587] width 19 height 19
click at [587, 580] on input "Select an option" at bounding box center [587, 587] width 19 height 19
click at [587, 580] on span "Select an option" at bounding box center [587, 587] width 19 height 19
click at [587, 580] on input "Select an option" at bounding box center [587, 587] width 19 height 19
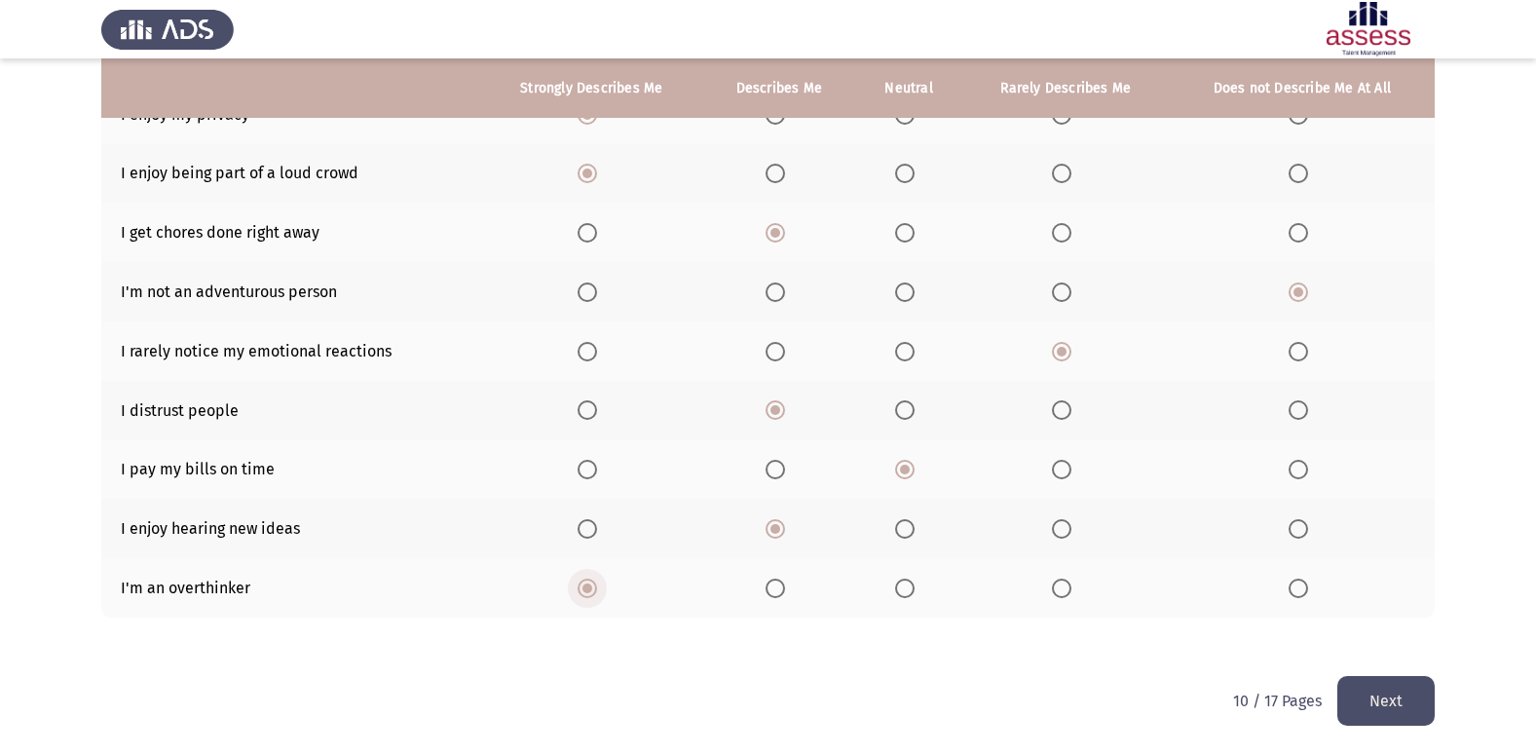
click at [587, 580] on span "Select an option" at bounding box center [587, 587] width 19 height 19
click at [587, 580] on input "Select an option" at bounding box center [587, 587] width 19 height 19
drag, startPoint x: 1400, startPoint y: 704, endPoint x: 1401, endPoint y: 719, distance: 14.6
click at [1400, 727] on html "ASSESS Employability Next To what extent do the following statements describe y…" at bounding box center [768, 235] width 1536 height 1038
click at [1376, 679] on button "Next" at bounding box center [1385, 701] width 97 height 50
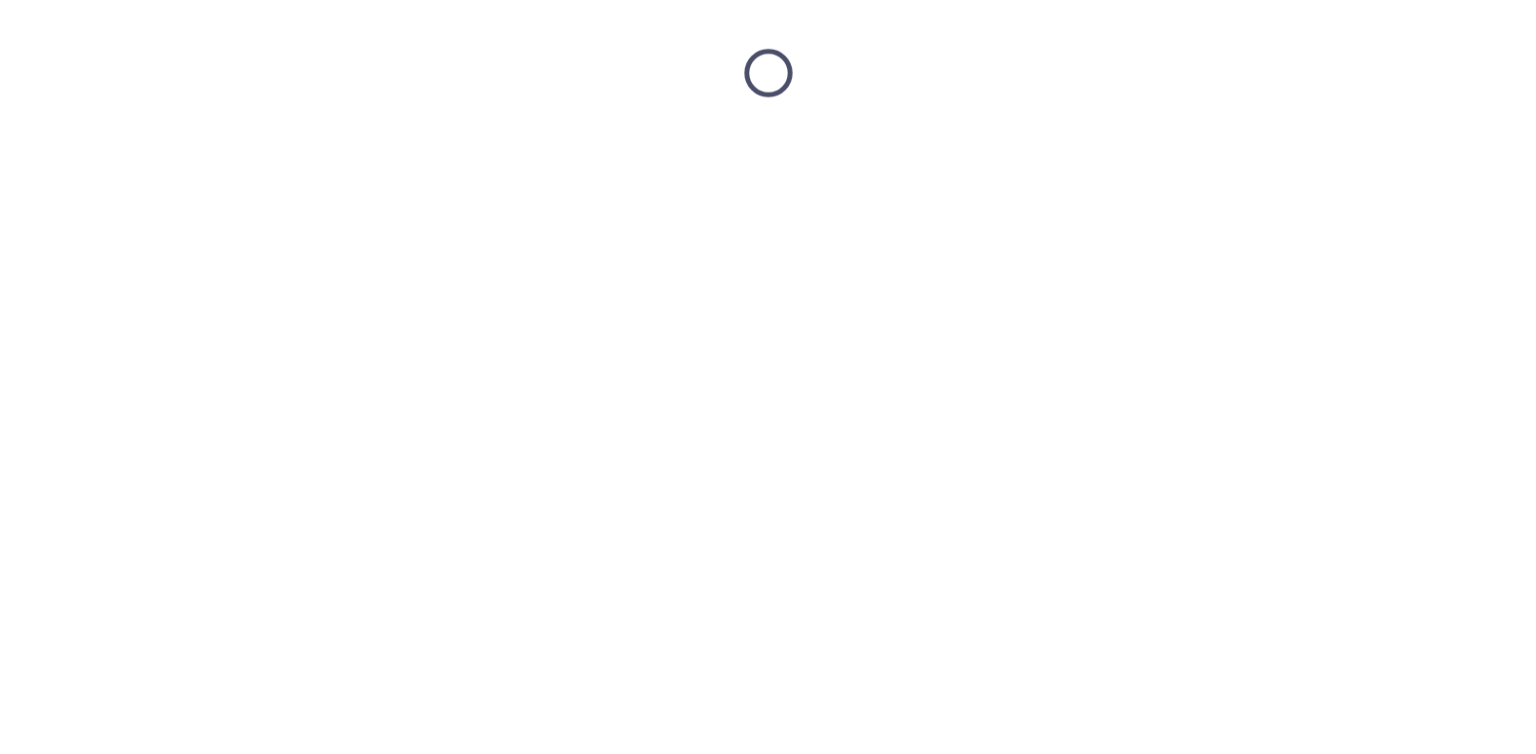
scroll to position [0, 0]
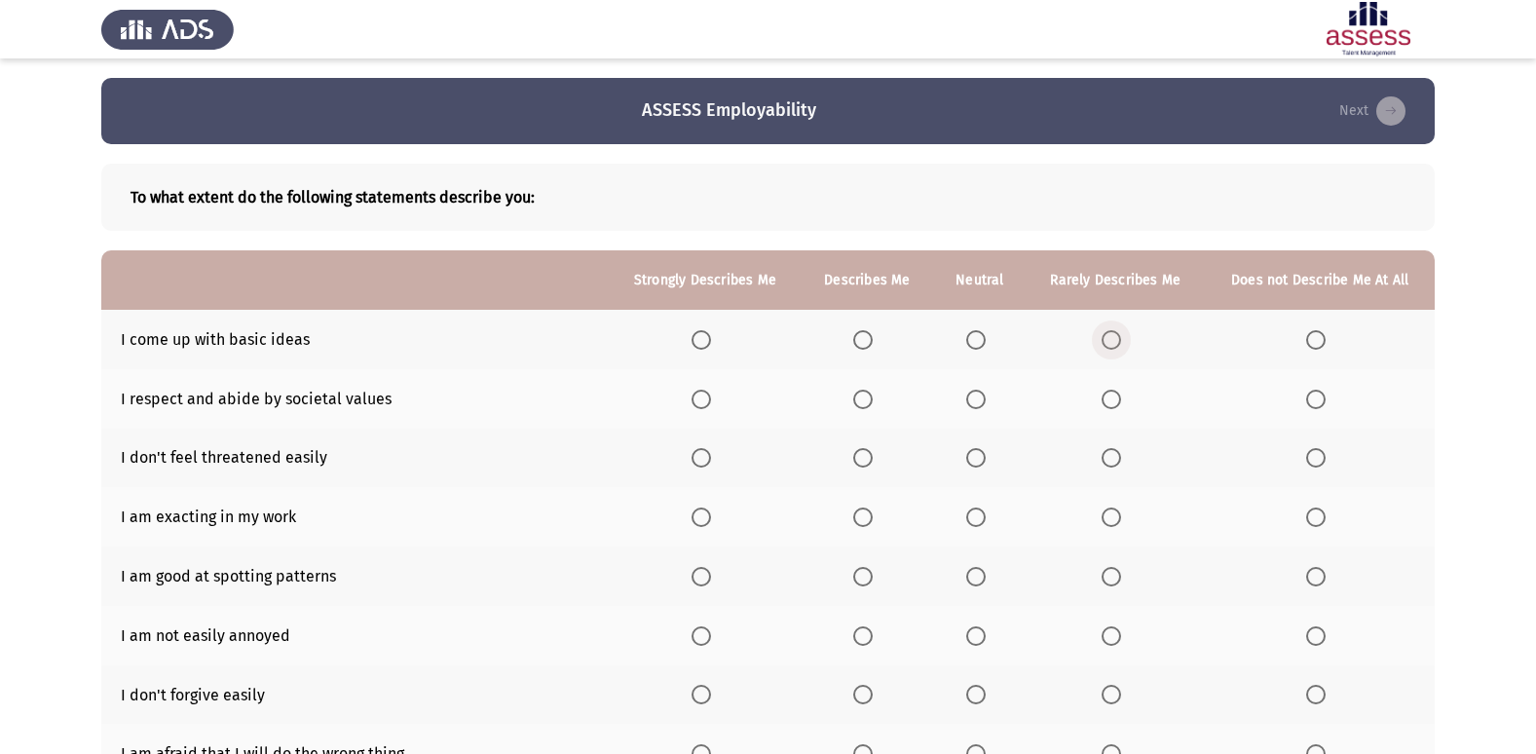
click at [1109, 337] on span "Select an option" at bounding box center [1110, 339] width 19 height 19
click at [1109, 337] on input "Select an option" at bounding box center [1110, 339] width 19 height 19
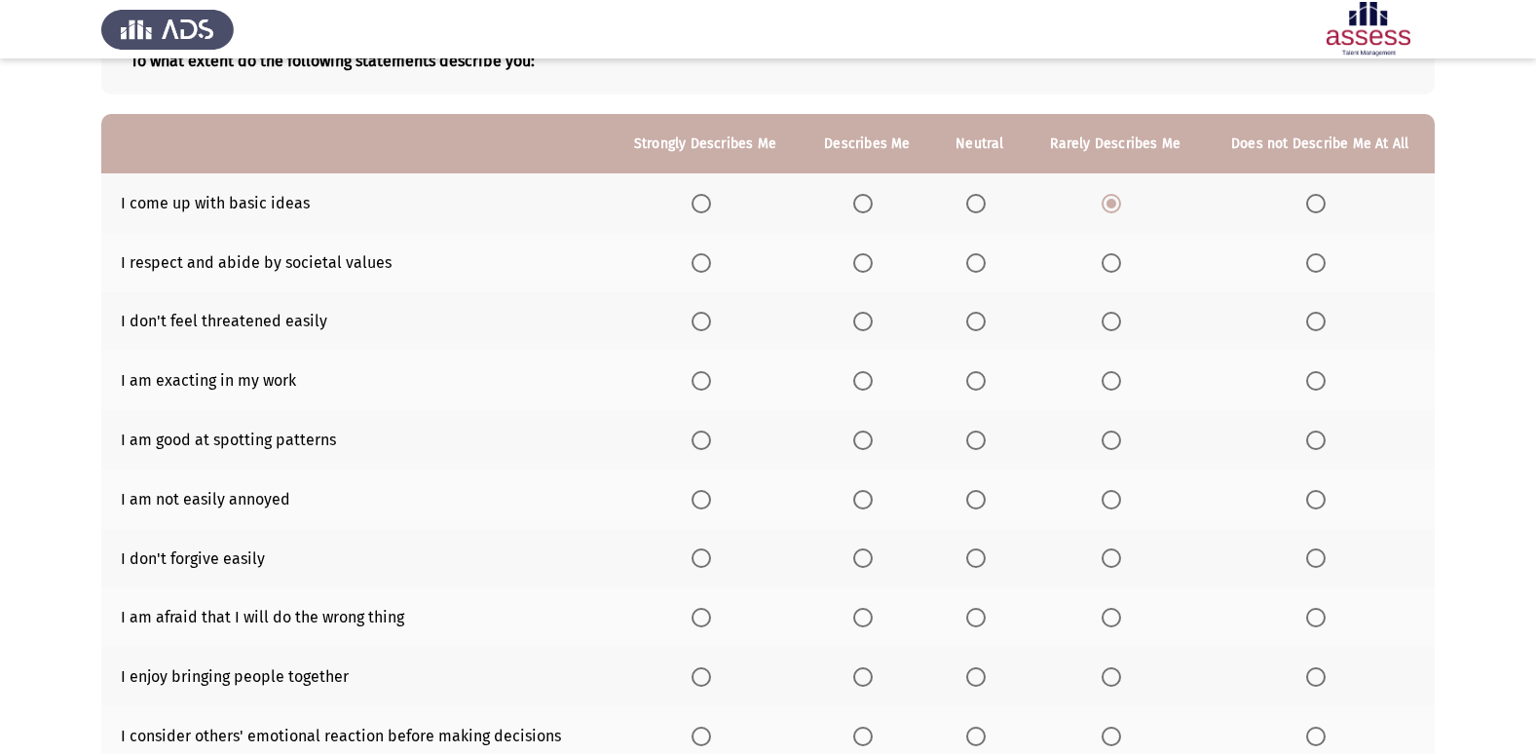
scroll to position [90, 0]
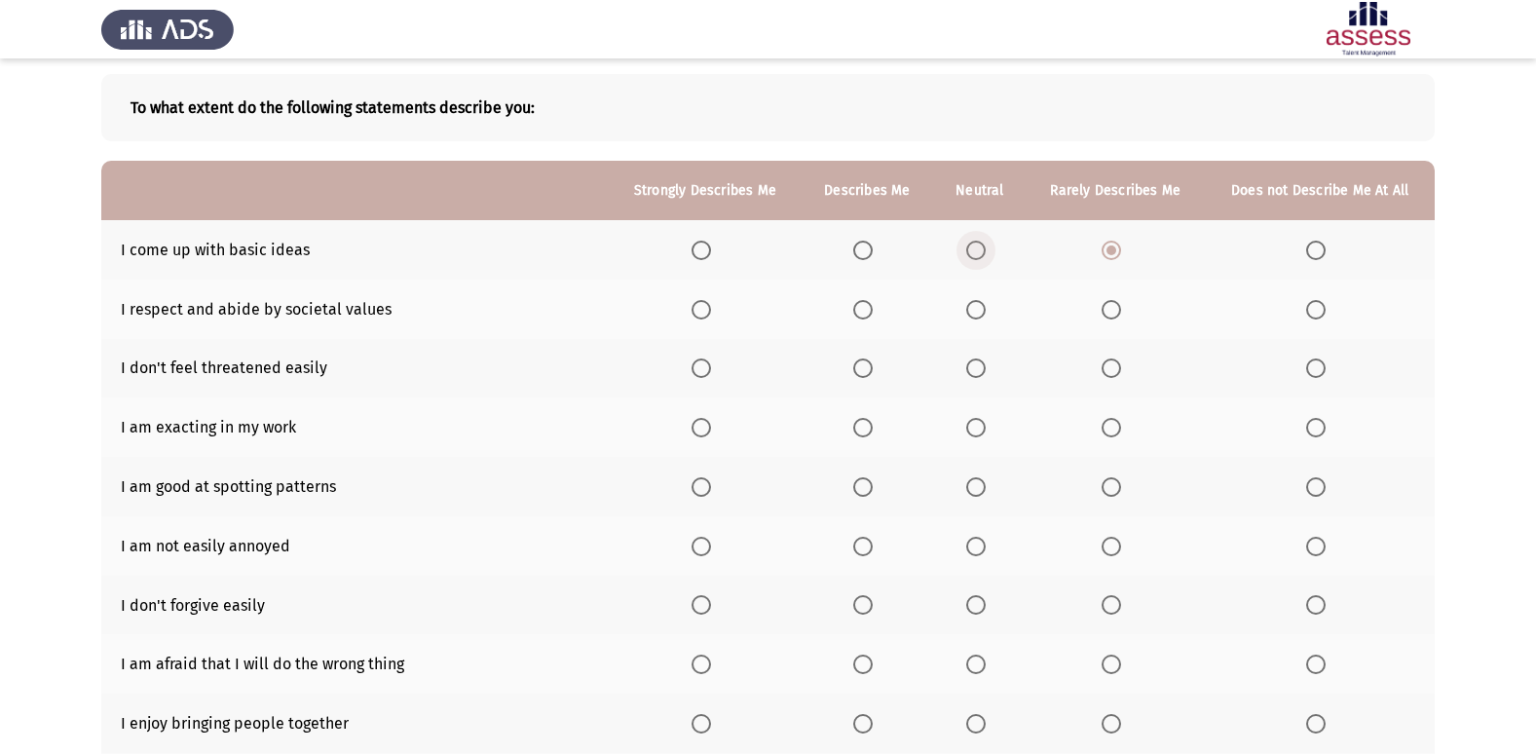
click at [981, 253] on span "Select an option" at bounding box center [975, 250] width 19 height 19
click at [981, 253] on input "Select an option" at bounding box center [975, 250] width 19 height 19
click at [862, 306] on span "Select an option" at bounding box center [862, 309] width 19 height 19
click at [862, 306] on input "Select an option" at bounding box center [862, 309] width 19 height 19
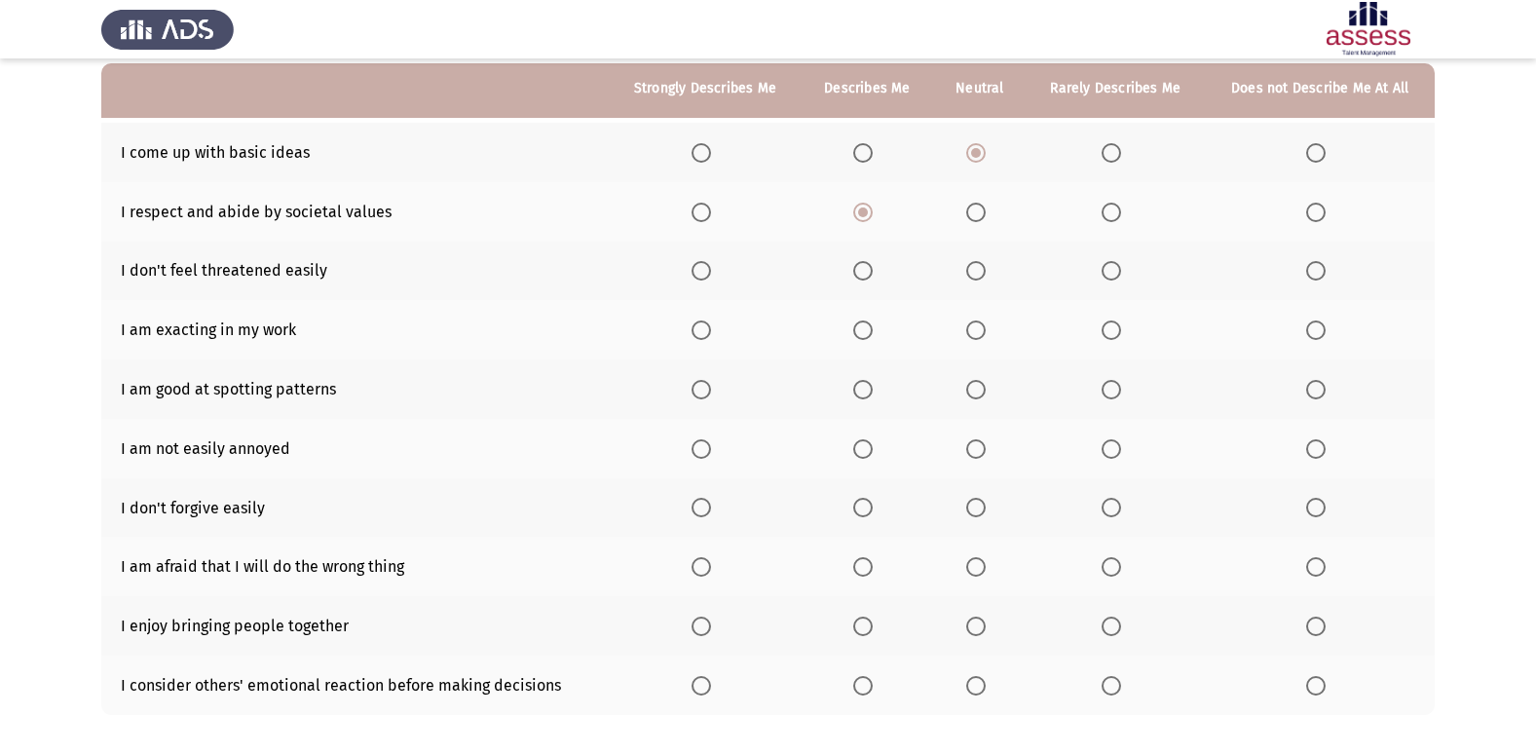
click at [705, 256] on th at bounding box center [705, 271] width 192 height 59
click at [702, 273] on span "Select an option" at bounding box center [700, 270] width 19 height 19
click at [702, 273] on input "Select an option" at bounding box center [700, 270] width 19 height 19
click at [866, 334] on span "Select an option" at bounding box center [862, 329] width 19 height 19
click at [866, 334] on input "Select an option" at bounding box center [862, 329] width 19 height 19
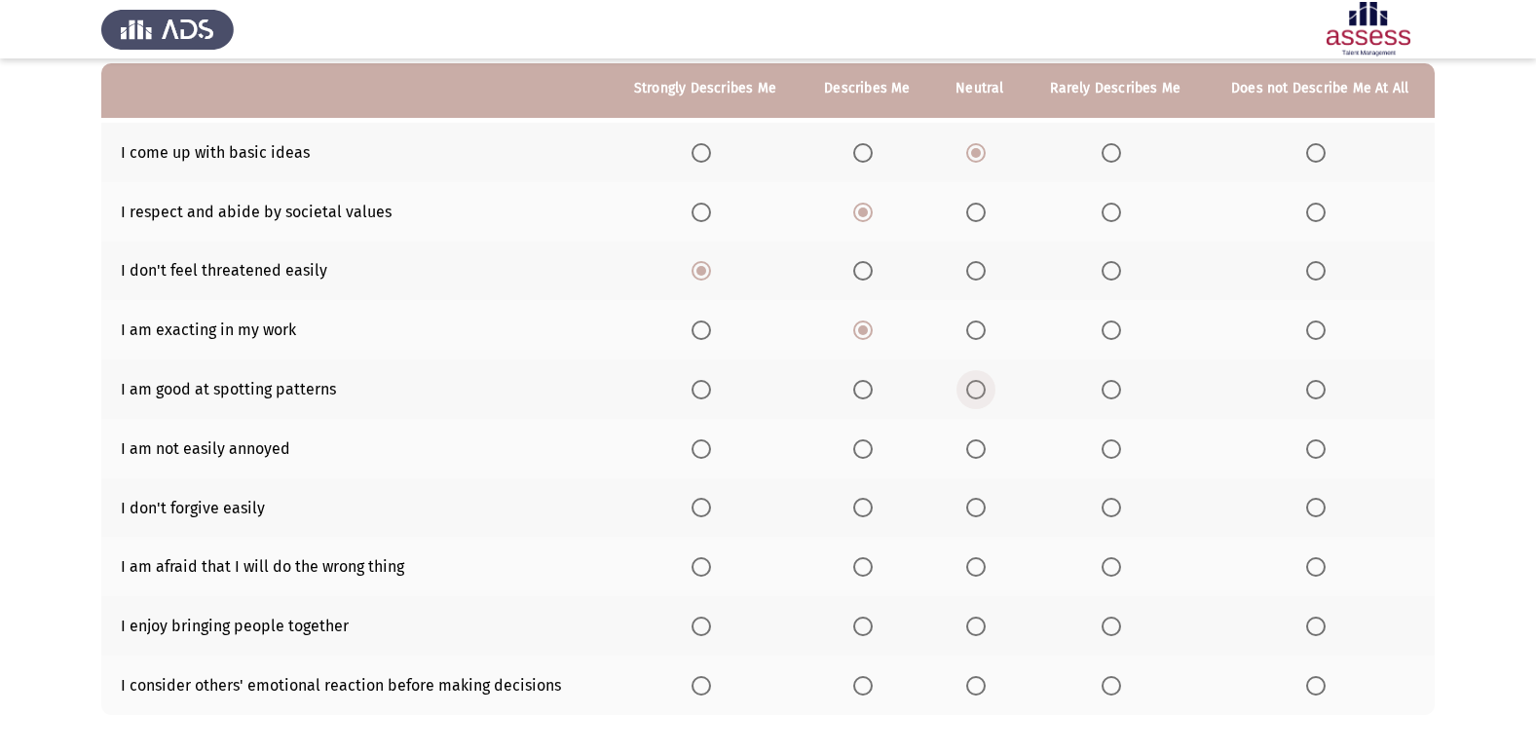
click at [980, 392] on span "Select an option" at bounding box center [975, 389] width 19 height 19
click at [980, 392] on input "Select an option" at bounding box center [975, 389] width 19 height 19
click at [696, 449] on span "Select an option" at bounding box center [700, 448] width 19 height 19
click at [696, 449] on input "Select an option" at bounding box center [700, 448] width 19 height 19
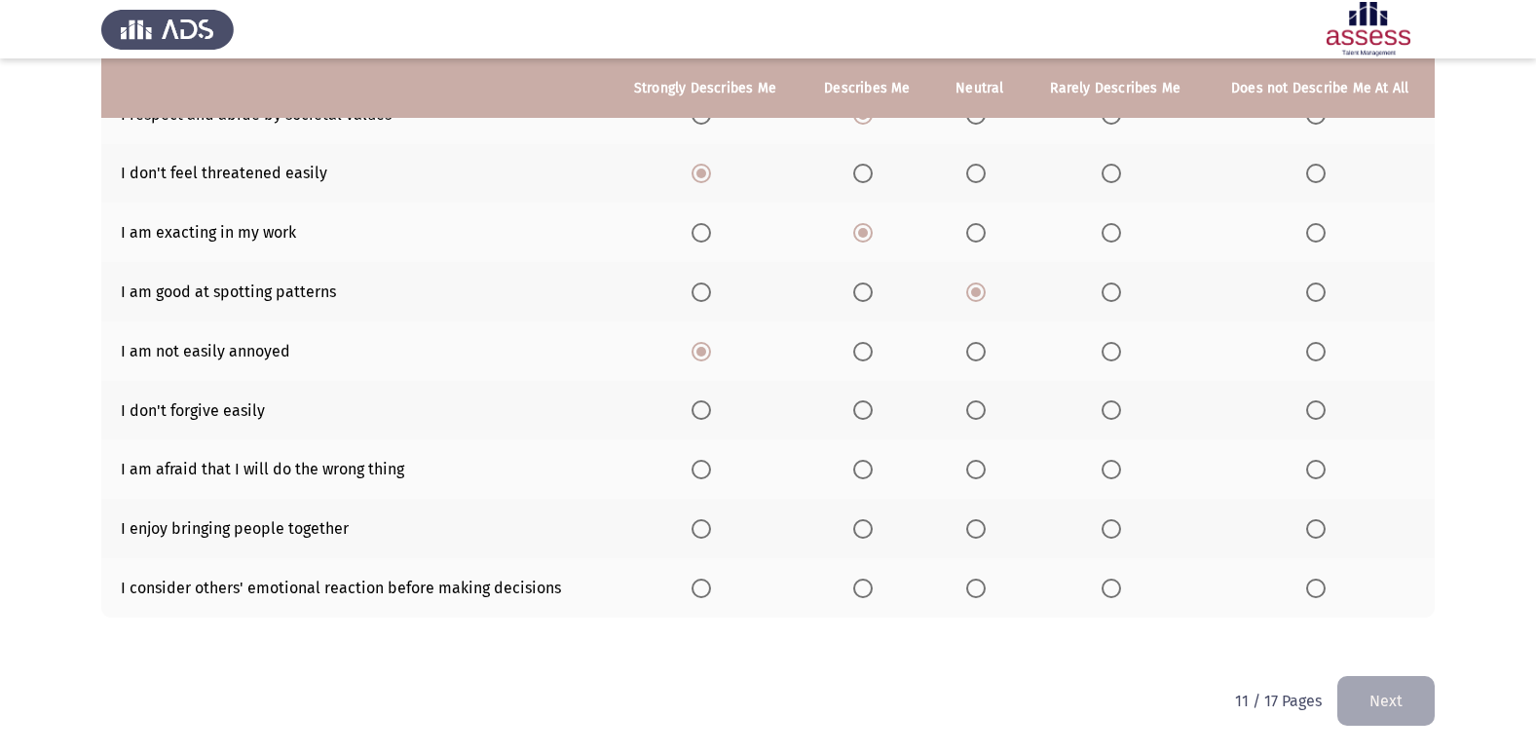
click at [862, 407] on span "Select an option" at bounding box center [862, 409] width 19 height 19
click at [862, 407] on input "Select an option" at bounding box center [862, 409] width 19 height 19
click at [1111, 462] on span "Select an option" at bounding box center [1110, 469] width 19 height 19
click at [1111, 462] on input "Select an option" at bounding box center [1110, 469] width 19 height 19
click at [1100, 525] on th at bounding box center [1114, 528] width 179 height 59
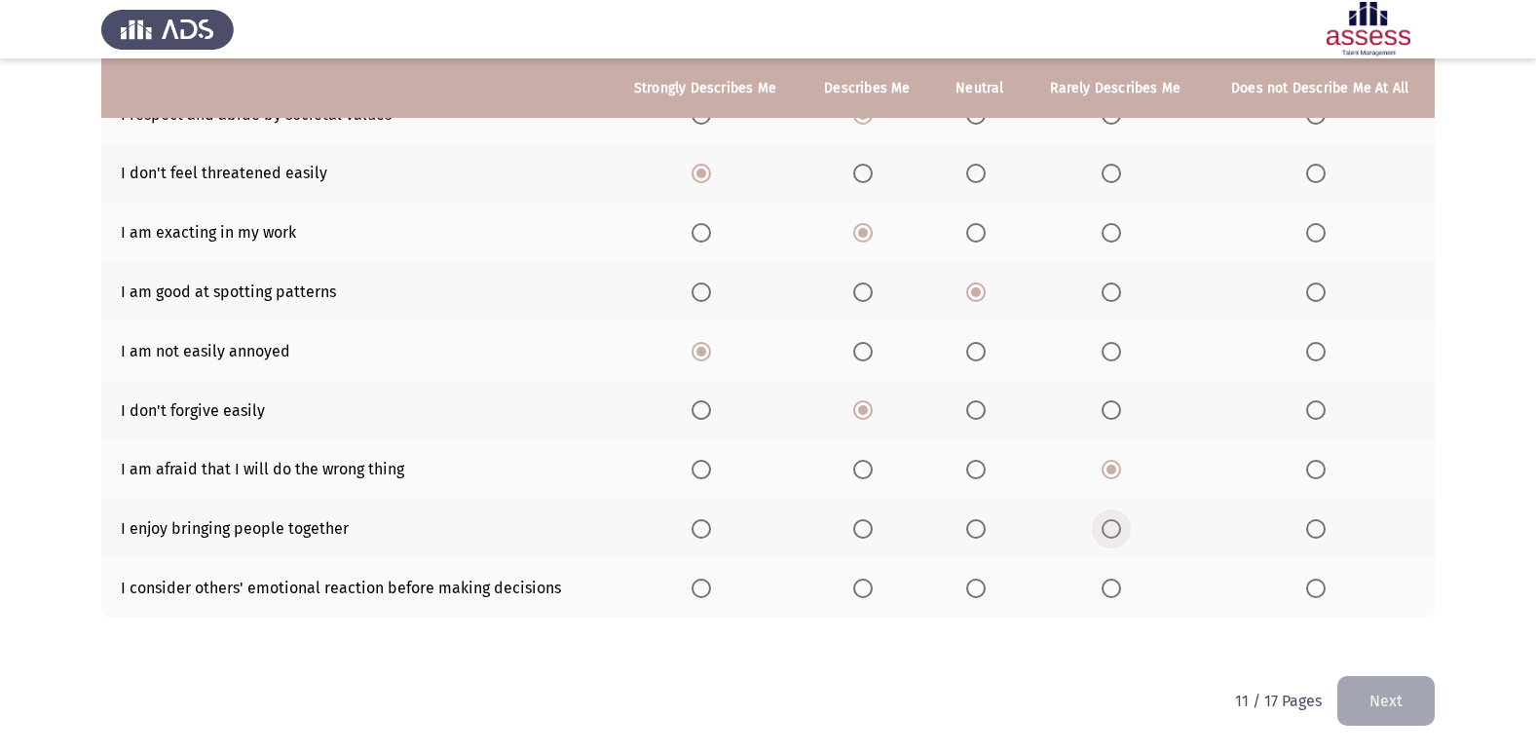
click at [1119, 533] on span "Select an option" at bounding box center [1110, 528] width 19 height 19
click at [1119, 533] on input "Select an option" at bounding box center [1110, 528] width 19 height 19
click at [967, 595] on span "Select an option" at bounding box center [975, 587] width 19 height 19
click at [967, 595] on input "Select an option" at bounding box center [975, 587] width 19 height 19
click at [1367, 687] on button "Next" at bounding box center [1385, 701] width 97 height 50
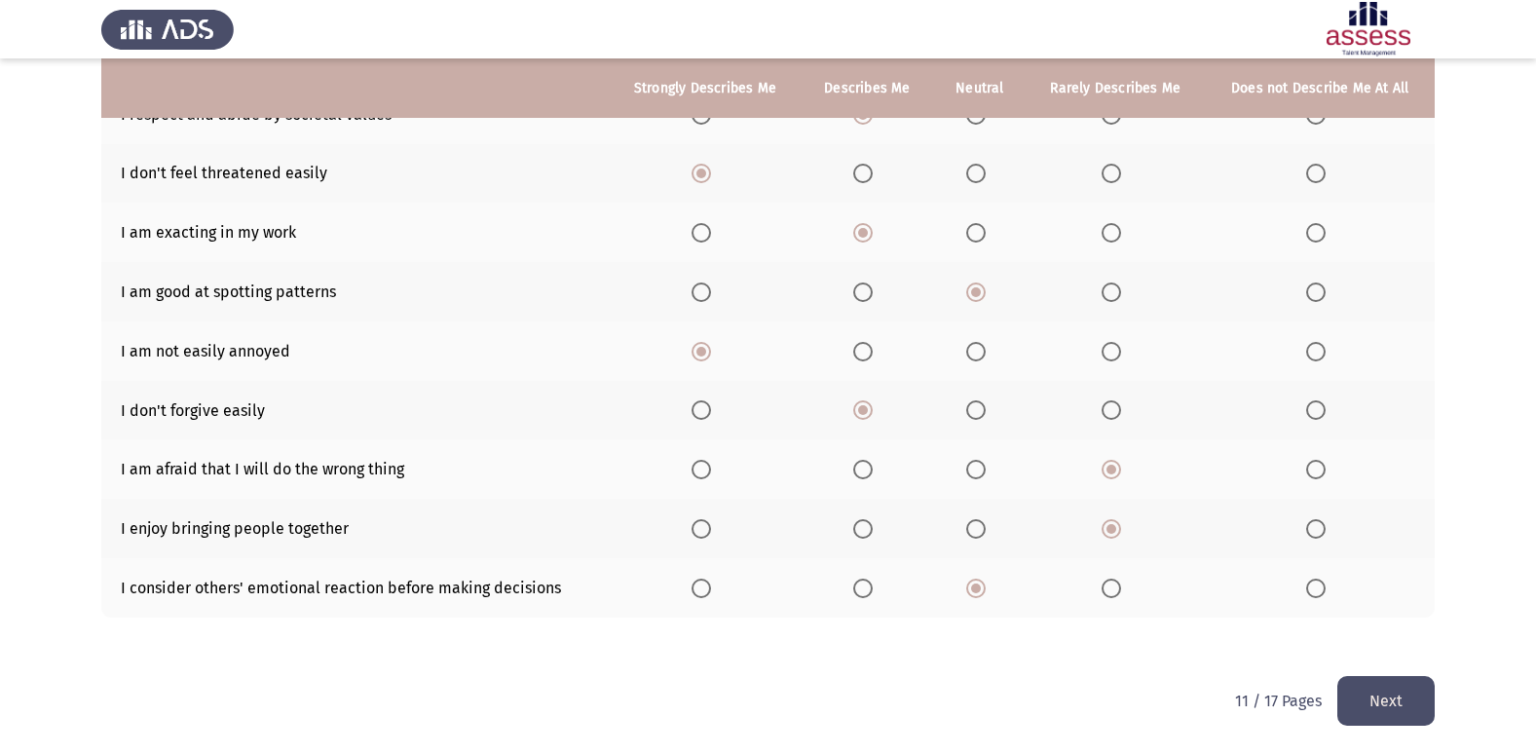
scroll to position [0, 0]
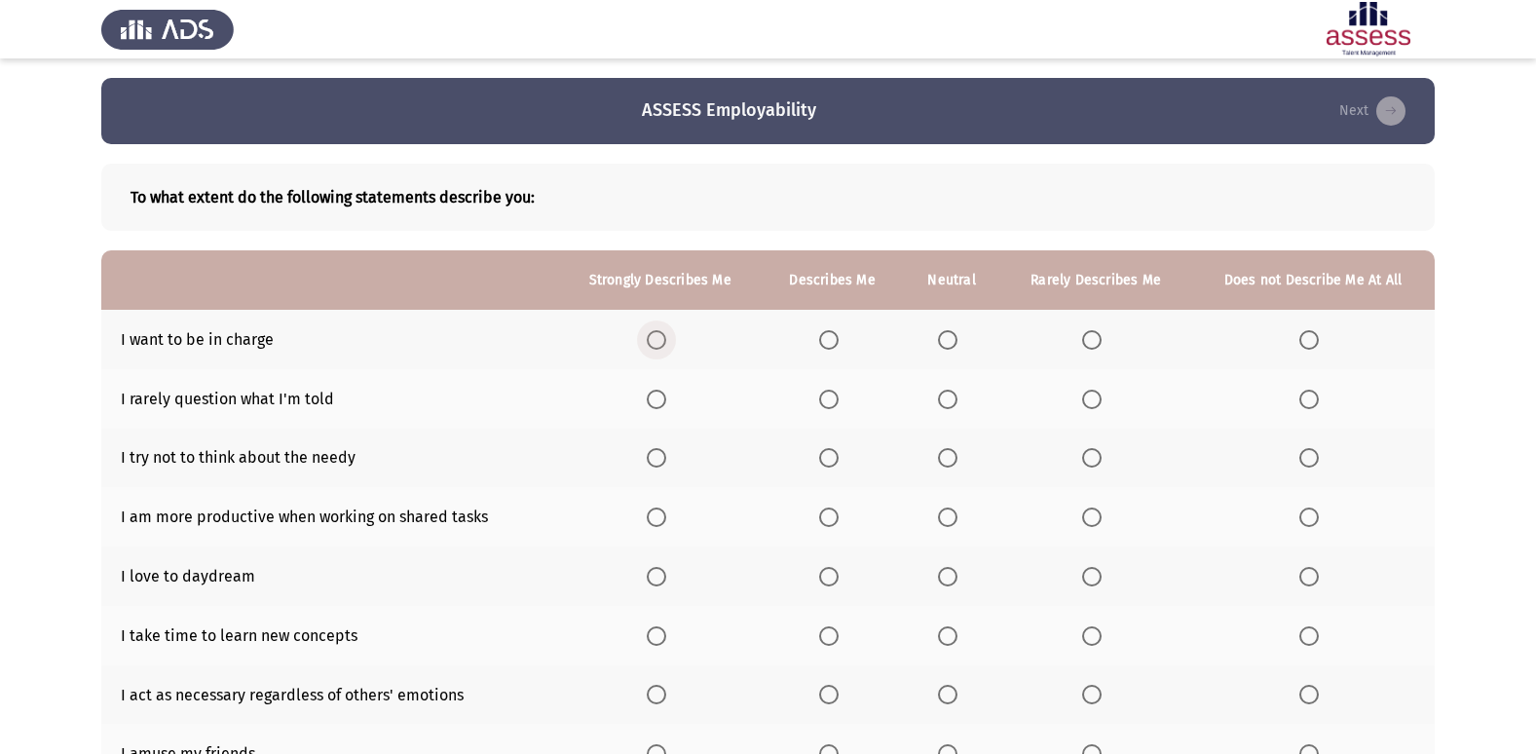
click at [662, 332] on span "Select an option" at bounding box center [656, 339] width 19 height 19
click at [662, 332] on input "Select an option" at bounding box center [656, 339] width 19 height 19
click at [657, 409] on th at bounding box center [660, 398] width 204 height 59
click at [830, 386] on th at bounding box center [832, 398] width 140 height 59
click at [830, 400] on span "Select an option" at bounding box center [828, 399] width 19 height 19
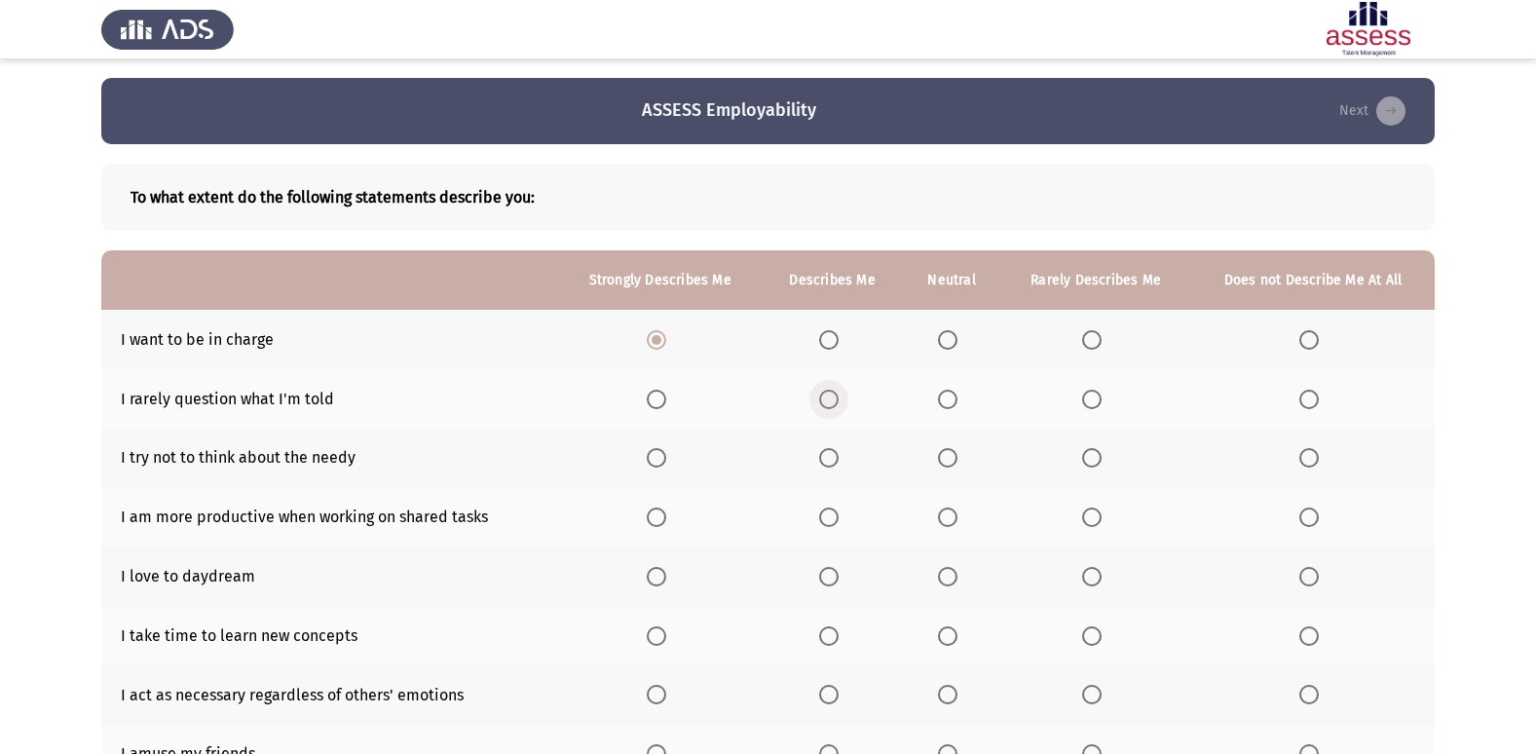
click at [830, 400] on input "Select an option" at bounding box center [828, 399] width 19 height 19
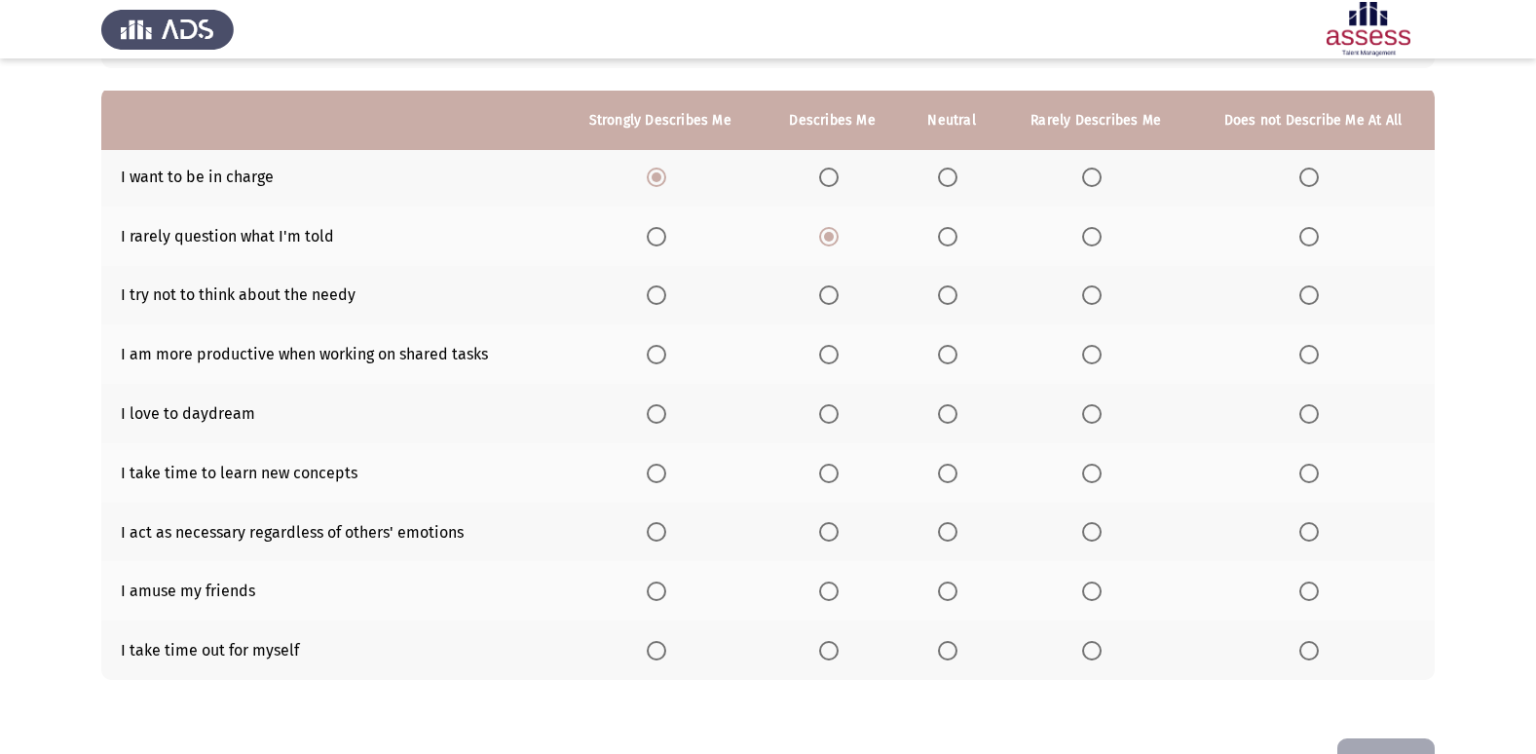
scroll to position [195, 0]
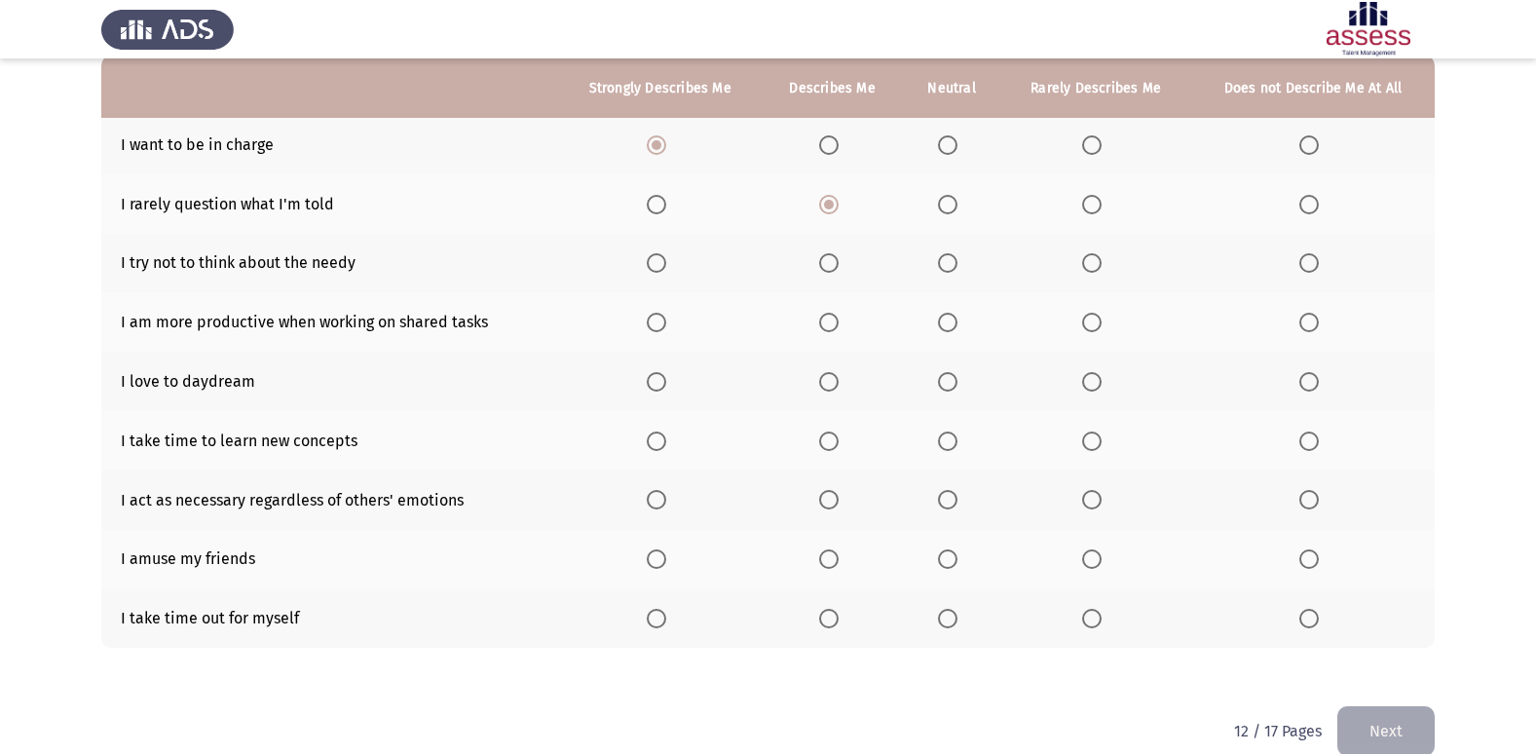
click at [828, 268] on span "Select an option" at bounding box center [828, 262] width 19 height 19
click at [828, 268] on input "Select an option" at bounding box center [828, 262] width 19 height 19
click at [1096, 317] on span "Select an option" at bounding box center [1091, 322] width 19 height 19
click at [1096, 317] on input "Select an option" at bounding box center [1091, 322] width 19 height 19
click at [948, 382] on span "Select an option" at bounding box center [948, 382] width 0 height 0
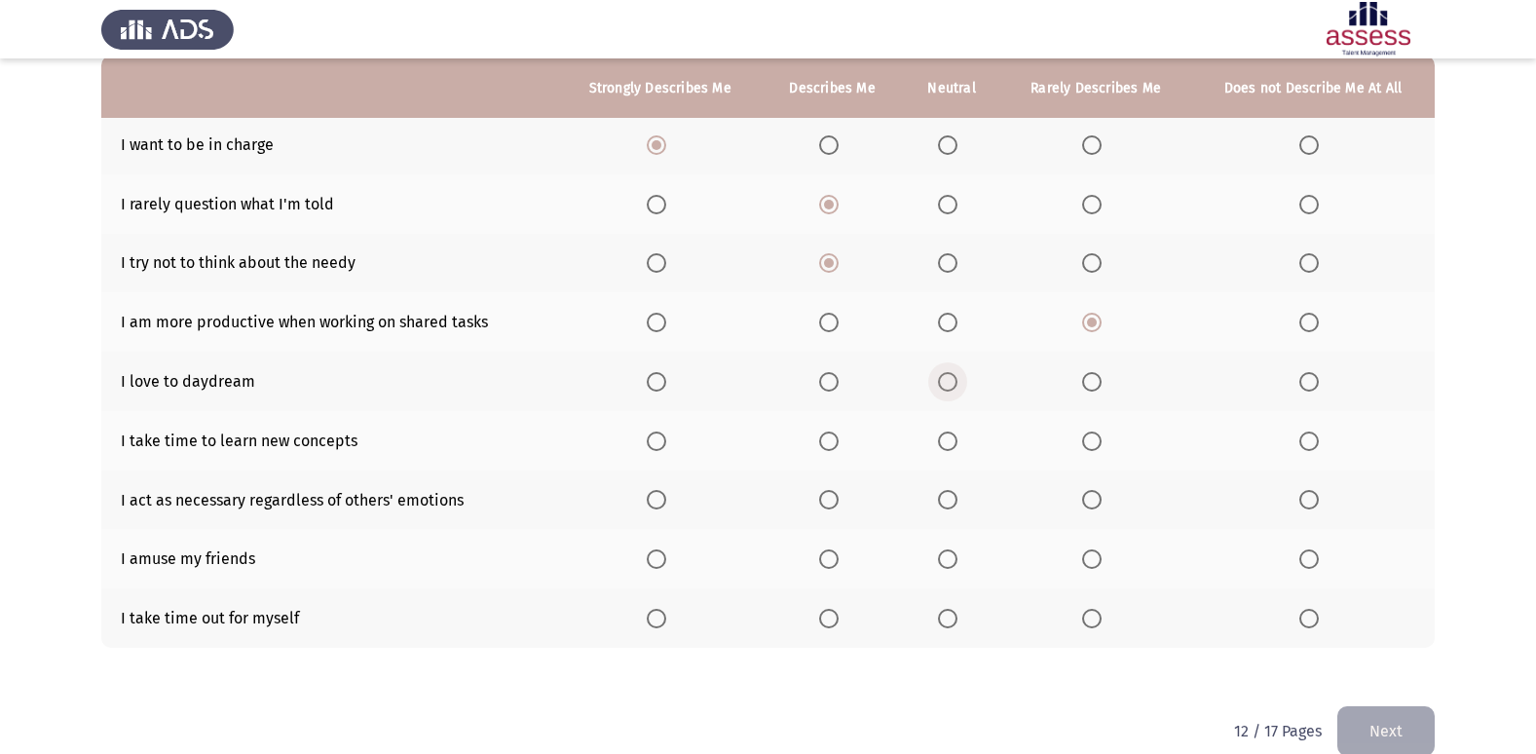
click at [951, 382] on input "Select an option" at bounding box center [947, 381] width 19 height 19
click at [1080, 446] on th at bounding box center [1095, 440] width 190 height 59
click at [1088, 440] on span "Select an option" at bounding box center [1091, 440] width 19 height 19
click at [1088, 440] on input "Select an option" at bounding box center [1091, 440] width 19 height 19
click at [1101, 495] on span "Select an option" at bounding box center [1091, 499] width 19 height 19
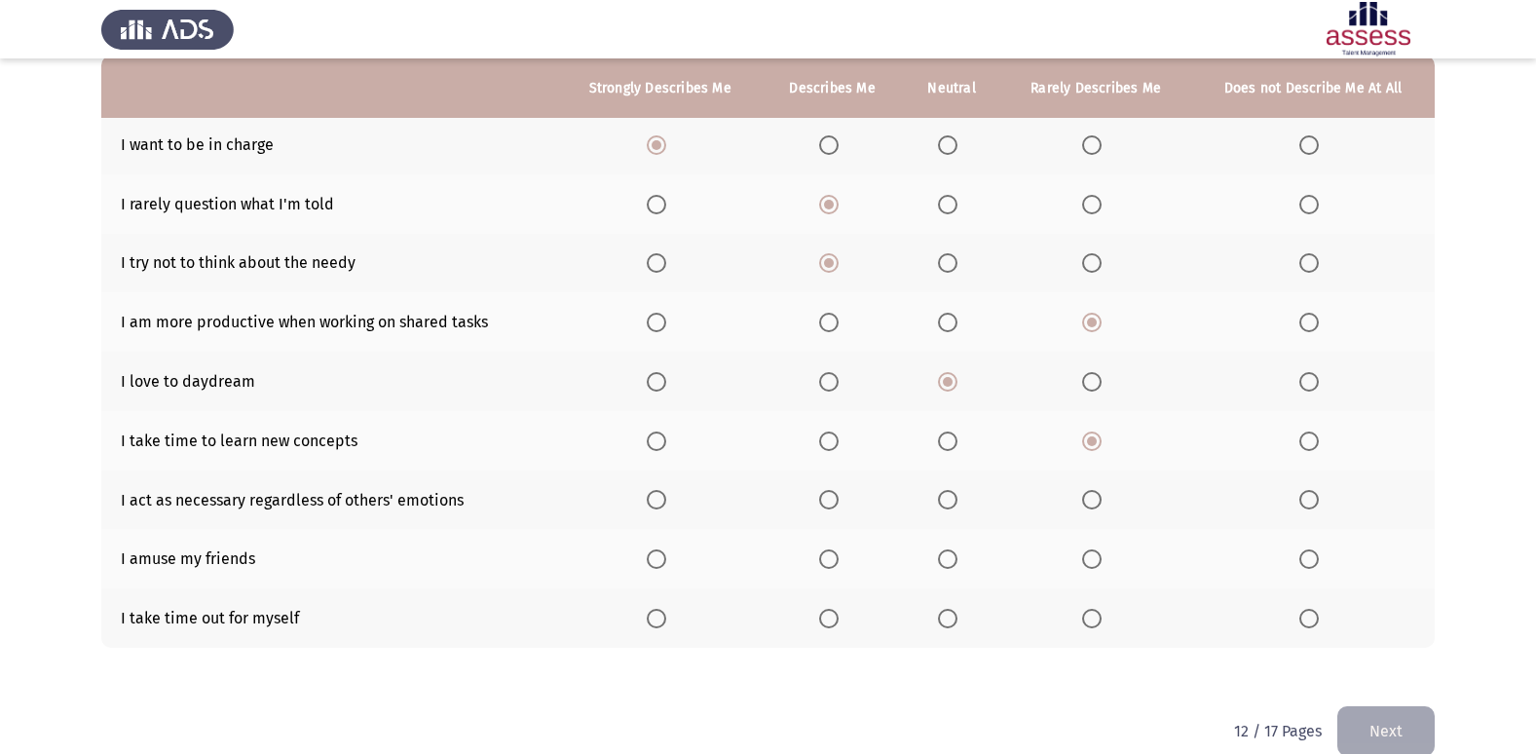
click at [1101, 495] on input "Select an option" at bounding box center [1091, 499] width 19 height 19
click at [1100, 558] on span "Select an option" at bounding box center [1091, 558] width 19 height 19
click at [1100, 558] on input "Select an option" at bounding box center [1091, 558] width 19 height 19
click at [666, 615] on span "Select an option" at bounding box center [656, 618] width 19 height 19
click at [666, 615] on input "Select an option" at bounding box center [656, 618] width 19 height 19
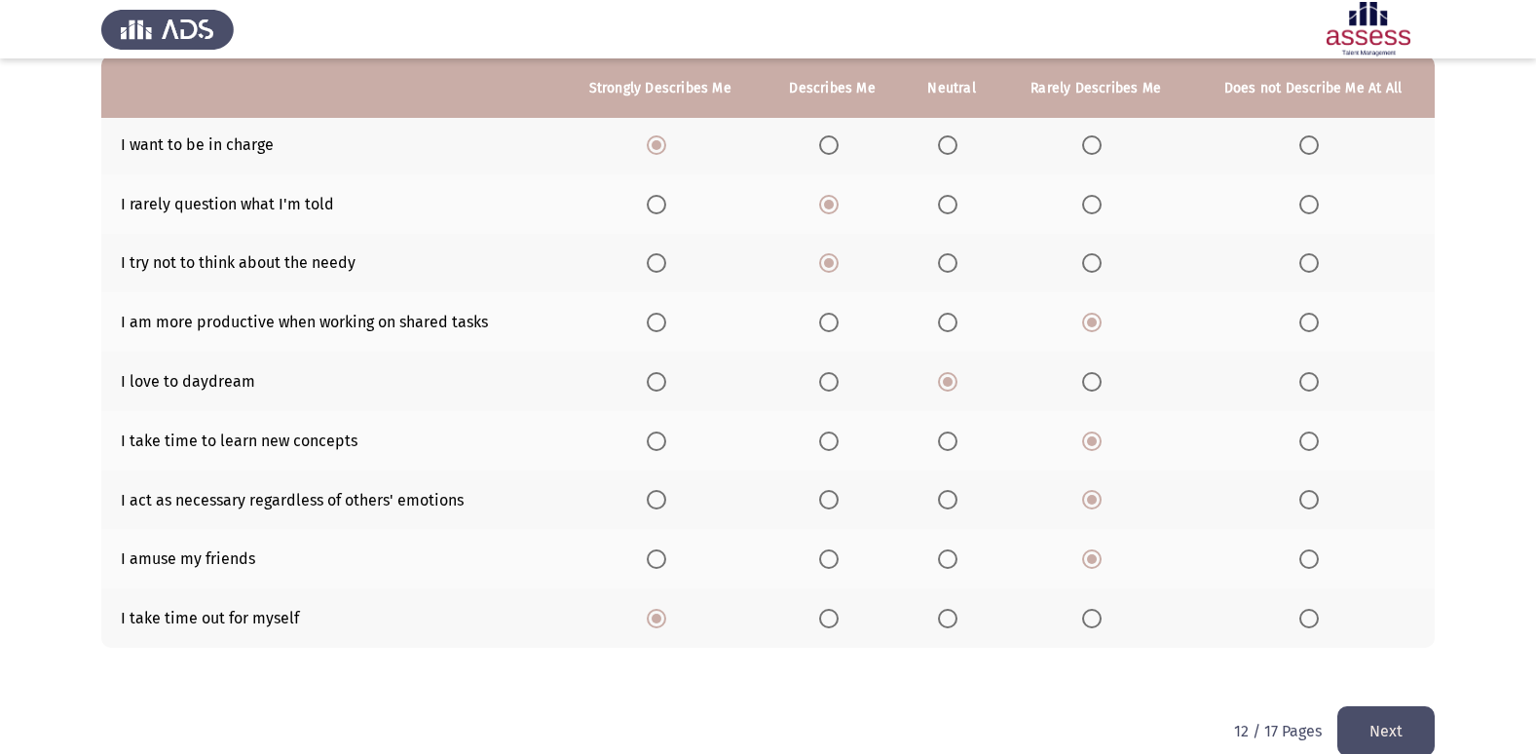
click at [1407, 726] on button "Next" at bounding box center [1385, 731] width 97 height 50
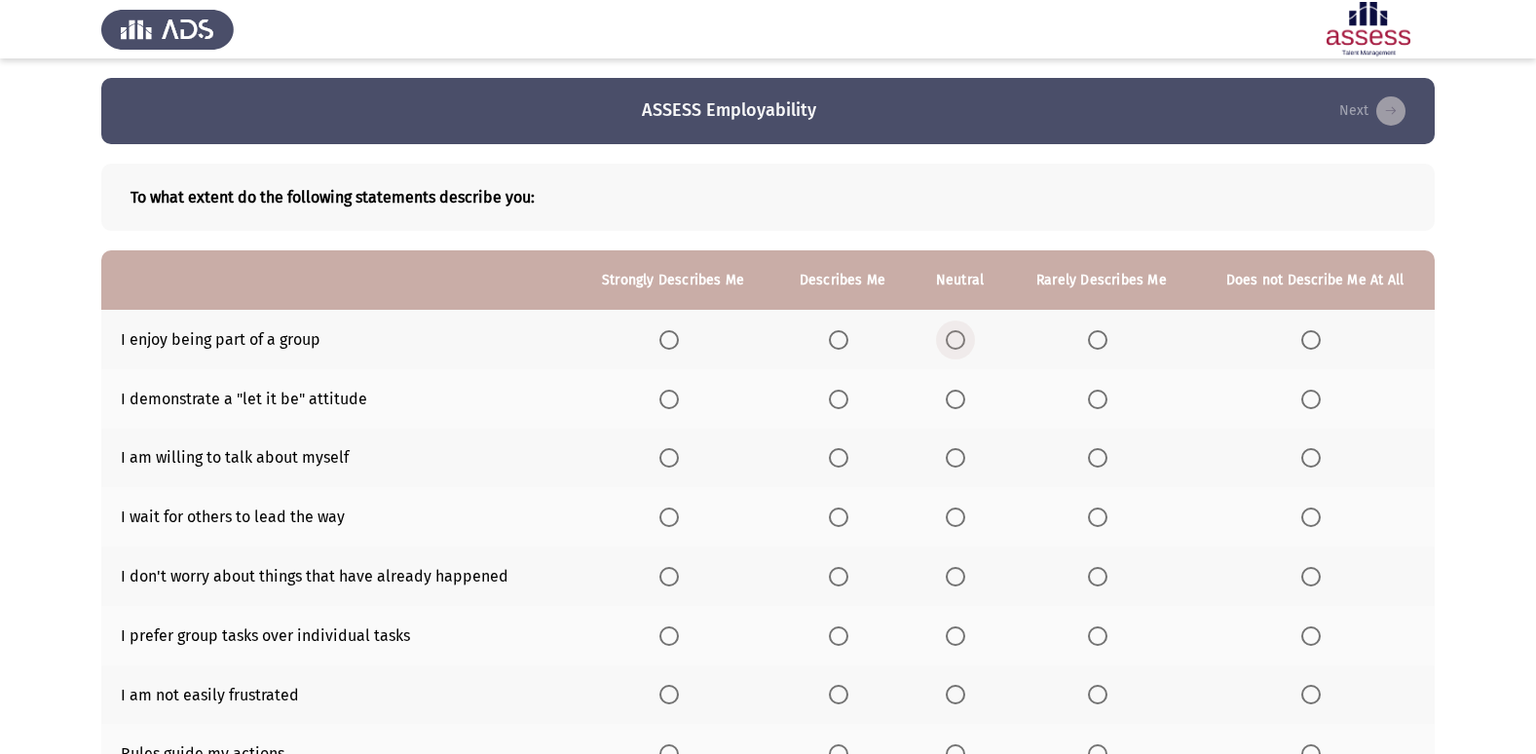
click at [951, 342] on span "Select an option" at bounding box center [955, 339] width 19 height 19
click at [951, 342] on input "Select an option" at bounding box center [955, 339] width 19 height 19
click at [679, 399] on span "Select an option" at bounding box center [668, 399] width 19 height 19
click at [679, 399] on input "Select an option" at bounding box center [668, 399] width 19 height 19
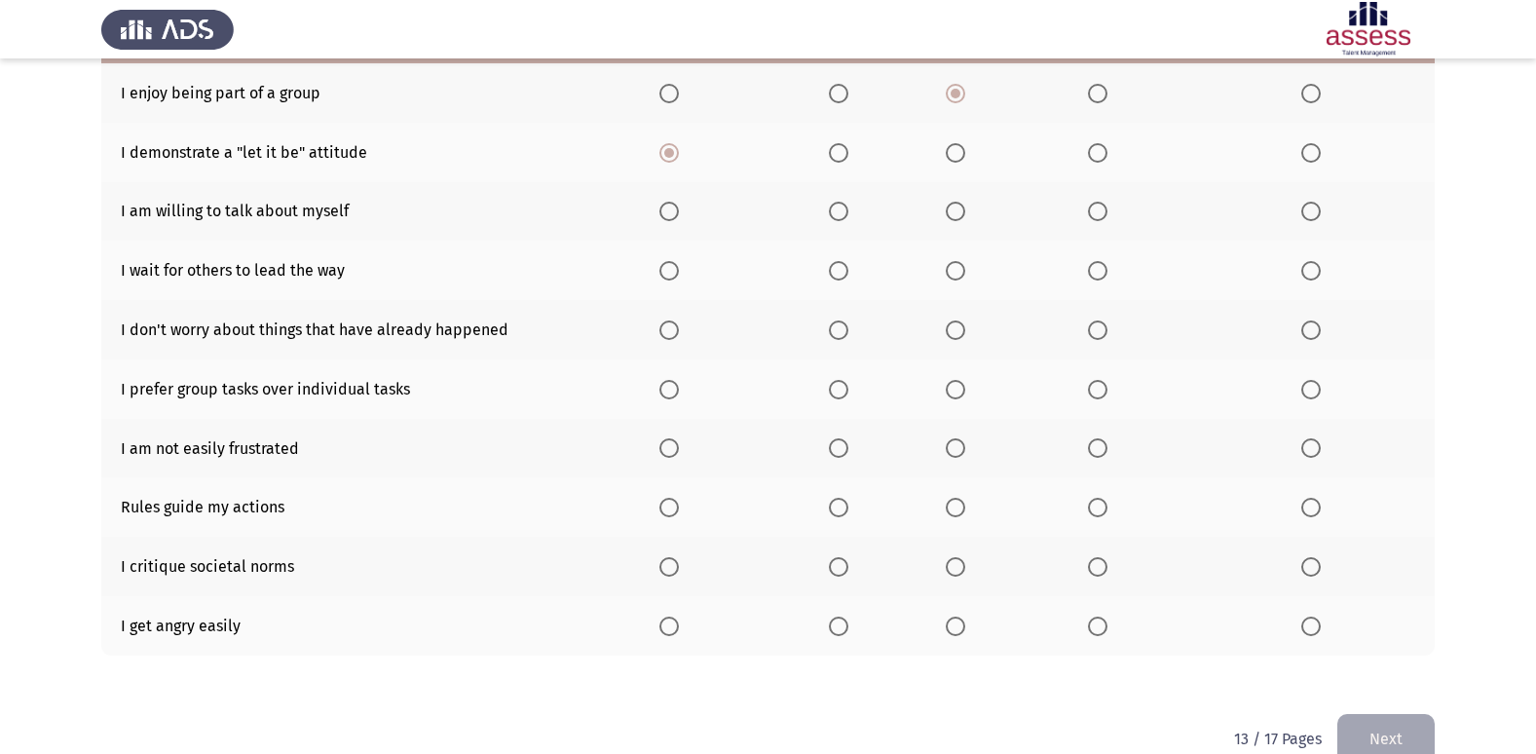
scroll to position [284, 0]
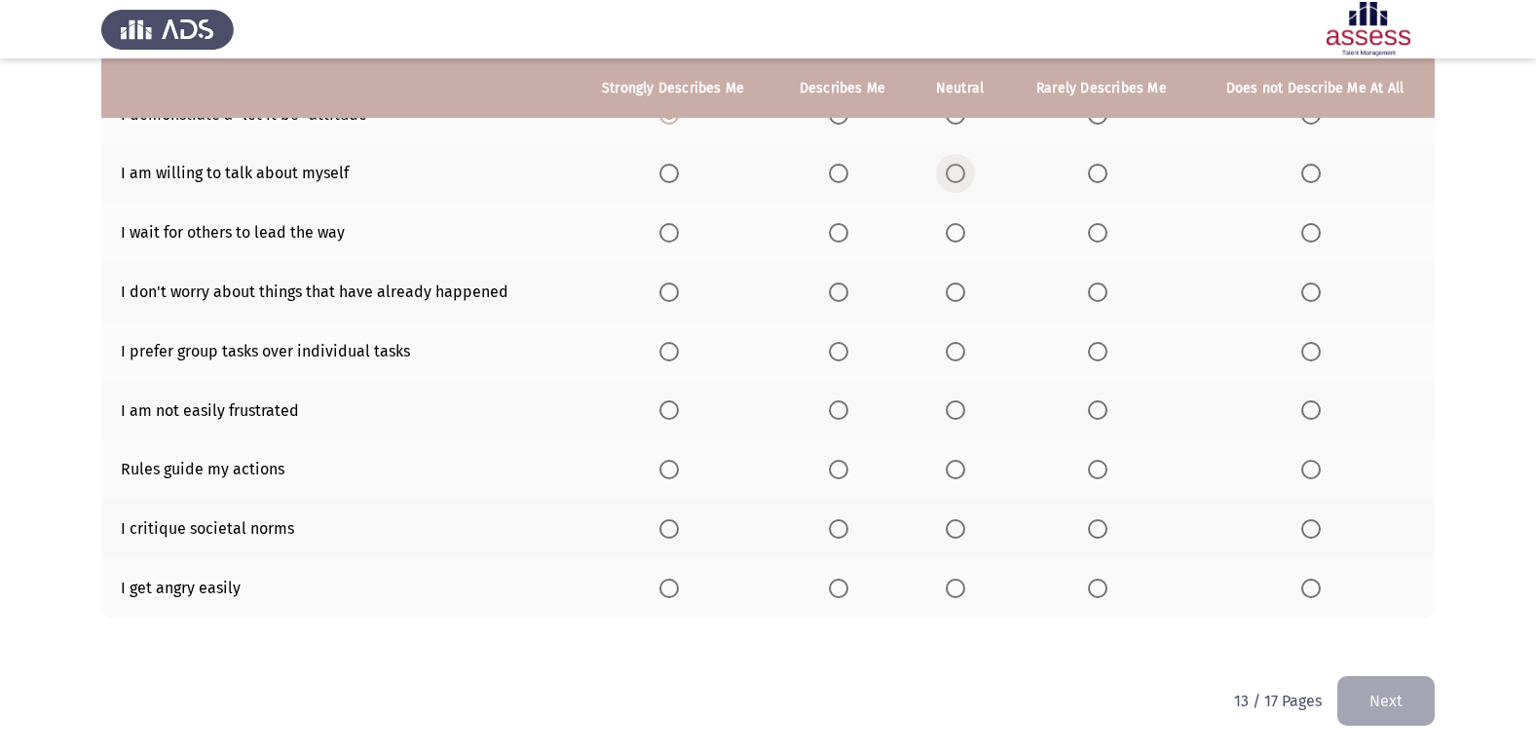
click at [951, 177] on span "Select an option" at bounding box center [955, 173] width 19 height 19
click at [951, 177] on input "Select an option" at bounding box center [955, 173] width 19 height 19
click at [1317, 229] on span "Select an option" at bounding box center [1310, 232] width 19 height 19
click at [1317, 229] on input "Select an option" at bounding box center [1310, 232] width 19 height 19
click at [679, 298] on span "Select an option" at bounding box center [668, 291] width 19 height 19
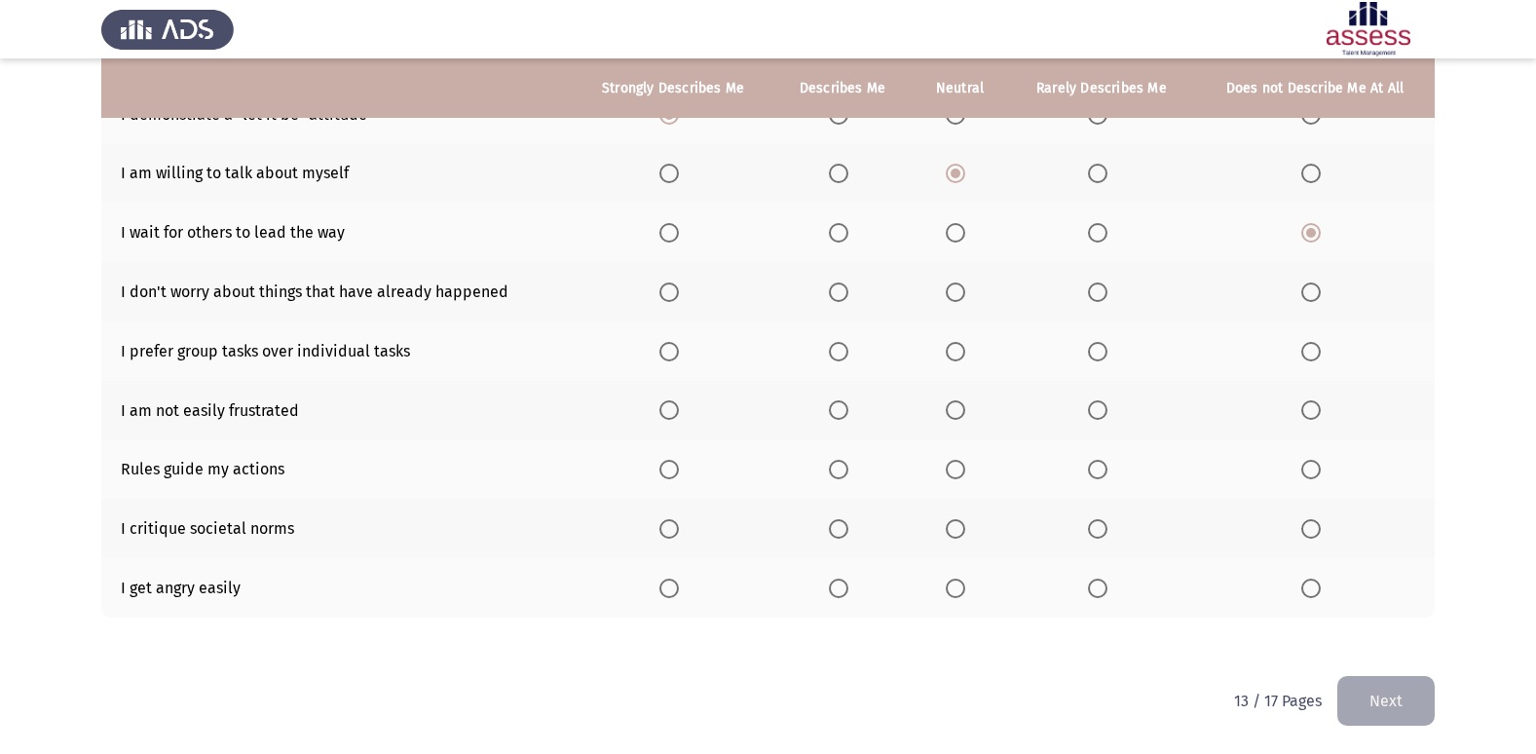
click at [679, 298] on input "Select an option" at bounding box center [668, 291] width 19 height 19
click at [1094, 354] on span "Select an option" at bounding box center [1097, 351] width 19 height 19
click at [1094, 354] on input "Select an option" at bounding box center [1097, 351] width 19 height 19
click at [678, 415] on span "Select an option" at bounding box center [668, 409] width 19 height 19
click at [678, 415] on input "Select an option" at bounding box center [668, 409] width 19 height 19
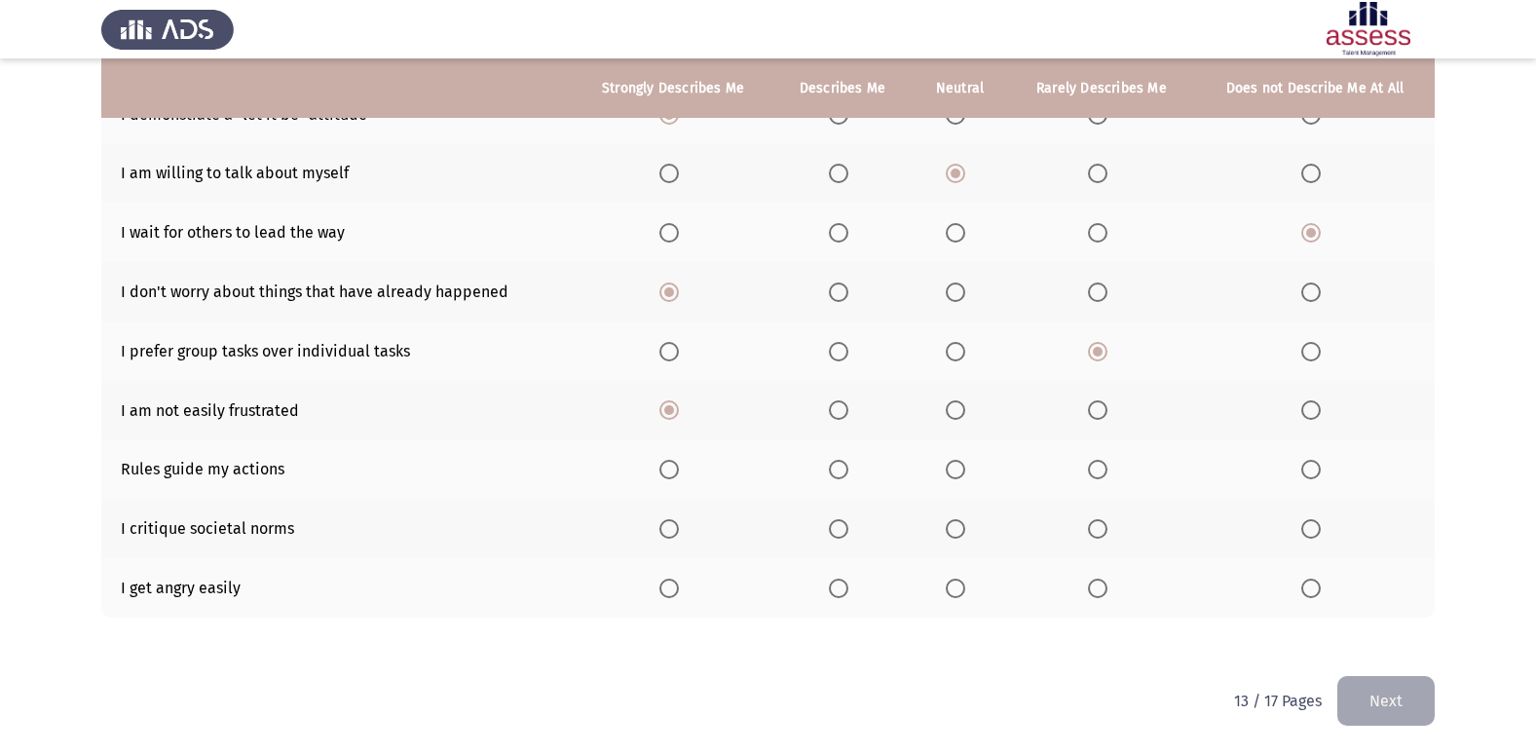
click at [1092, 458] on th at bounding box center [1101, 468] width 187 height 59
click at [1091, 465] on span "Select an option" at bounding box center [1097, 469] width 19 height 19
click at [1091, 465] on input "Select an option" at bounding box center [1097, 469] width 19 height 19
click at [1097, 535] on span "Select an option" at bounding box center [1097, 528] width 19 height 19
click at [1097, 535] on input "Select an option" at bounding box center [1097, 528] width 19 height 19
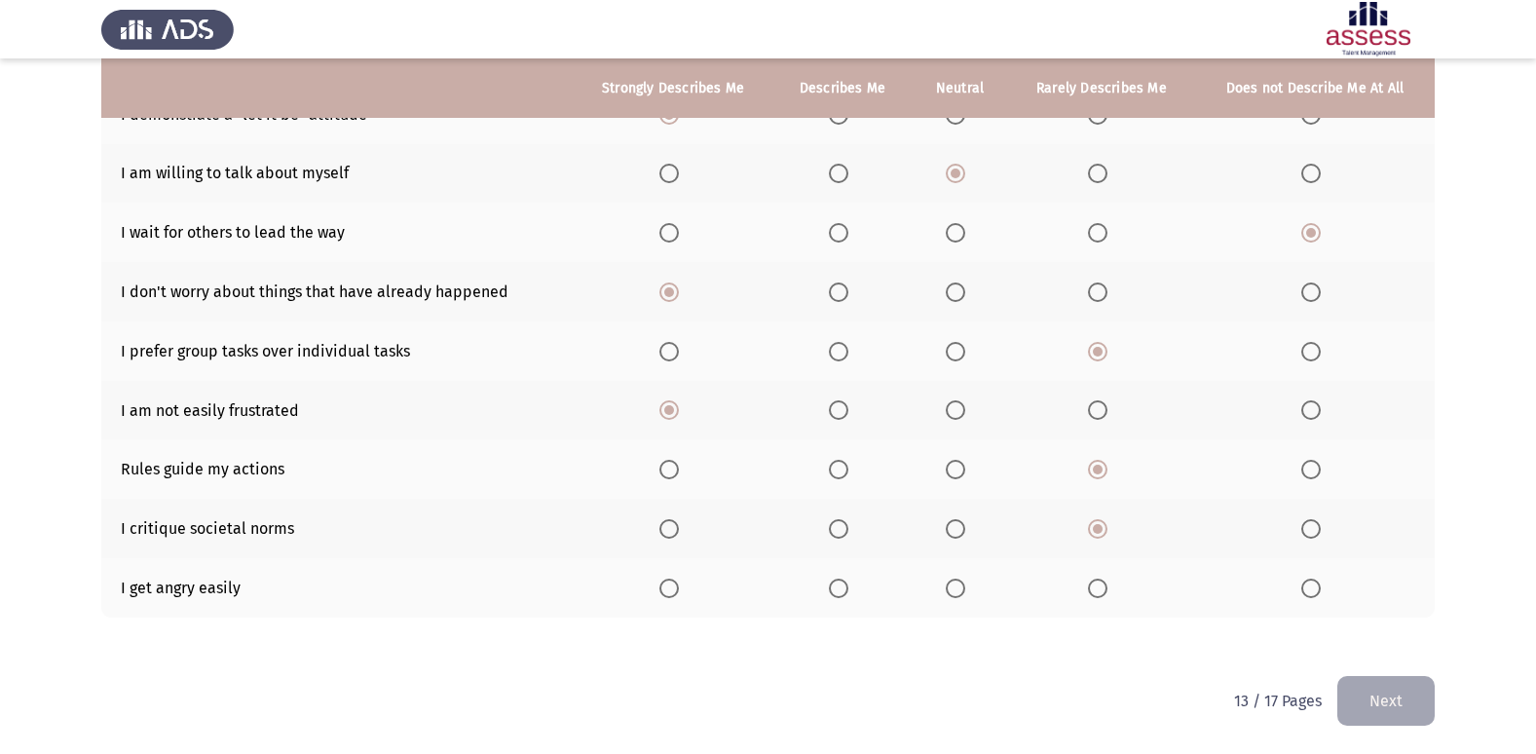
click at [1116, 597] on th at bounding box center [1101, 587] width 187 height 59
click at [1105, 599] on th at bounding box center [1101, 587] width 187 height 59
click at [1094, 596] on span "Select an option" at bounding box center [1097, 587] width 19 height 19
click at [1094, 596] on input "Select an option" at bounding box center [1097, 587] width 19 height 19
click at [1379, 705] on button "Next" at bounding box center [1385, 701] width 97 height 50
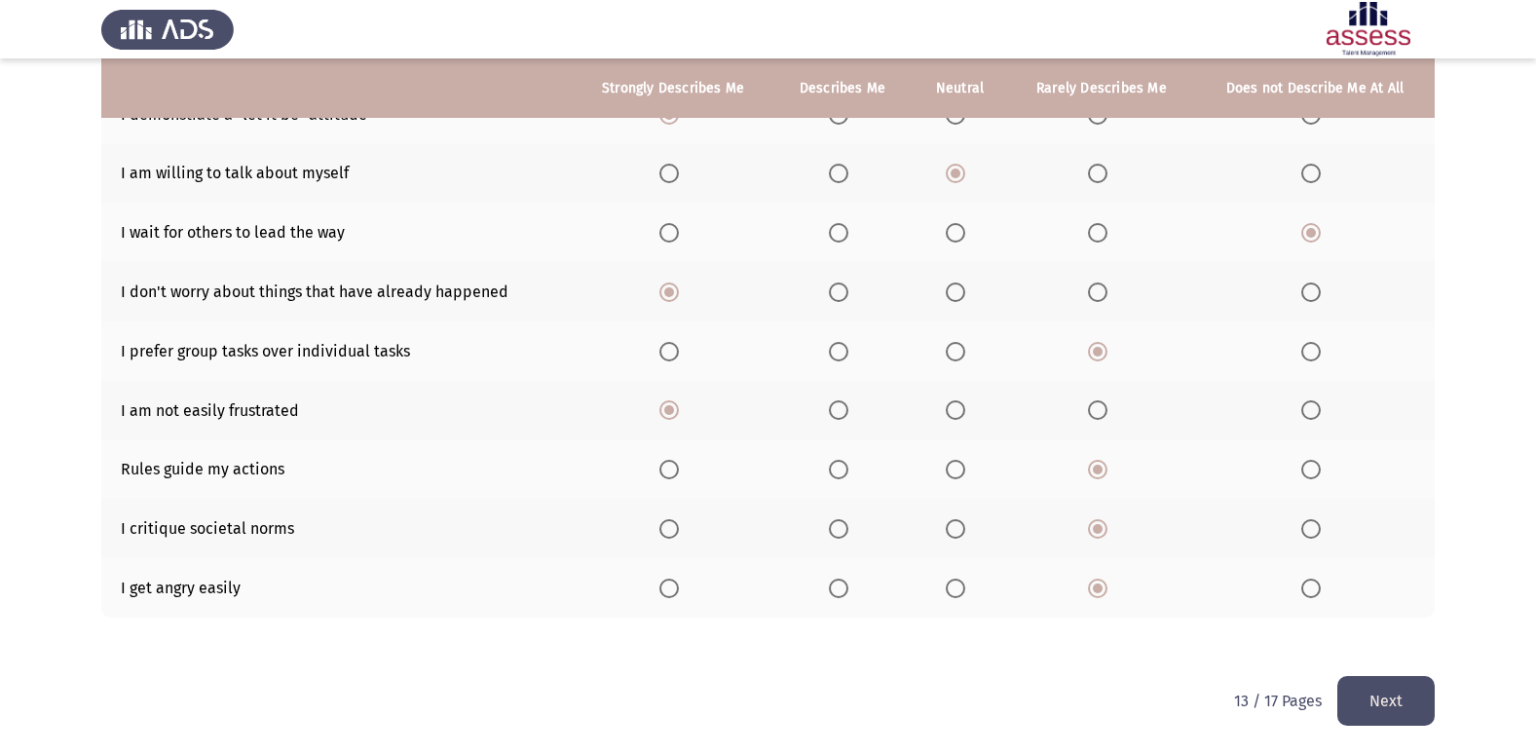
scroll to position [0, 0]
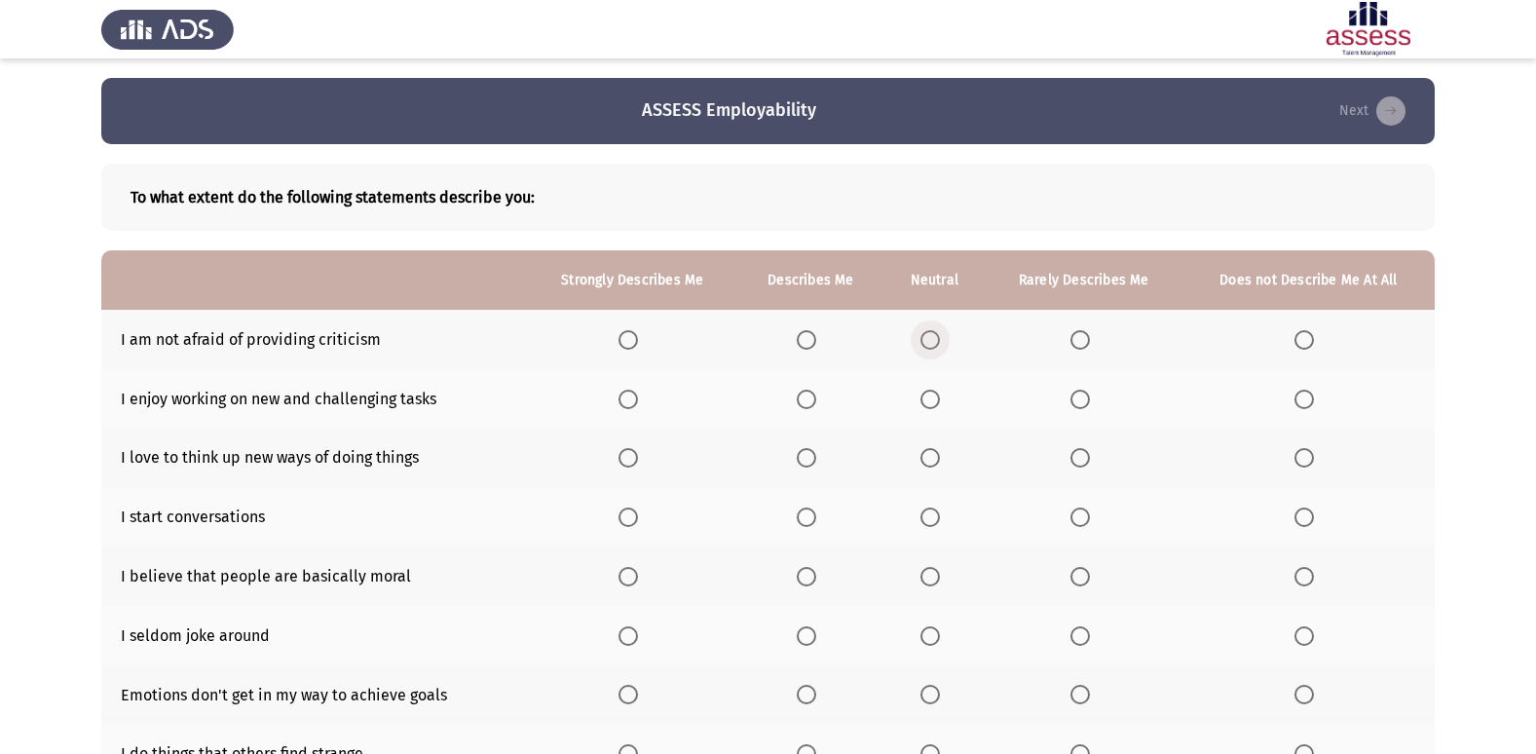
click at [942, 349] on label "Select an option" at bounding box center [933, 339] width 27 height 19
click at [940, 349] on input "Select an option" at bounding box center [929, 339] width 19 height 19
click at [816, 405] on span "Select an option" at bounding box center [806, 399] width 19 height 19
click at [816, 405] on input "Select an option" at bounding box center [806, 399] width 19 height 19
click at [637, 459] on span "Select an option" at bounding box center [627, 457] width 19 height 19
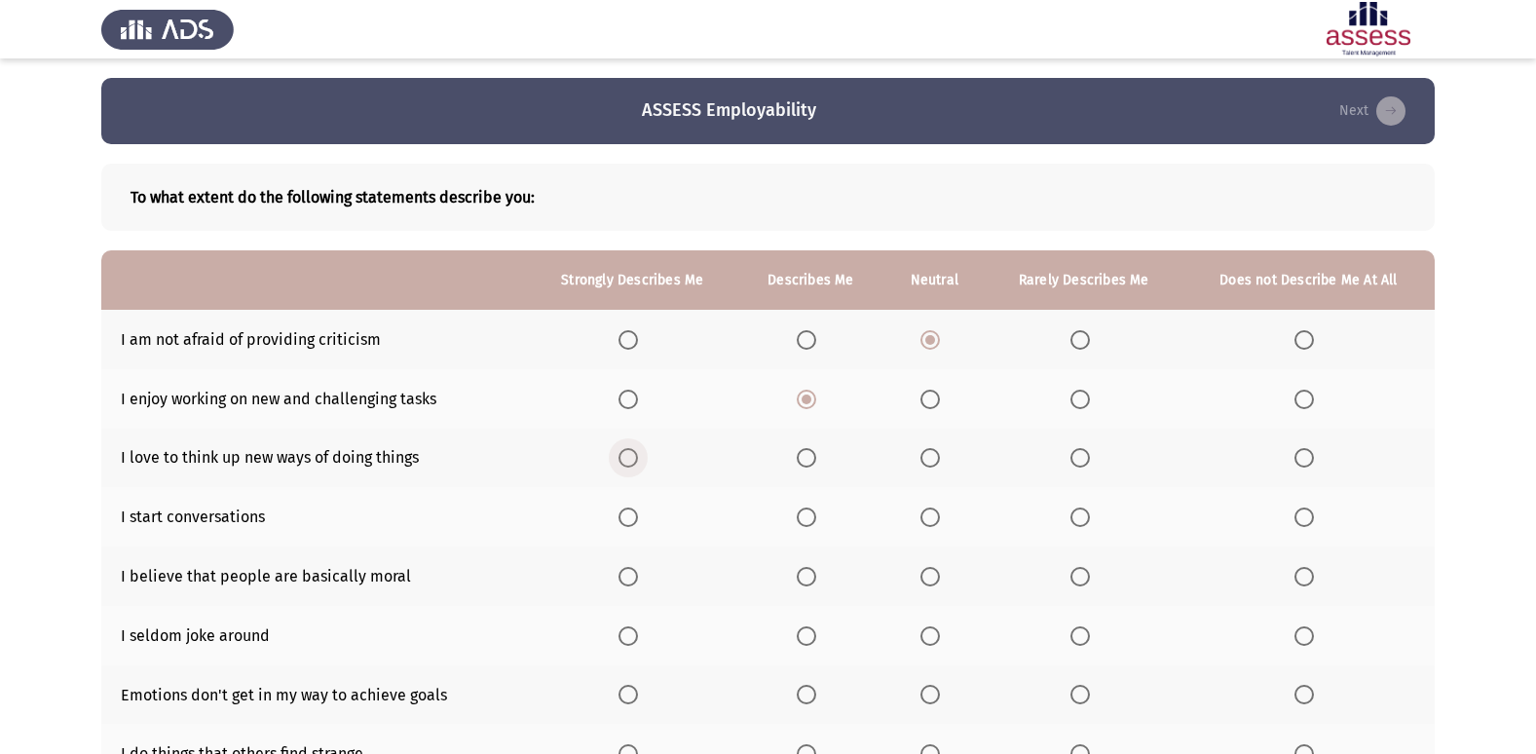
click at [637, 459] on input "Select an option" at bounding box center [627, 457] width 19 height 19
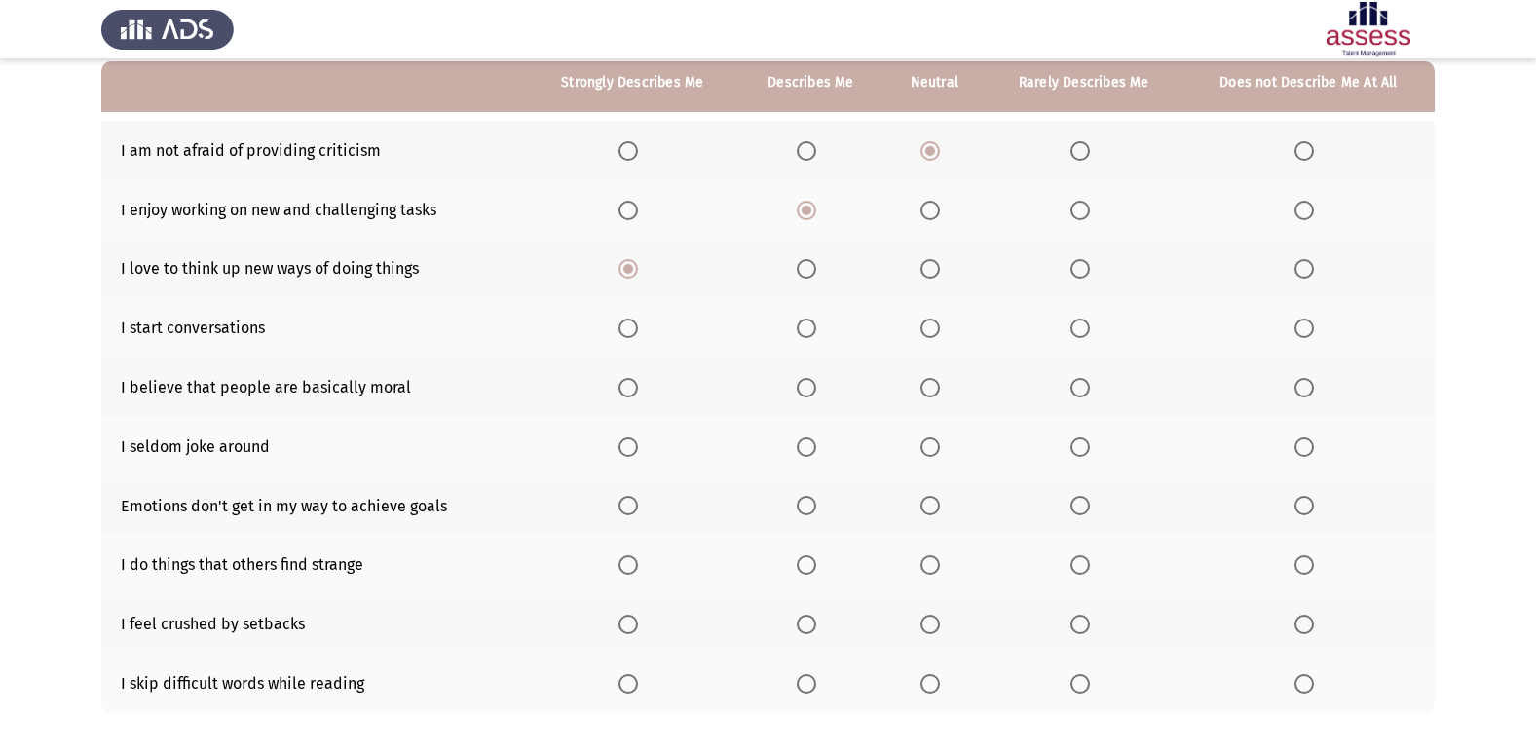
scroll to position [195, 0]
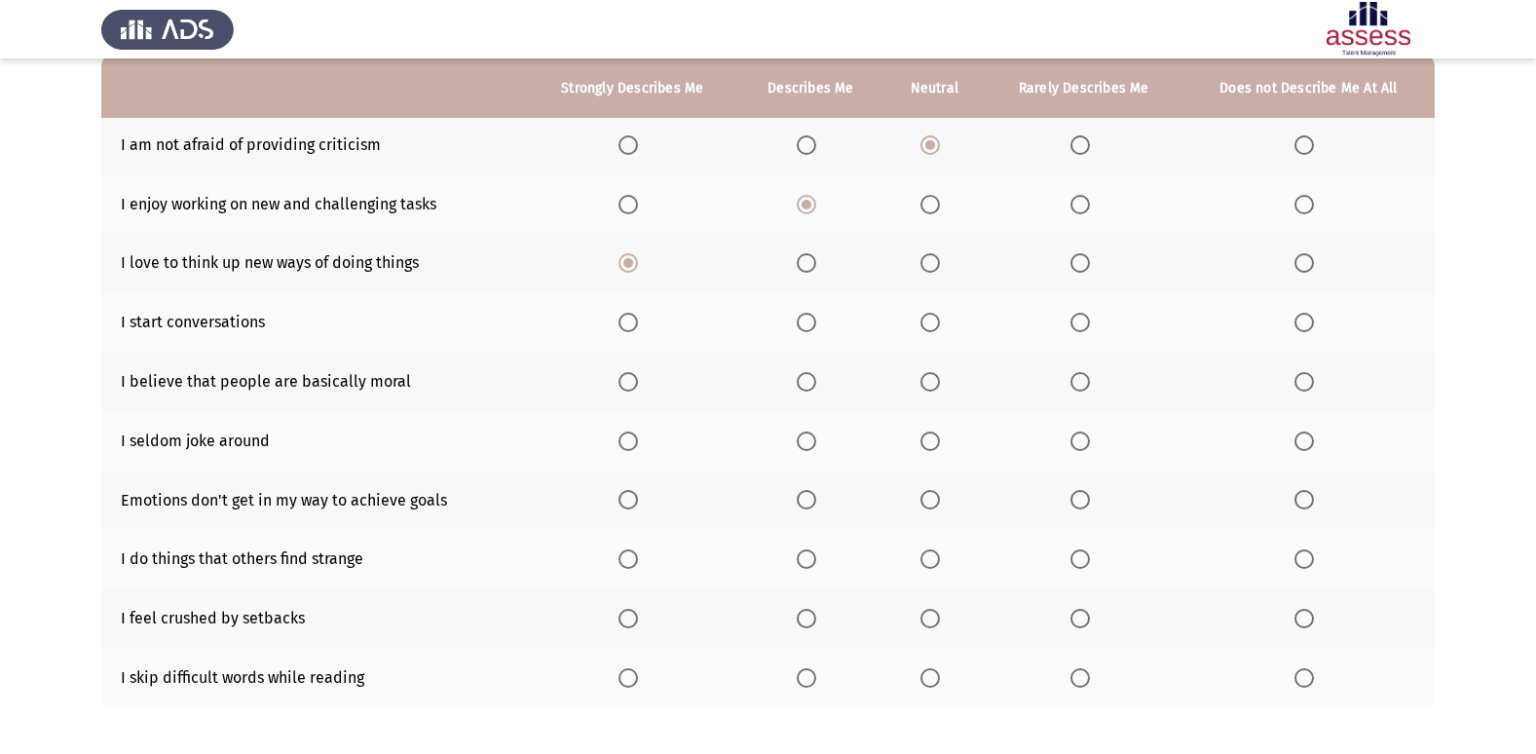
click at [806, 326] on span "Select an option" at bounding box center [806, 322] width 19 height 19
click at [806, 326] on input "Select an option" at bounding box center [806, 322] width 19 height 19
click at [939, 393] on th at bounding box center [933, 381] width 101 height 59
click at [932, 387] on span "Select an option" at bounding box center [929, 381] width 19 height 19
click at [932, 387] on input "Select an option" at bounding box center [929, 381] width 19 height 19
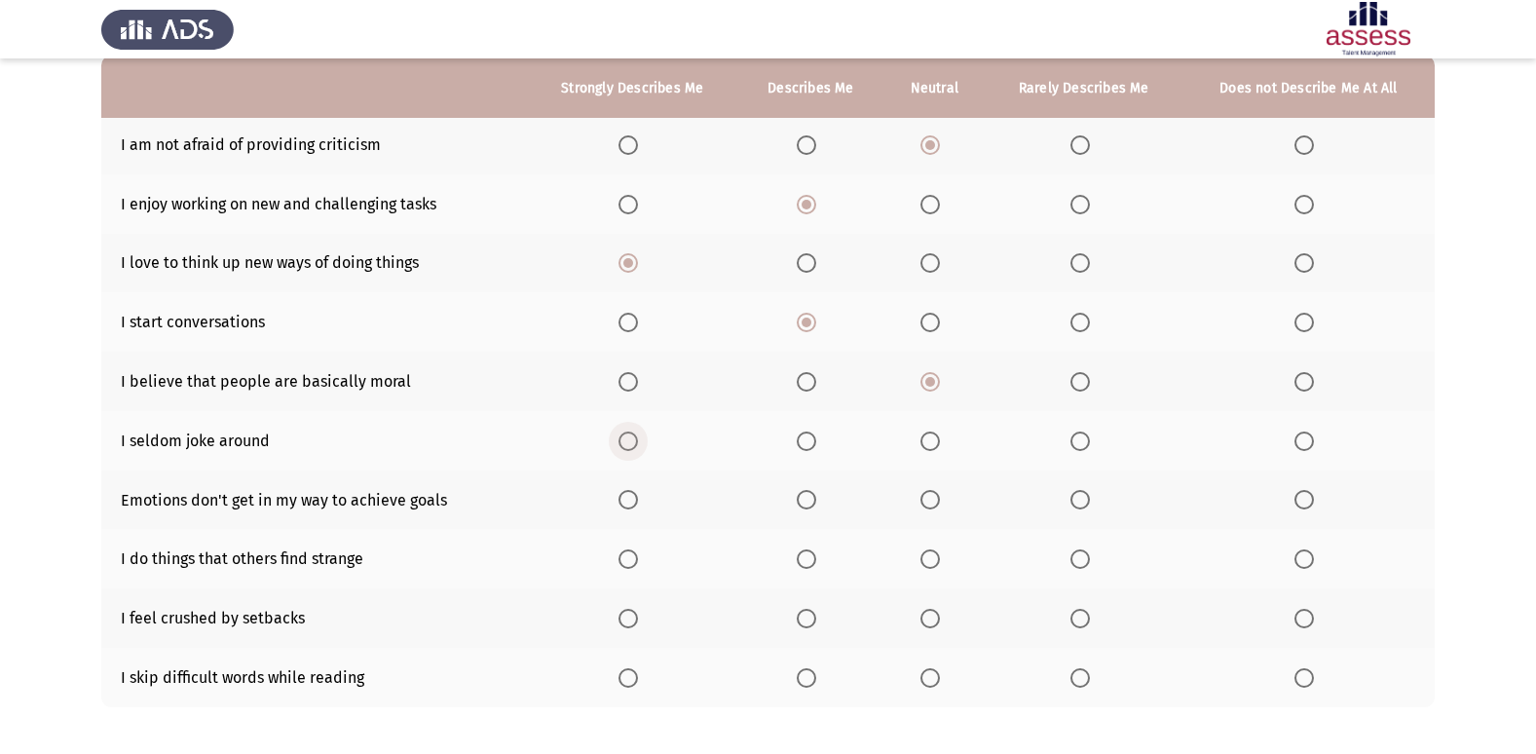
click at [627, 442] on span "Select an option" at bounding box center [627, 440] width 19 height 19
click at [627, 442] on input "Select an option" at bounding box center [627, 440] width 19 height 19
click at [633, 499] on span "Select an option" at bounding box center [627, 499] width 19 height 19
click at [633, 499] on input "Select an option" at bounding box center [627, 499] width 19 height 19
click at [807, 499] on span "Select an option" at bounding box center [806, 499] width 19 height 19
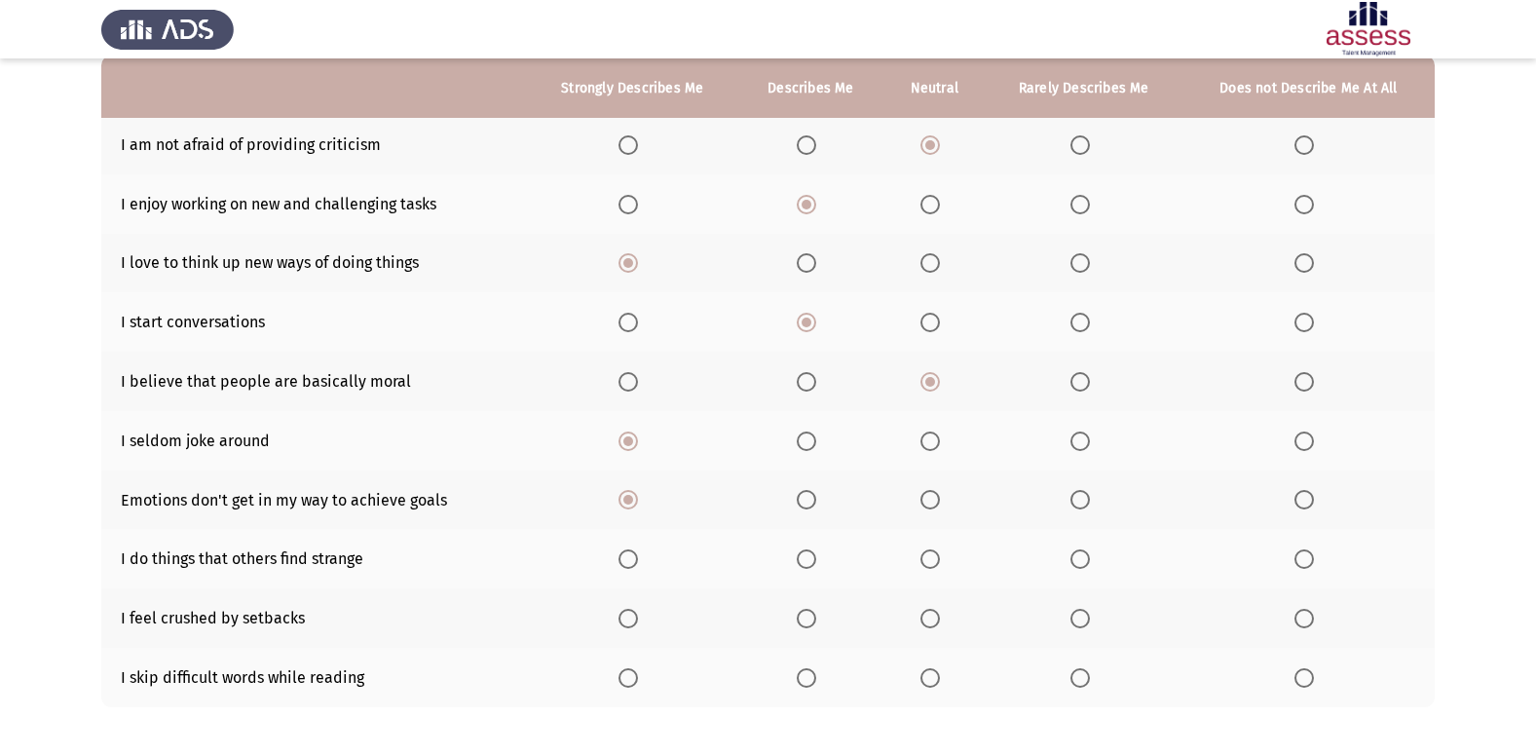
click at [807, 499] on input "Select an option" at bounding box center [806, 499] width 19 height 19
click at [1301, 490] on span "Select an option" at bounding box center [1303, 499] width 19 height 19
click at [1301, 490] on input "Select an option" at bounding box center [1303, 499] width 19 height 19
click at [628, 574] on th at bounding box center [632, 558] width 211 height 59
click at [634, 552] on span "Select an option" at bounding box center [627, 558] width 19 height 19
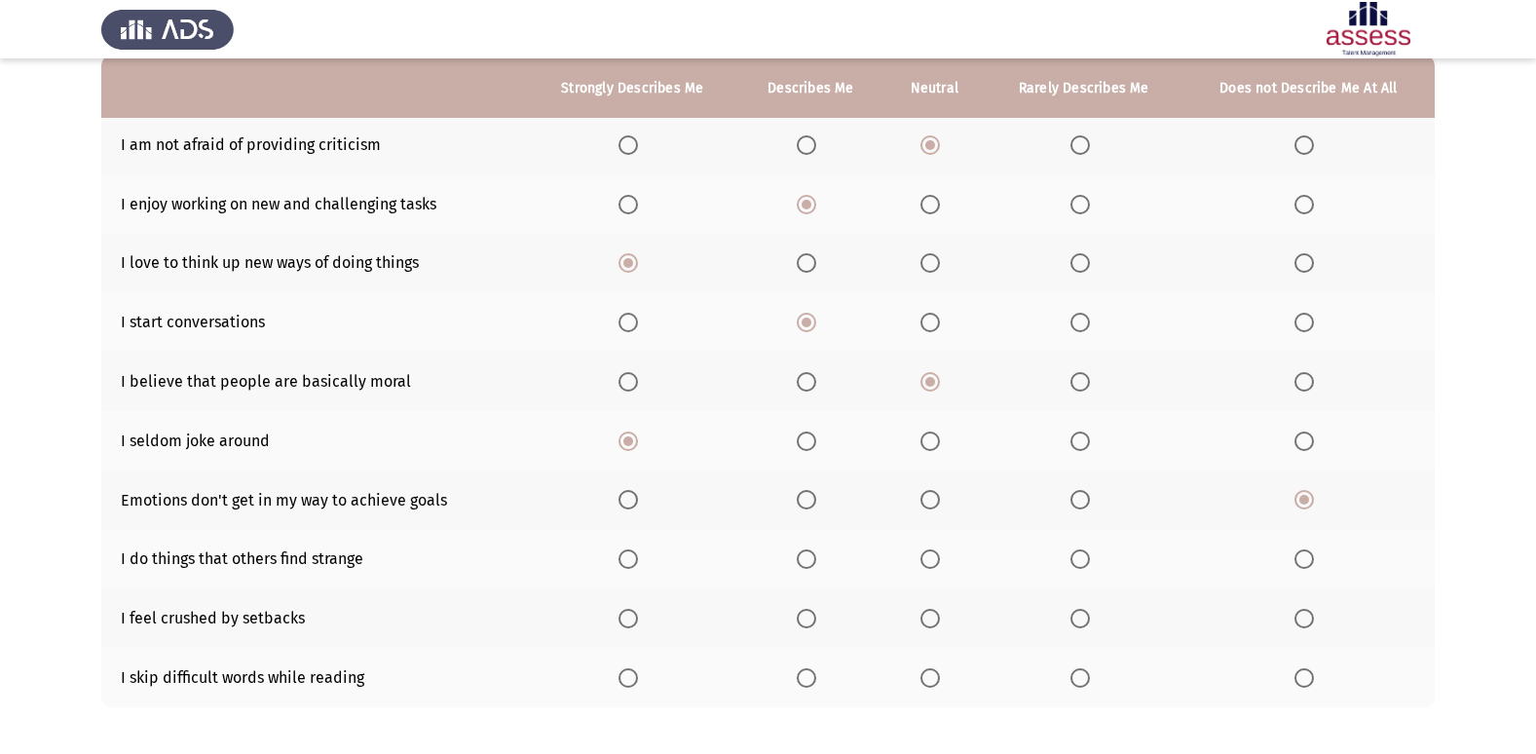
click at [634, 552] on input "Select an option" at bounding box center [627, 558] width 19 height 19
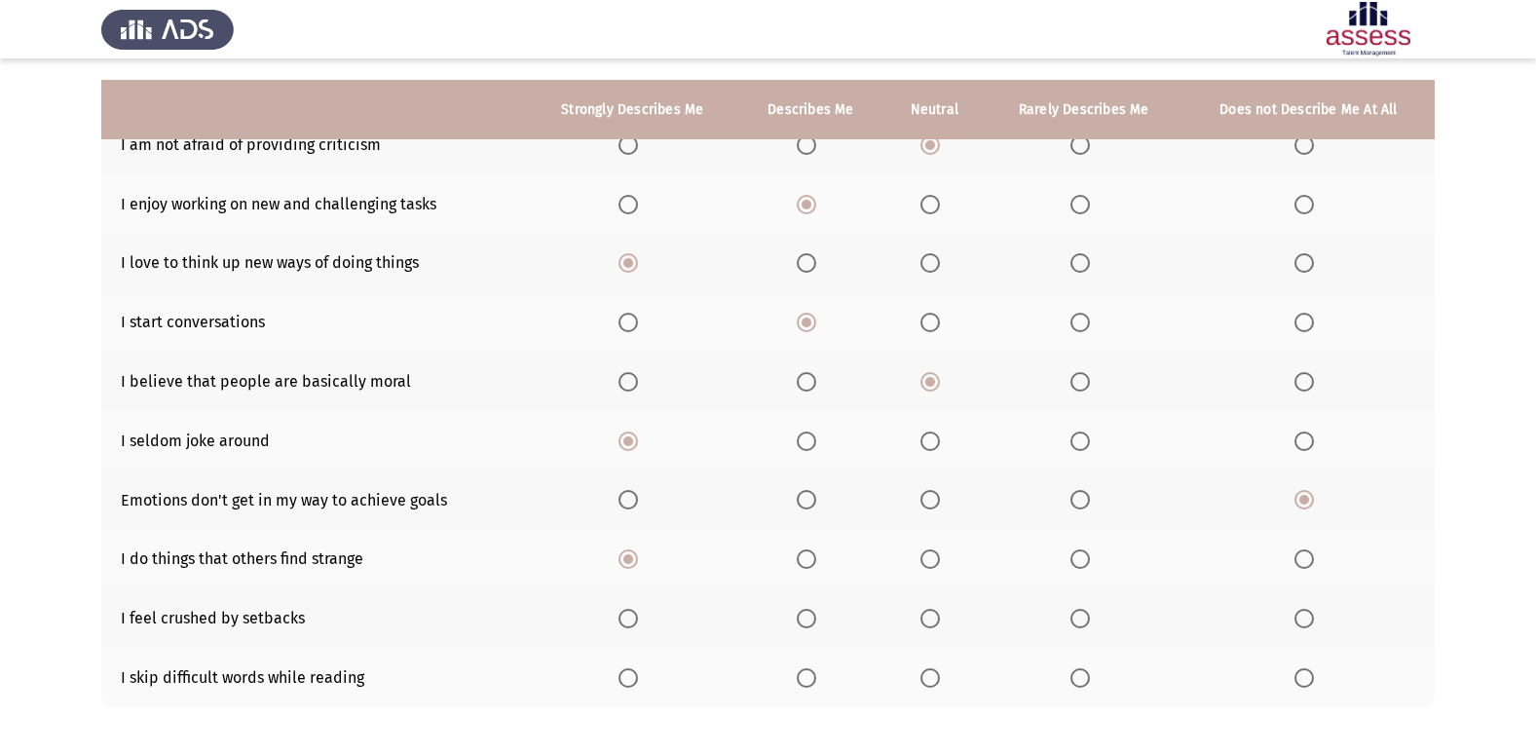
scroll to position [284, 0]
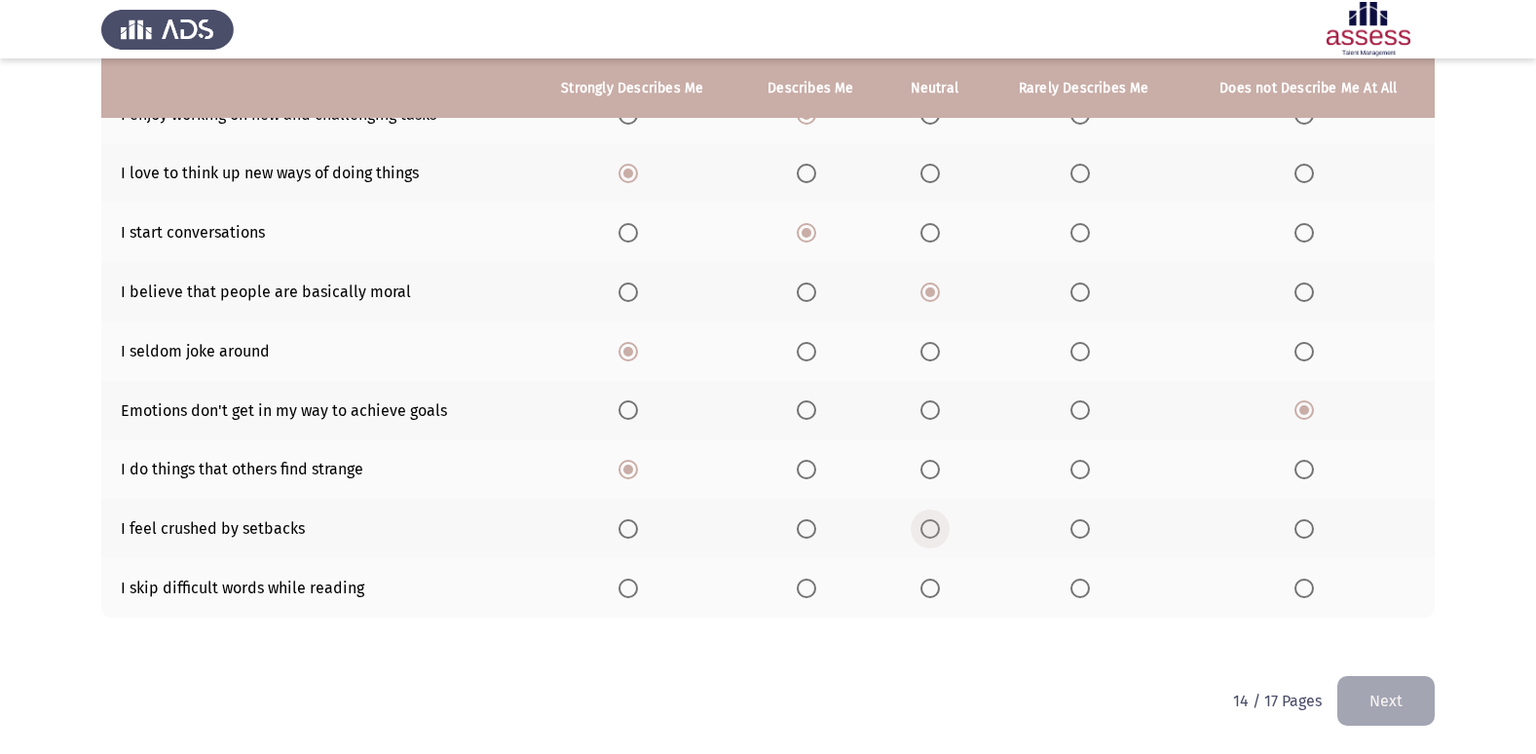
click at [928, 535] on span "Select an option" at bounding box center [929, 528] width 19 height 19
click at [928, 535] on input "Select an option" at bounding box center [929, 528] width 19 height 19
click at [805, 591] on span "Select an option" at bounding box center [806, 587] width 19 height 19
click at [805, 591] on input "Select an option" at bounding box center [806, 587] width 19 height 19
click at [1095, 595] on label "Select an option" at bounding box center [1083, 587] width 27 height 19
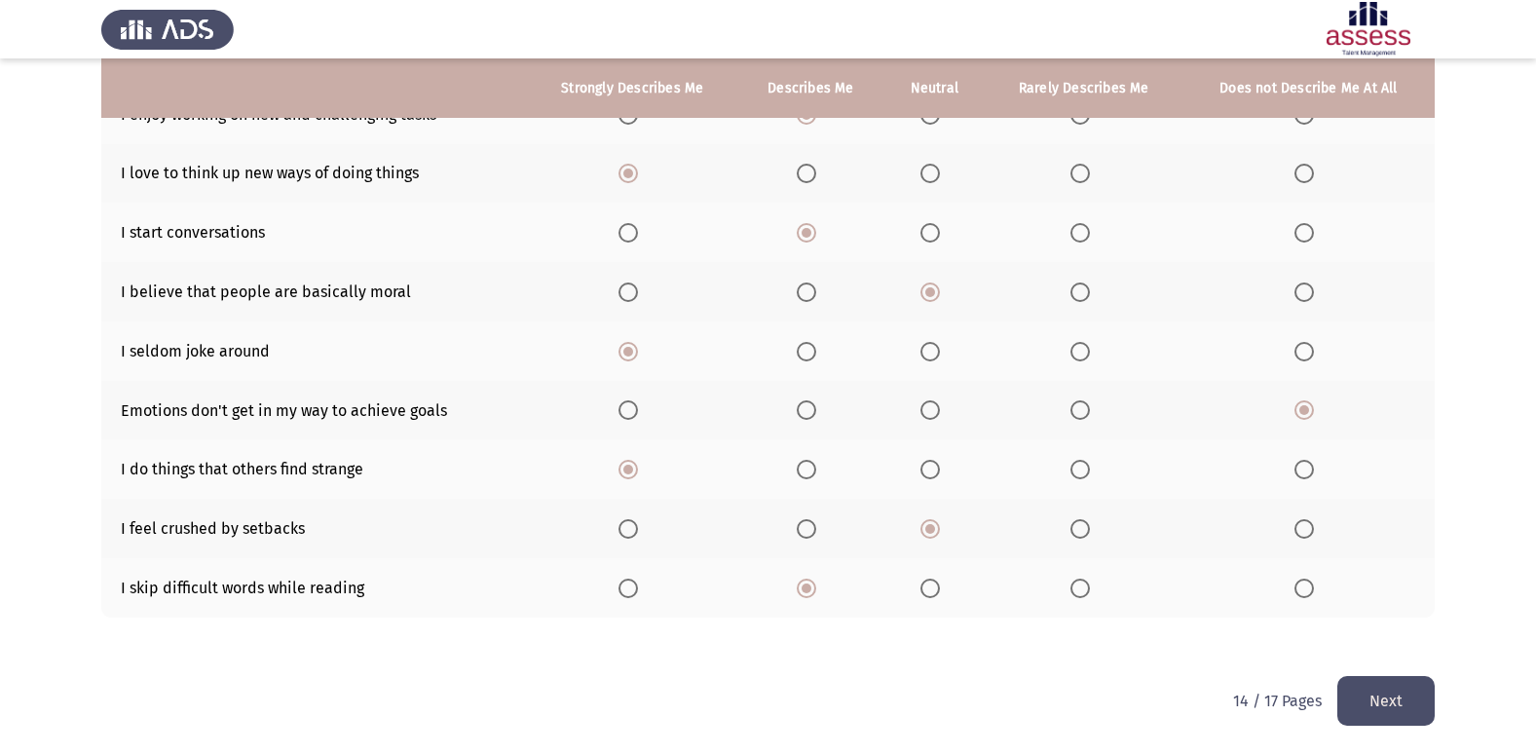
click at [1090, 595] on input "Select an option" at bounding box center [1079, 587] width 19 height 19
click at [1378, 708] on button "Next" at bounding box center [1385, 701] width 97 height 50
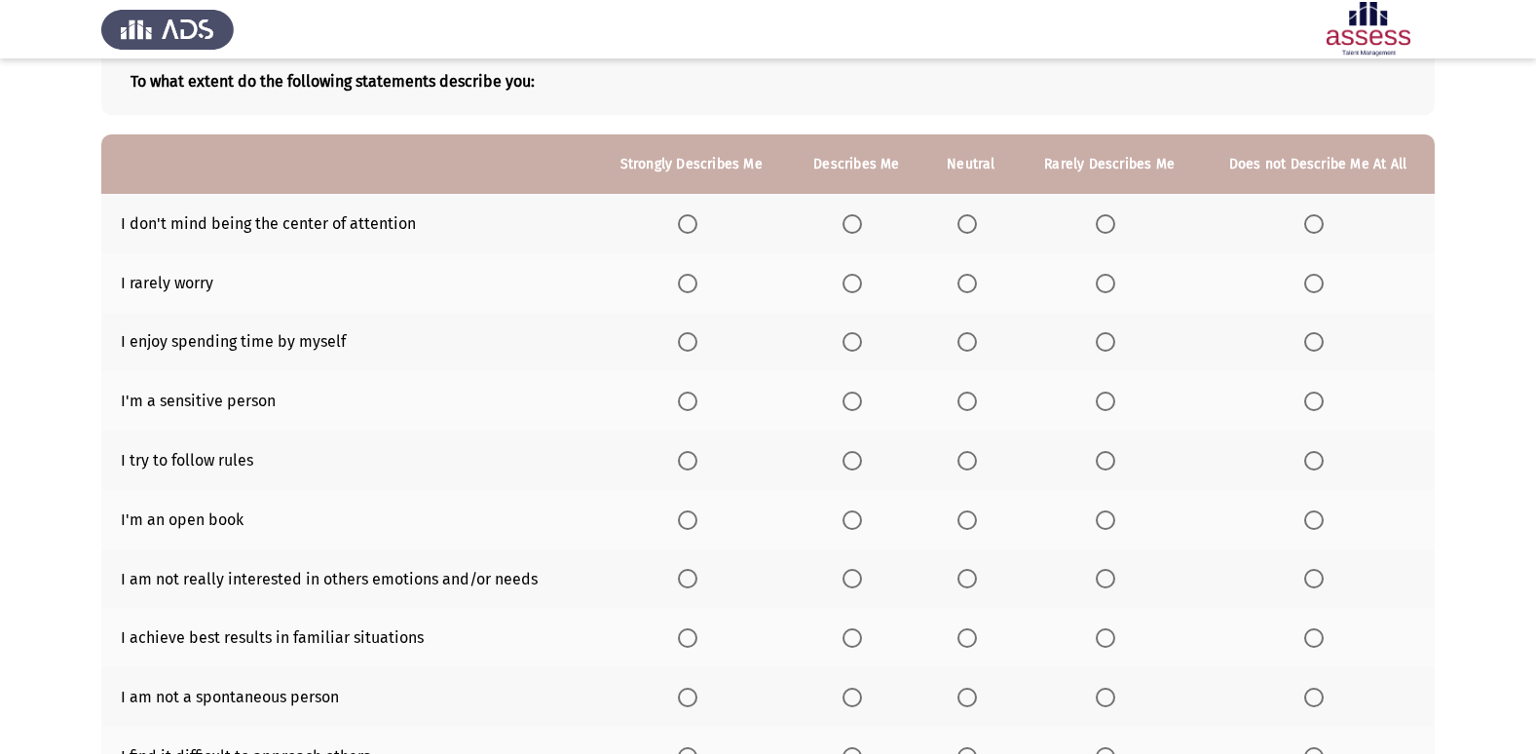
scroll to position [90, 0]
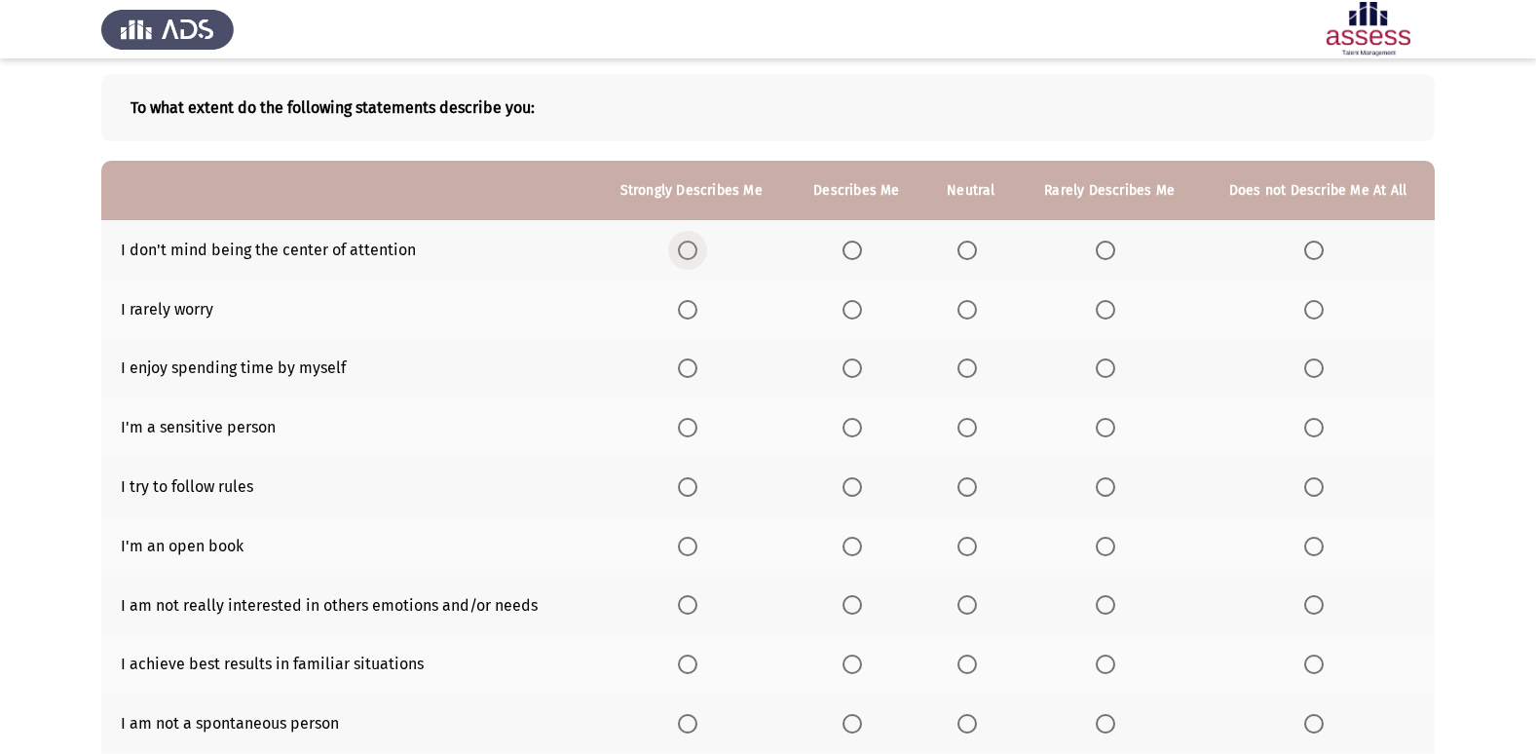
click at [690, 254] on span "Select an option" at bounding box center [687, 250] width 19 height 19
click at [690, 254] on input "Select an option" at bounding box center [687, 250] width 19 height 19
click at [856, 303] on span "Select an option" at bounding box center [851, 309] width 19 height 19
click at [856, 303] on input "Select an option" at bounding box center [851, 309] width 19 height 19
click at [685, 371] on span "Select an option" at bounding box center [687, 367] width 19 height 19
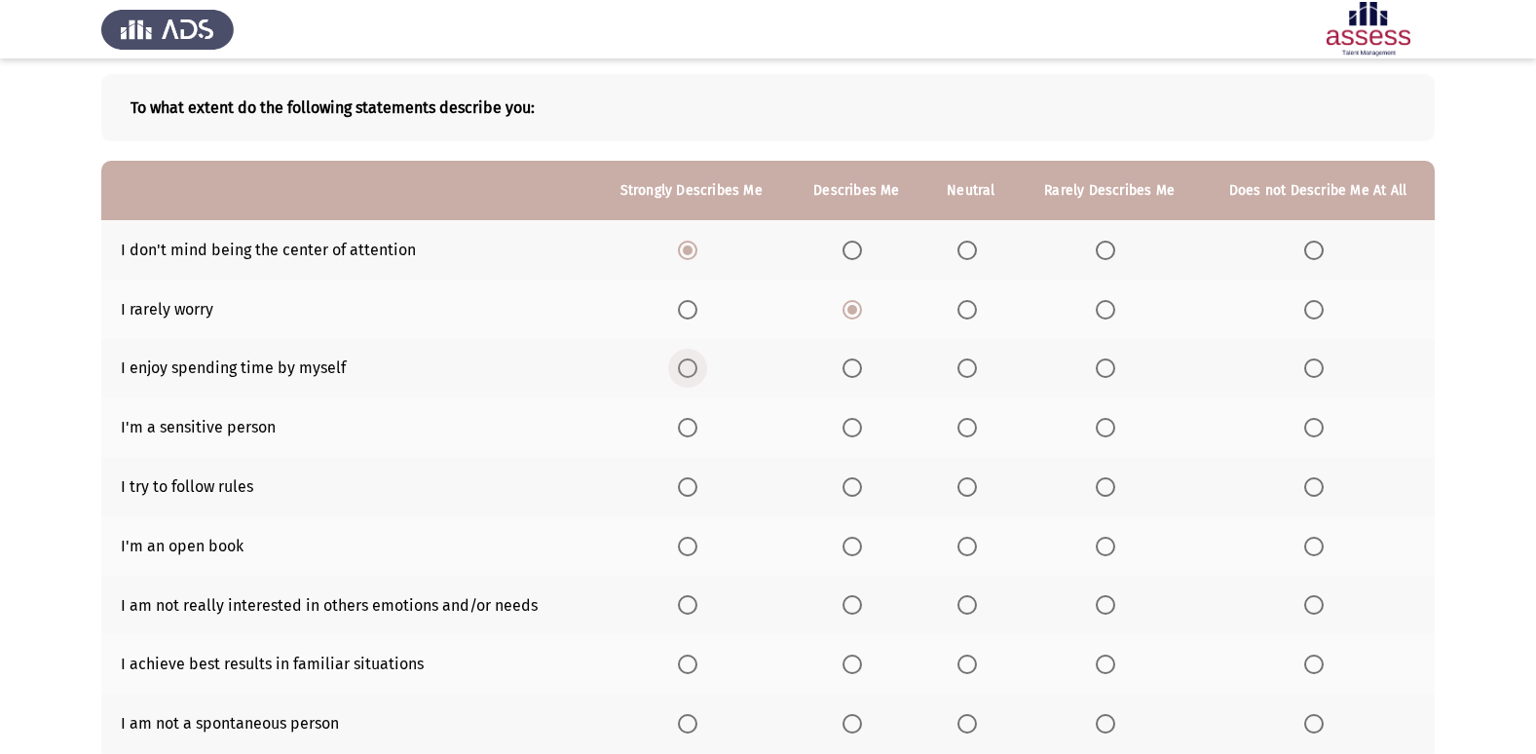
click at [685, 371] on input "Select an option" at bounding box center [687, 367] width 19 height 19
click at [684, 439] on th at bounding box center [691, 426] width 196 height 59
click at [687, 439] on th at bounding box center [691, 426] width 196 height 59
click at [690, 436] on span "Select an option" at bounding box center [687, 427] width 19 height 19
click at [690, 436] on input "Select an option" at bounding box center [687, 427] width 19 height 19
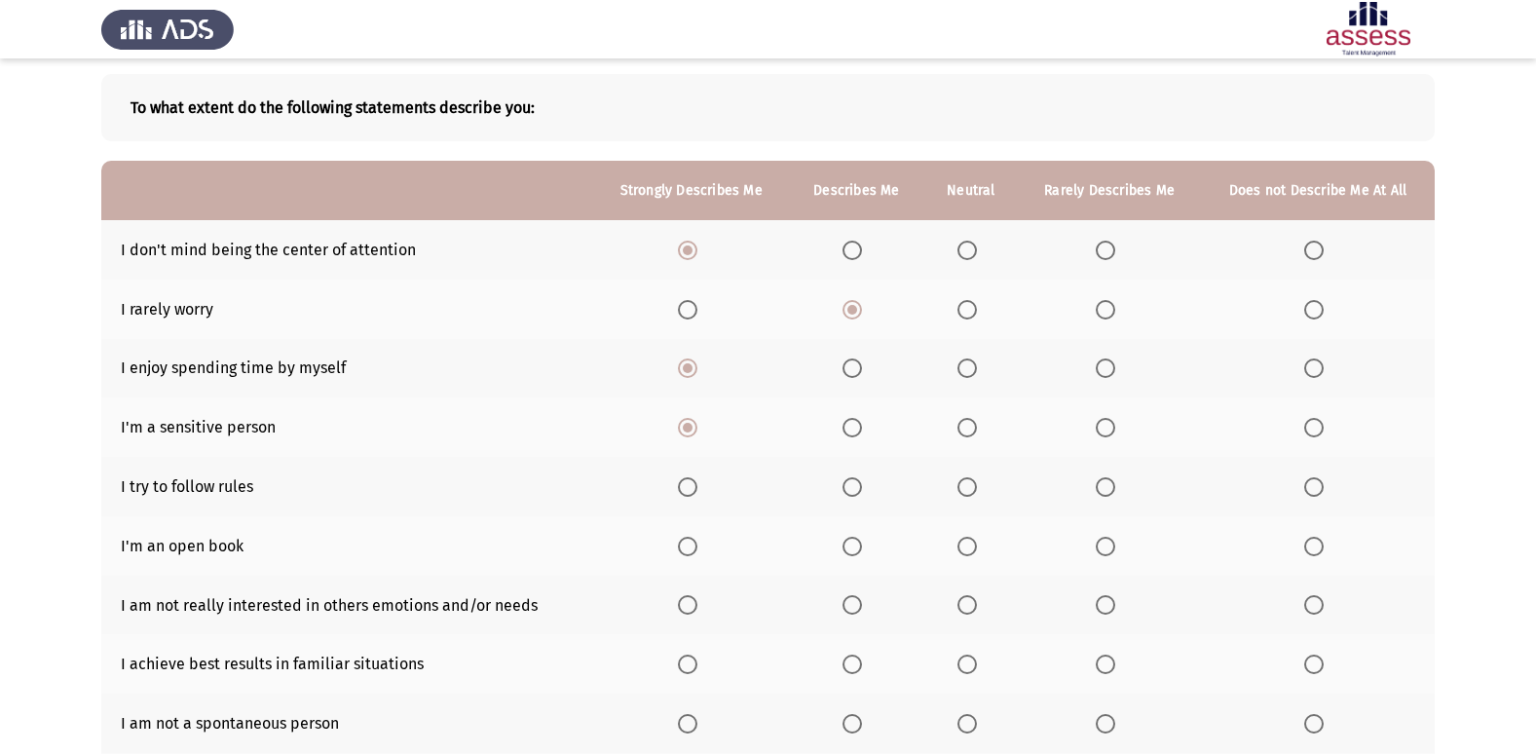
click at [852, 491] on span "Select an option" at bounding box center [851, 486] width 19 height 19
click at [852, 491] on input "Select an option" at bounding box center [851, 486] width 19 height 19
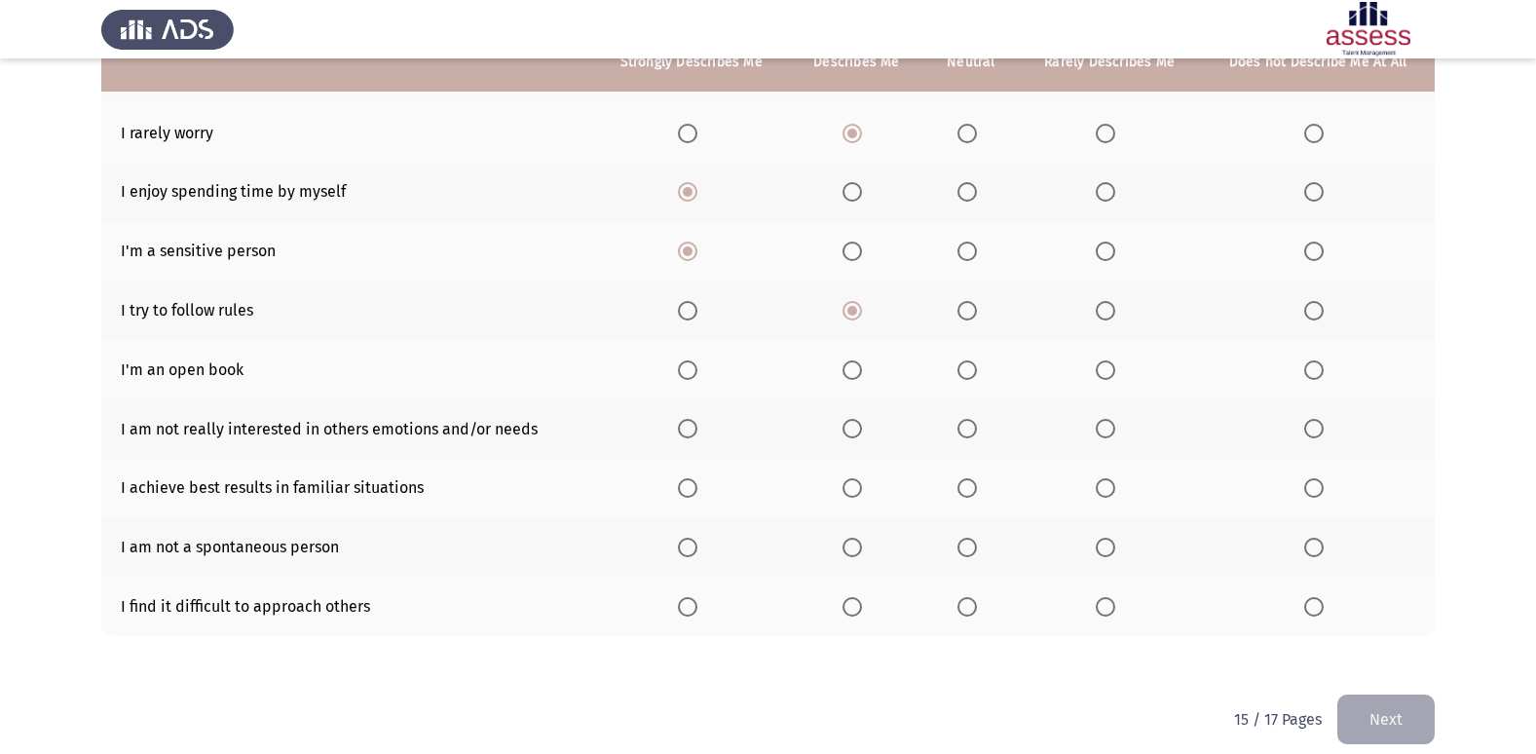
scroll to position [284, 0]
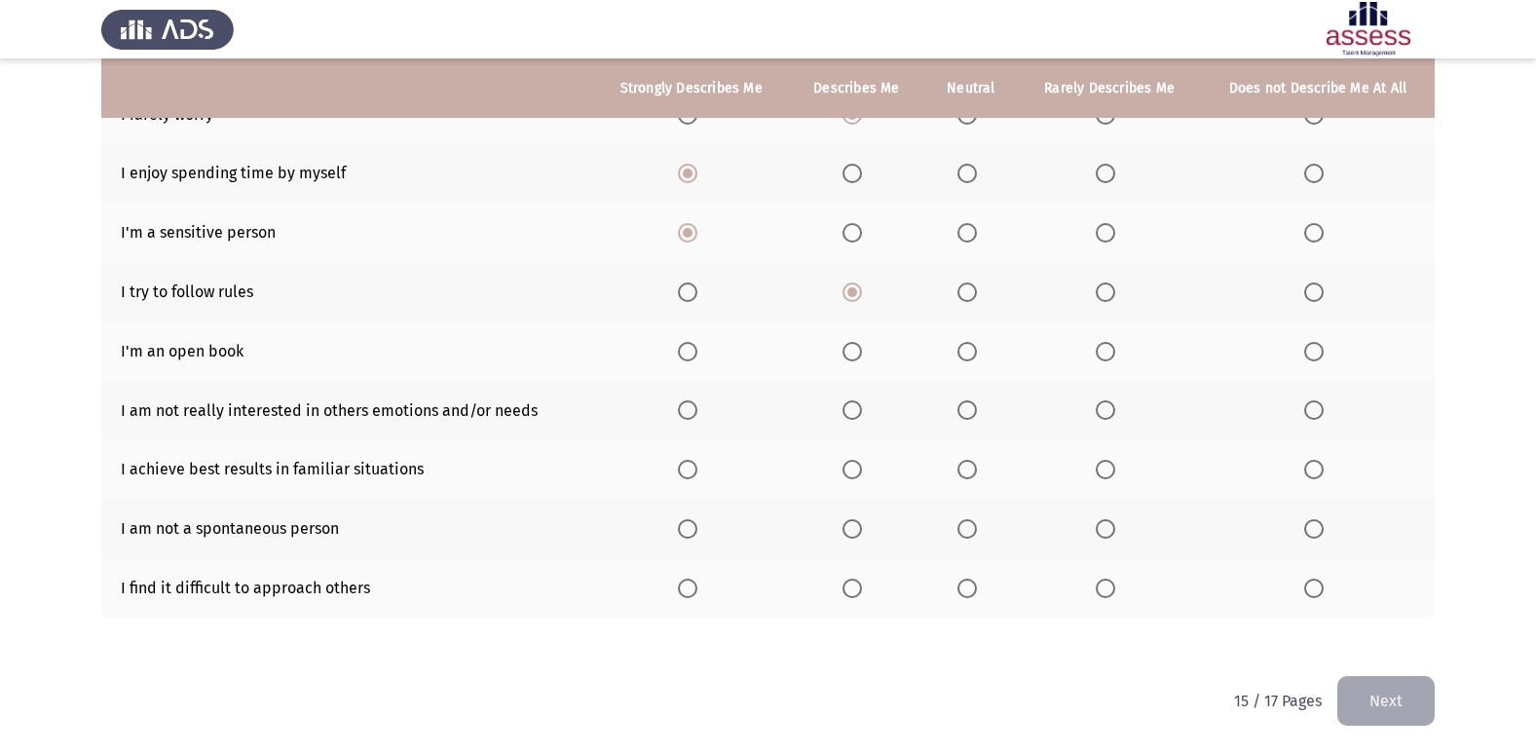
click at [1102, 354] on span "Select an option" at bounding box center [1105, 351] width 19 height 19
click at [1102, 354] on input "Select an option" at bounding box center [1105, 351] width 19 height 19
click at [1114, 418] on span "Select an option" at bounding box center [1105, 409] width 19 height 19
click at [1114, 418] on input "Select an option" at bounding box center [1105, 409] width 19 height 19
click at [1101, 471] on span "Select an option" at bounding box center [1105, 469] width 19 height 19
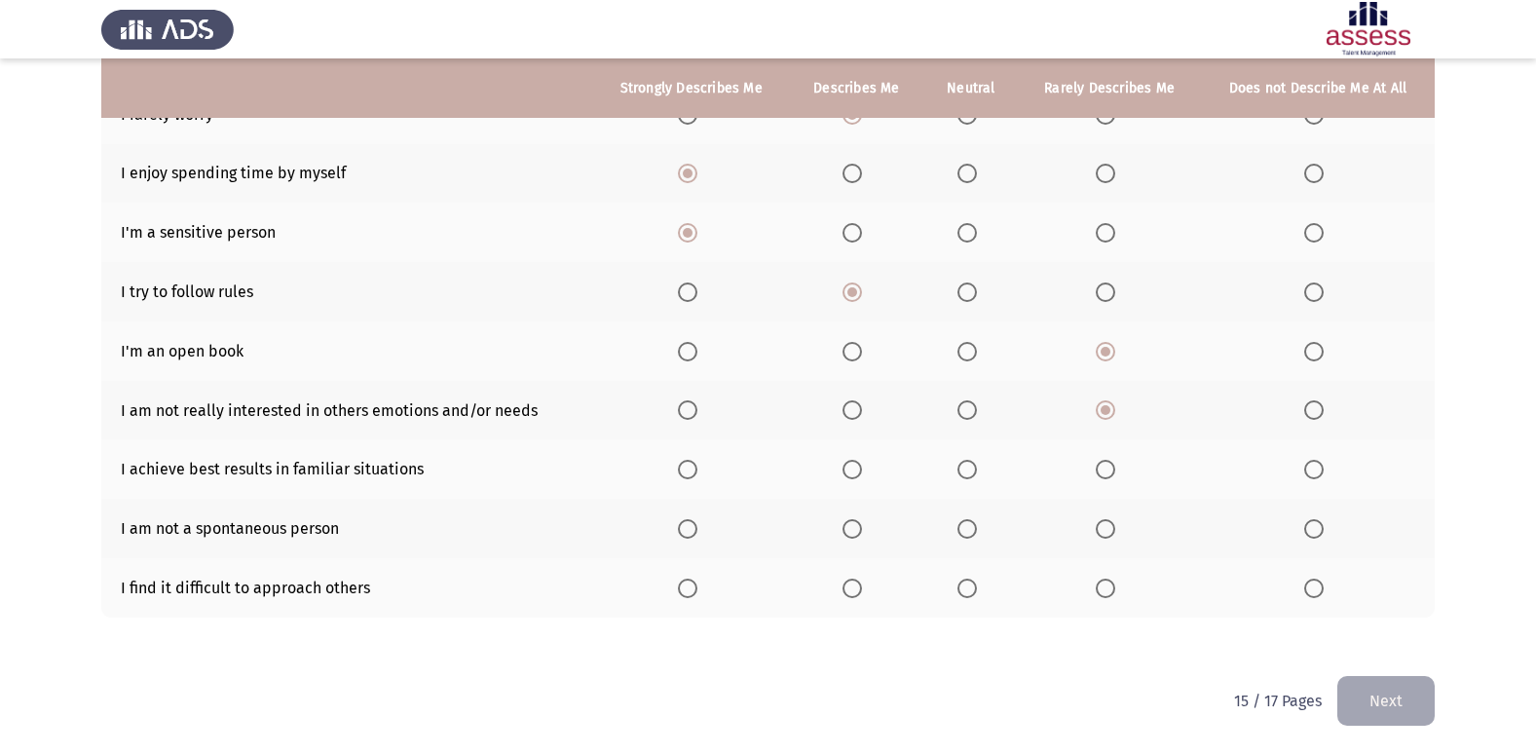
click at [1101, 471] on input "Select an option" at bounding box center [1105, 469] width 19 height 19
click at [967, 477] on span "Select an option" at bounding box center [966, 469] width 19 height 19
click at [967, 477] on input "Select an option" at bounding box center [966, 469] width 19 height 19
click at [970, 534] on span "Select an option" at bounding box center [966, 528] width 19 height 19
click at [970, 534] on input "Select an option" at bounding box center [966, 528] width 19 height 19
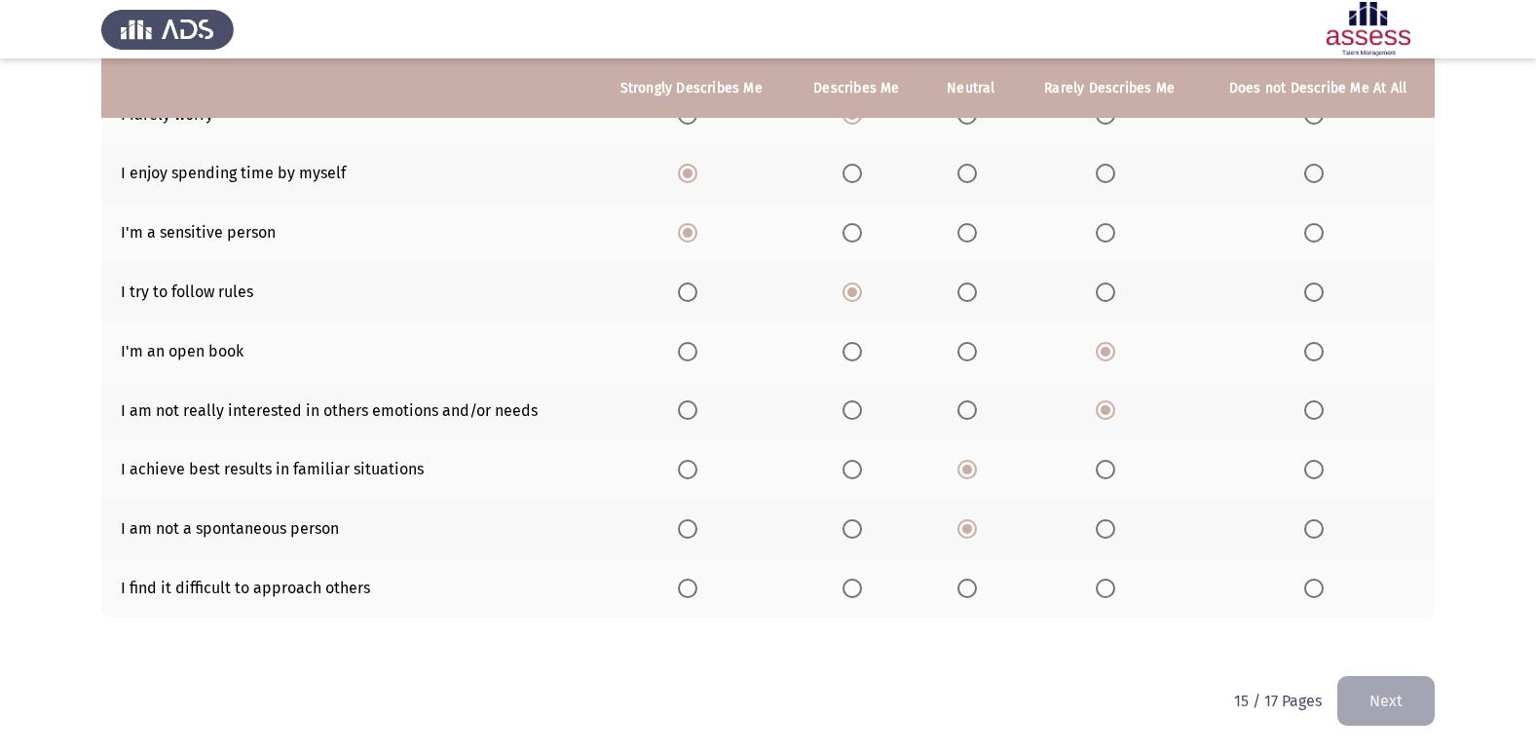
click at [1284, 579] on th at bounding box center [1318, 587] width 234 height 59
click at [1301, 588] on th at bounding box center [1318, 587] width 234 height 59
click at [1306, 586] on span "Select an option" at bounding box center [1313, 587] width 19 height 19
click at [1306, 586] on input "Select an option" at bounding box center [1313, 587] width 19 height 19
click at [1388, 729] on html "ASSESS Employability Next To what extent do the following statements describe y…" at bounding box center [768, 235] width 1536 height 1038
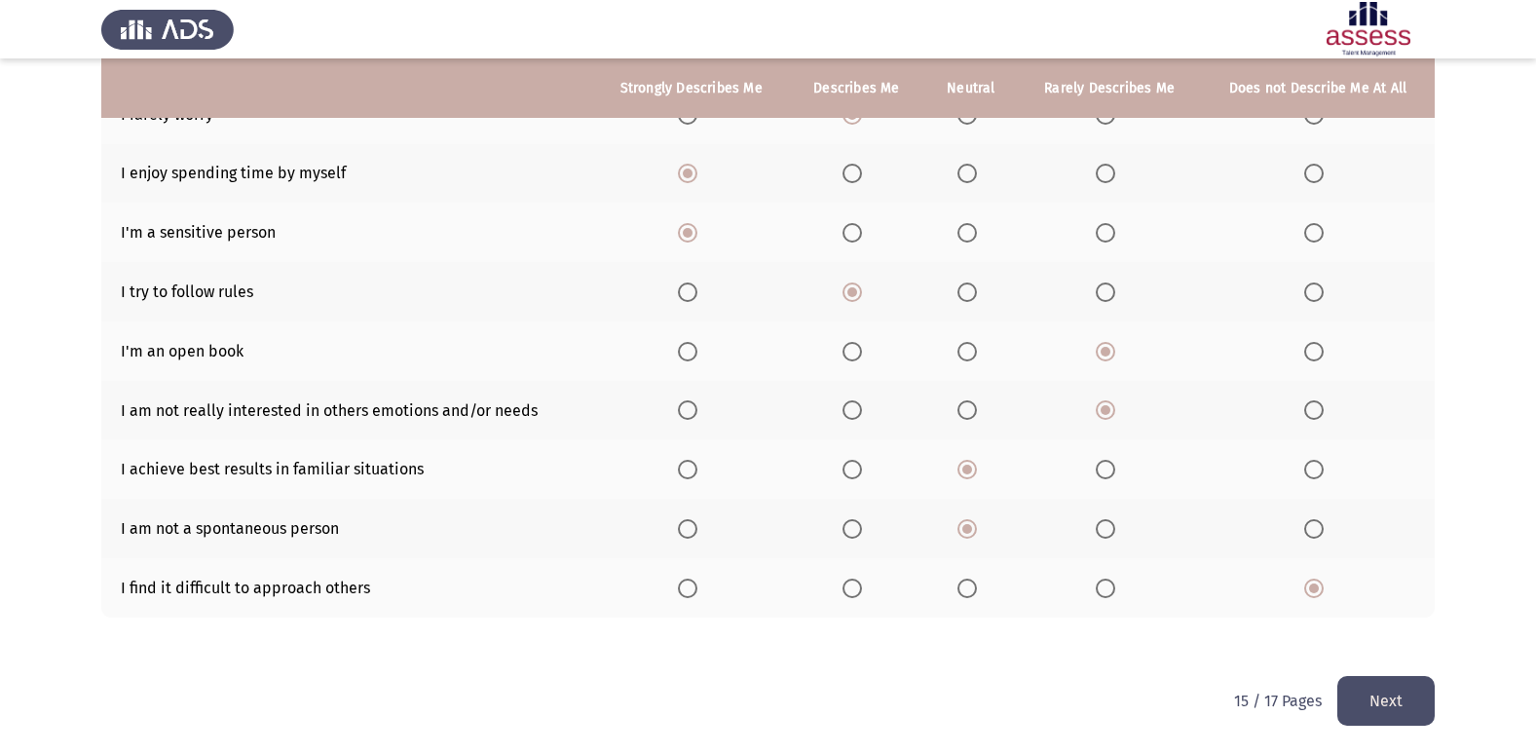
click at [1385, 710] on button "Next" at bounding box center [1385, 701] width 97 height 50
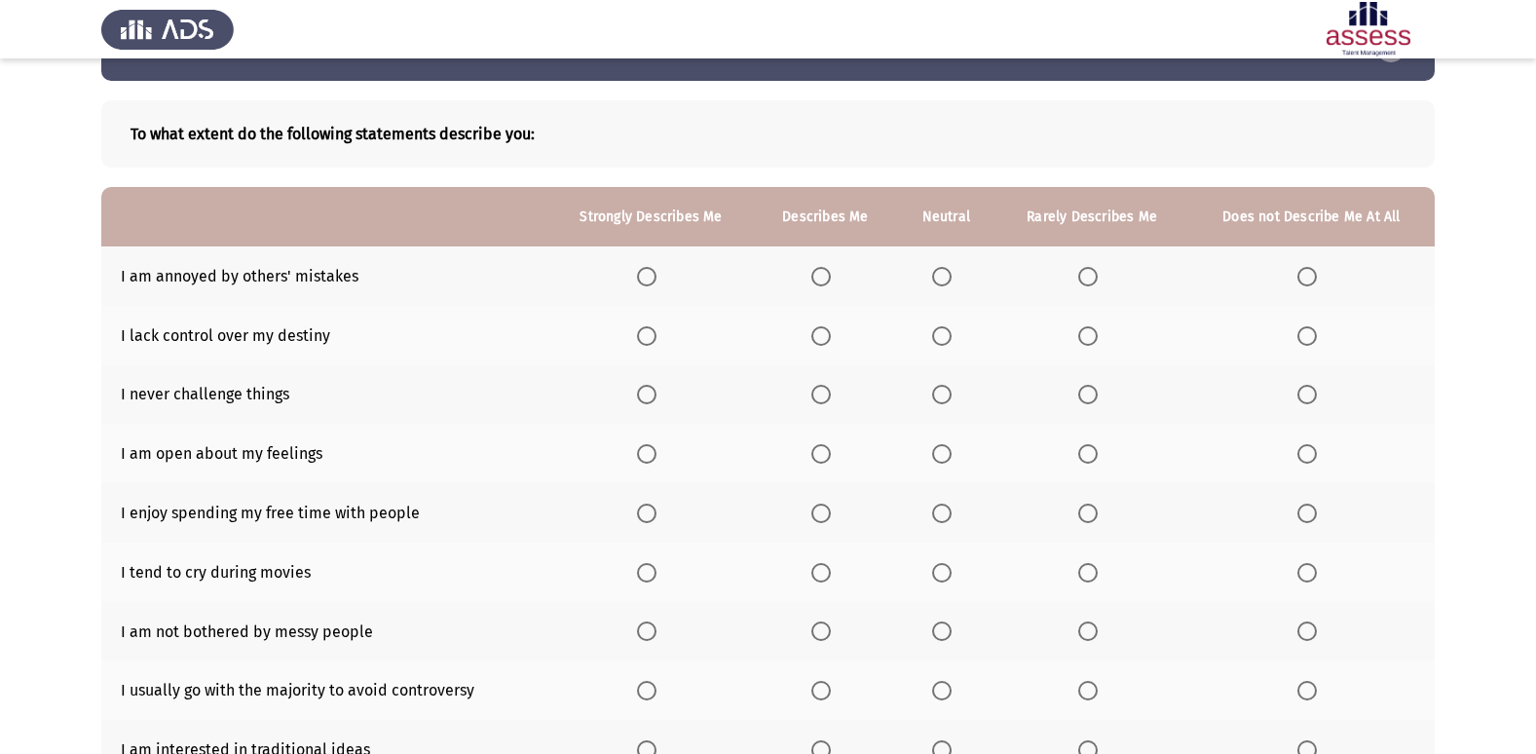
scroll to position [97, 0]
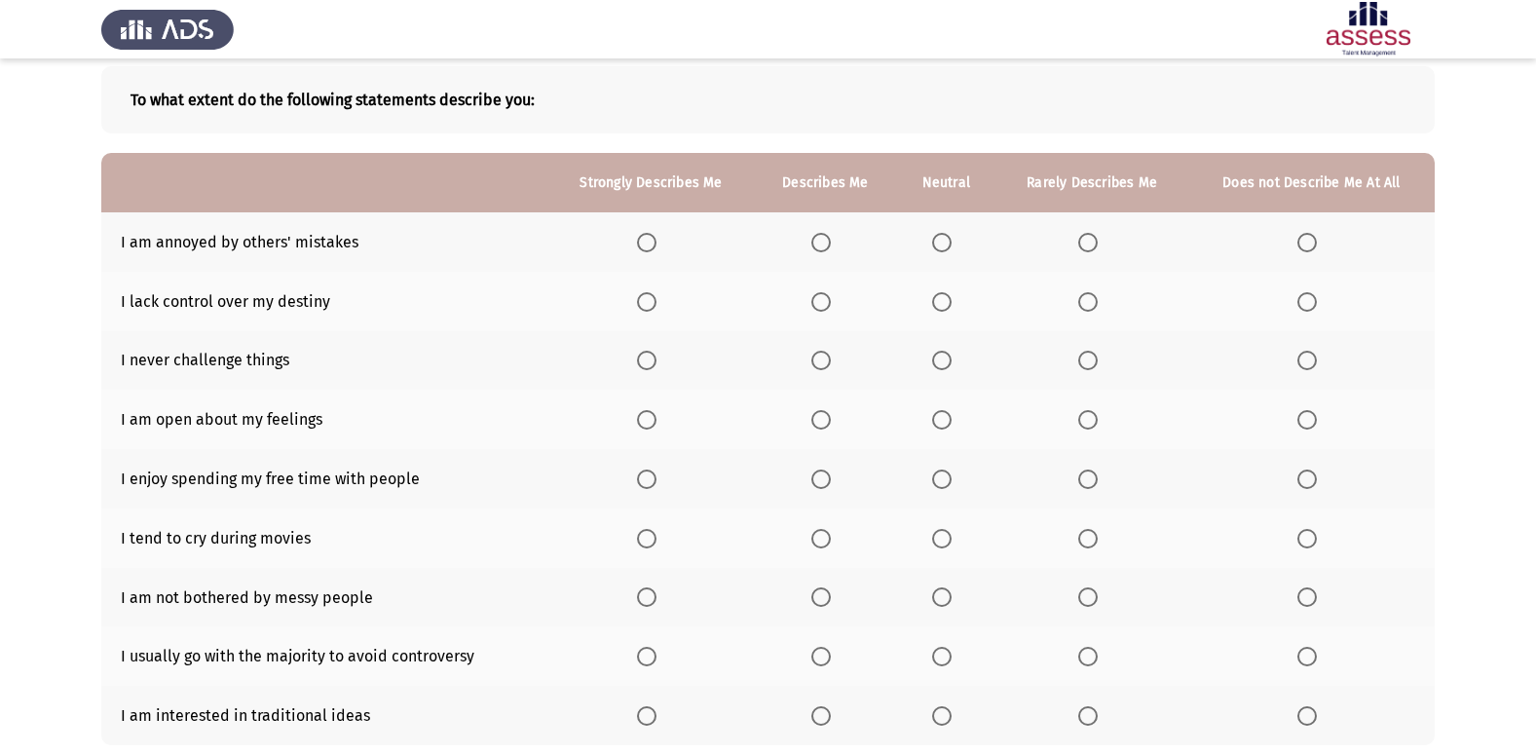
click at [819, 238] on span "Select an option" at bounding box center [820, 242] width 19 height 19
click at [819, 238] on input "Select an option" at bounding box center [820, 242] width 19 height 19
click at [951, 242] on span "Select an option" at bounding box center [941, 242] width 19 height 19
click at [951, 242] on input "Select an option" at bounding box center [941, 242] width 19 height 19
click at [656, 304] on span "Select an option" at bounding box center [646, 301] width 19 height 19
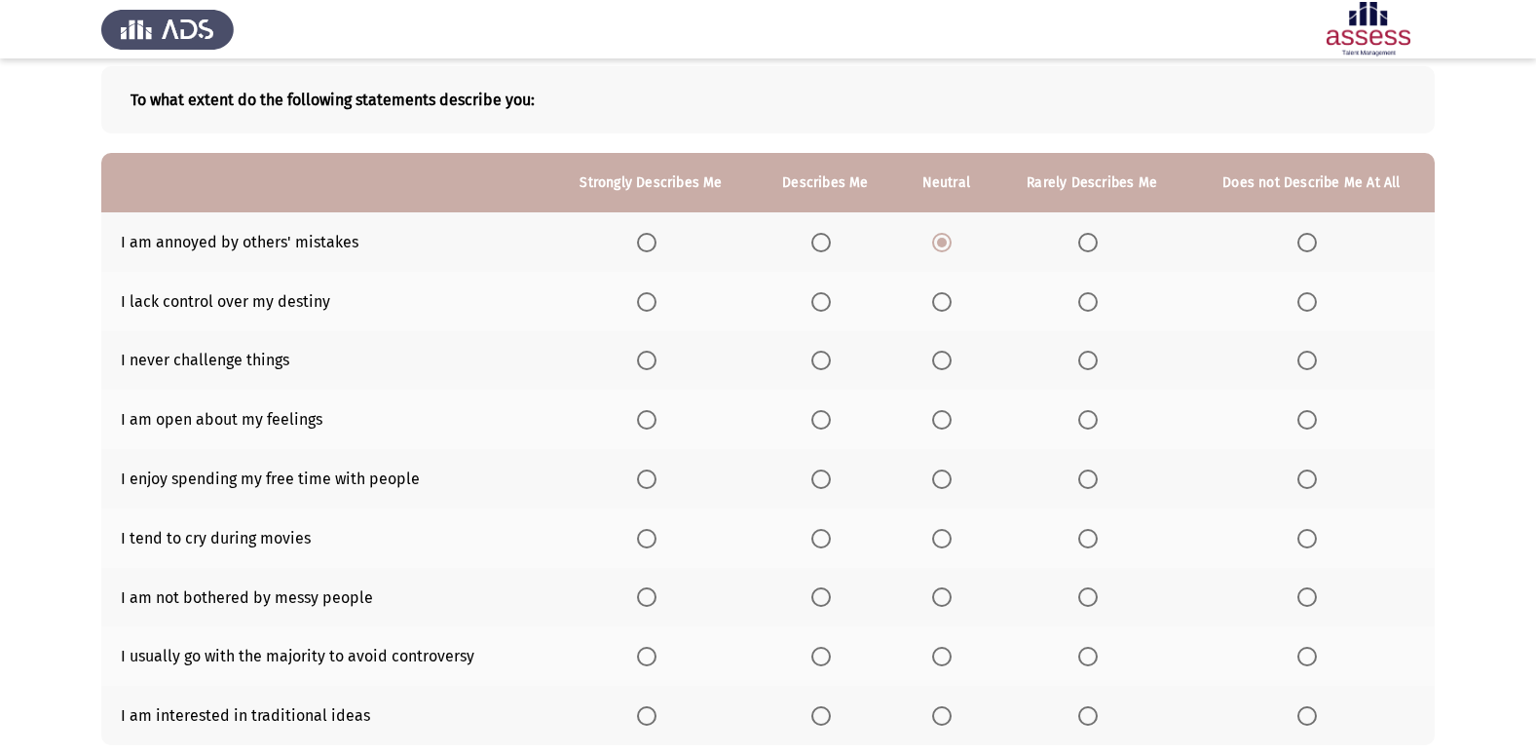
click at [656, 304] on input "Select an option" at bounding box center [646, 301] width 19 height 19
click at [1312, 358] on span "Select an option" at bounding box center [1306, 360] width 19 height 19
click at [1312, 358] on input "Select an option" at bounding box center [1306, 360] width 19 height 19
click at [1095, 417] on span "Select an option" at bounding box center [1087, 419] width 19 height 19
click at [1095, 417] on input "Select an option" at bounding box center [1087, 419] width 19 height 19
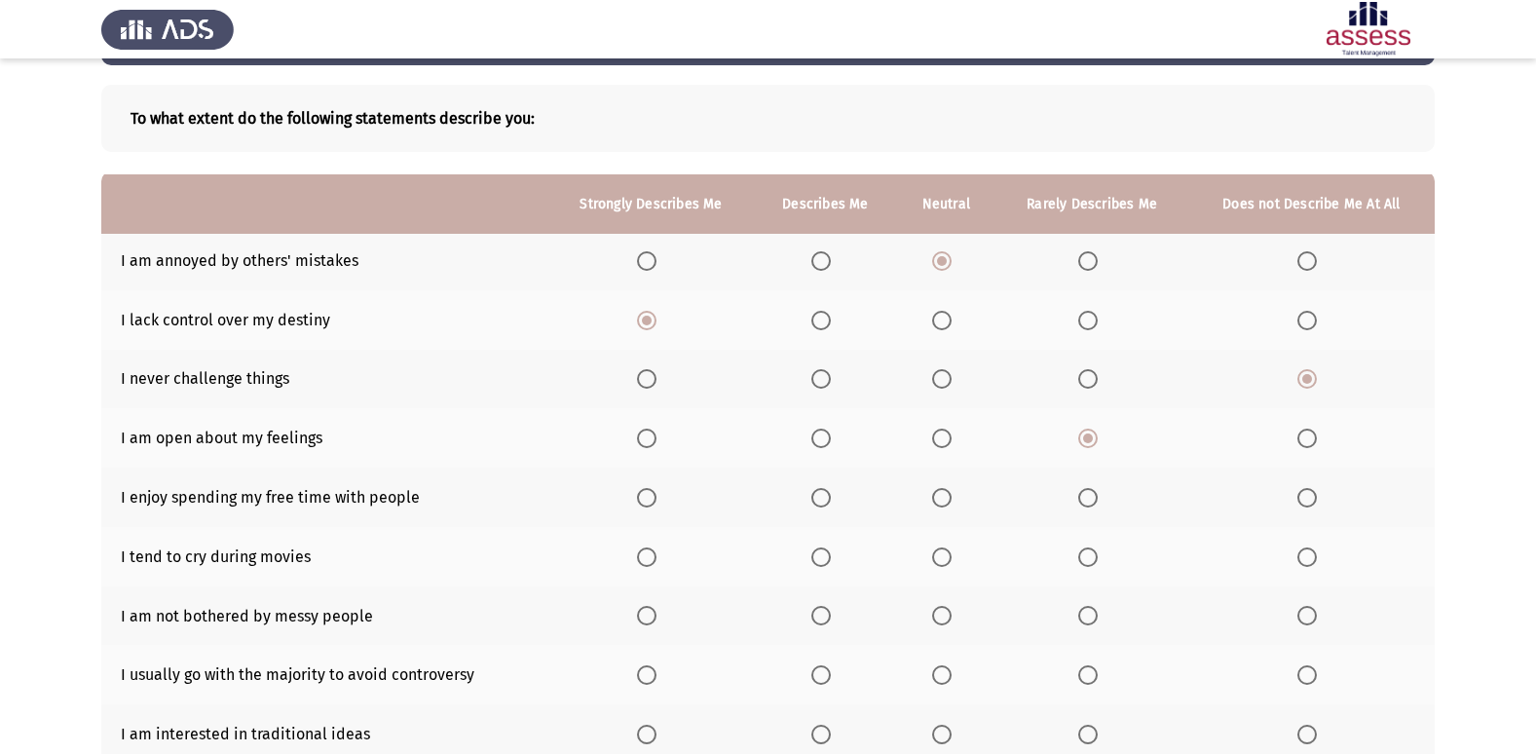
scroll to position [225, 0]
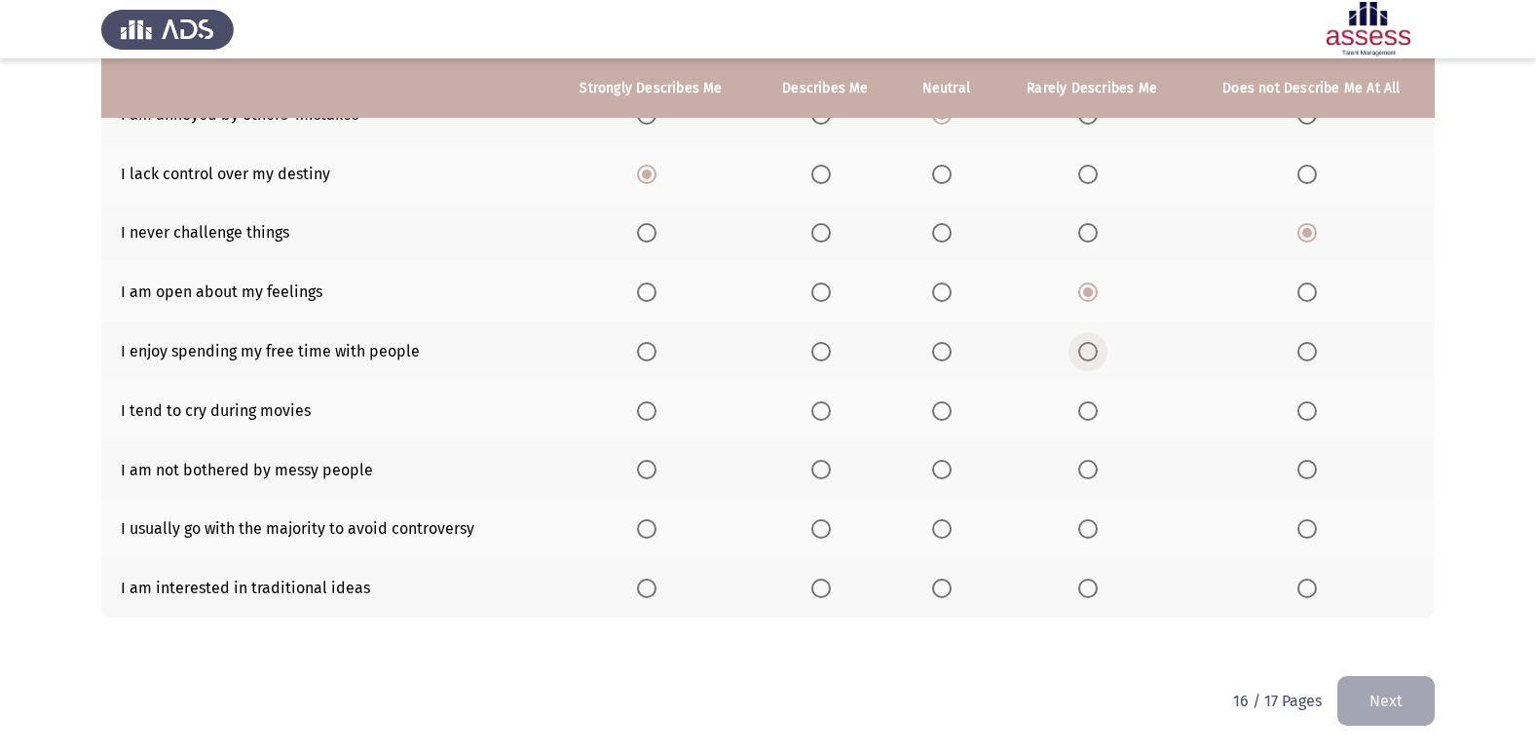
click at [1103, 360] on label "Select an option" at bounding box center [1091, 351] width 27 height 19
click at [1098, 360] on input "Select an option" at bounding box center [1087, 351] width 19 height 19
click at [1301, 367] on th at bounding box center [1311, 350] width 246 height 59
click at [1303, 358] on span "Select an option" at bounding box center [1306, 351] width 19 height 19
click at [1303, 358] on input "Select an option" at bounding box center [1306, 351] width 19 height 19
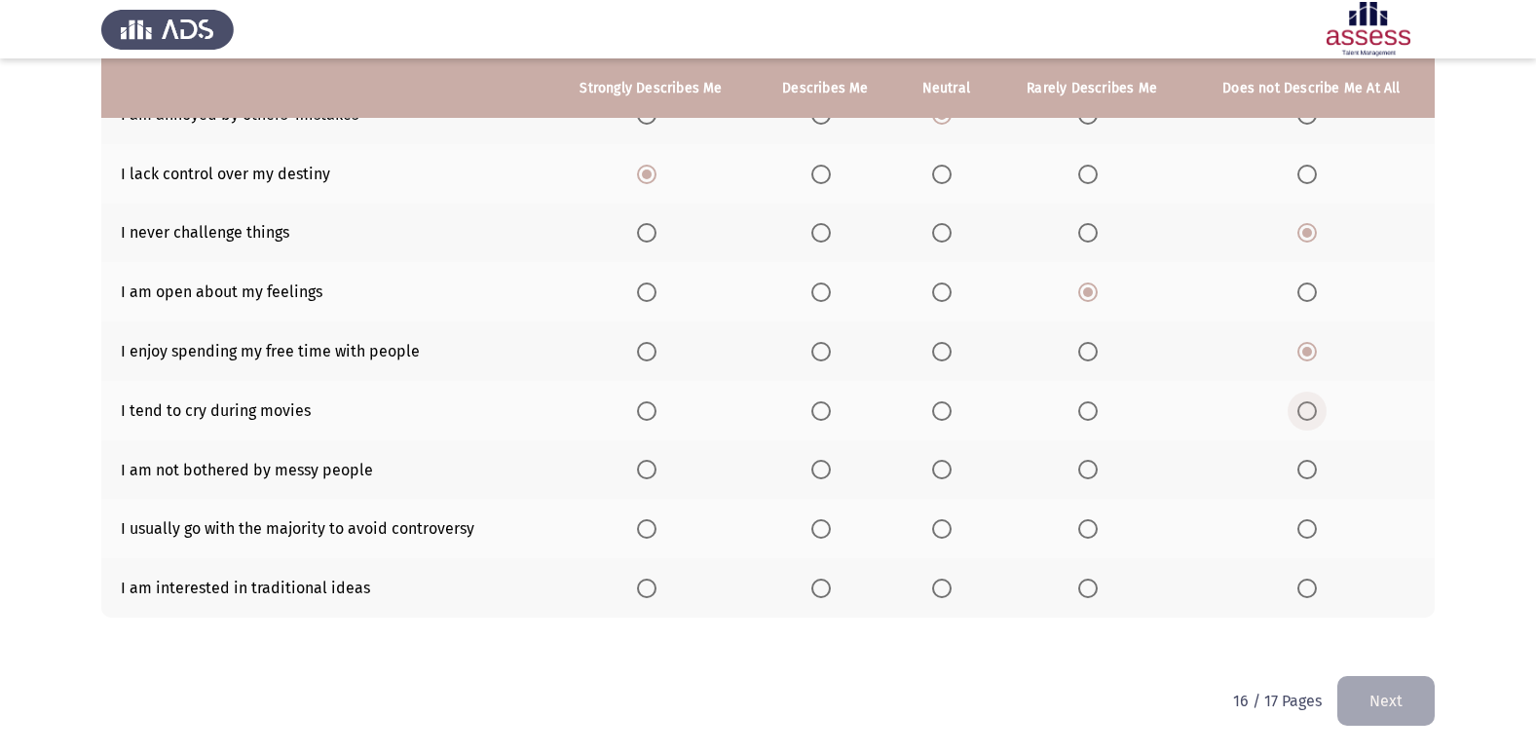
click at [1299, 418] on span "Select an option" at bounding box center [1306, 410] width 19 height 19
click at [1299, 418] on input "Select an option" at bounding box center [1306, 410] width 19 height 19
click at [942, 464] on span "Select an option" at bounding box center [941, 469] width 19 height 19
click at [942, 464] on input "Select an option" at bounding box center [941, 469] width 19 height 19
click at [944, 543] on th at bounding box center [945, 528] width 99 height 59
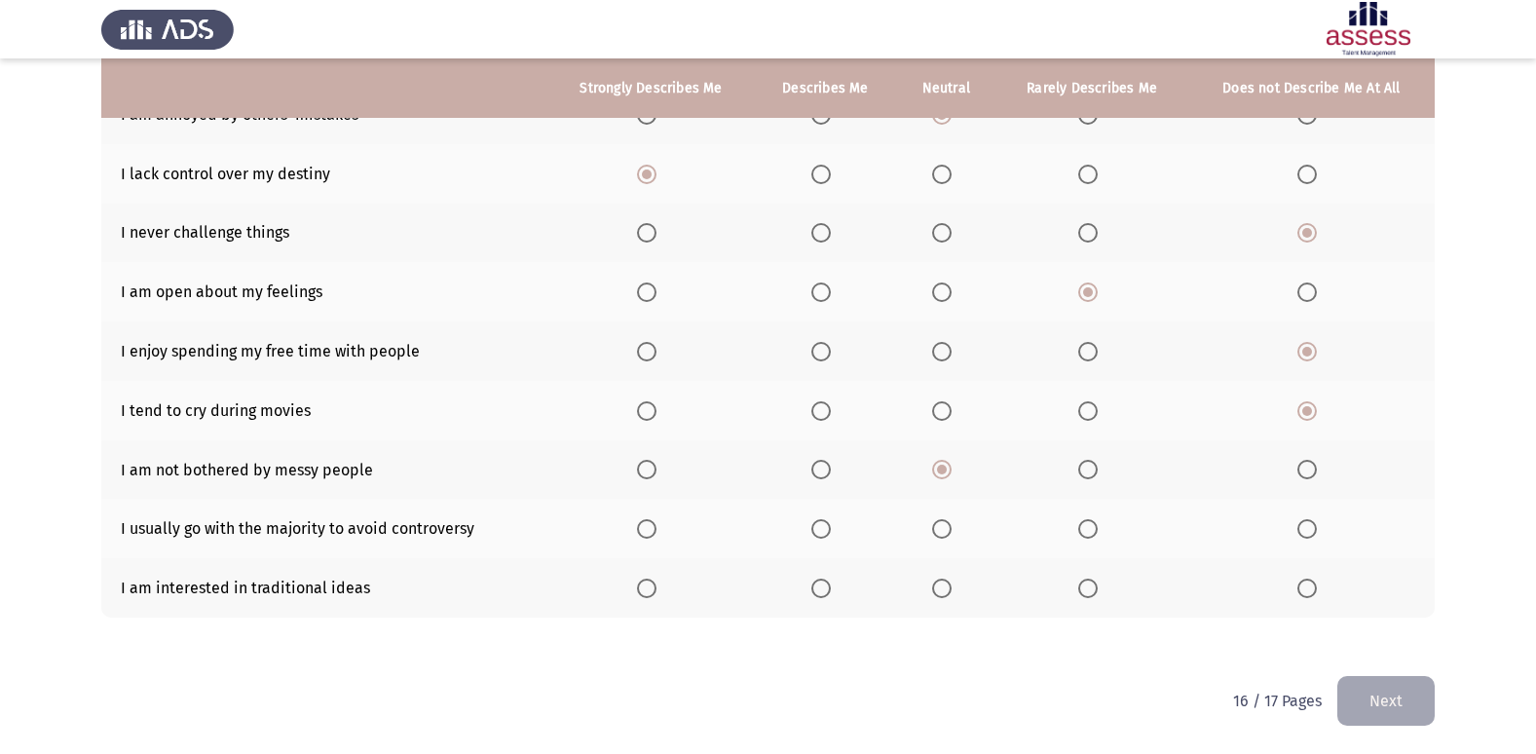
click at [1095, 523] on span "Select an option" at bounding box center [1087, 528] width 19 height 19
click at [1095, 523] on input "Select an option" at bounding box center [1087, 528] width 19 height 19
click at [1091, 584] on span "Select an option" at bounding box center [1087, 587] width 19 height 19
click at [1091, 584] on input "Select an option" at bounding box center [1087, 587] width 19 height 19
click at [1432, 687] on button "Next" at bounding box center [1385, 701] width 97 height 50
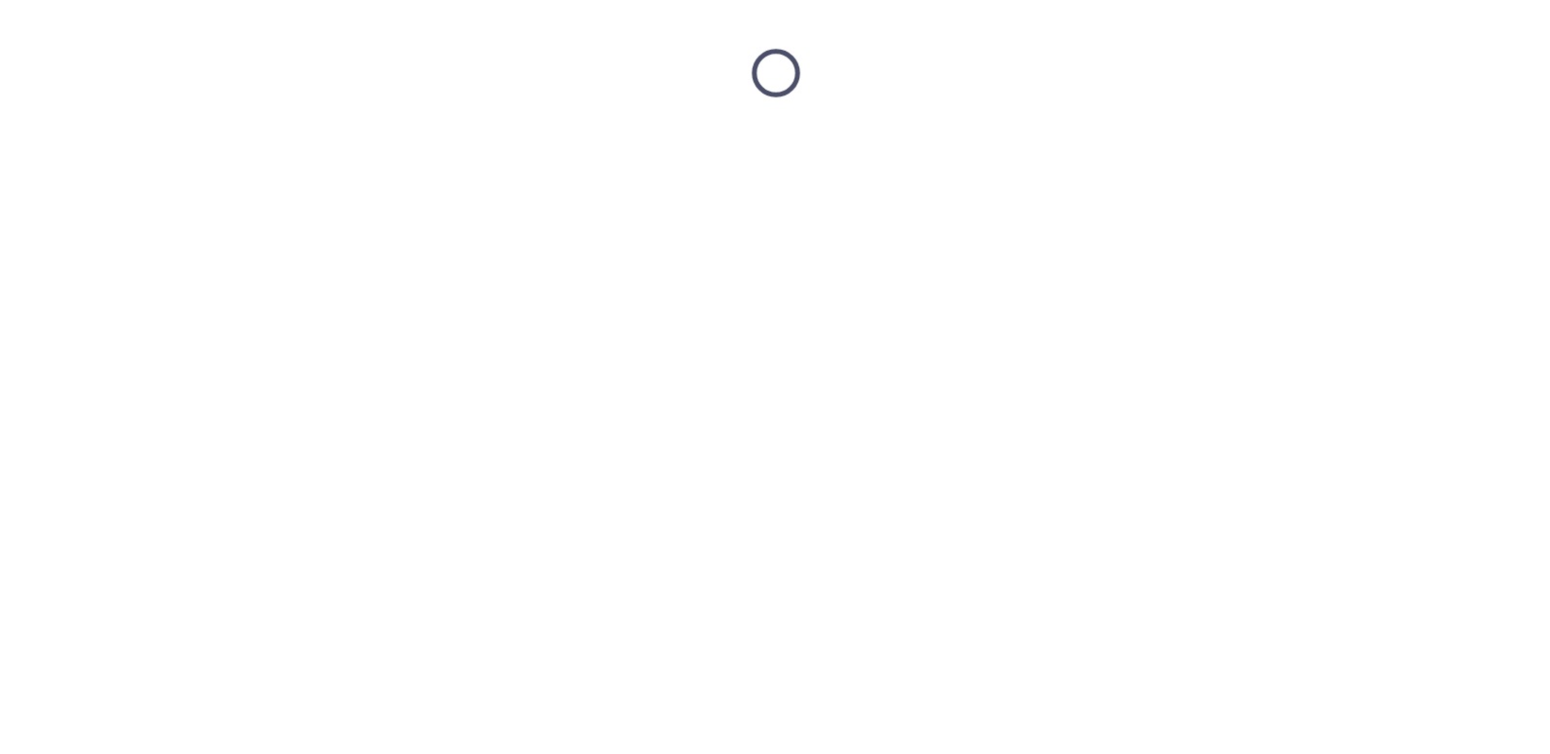
scroll to position [0, 0]
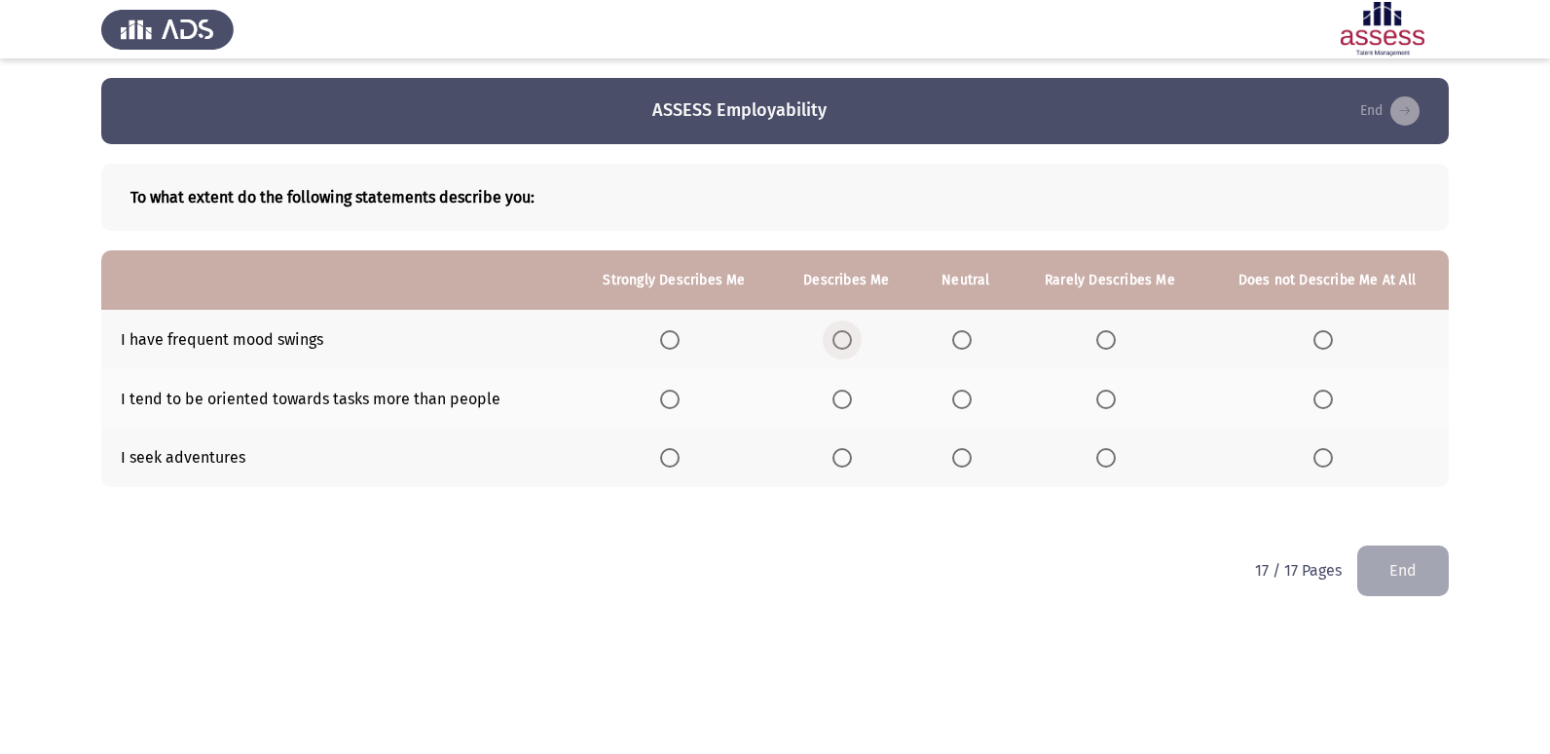
click at [857, 336] on label "Select an option" at bounding box center [846, 339] width 27 height 19
click at [852, 336] on input "Select an option" at bounding box center [842, 339] width 19 height 19
click at [1113, 395] on span "Select an option" at bounding box center [1106, 399] width 19 height 19
click at [1113, 395] on input "Select an option" at bounding box center [1106, 399] width 19 height 19
click at [972, 455] on span "Select an option" at bounding box center [961, 457] width 19 height 19
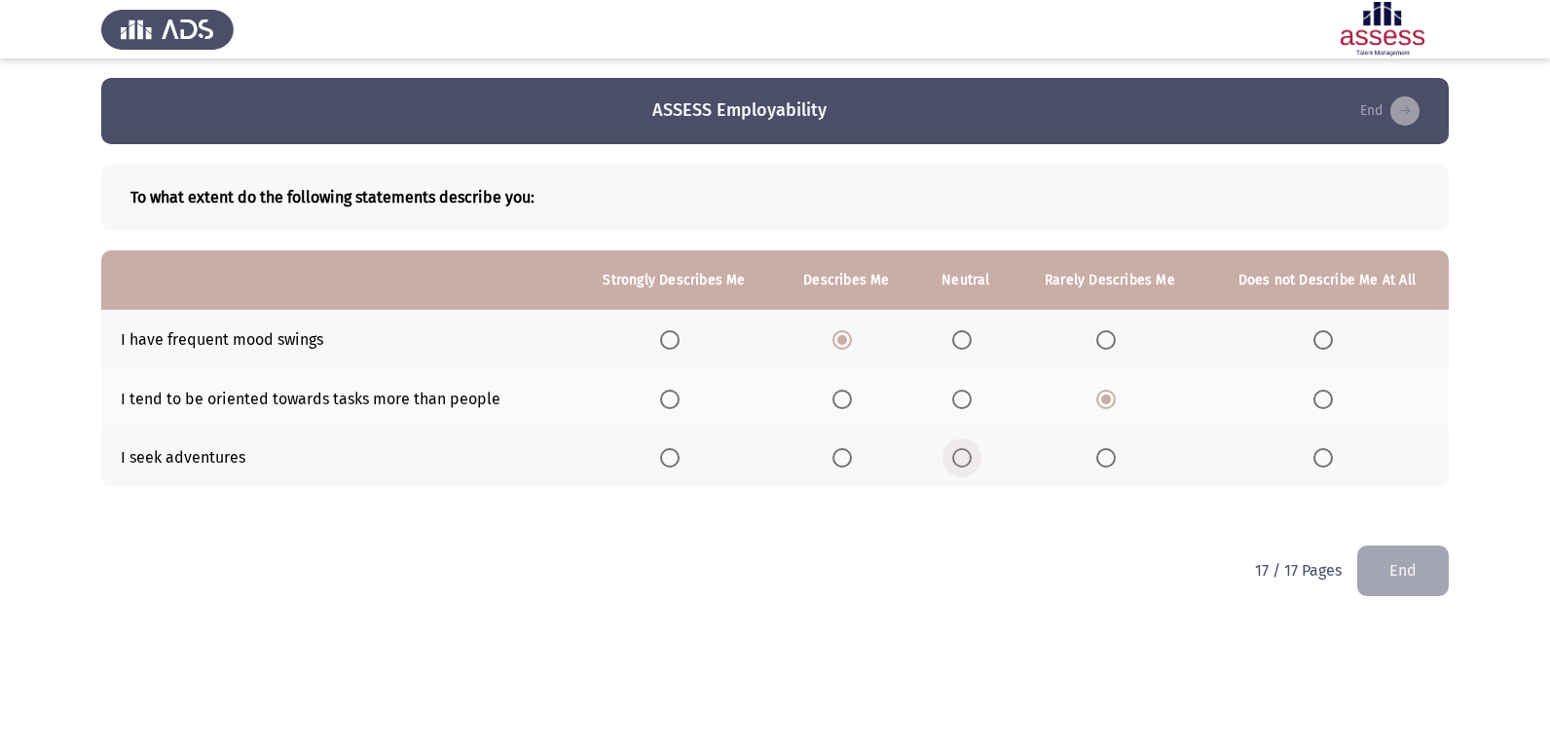
click at [972, 455] on input "Select an option" at bounding box center [961, 457] width 19 height 19
click at [1095, 464] on th at bounding box center [1110, 458] width 191 height 59
click at [1107, 456] on span "Select an option" at bounding box center [1106, 457] width 19 height 19
click at [1107, 456] on input "Select an option" at bounding box center [1106, 457] width 19 height 19
click at [1414, 560] on button "End" at bounding box center [1404, 570] width 92 height 50
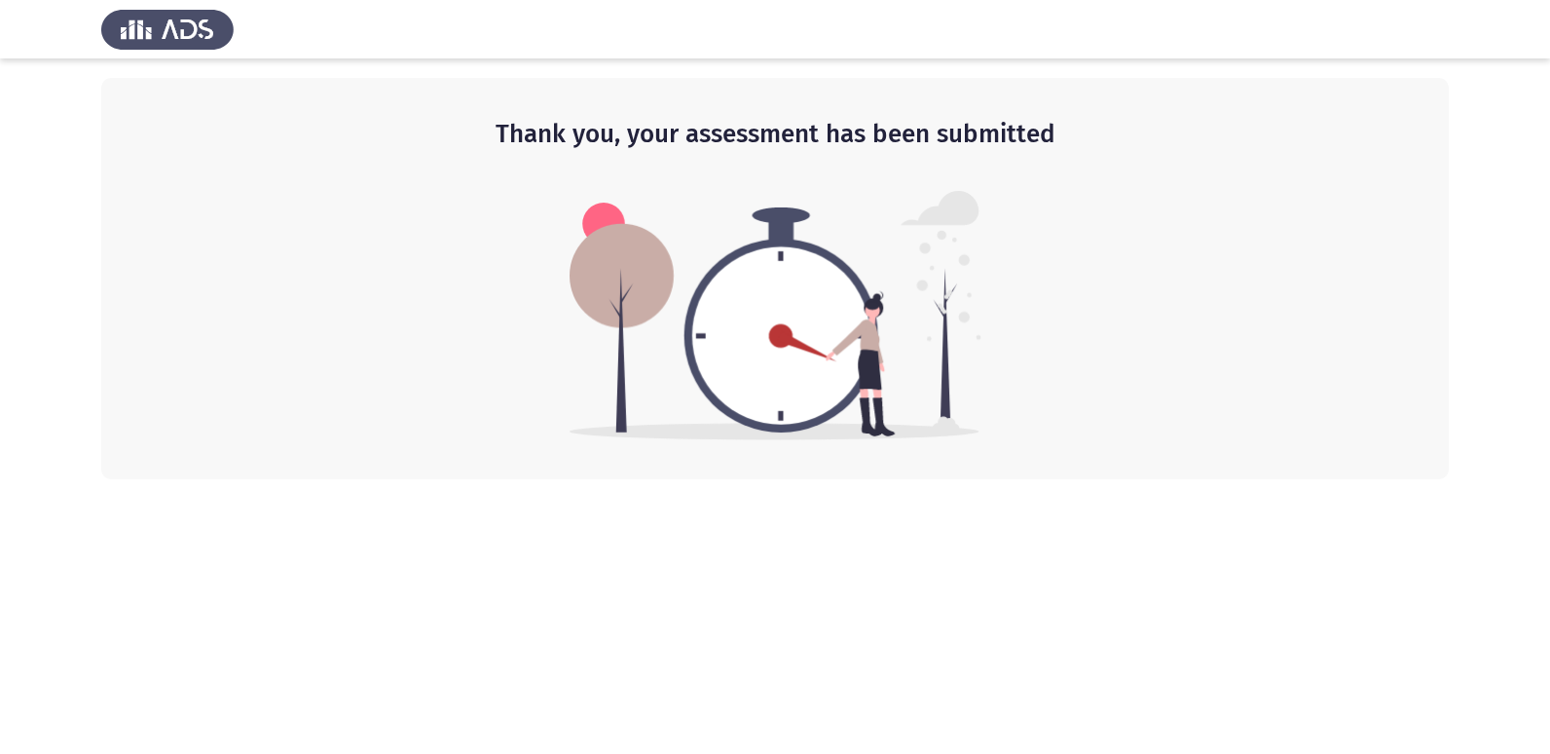
click at [988, 138] on h2 "Thank you, your assessment has been submitted" at bounding box center [775, 134] width 1270 height 35
click at [972, 130] on h2 "Thank you, your assessment has been submitted" at bounding box center [775, 134] width 1270 height 35
